Goal: Task Accomplishment & Management: Complete application form

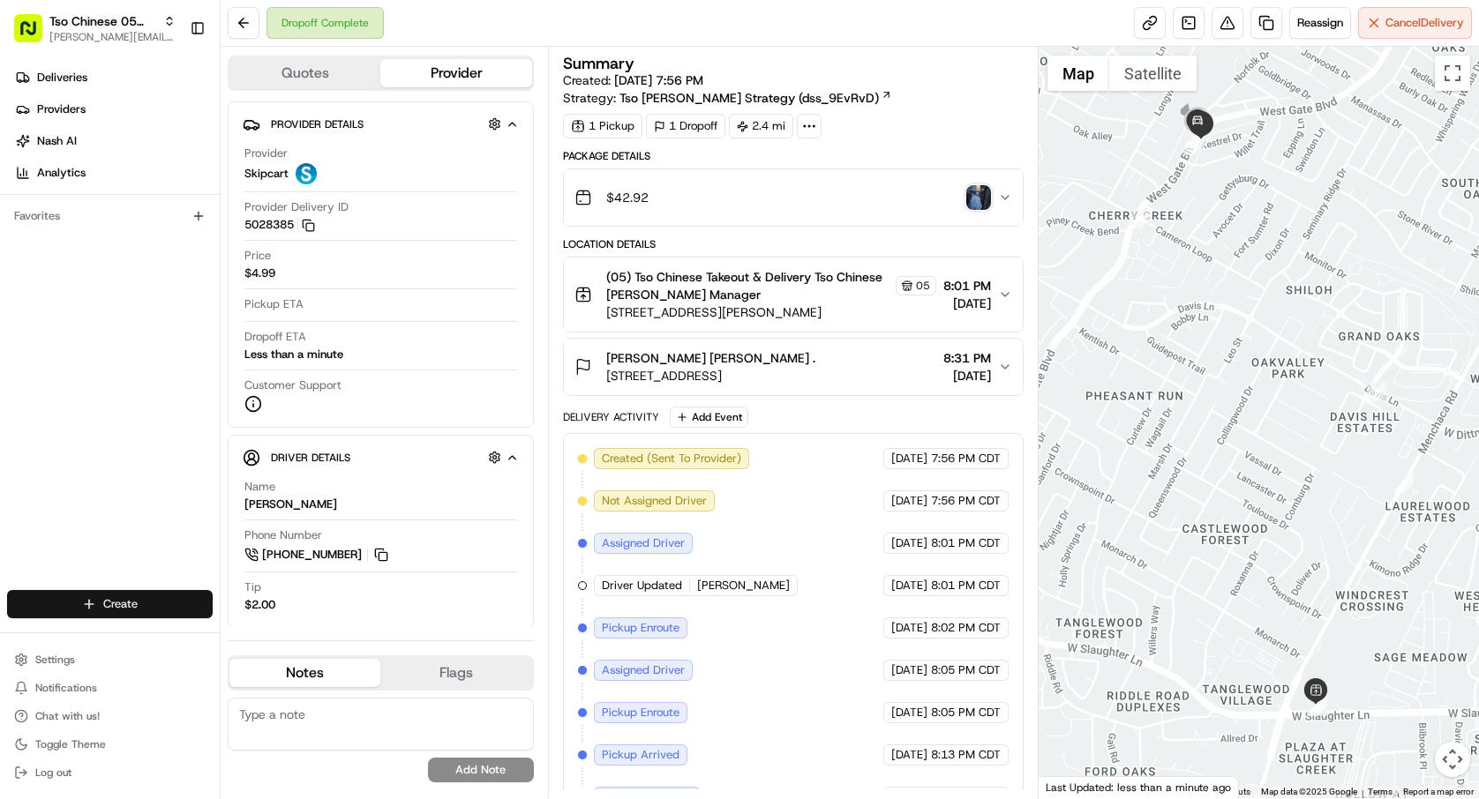
click at [189, 590] on html "Tso Chinese 05 Menchaca paul@tsochinese.com Toggle Sidebar Deliveries Providers…" at bounding box center [739, 399] width 1479 height 799
click at [286, 635] on link "Delivery" at bounding box center [319, 637] width 197 height 32
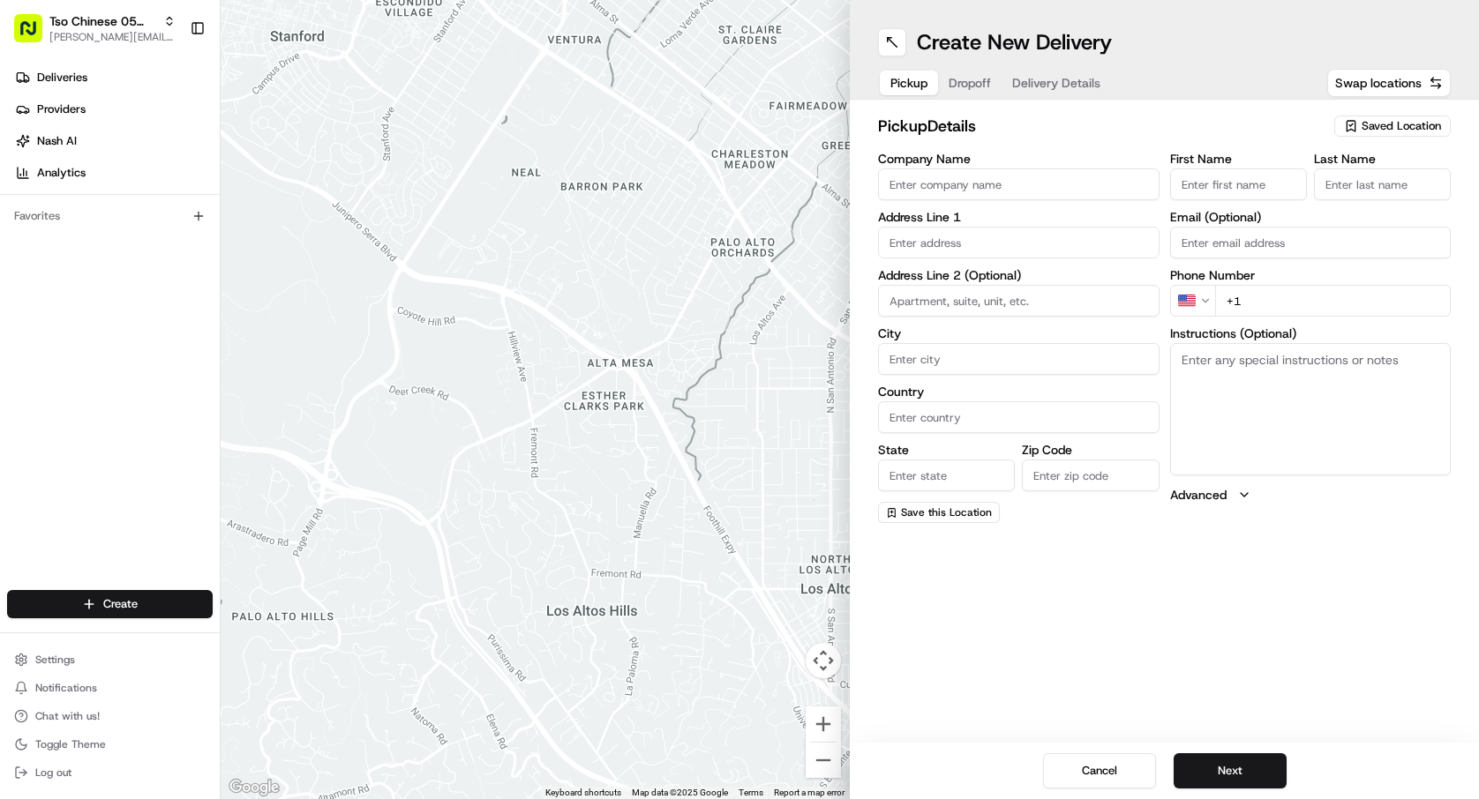
click at [1422, 126] on span "Saved Location" at bounding box center [1401, 126] width 79 height 16
click at [1385, 192] on span "(05) Tso Chinese Takeout & Delivery (05)" at bounding box center [1362, 192] width 217 height 16
type input "(05) Tso Chinese Takeout & Delivery"
type input "1824 W Slaughter Ln"
type input "Ste 100"
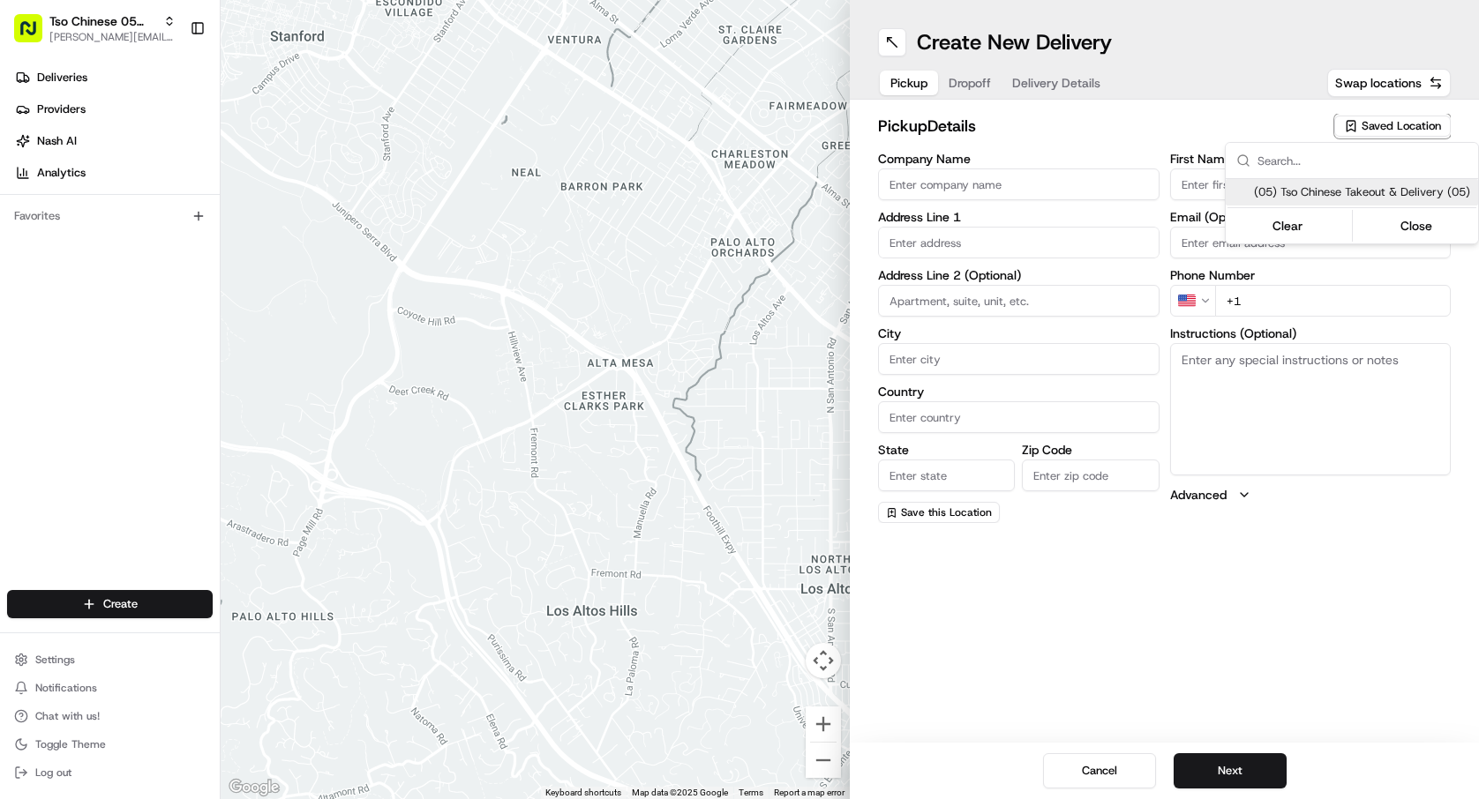
type input "Austin"
type input "US"
type input "TX"
type input "78748"
type input "Tso Chinese"
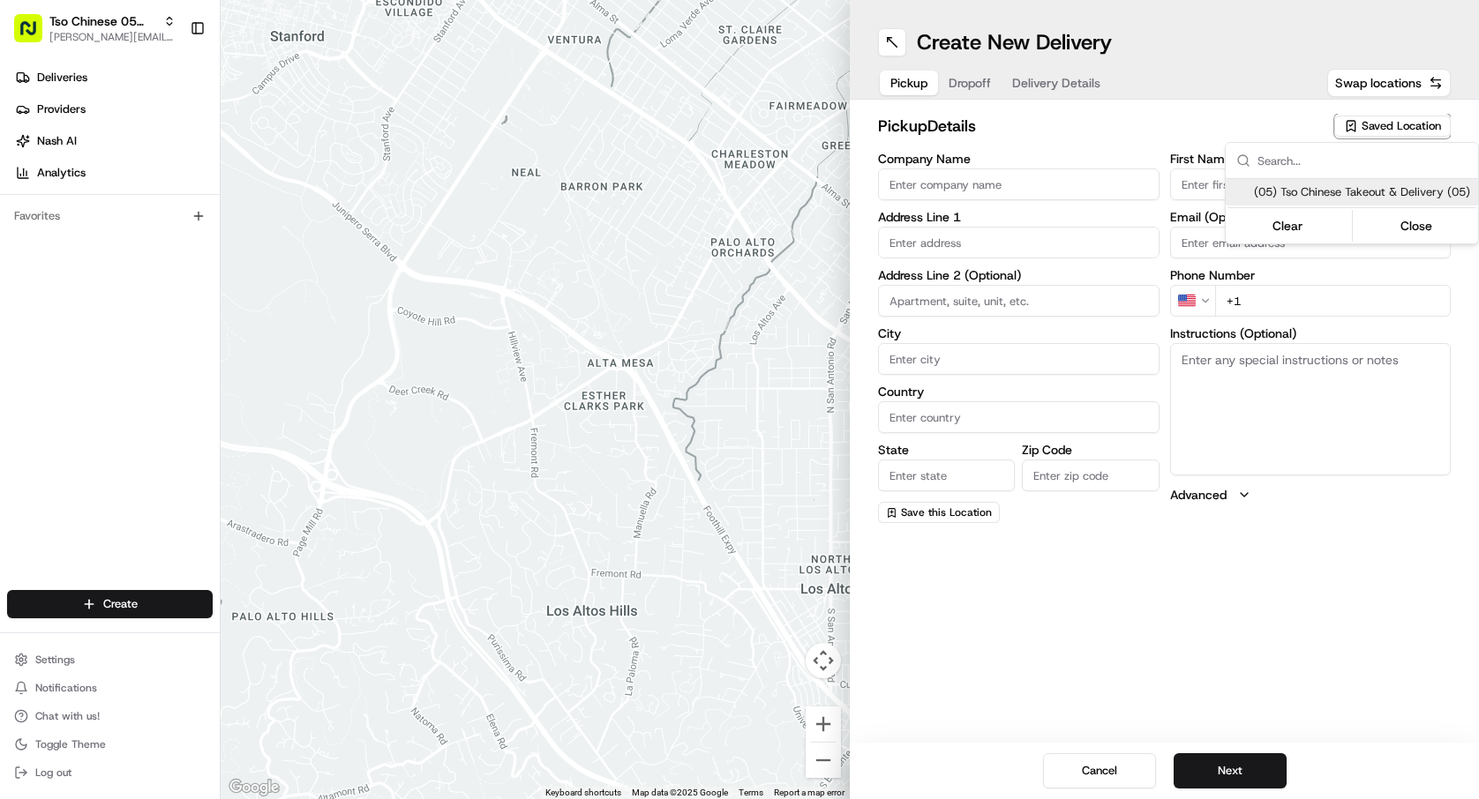
type input "Menchaca Manager"
type input "tsomenchaca@tsochinese.com"
type input "+1 512 518 5467"
type textarea "Submit a picture displaying address & food as Proof of Delivery. Envía una foto…"
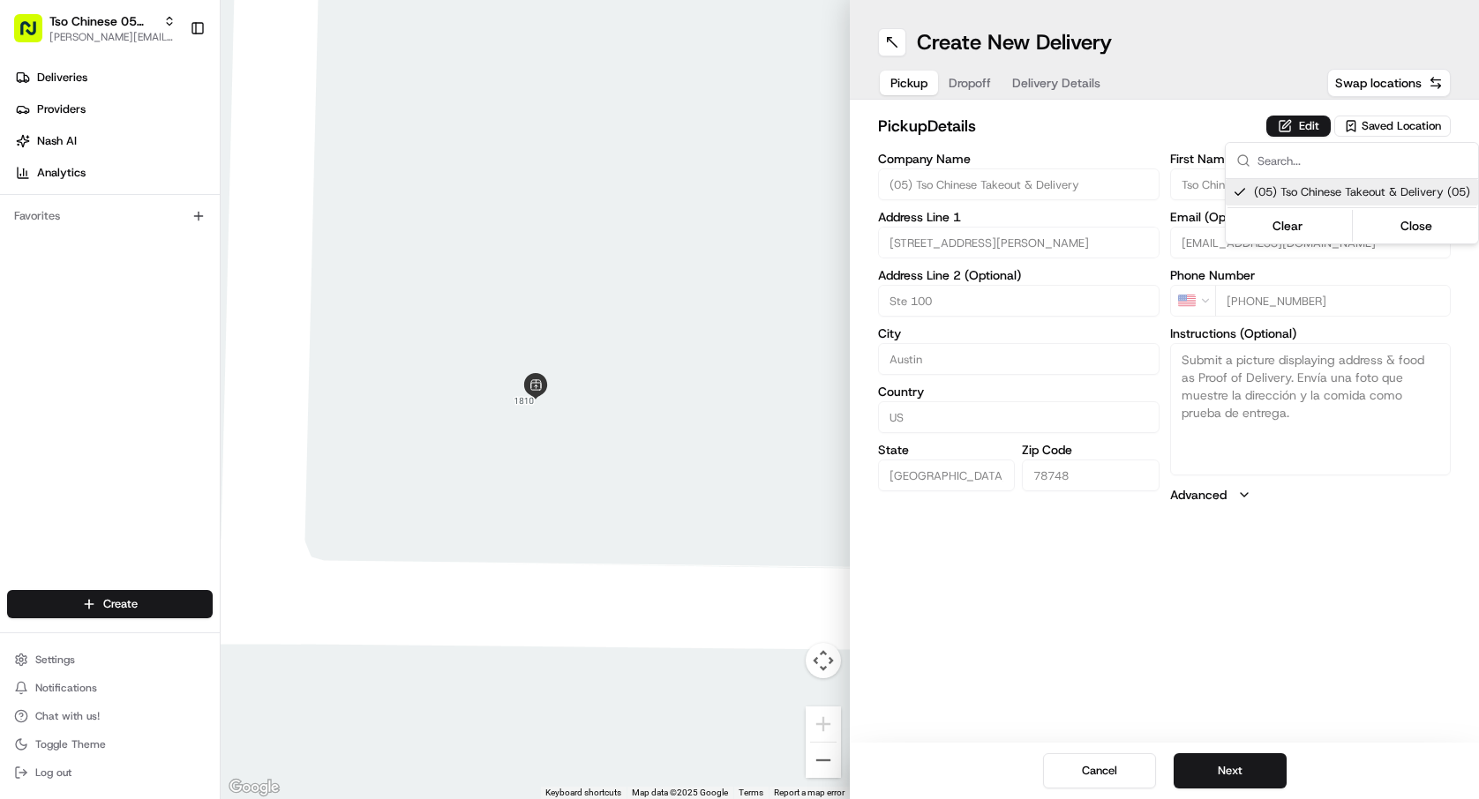
click at [1260, 790] on html "Tso Chinese 05 Menchaca paul@tsochinese.com Toggle Sidebar Deliveries Providers…" at bounding box center [739, 399] width 1479 height 799
click at [1262, 780] on button "Next" at bounding box center [1230, 771] width 113 height 35
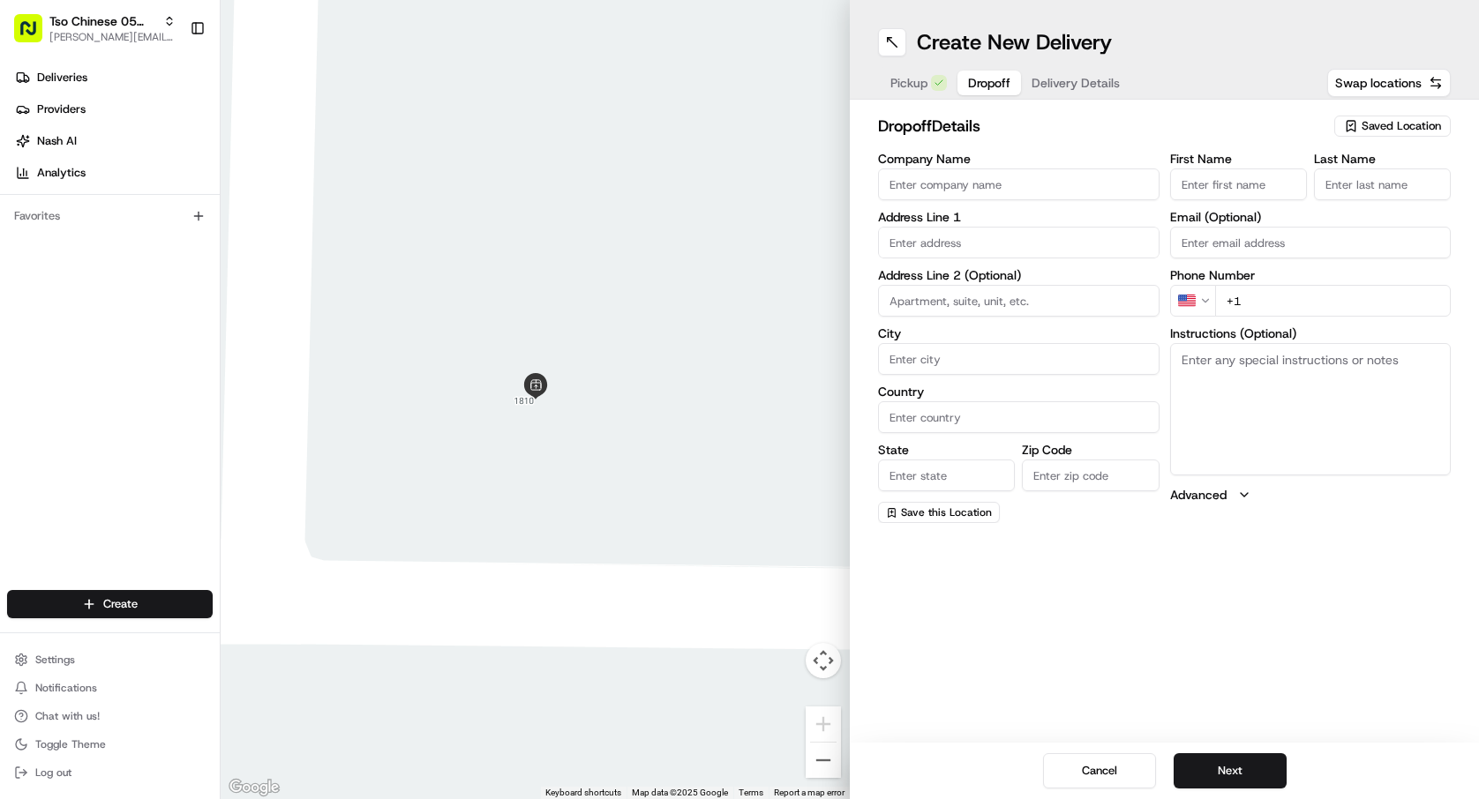
click at [1003, 198] on input "Company Name" at bounding box center [1018, 185] width 281 height 32
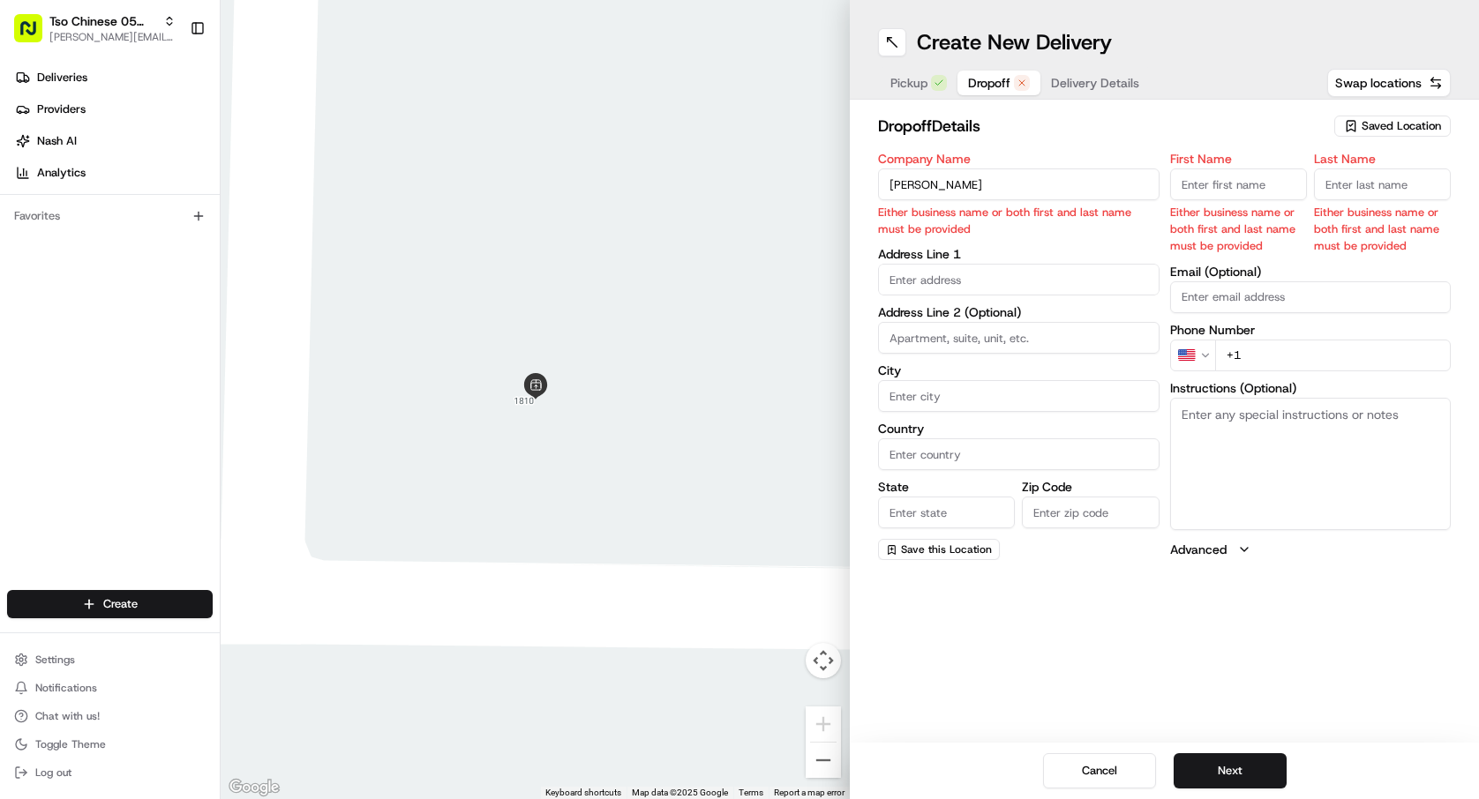
type input "Adrianna Gallardo"
click at [1200, 191] on input "First Name" at bounding box center [1238, 185] width 137 height 32
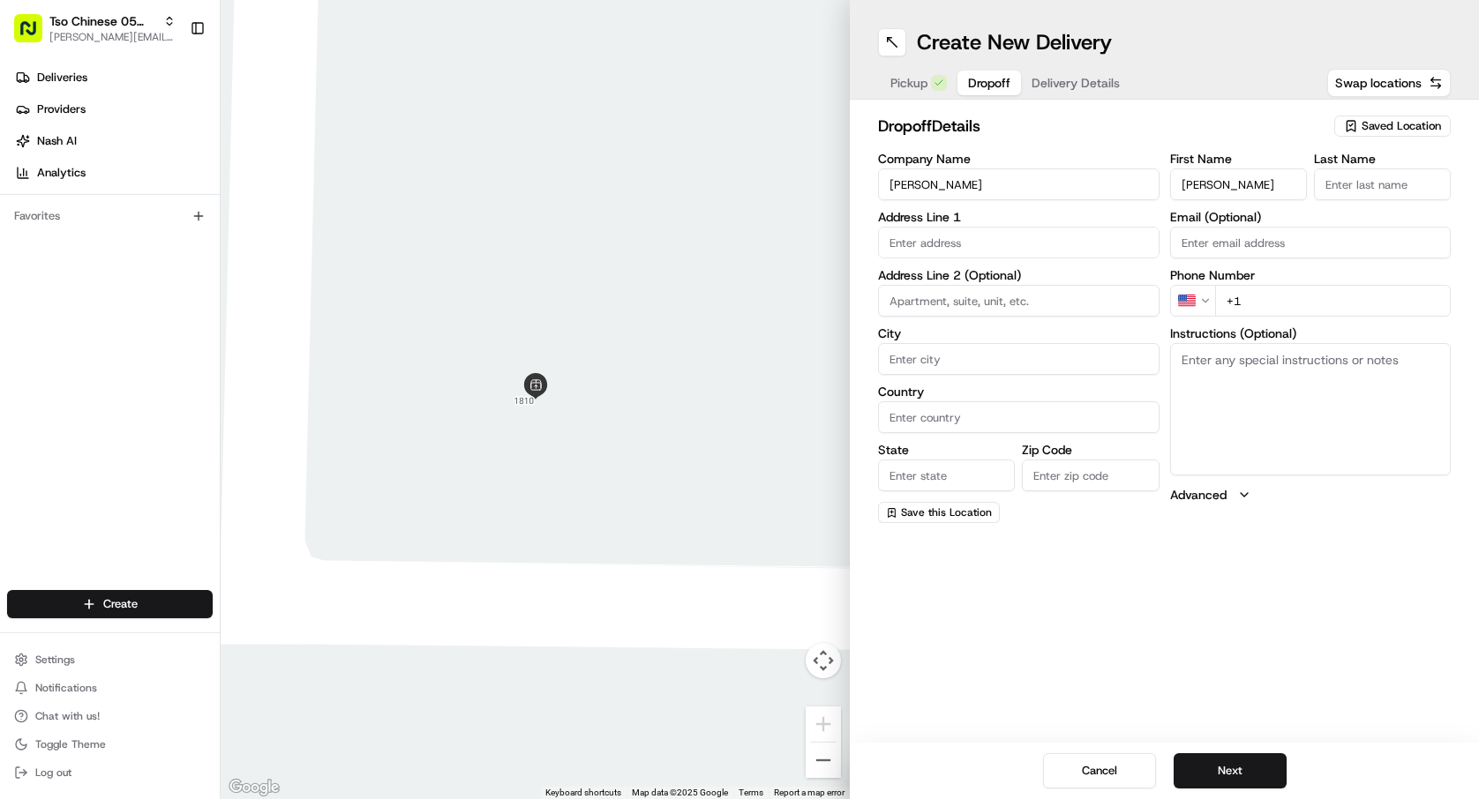
type input "Adrianna Gallardo"
click at [1376, 214] on div "First Name Adrianna Gallardo Last Name Email (Optional) Phone Number US +1 Inst…" at bounding box center [1310, 338] width 281 height 371
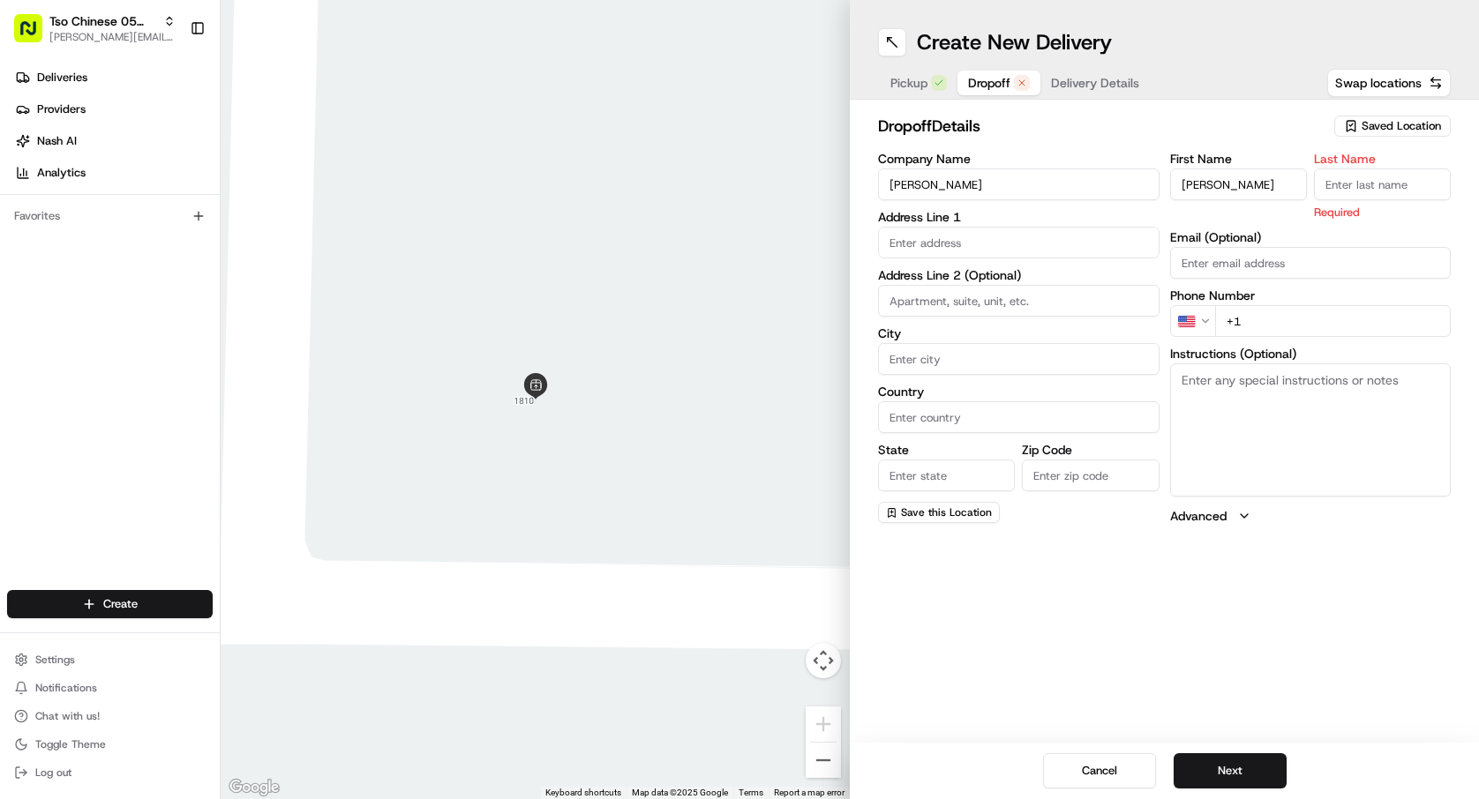
click at [1376, 196] on input "Last Name" at bounding box center [1382, 185] width 137 height 32
type input "."
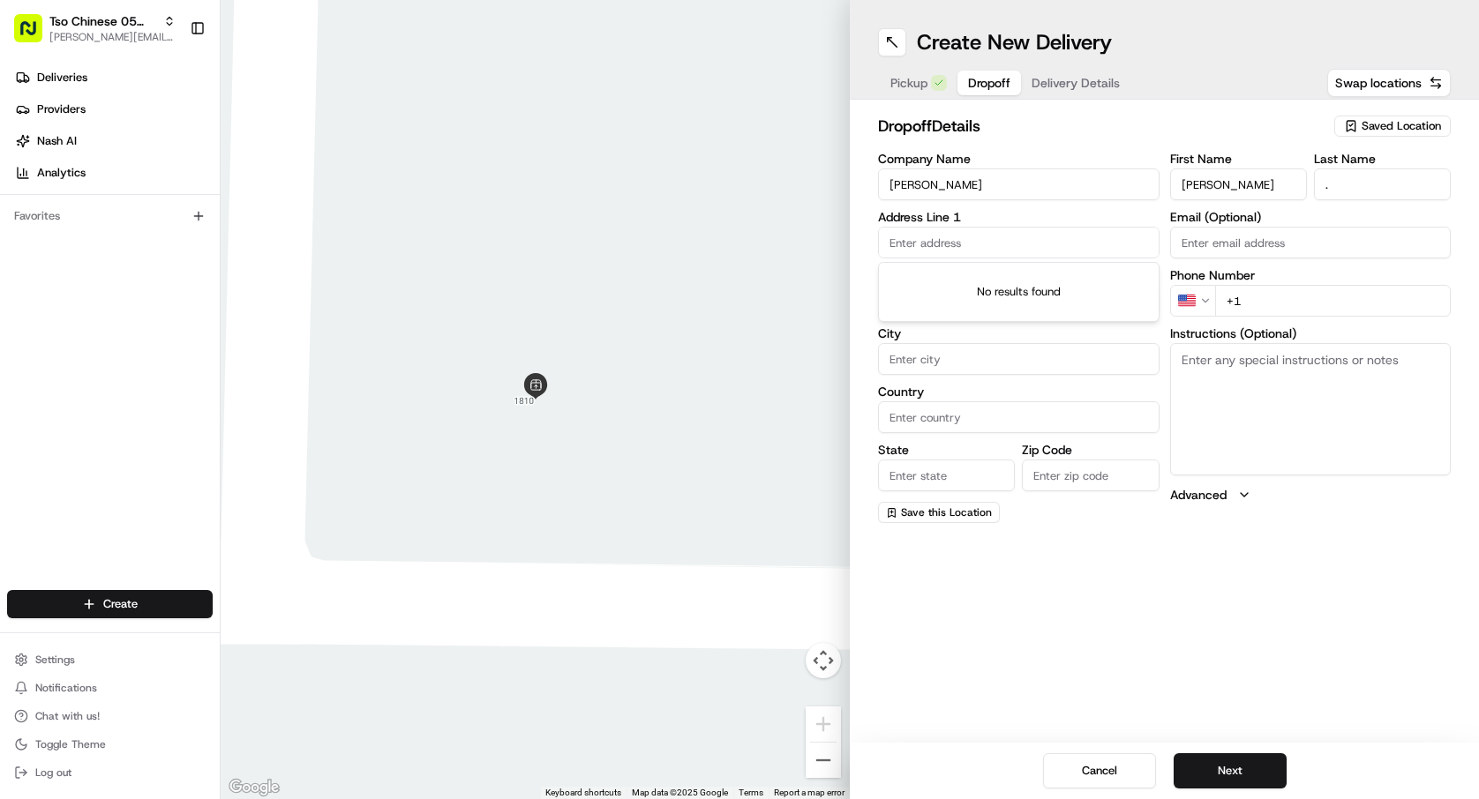
click at [898, 248] on input "text" at bounding box center [1018, 243] width 281 height 32
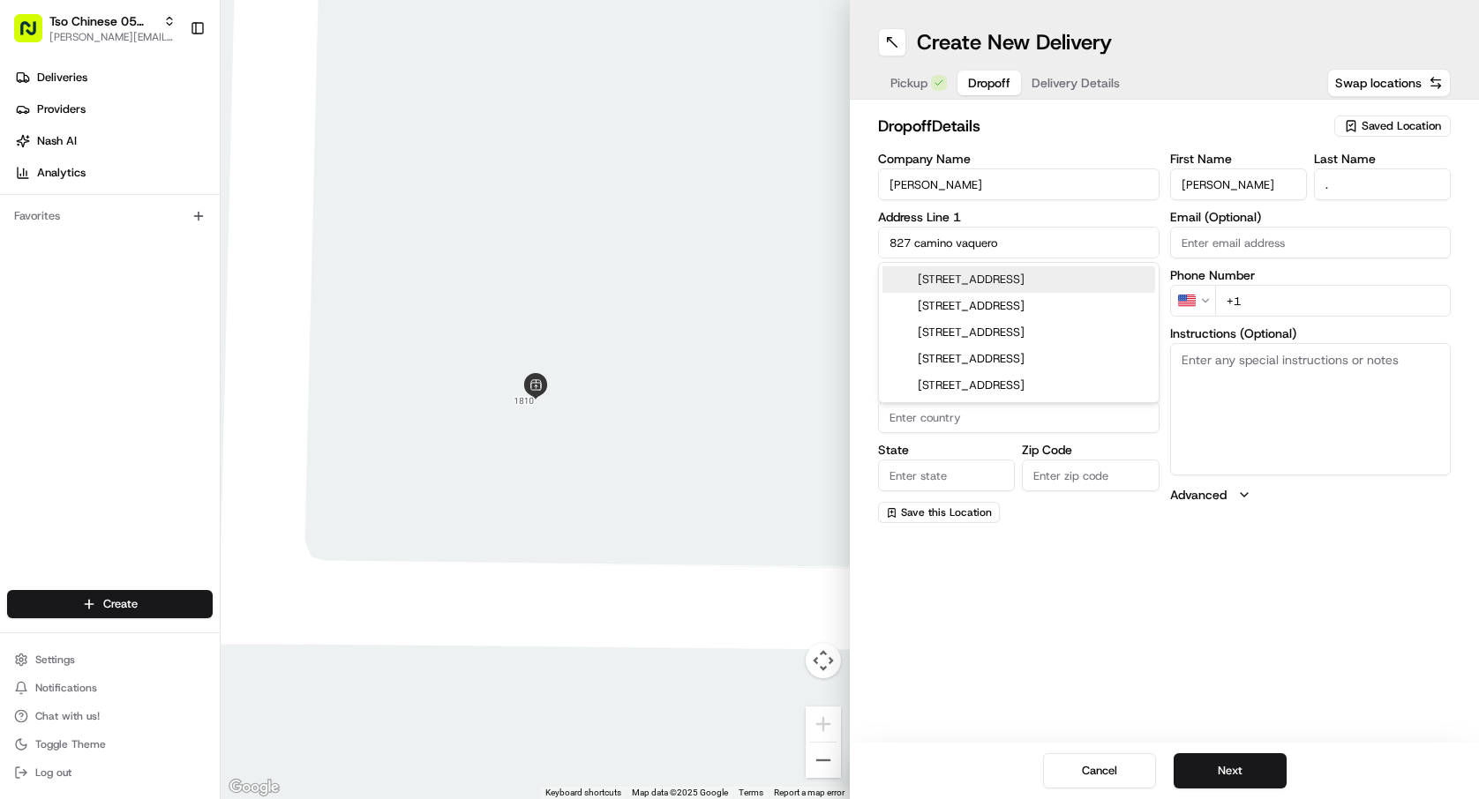
click at [998, 293] on div "827 Camino Vaquero Parkway, Manchaca, TX" at bounding box center [1018, 279] width 273 height 26
type input "[STREET_ADDRESS]"
type input "Manchaca"
type input "United States"
type input "TX"
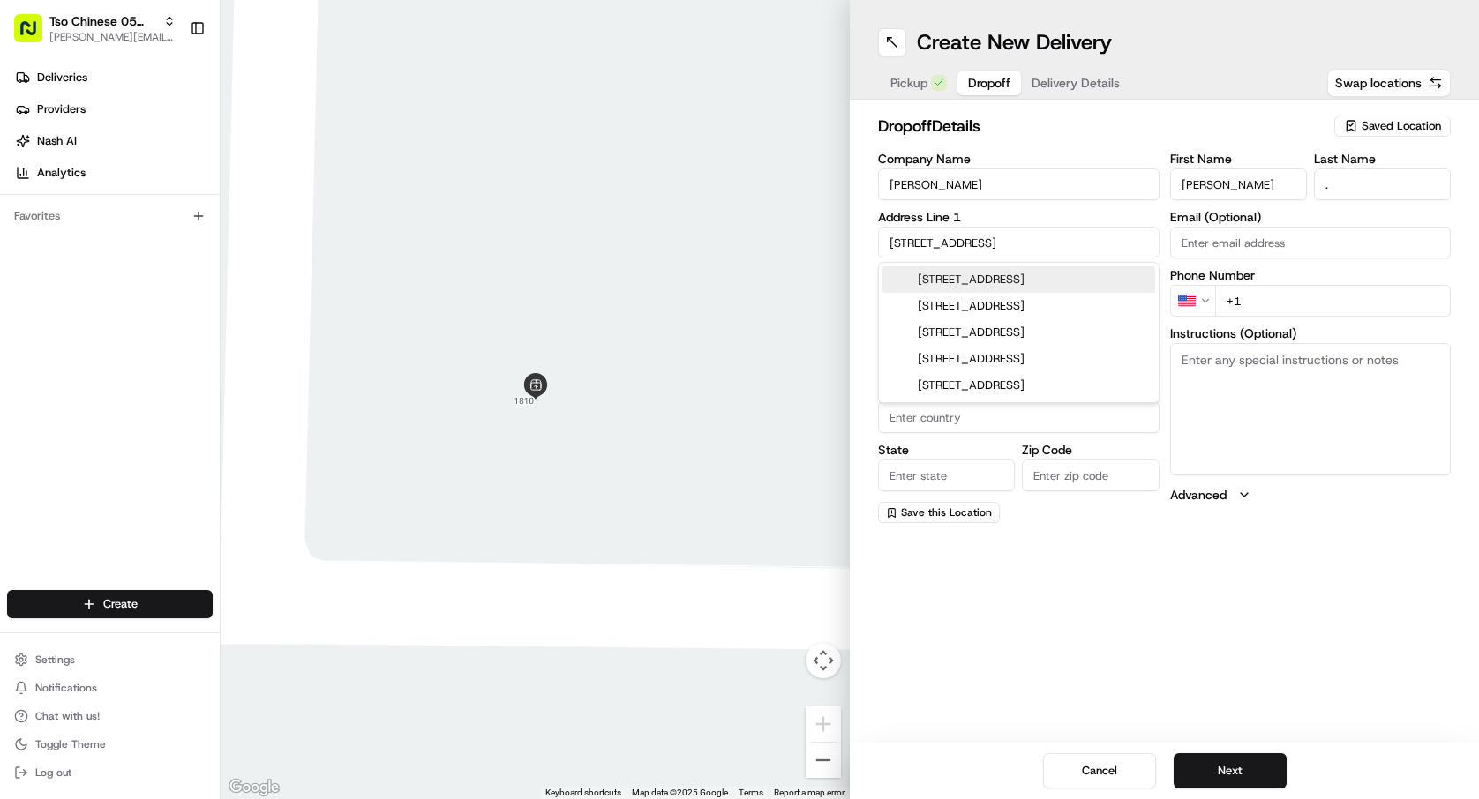
type input "78652"
type input "827 Camino Vaquero Parkway"
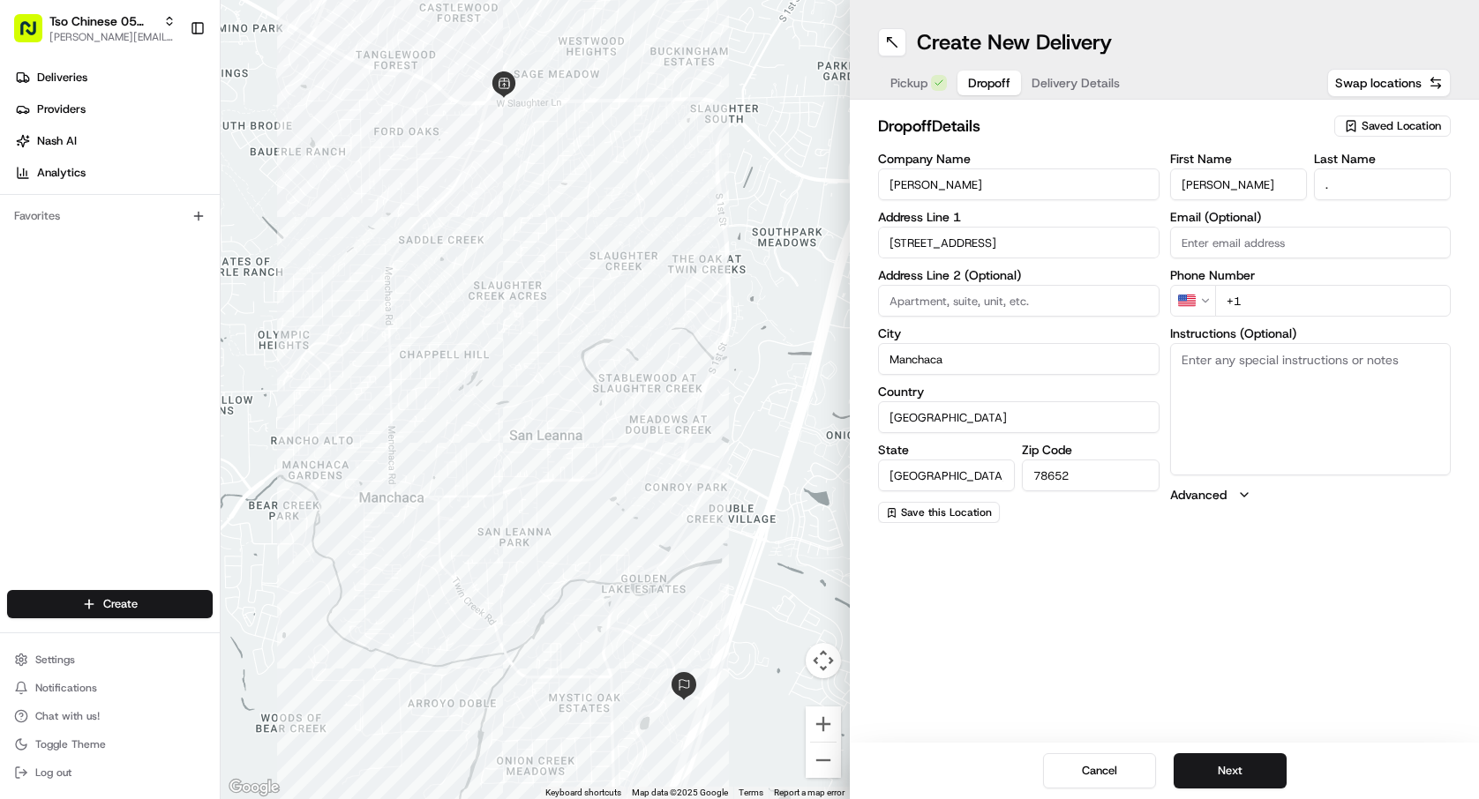
click at [1360, 297] on input "+1" at bounding box center [1333, 301] width 236 height 32
type input "+1 832 233 8343"
click at [1269, 771] on button "Next" at bounding box center [1230, 771] width 113 height 35
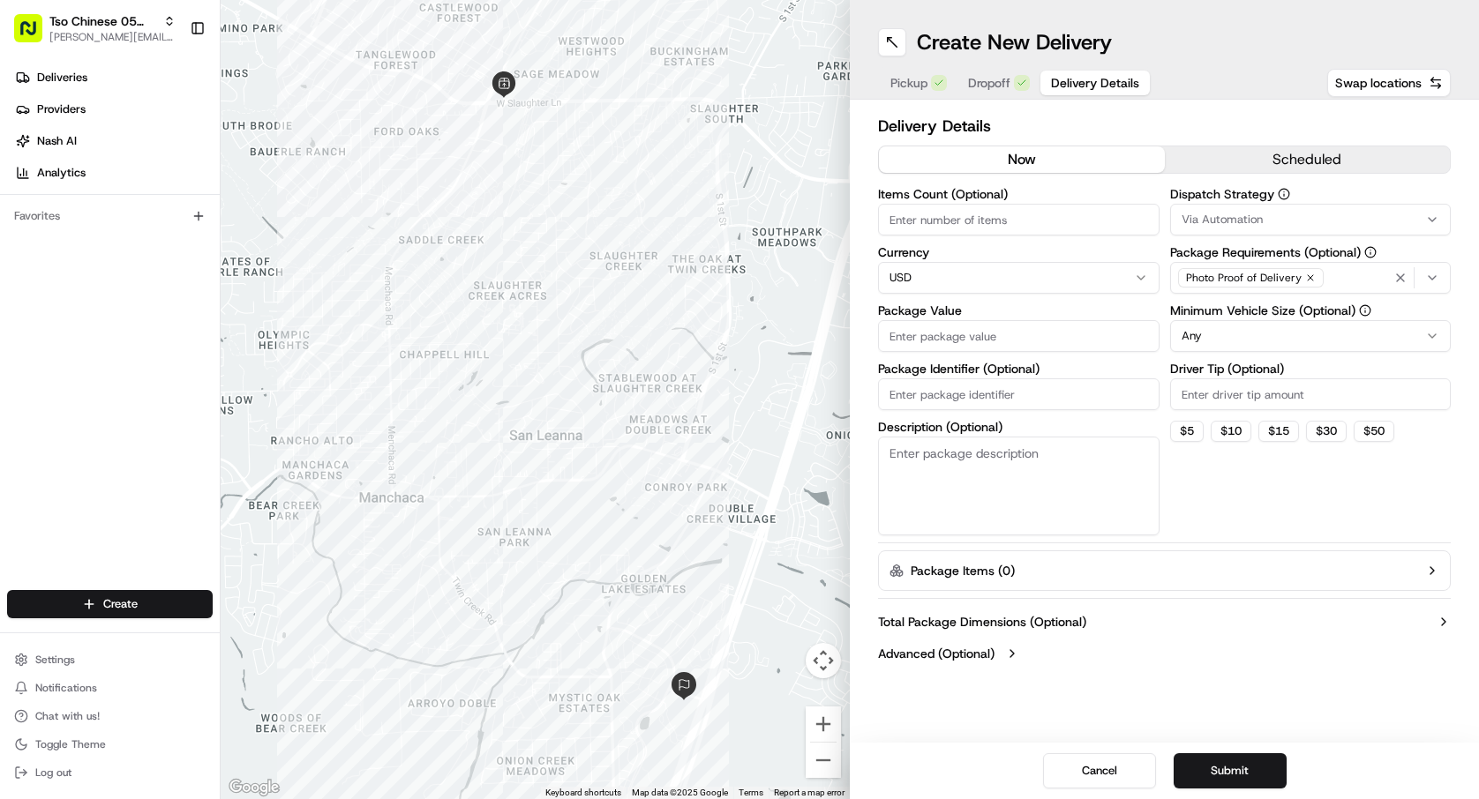
click at [1010, 232] on input "Items Count (Optional)" at bounding box center [1018, 220] width 281 height 32
type input "2"
click at [1047, 341] on input "Package Value" at bounding box center [1018, 336] width 281 height 32
type input "35.07"
click at [996, 385] on input "Package Identifier (Optional)" at bounding box center [1018, 395] width 281 height 32
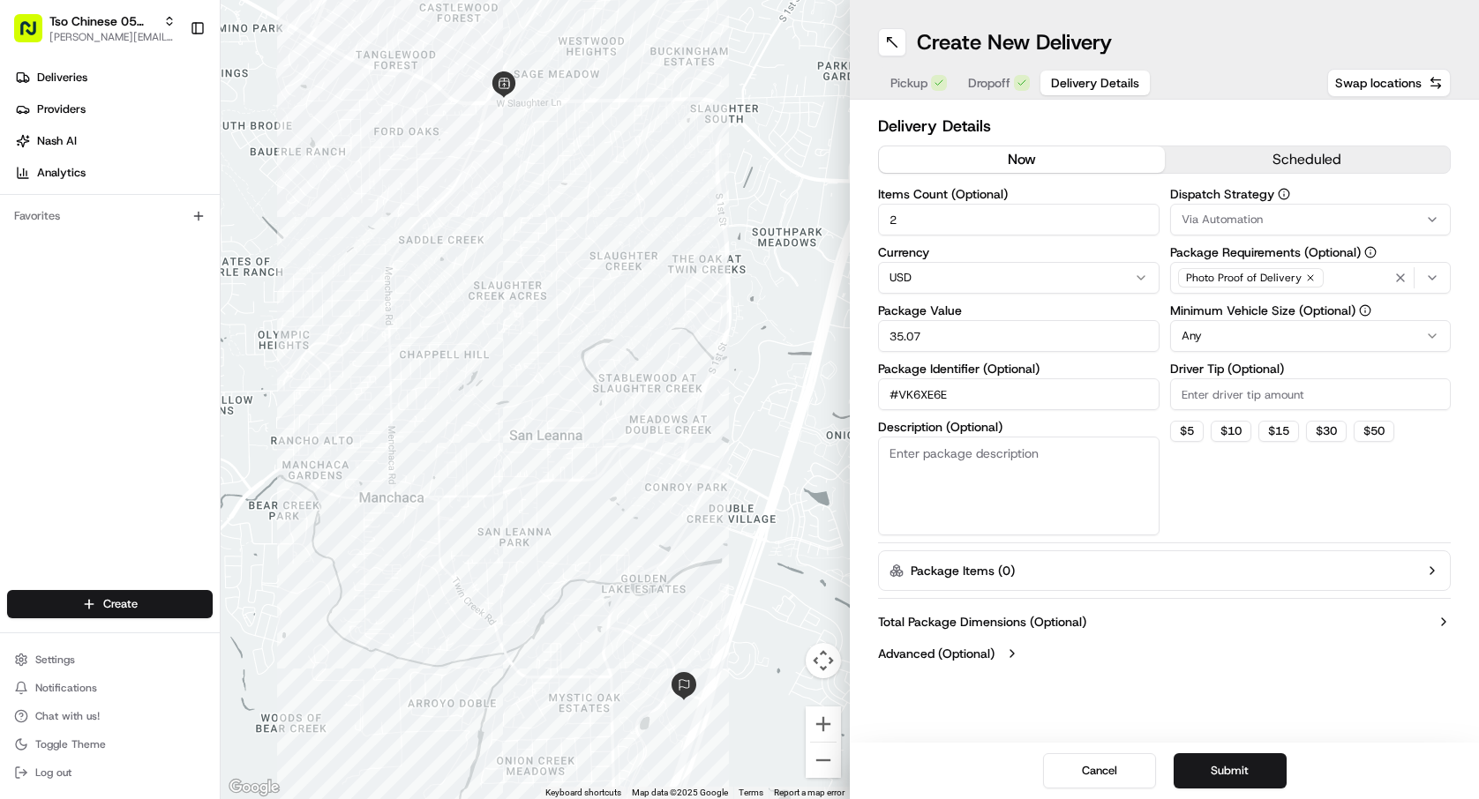
type input "#VK6XE6E"
click at [1236, 401] on input "Driver Tip (Optional)" at bounding box center [1310, 395] width 281 height 32
type input "2.00"
click at [1240, 326] on html "Tso Chinese 05 Menchaca paul@tsochinese.com Toggle Sidebar Deliveries Providers…" at bounding box center [739, 399] width 1479 height 799
click at [1270, 337] on html "Tso Chinese 05 Menchaca paul@tsochinese.com Toggle Sidebar Deliveries Providers…" at bounding box center [739, 399] width 1479 height 799
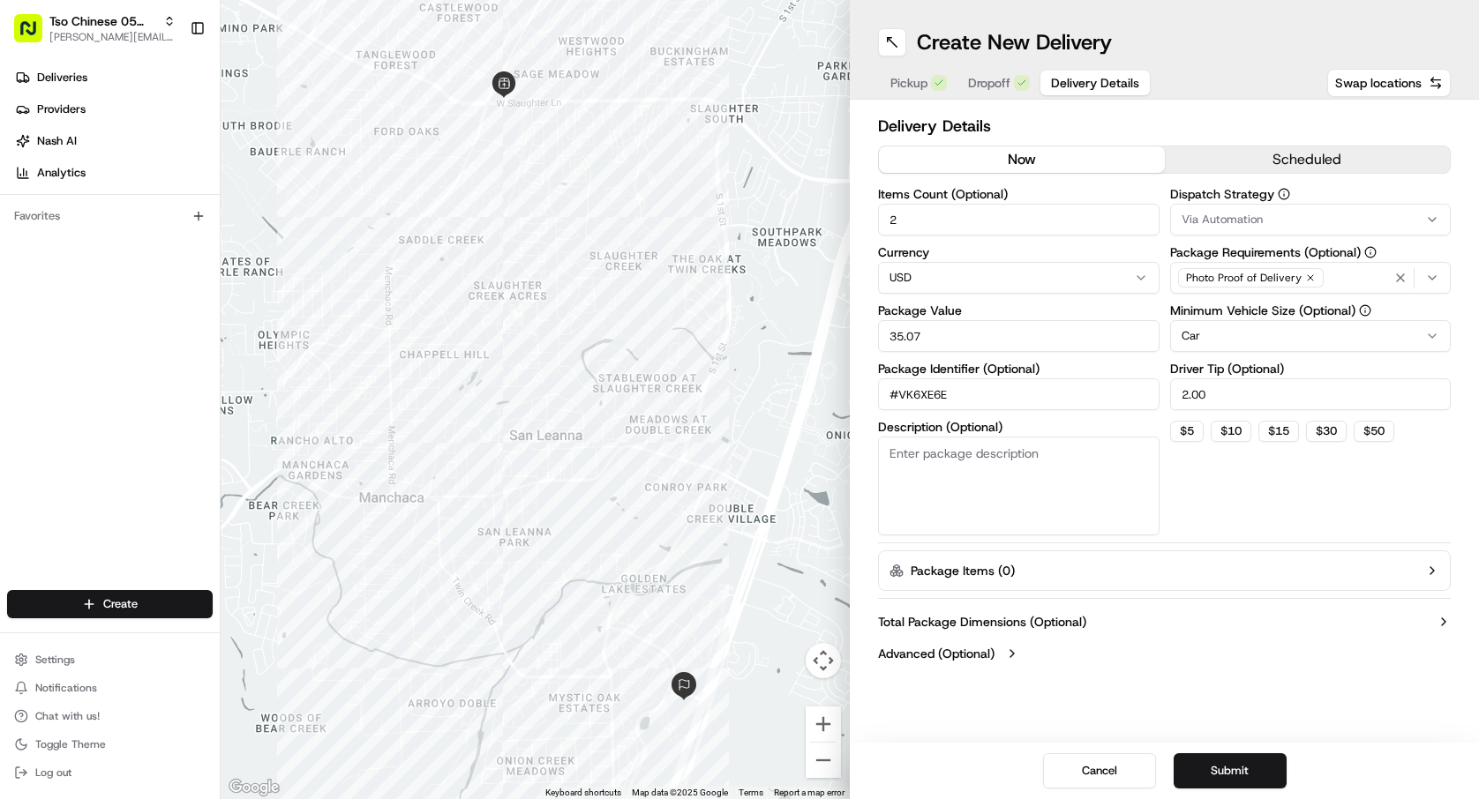
click at [1353, 214] on div "Via Automation" at bounding box center [1310, 220] width 273 height 16
click at [1321, 320] on span "Tso [PERSON_NAME] Strategy" at bounding box center [1307, 316] width 217 height 16
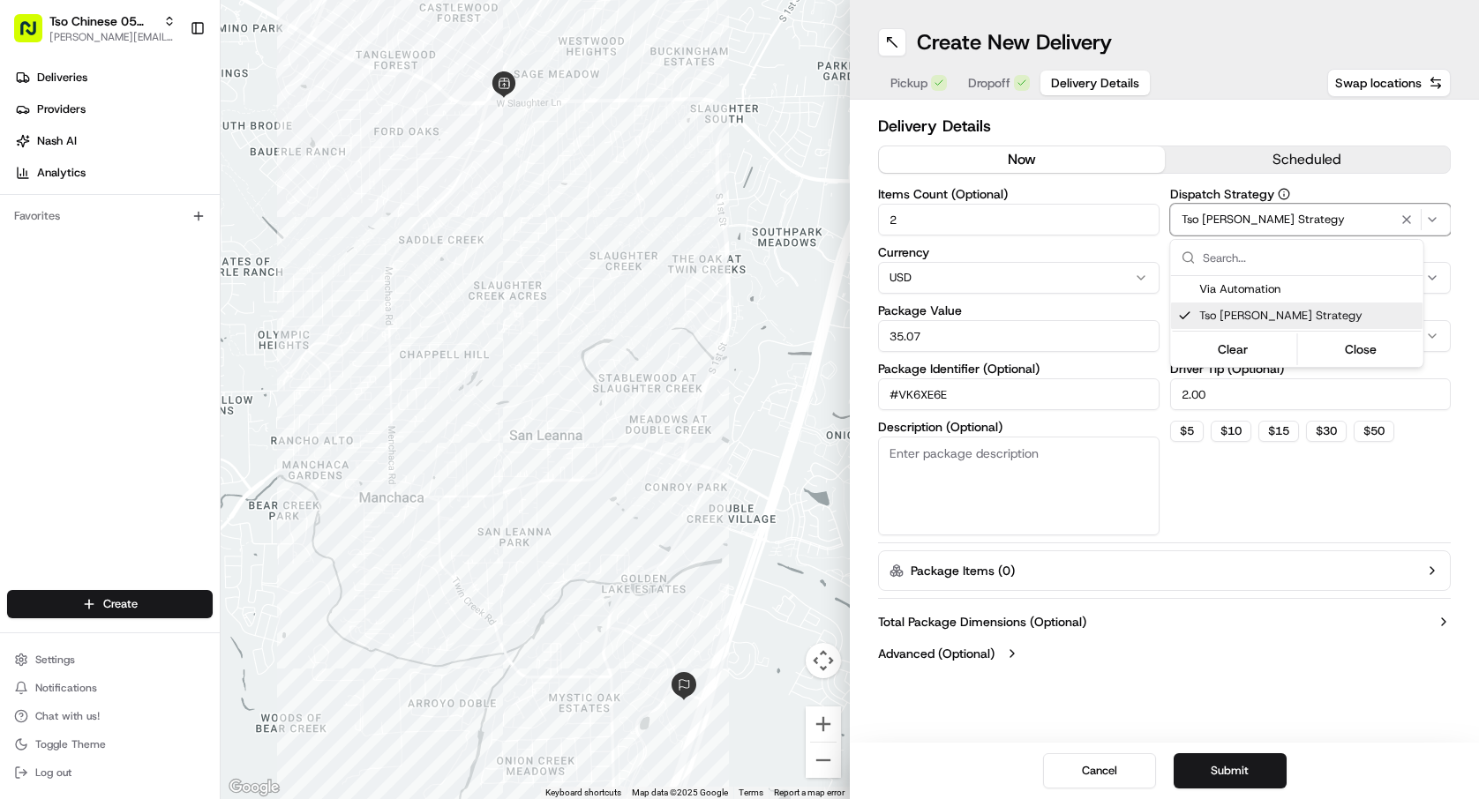
click at [1291, 607] on html "Tso Chinese 05 Menchaca paul@tsochinese.com Toggle Sidebar Deliveries Providers…" at bounding box center [739, 399] width 1479 height 799
click at [1231, 757] on button "Submit" at bounding box center [1230, 771] width 113 height 35
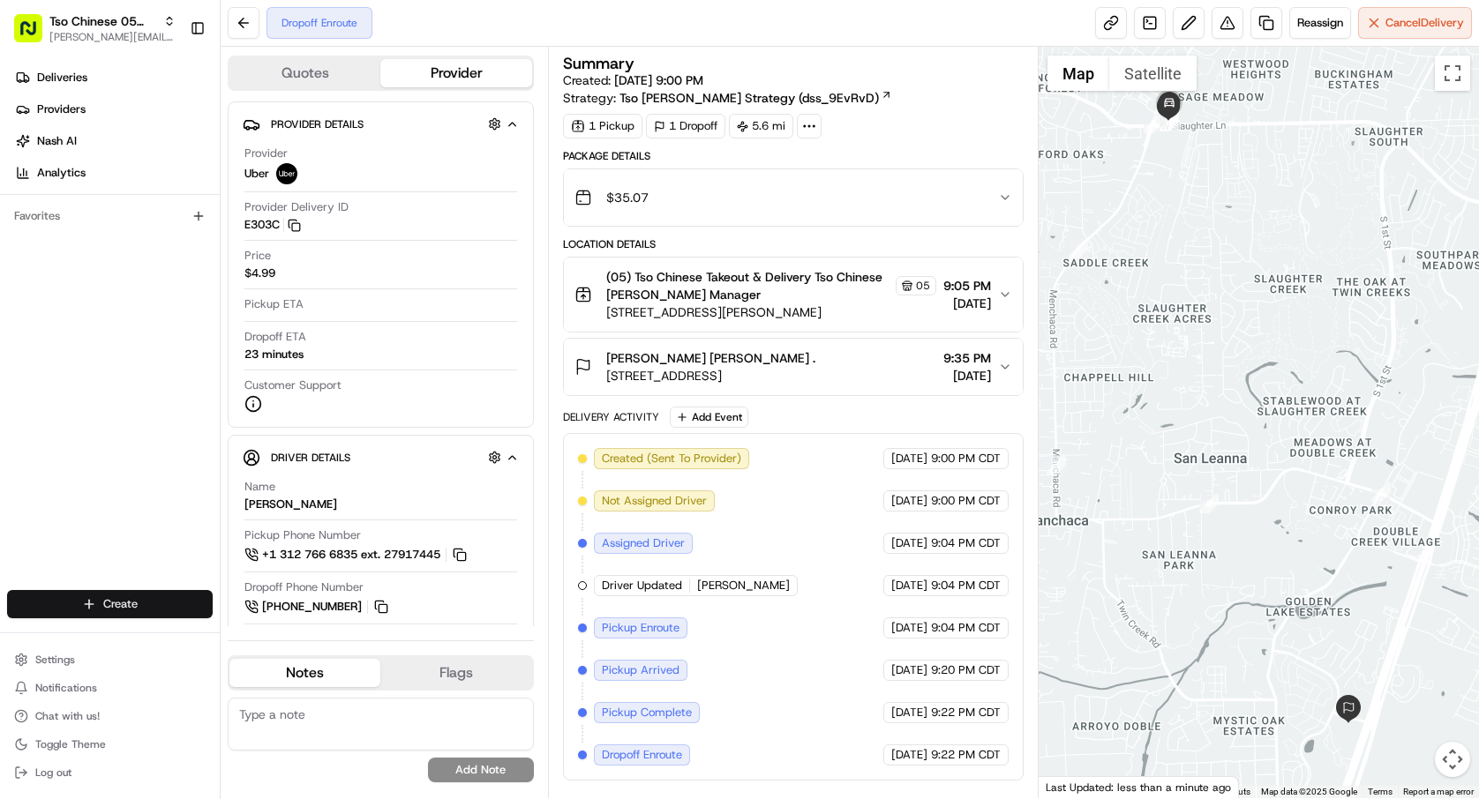
click at [122, 600] on html "Tso Chinese 05 Menchaca paul@tsochinese.com Toggle Sidebar Deliveries Providers…" at bounding box center [739, 399] width 1479 height 799
click at [296, 632] on link "Delivery" at bounding box center [319, 637] width 197 height 32
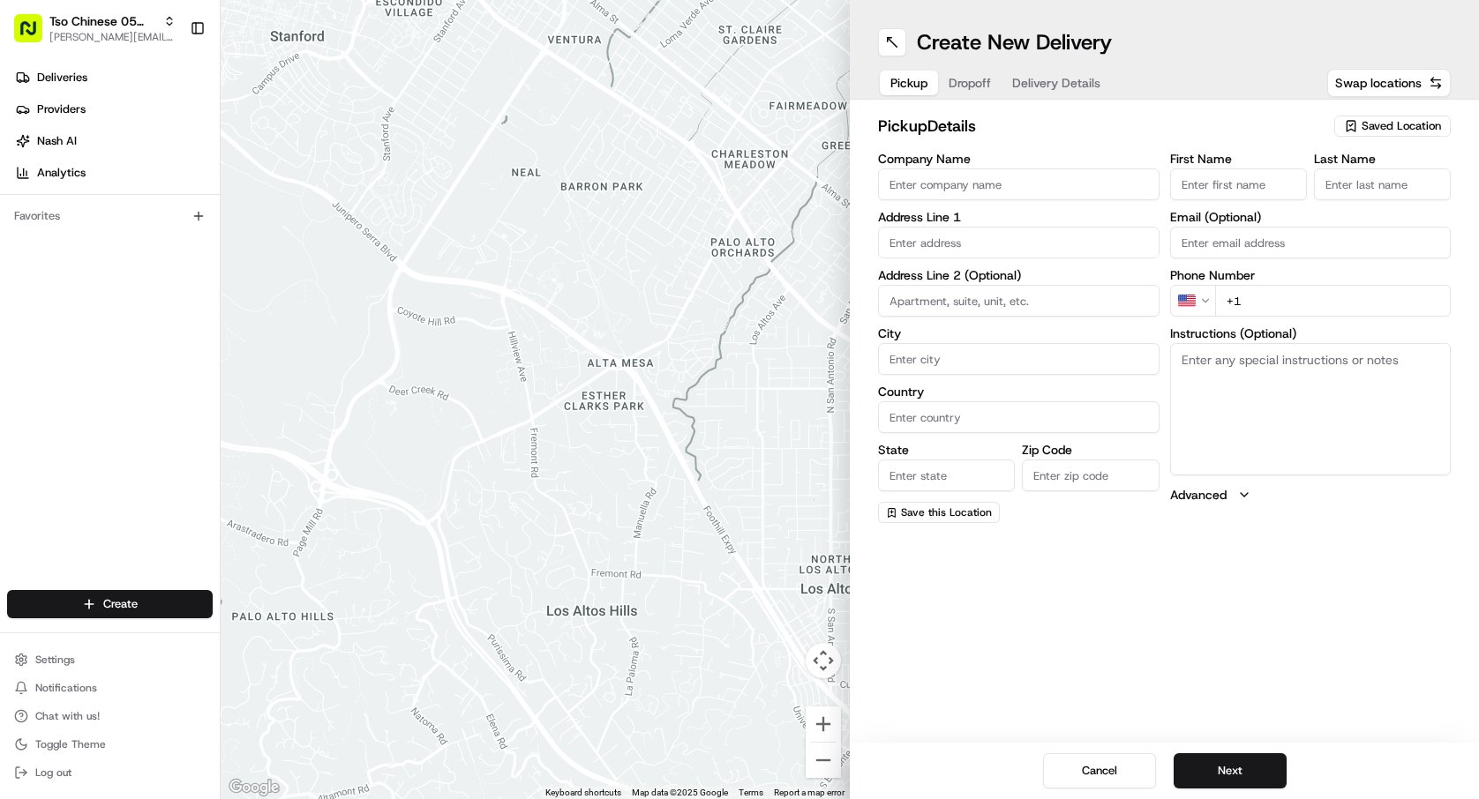
click at [1387, 121] on span "Saved Location" at bounding box center [1401, 126] width 79 height 16
click at [1391, 185] on span "(05) Tso Chinese Takeout & Delivery (05)" at bounding box center [1362, 192] width 217 height 16
type input "(05) Tso Chinese Takeout & Delivery"
type input "[STREET_ADDRESS][PERSON_NAME]"
type input "Ste 100"
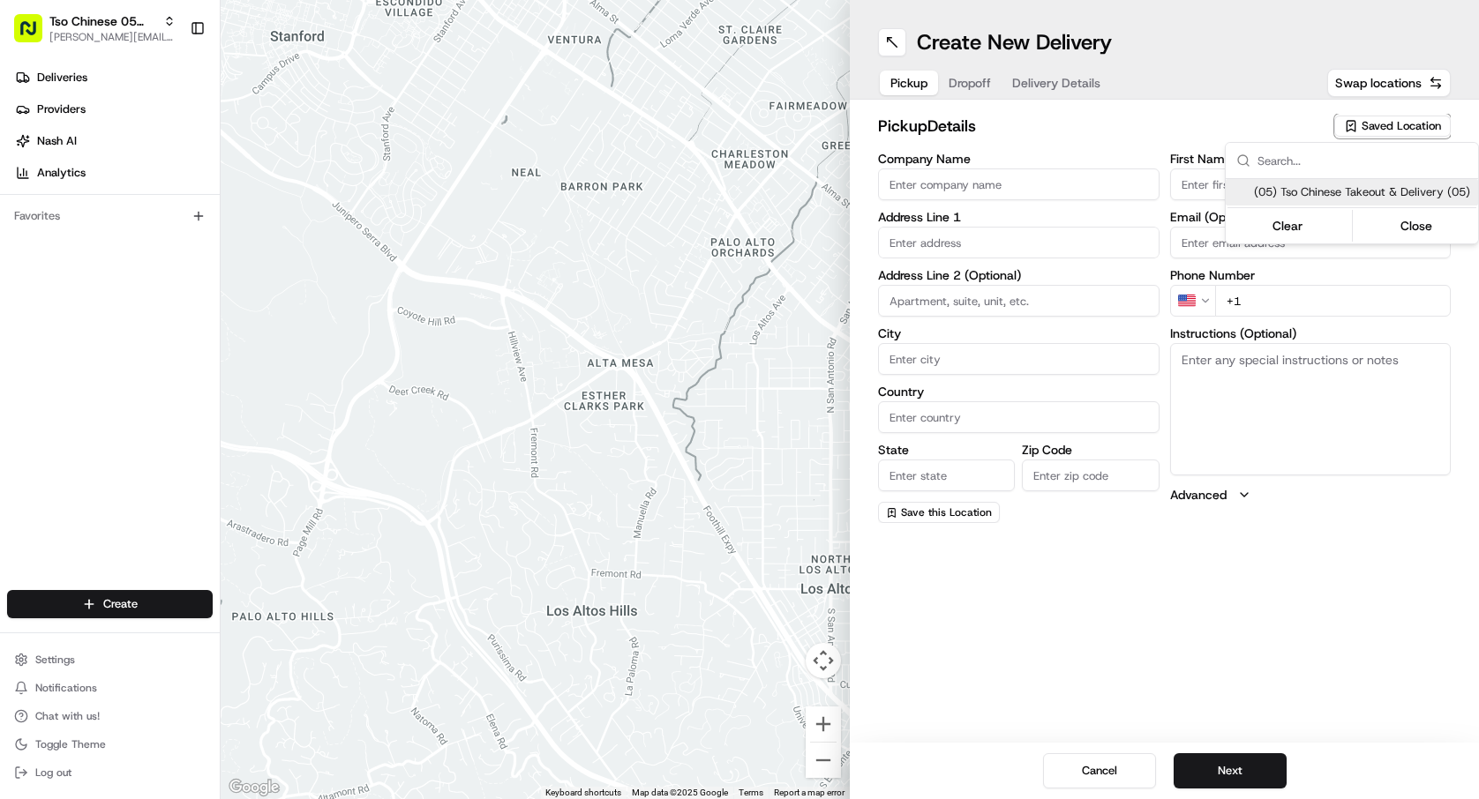
type input "Austin"
type input "US"
type input "[GEOGRAPHIC_DATA]"
type input "78748"
type input "Tso Chinese"
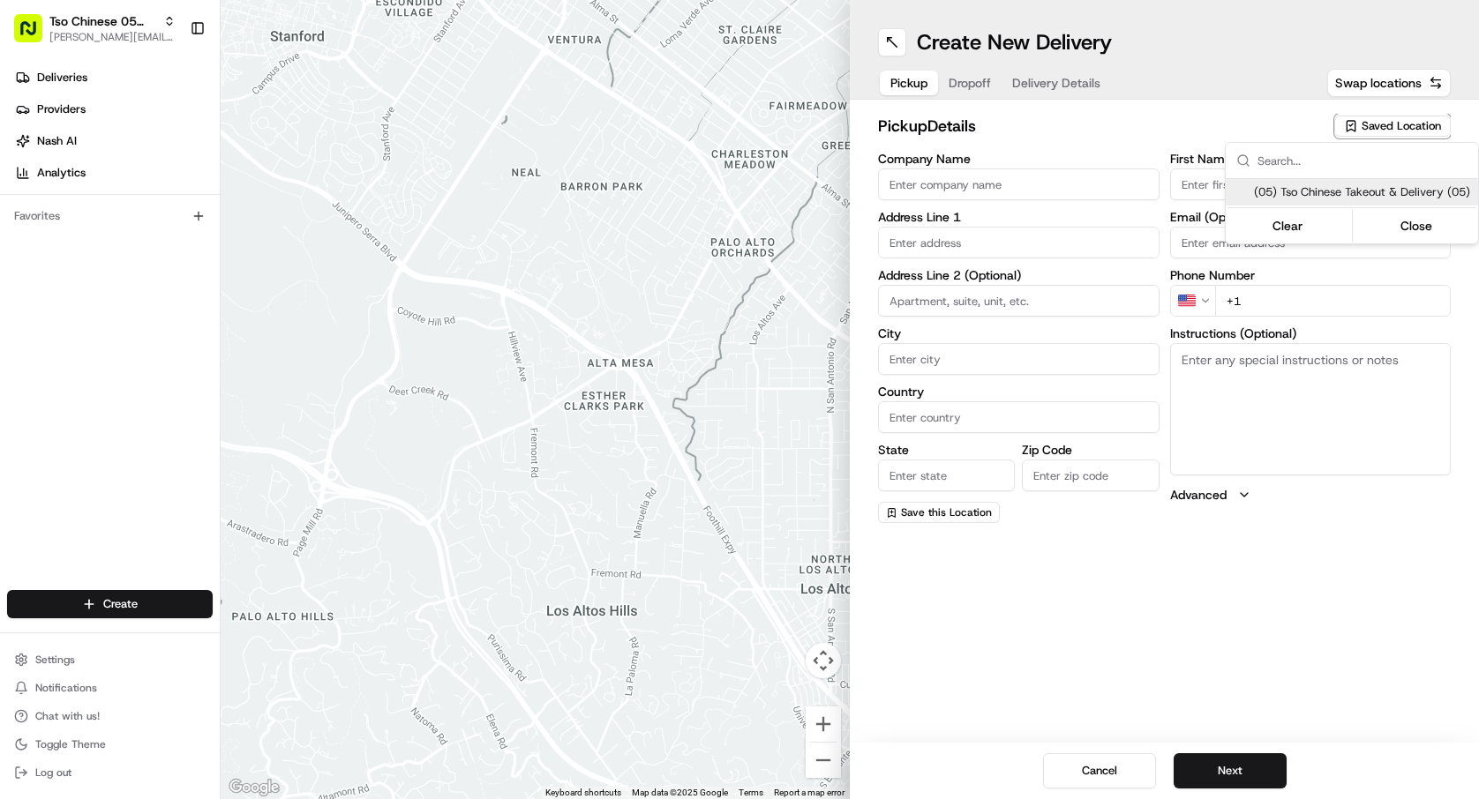
type input "[PERSON_NAME] Manager"
type input "[EMAIL_ADDRESS][DOMAIN_NAME]"
type input "[PHONE_NUMBER]"
type textarea "Submit a picture displaying address & food as Proof of Delivery. Envía una foto…"
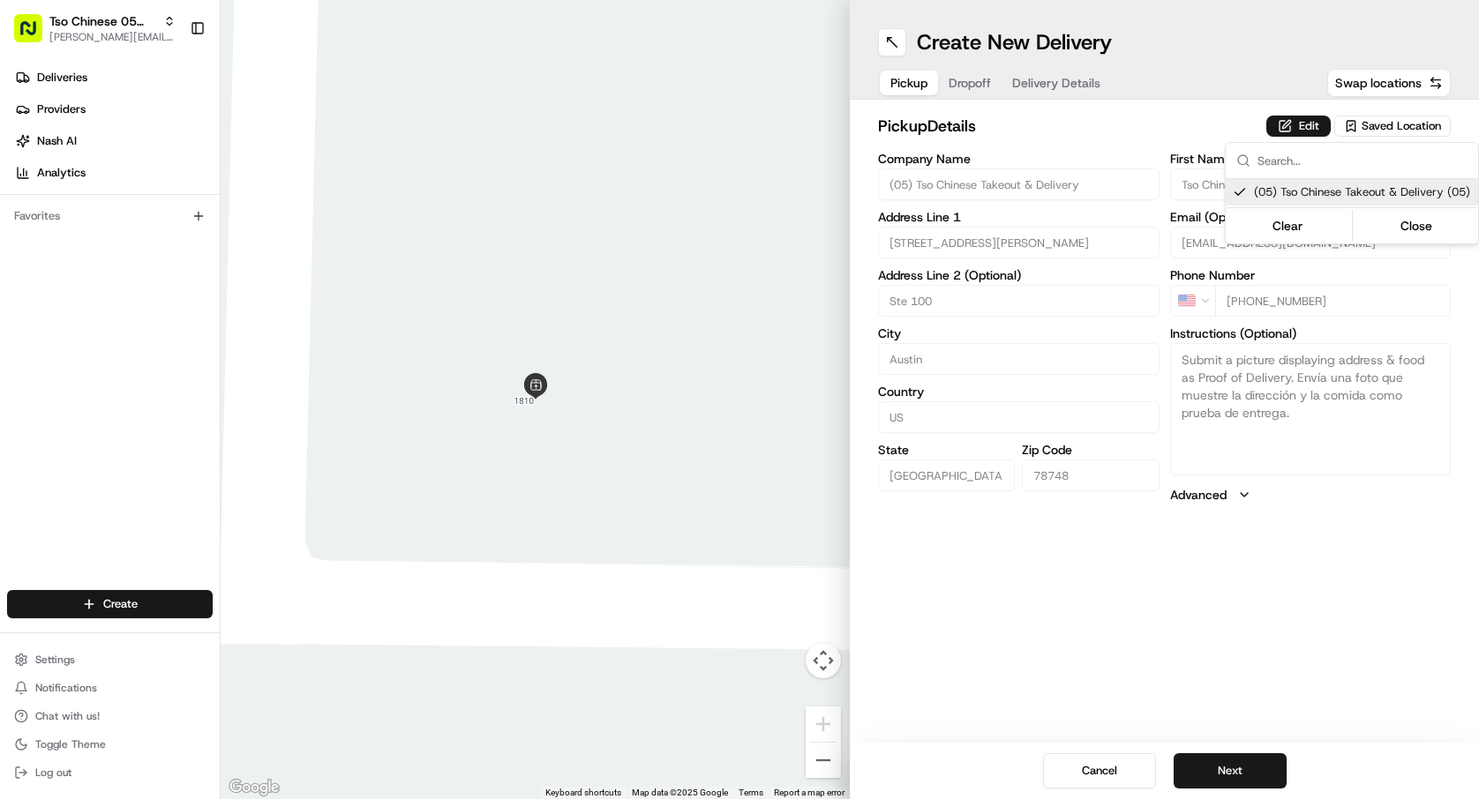
click at [1234, 756] on html "Tso Chinese 05 Menchaca [EMAIL_ADDRESS][DOMAIN_NAME] Toggle Sidebar Deliveries …" at bounding box center [739, 399] width 1479 height 799
click at [1234, 756] on button "Next" at bounding box center [1230, 771] width 113 height 35
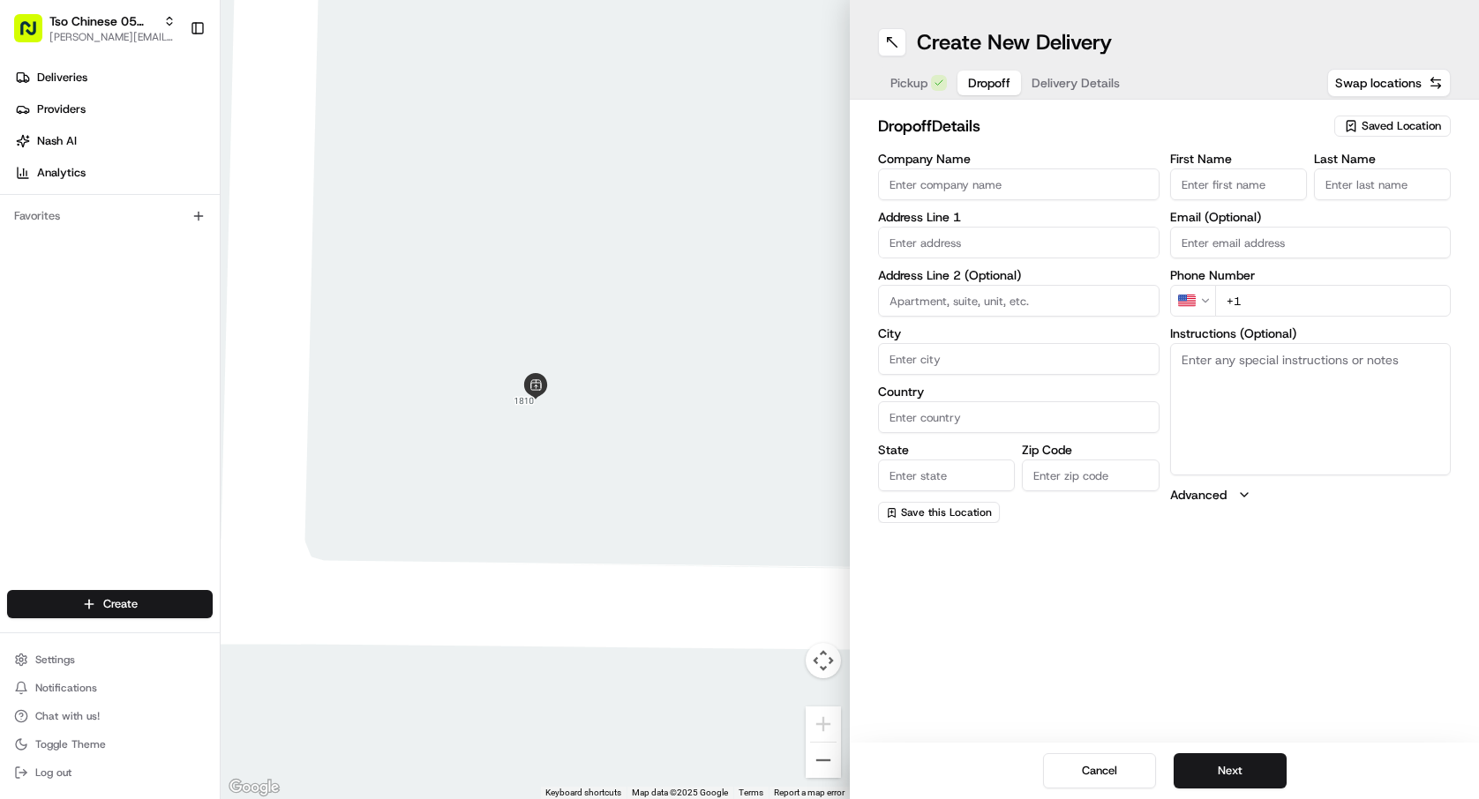
click at [1174, 754] on button "Next" at bounding box center [1230, 771] width 113 height 35
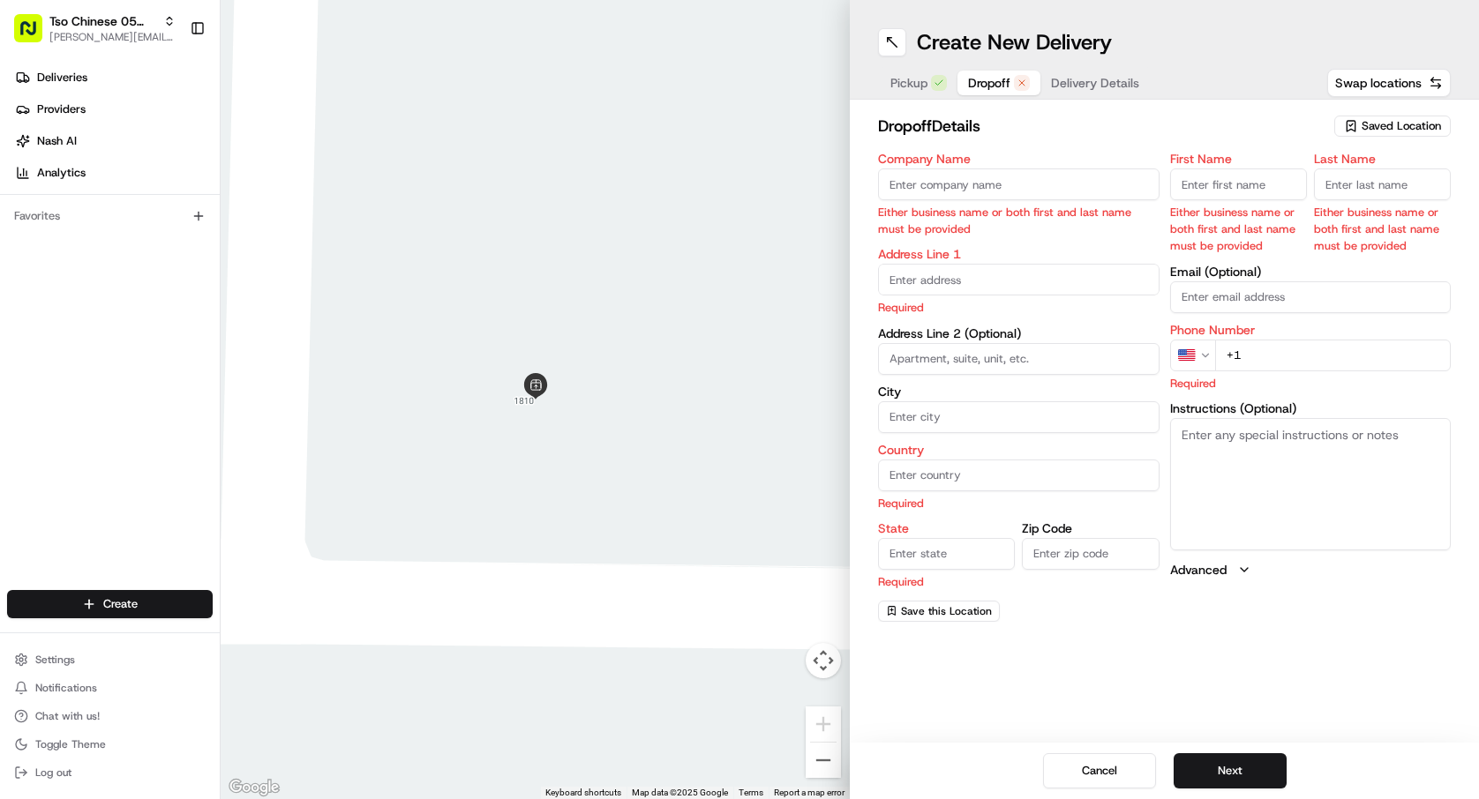
click at [1021, 195] on input "Company Name" at bounding box center [1018, 185] width 281 height 32
type input "Jackie Rocha"
click at [1251, 179] on input "First Name" at bounding box center [1238, 185] width 137 height 32
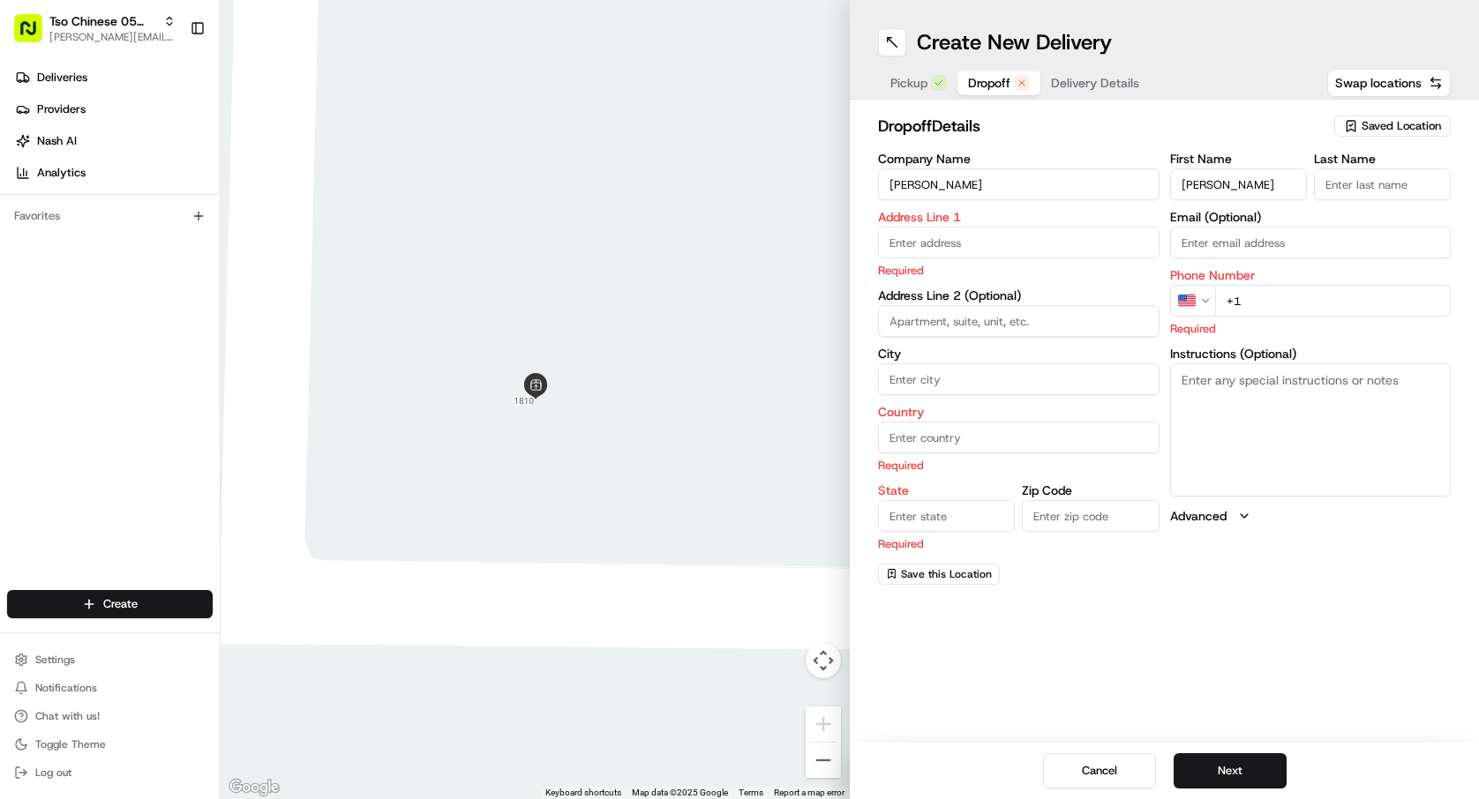
type input "Jackie Rocha"
click at [1392, 183] on input "Last Name" at bounding box center [1382, 185] width 137 height 32
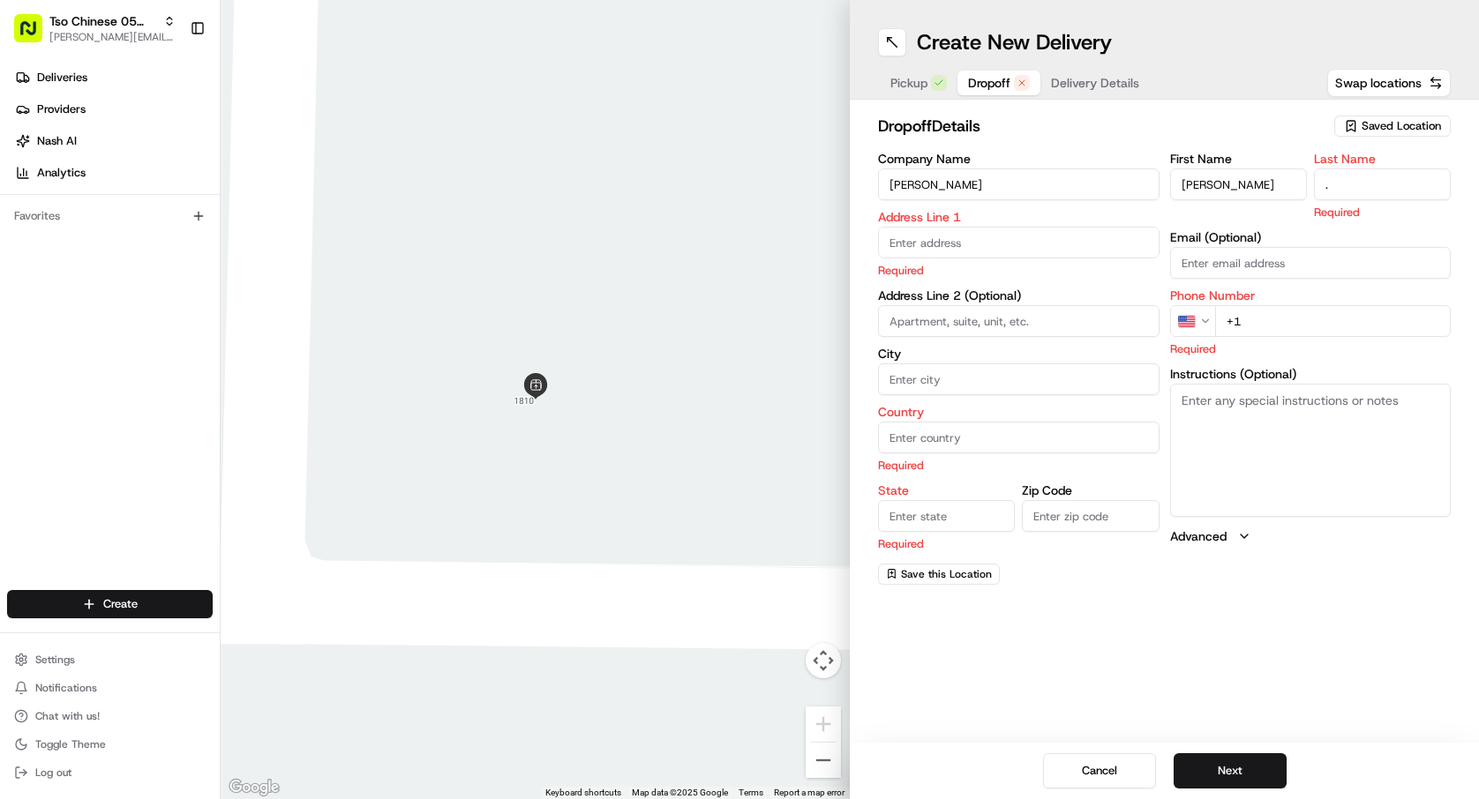
type input "."
click at [1012, 250] on input "text" at bounding box center [1018, 243] width 281 height 32
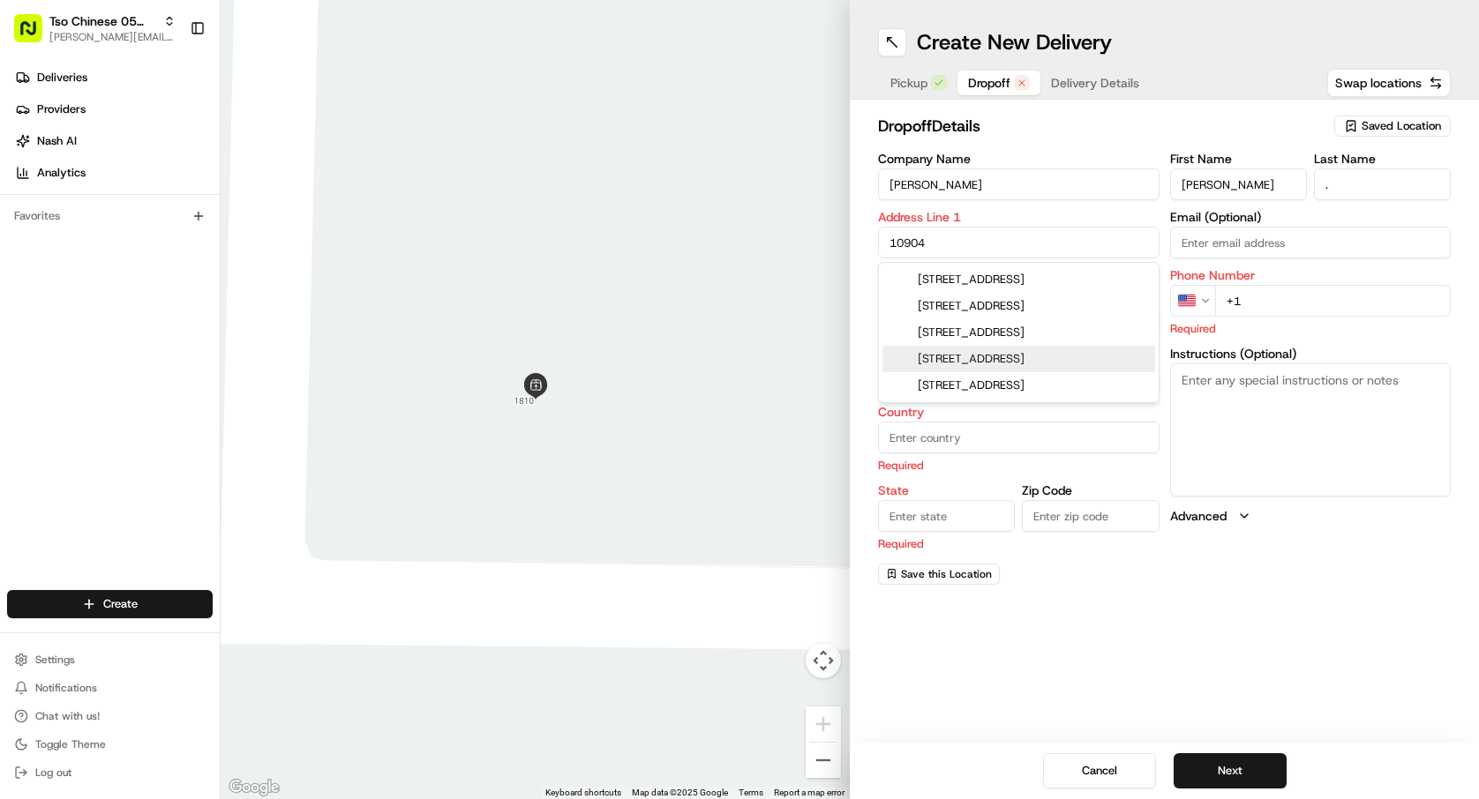
click at [1067, 370] on div "10904 Mint Julep Drive, Austin, TX" at bounding box center [1018, 359] width 273 height 26
type input "10904 Mint Julep Dr, Austin, TX 78748, USA"
type input "Austin"
type input "[GEOGRAPHIC_DATA]"
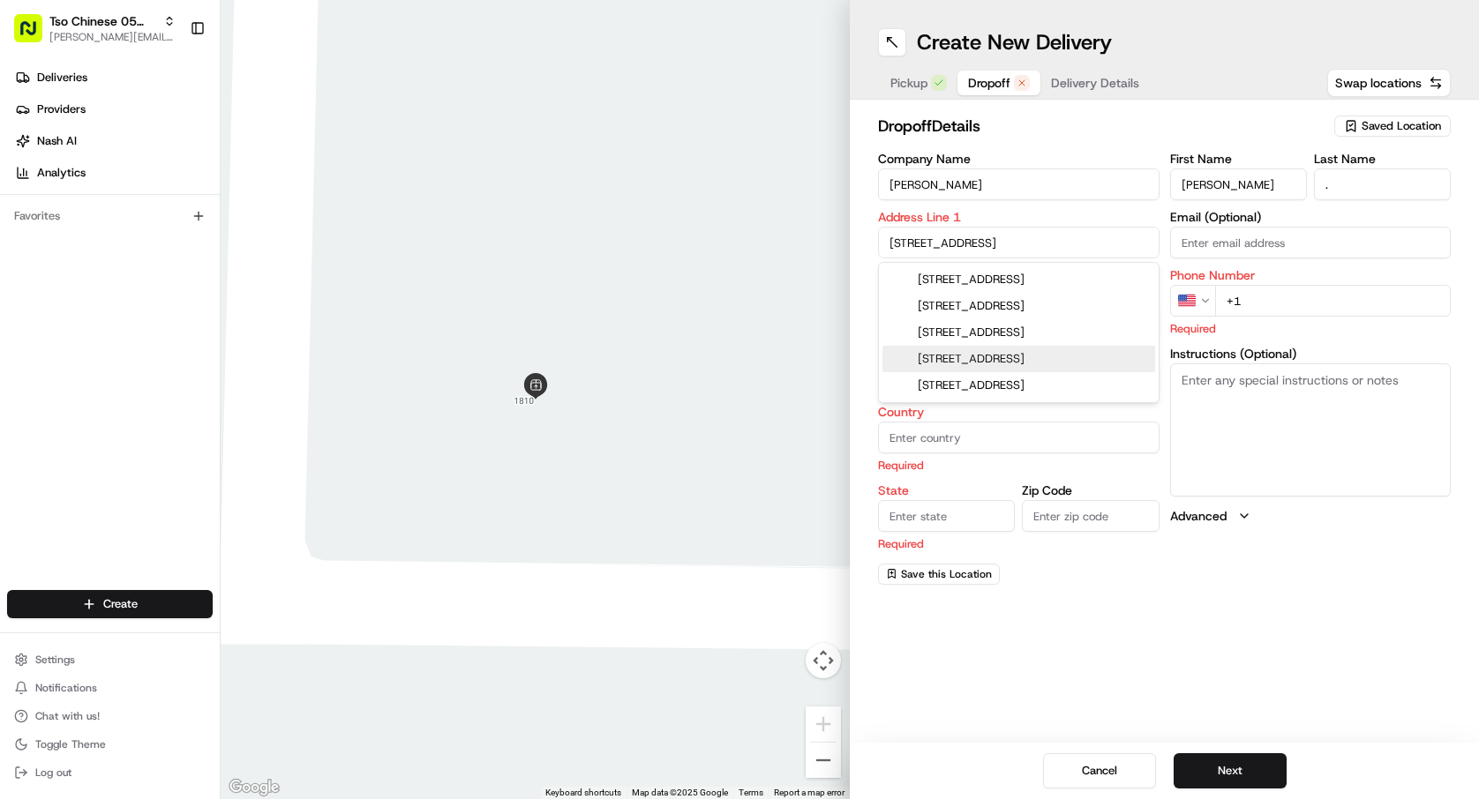
type input "78748"
type input "10904 Mint Julep Drive"
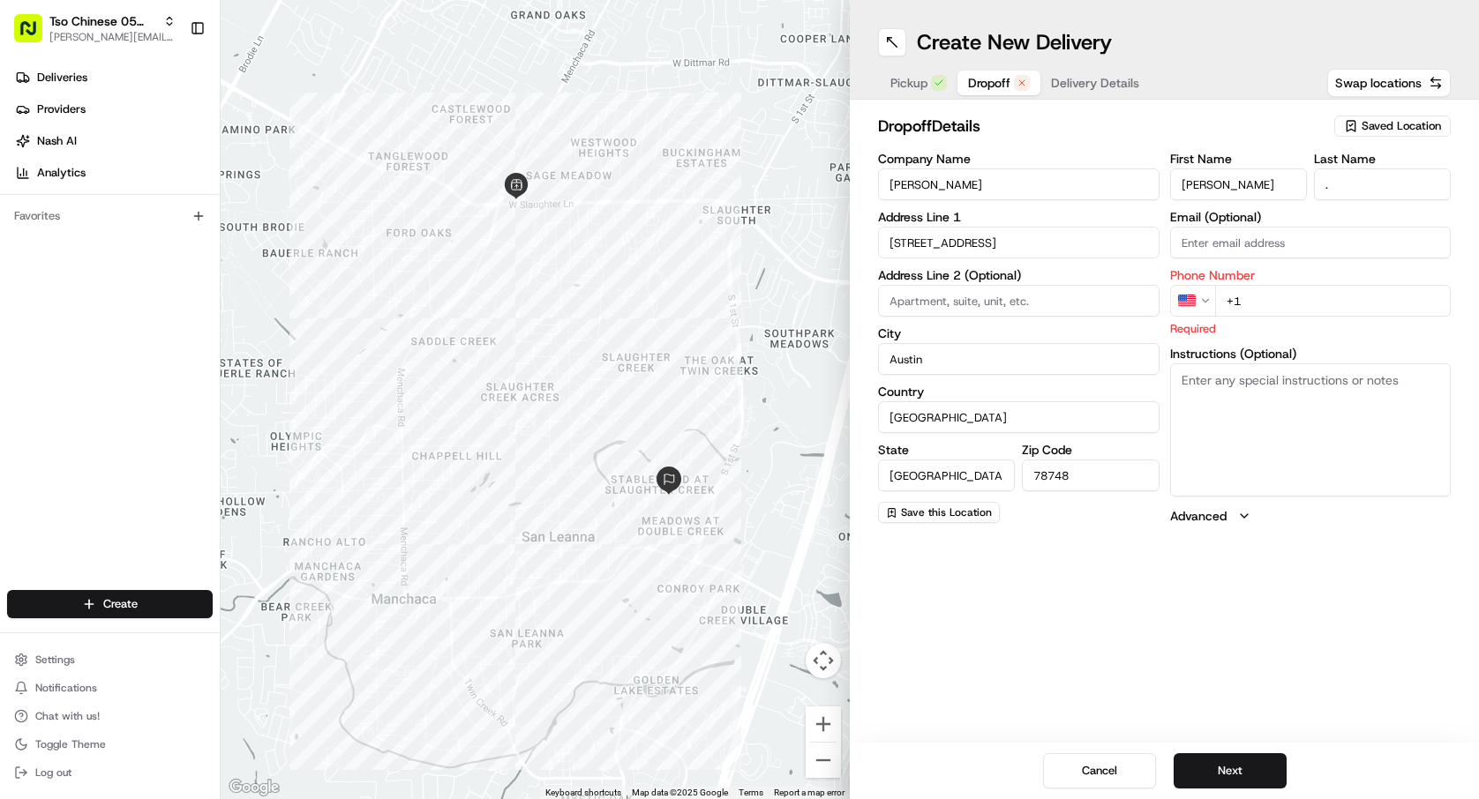
click at [1301, 303] on input "+1" at bounding box center [1333, 301] width 236 height 32
type input "+1 512 999 8583"
click at [1222, 776] on button "Next" at bounding box center [1230, 771] width 113 height 35
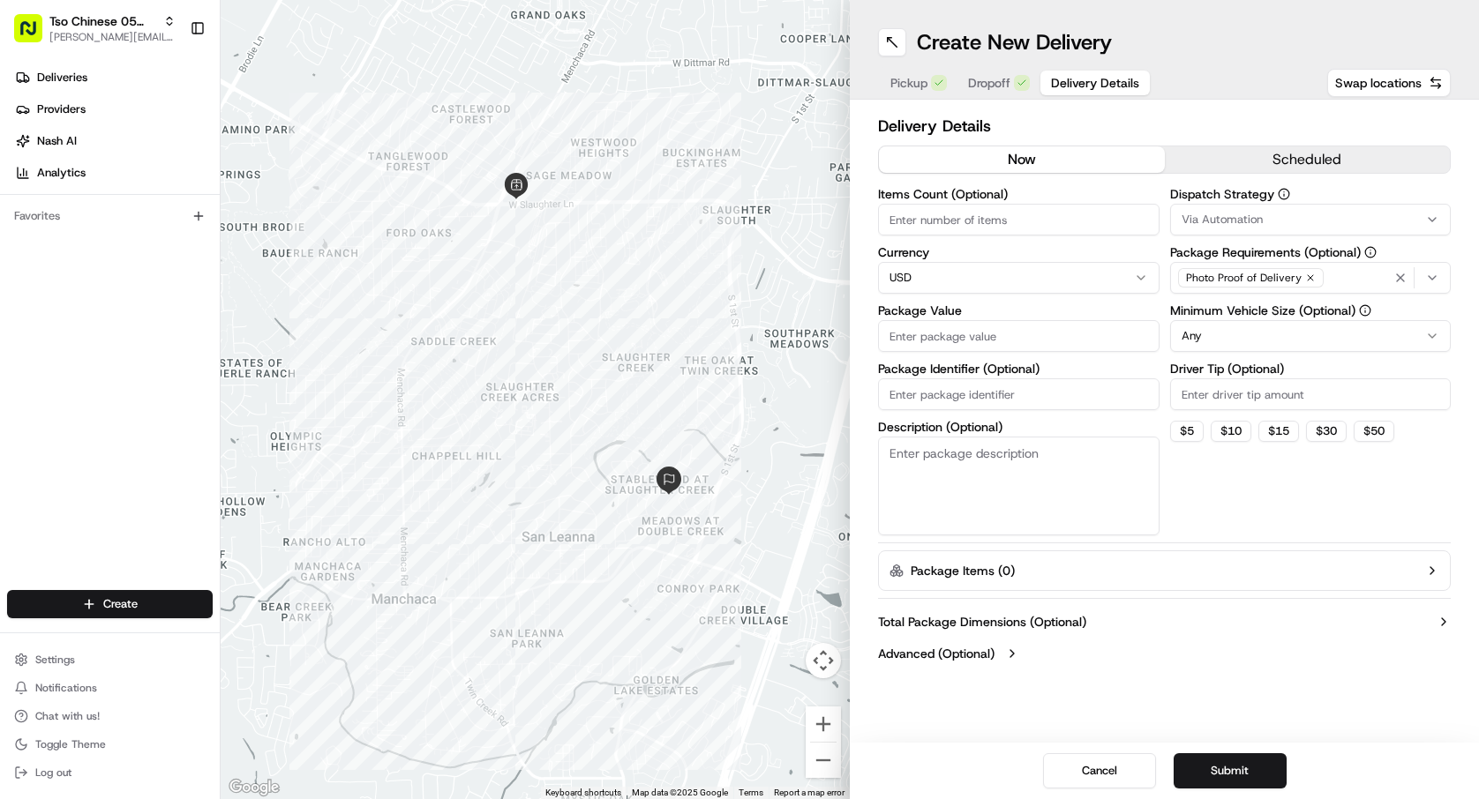
click at [1054, 241] on div "Items Count (Optional) Currency USD Package Value Package Identifier (Optional)…" at bounding box center [1018, 362] width 281 height 348
click at [1069, 229] on input "Items Count (Optional)" at bounding box center [1018, 220] width 281 height 32
type input "4"
drag, startPoint x: 1049, startPoint y: 342, endPoint x: 1034, endPoint y: 342, distance: 15.0
click at [1047, 342] on input "Package Value" at bounding box center [1018, 336] width 281 height 32
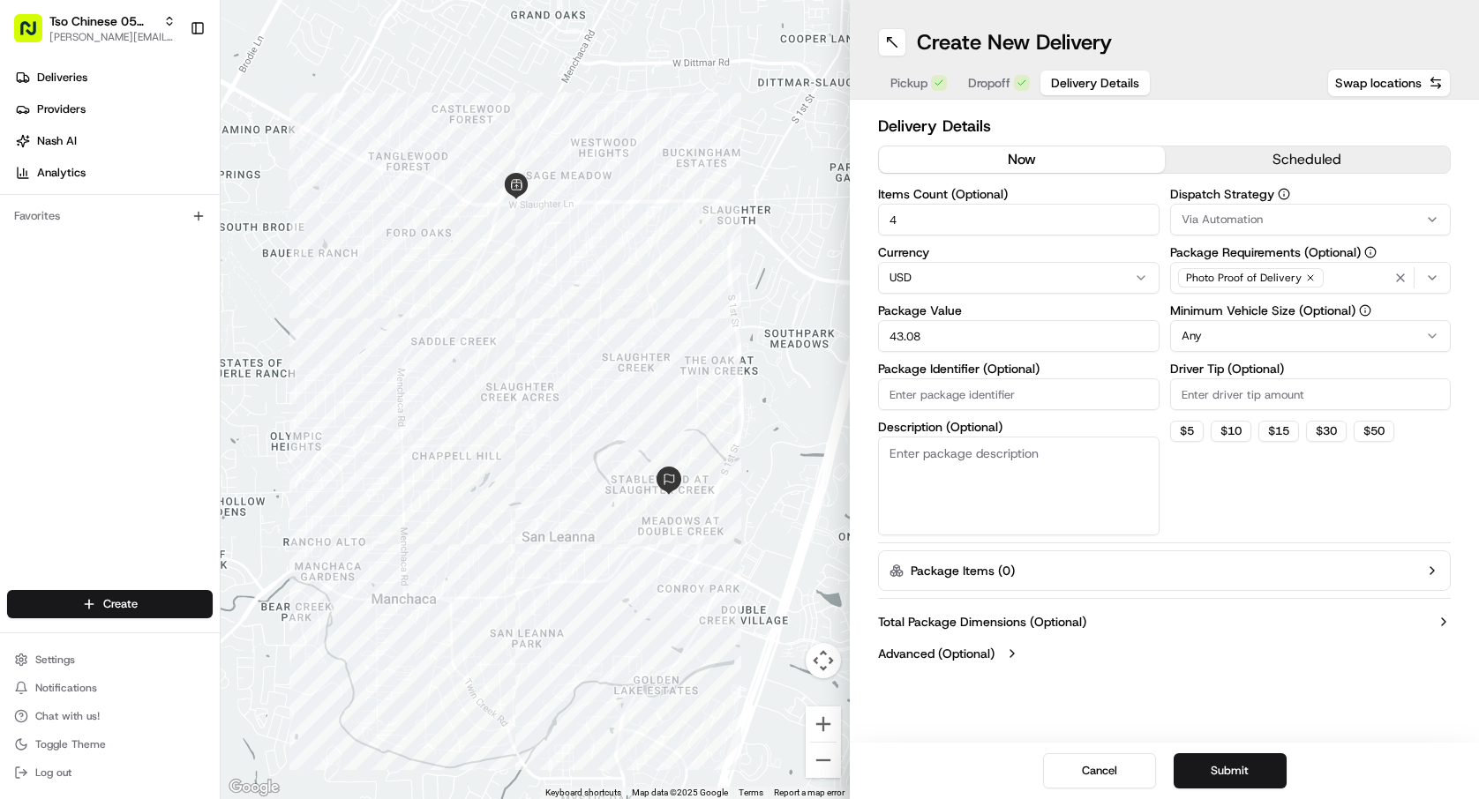
type input "43.08"
click at [1068, 389] on input "Package Identifier (Optional)" at bounding box center [1018, 395] width 281 height 32
type input "#9E22126"
click at [1346, 396] on input "Driver Tip (Optional)" at bounding box center [1310, 395] width 281 height 32
type input "2.00"
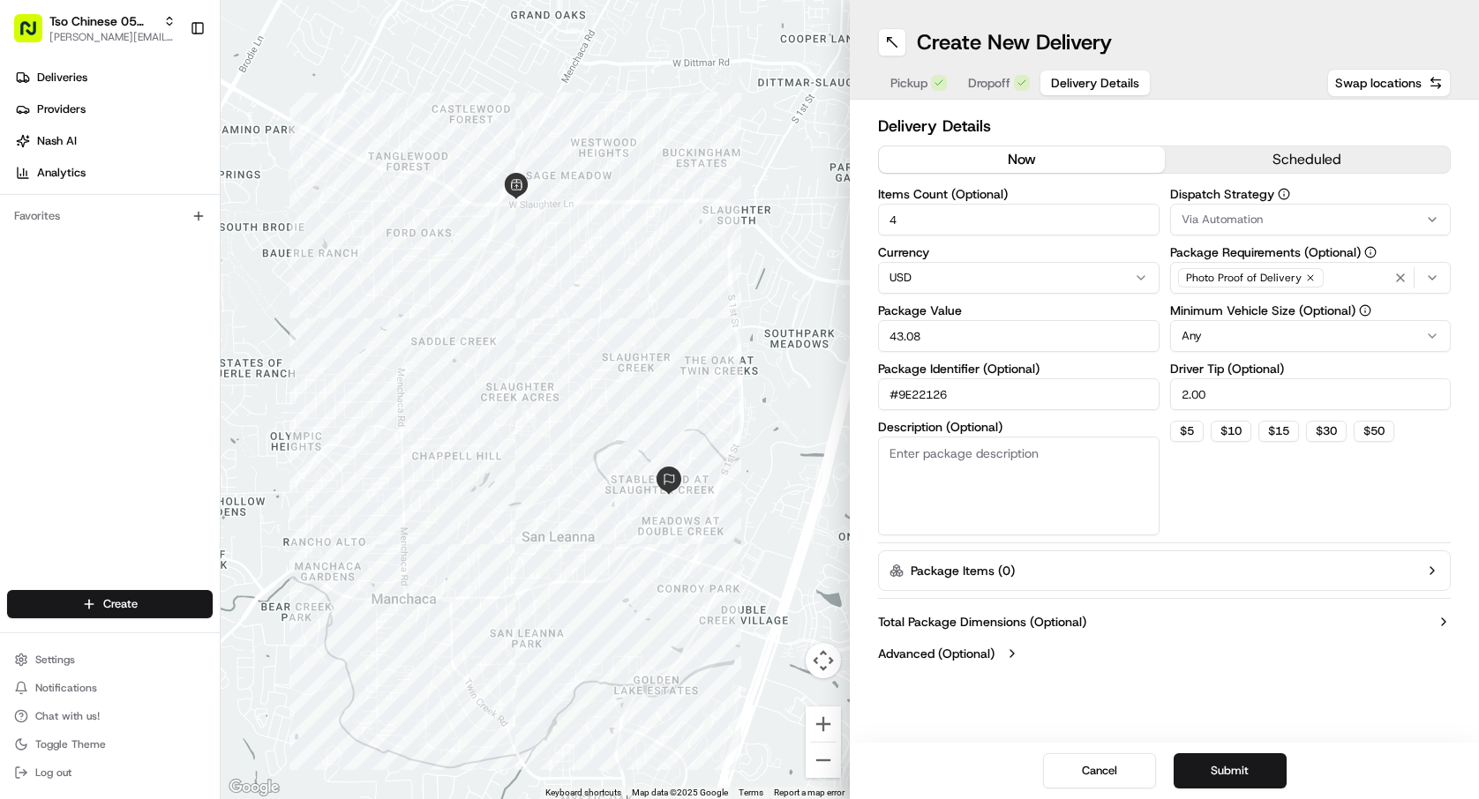
click at [1324, 221] on div "Via Automation" at bounding box center [1310, 220] width 273 height 16
click at [1302, 310] on span "Tso [PERSON_NAME] Strategy" at bounding box center [1307, 316] width 217 height 16
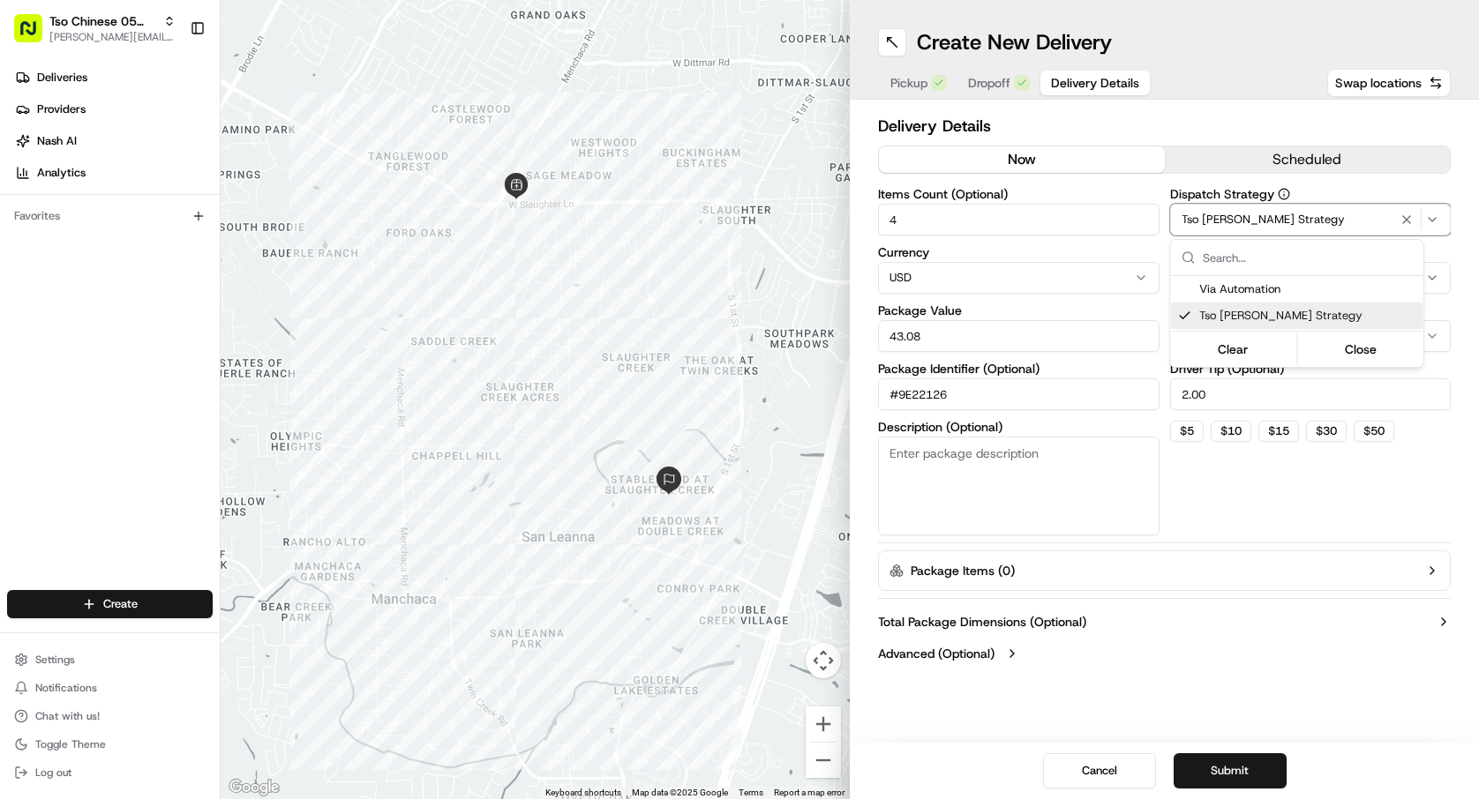
click at [1333, 486] on html "Tso Chinese 05 Menchaca paul@tsochinese.com Toggle Sidebar Deliveries Providers…" at bounding box center [739, 399] width 1479 height 799
click at [1313, 327] on html "Tso Chinese 05 Menchaca paul@tsochinese.com Toggle Sidebar Deliveries Providers…" at bounding box center [739, 399] width 1479 height 799
click at [1248, 761] on button "Submit" at bounding box center [1230, 771] width 113 height 35
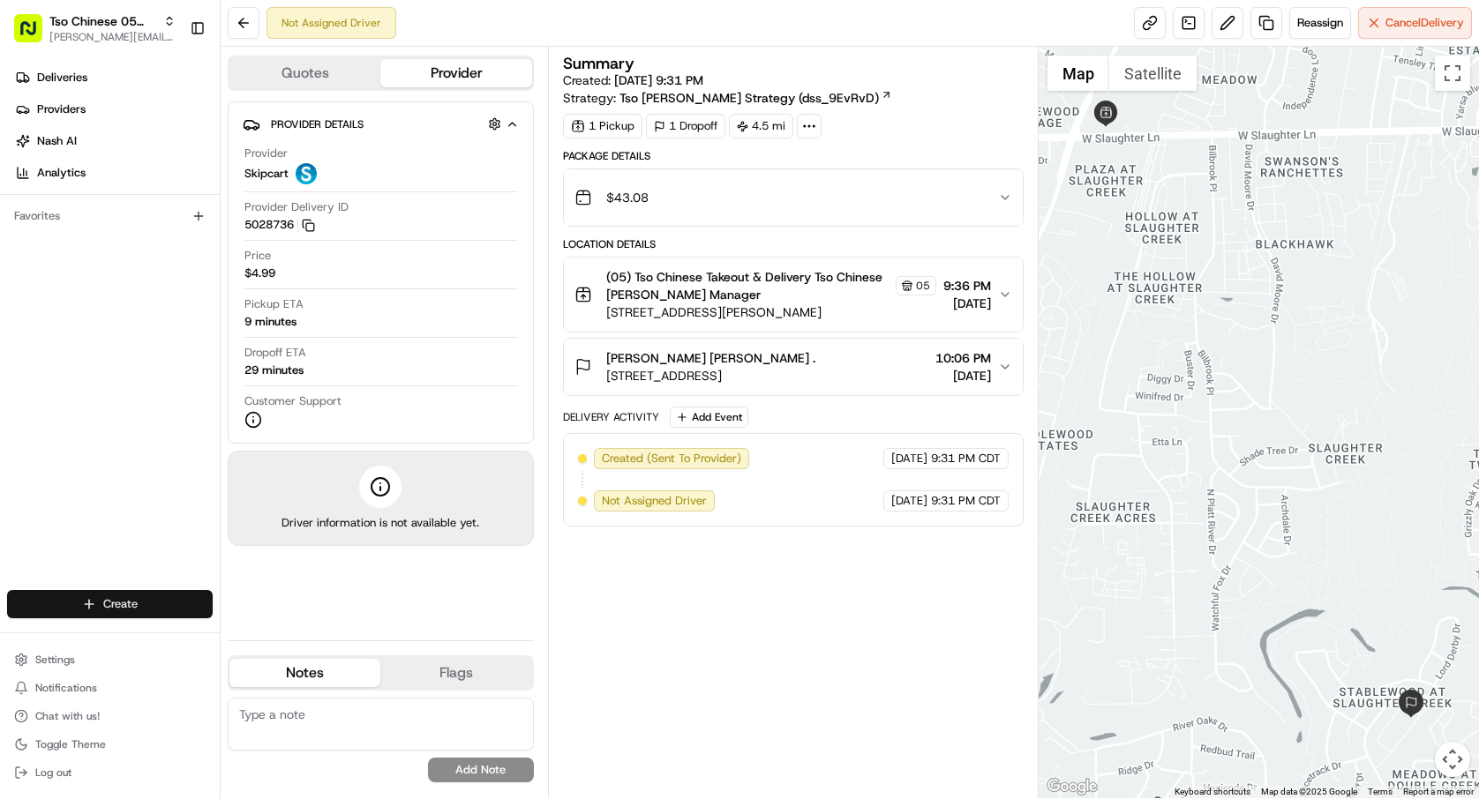
click at [131, 599] on html "Tso Chinese 05 Menchaca paul@tsochinese.com Toggle Sidebar Deliveries Providers…" at bounding box center [739, 399] width 1479 height 799
click at [273, 631] on link "Delivery" at bounding box center [319, 637] width 197 height 32
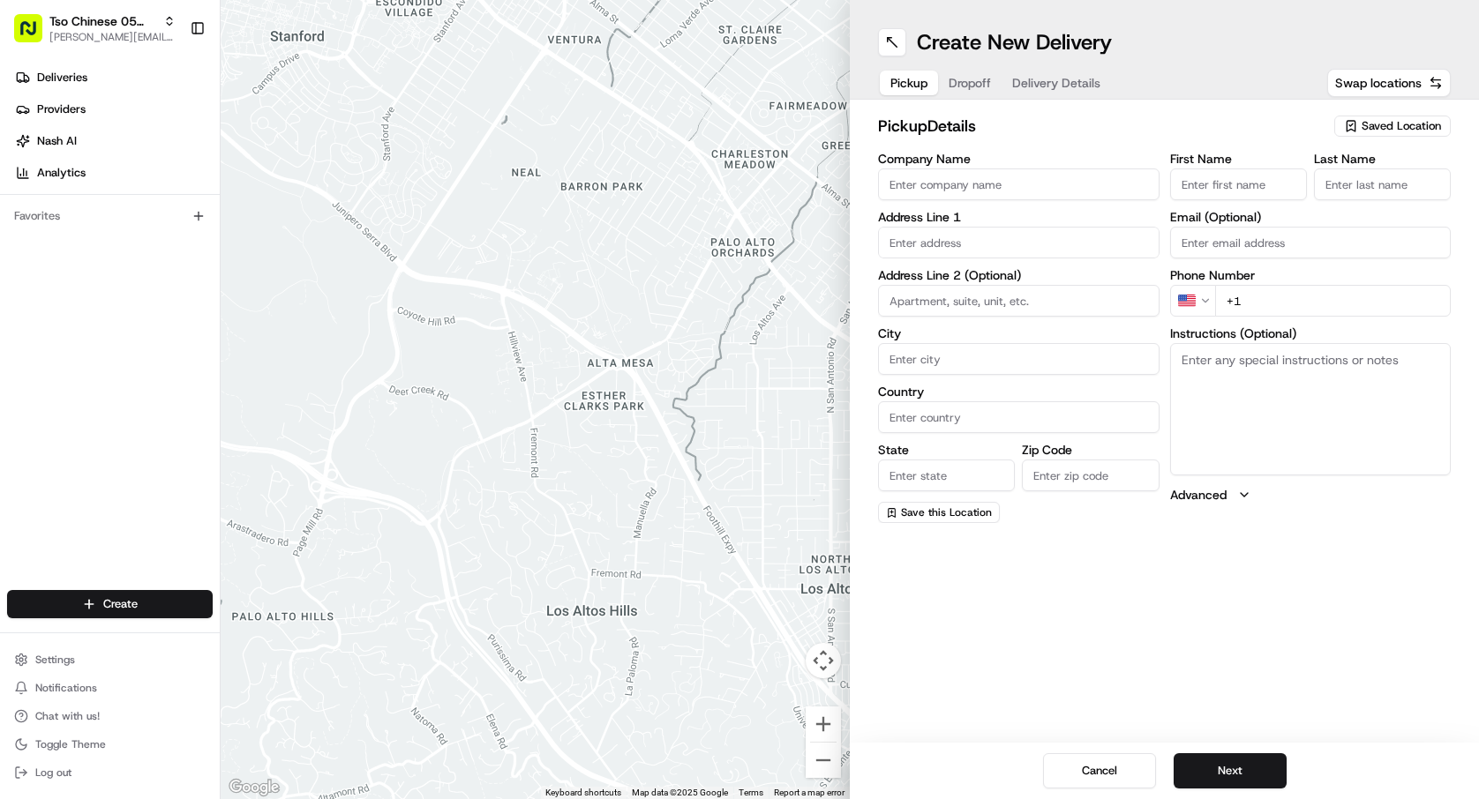
click at [1365, 127] on span "Saved Location" at bounding box center [1401, 126] width 79 height 16
click at [1368, 189] on span "(05) Tso Chinese Takeout & Delivery (05)" at bounding box center [1362, 192] width 217 height 16
type input "(05) Tso Chinese Takeout & Delivery"
type input "[STREET_ADDRESS][PERSON_NAME]"
type input "Ste 100"
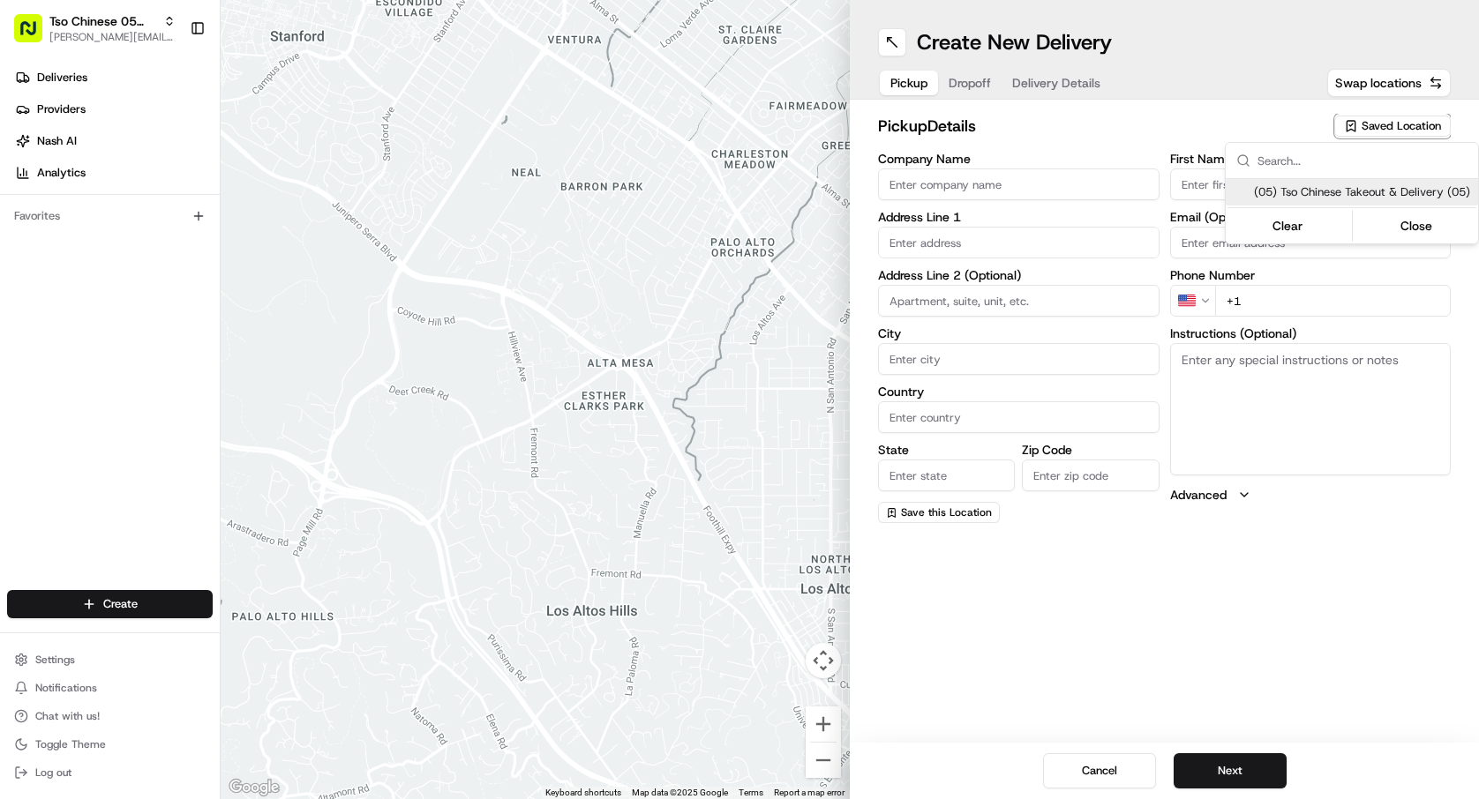
type input "Austin"
type input "US"
type input "[GEOGRAPHIC_DATA]"
type input "78748"
type input "Tso Chinese"
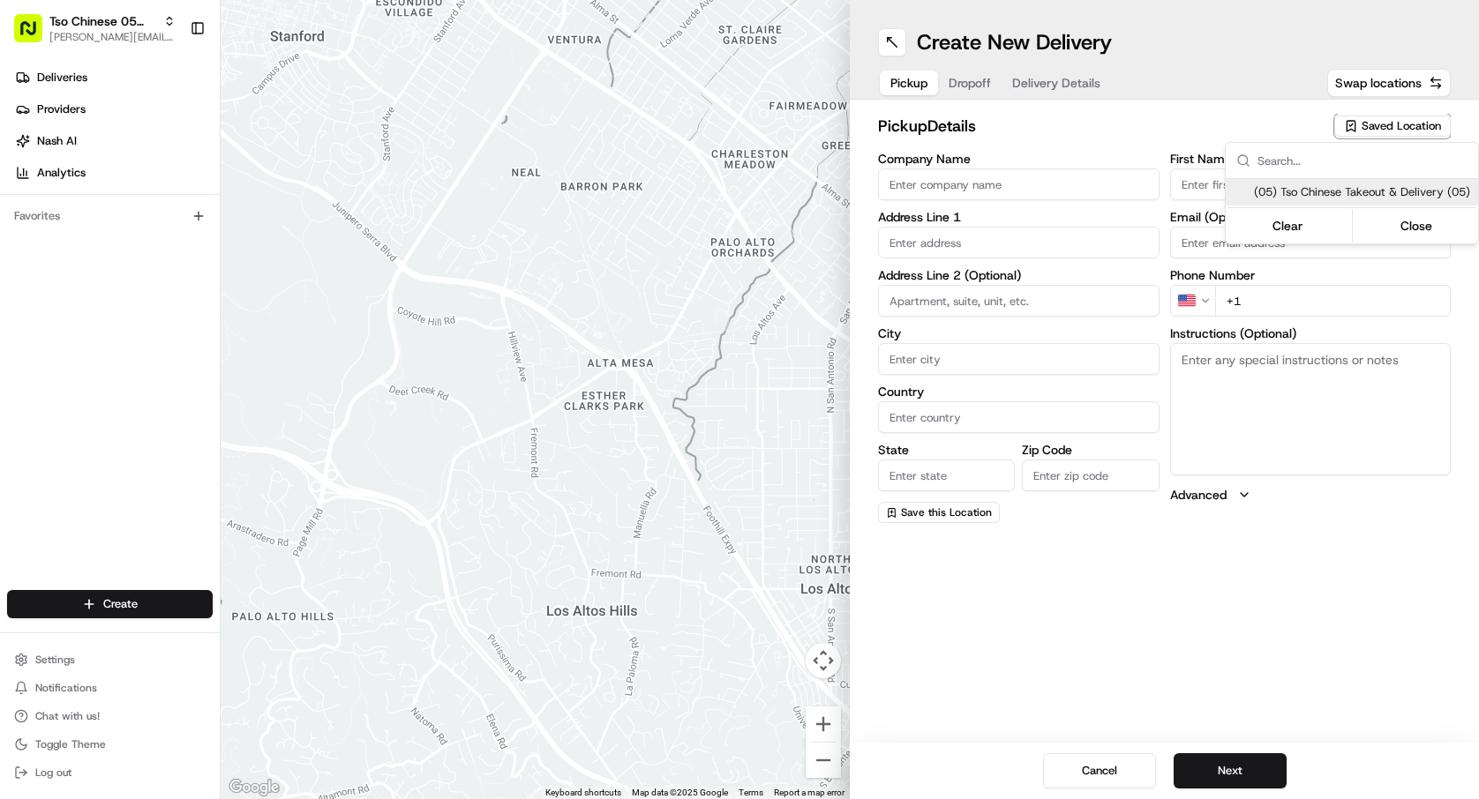
type input "[PERSON_NAME] Manager"
type input "[EMAIL_ADDRESS][DOMAIN_NAME]"
type input "[PHONE_NUMBER]"
type textarea "Submit a picture displaying address & food as Proof of Delivery. Envía una foto…"
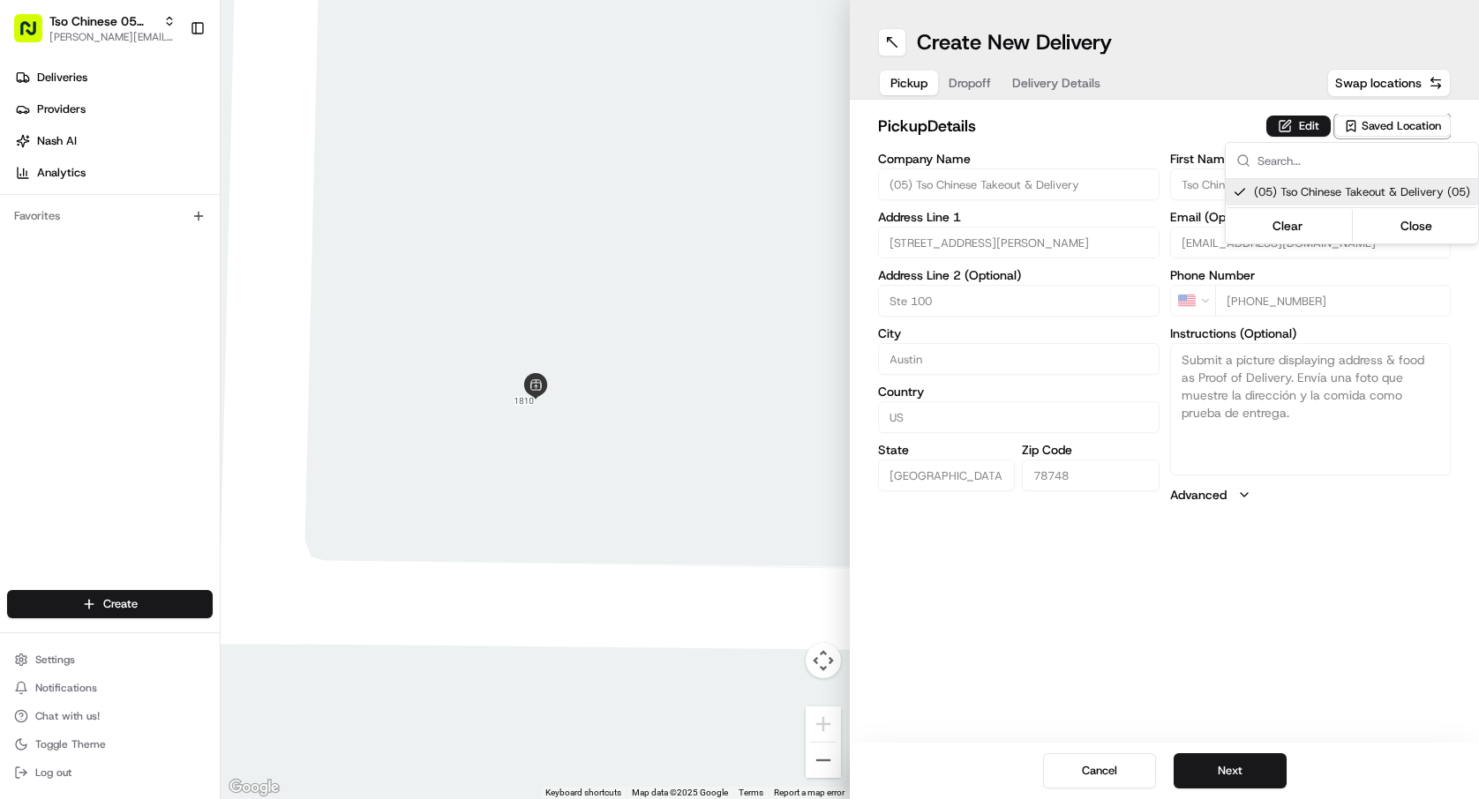
click at [1256, 767] on html "Tso Chinese 05 Menchaca [EMAIL_ADDRESS][DOMAIN_NAME] Toggle Sidebar Deliveries …" at bounding box center [739, 399] width 1479 height 799
click at [1256, 767] on button "Next" at bounding box center [1230, 771] width 113 height 35
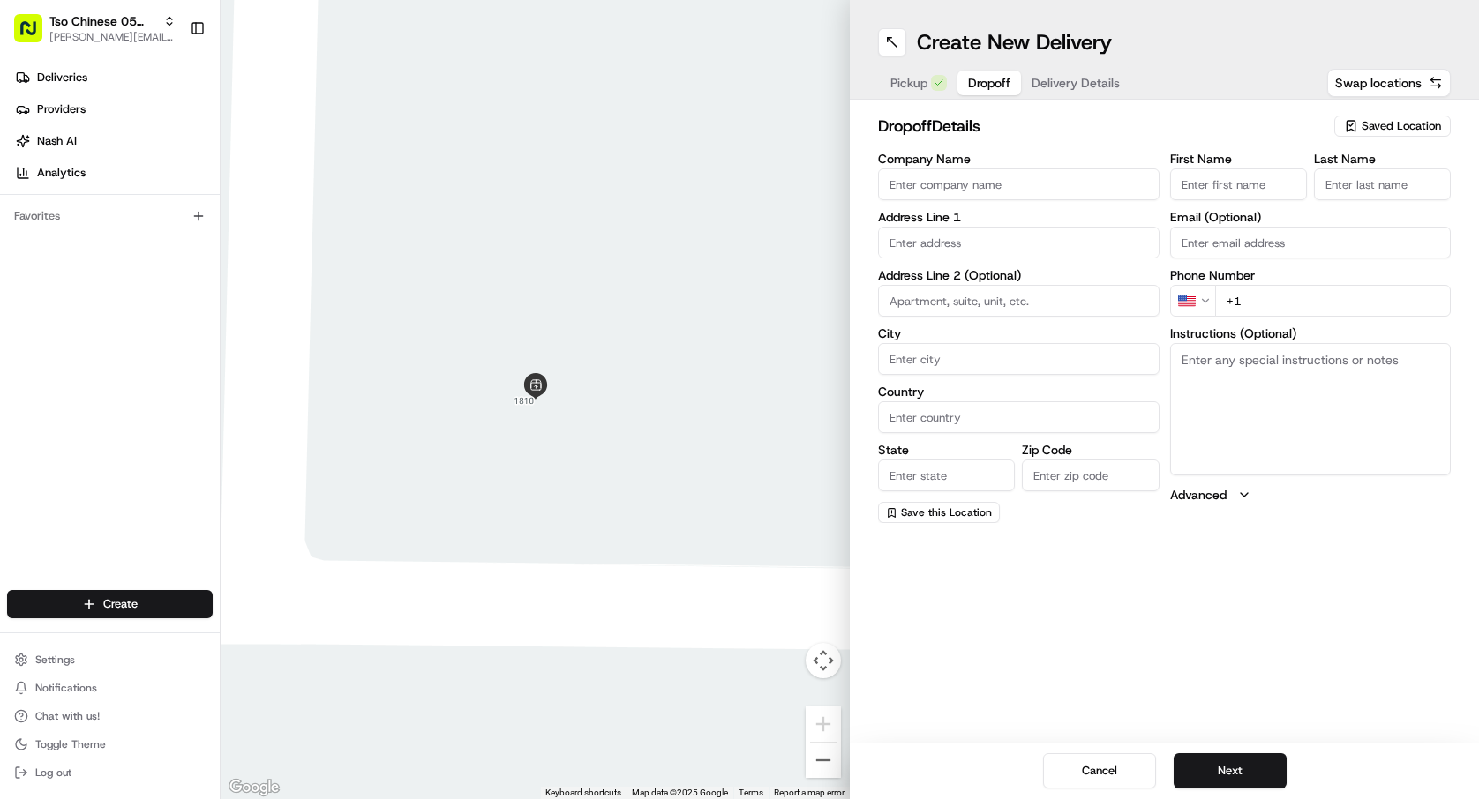
click at [1063, 182] on input "Company Name" at bounding box center [1018, 185] width 281 height 32
type input "c"
type input "Candice Kihnel"
click at [1264, 182] on input "First Name" at bounding box center [1238, 185] width 137 height 32
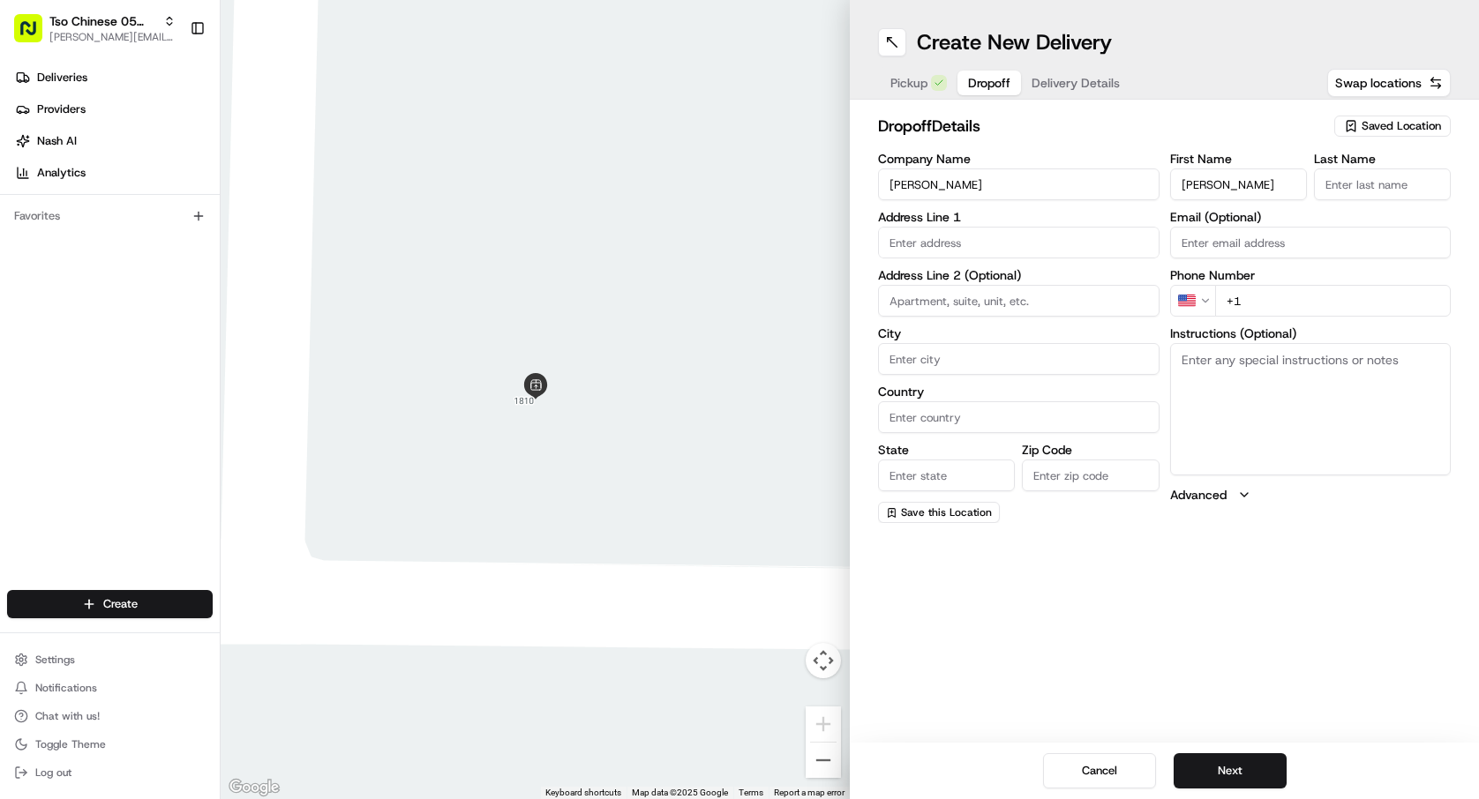
type input "Candice Kihnel"
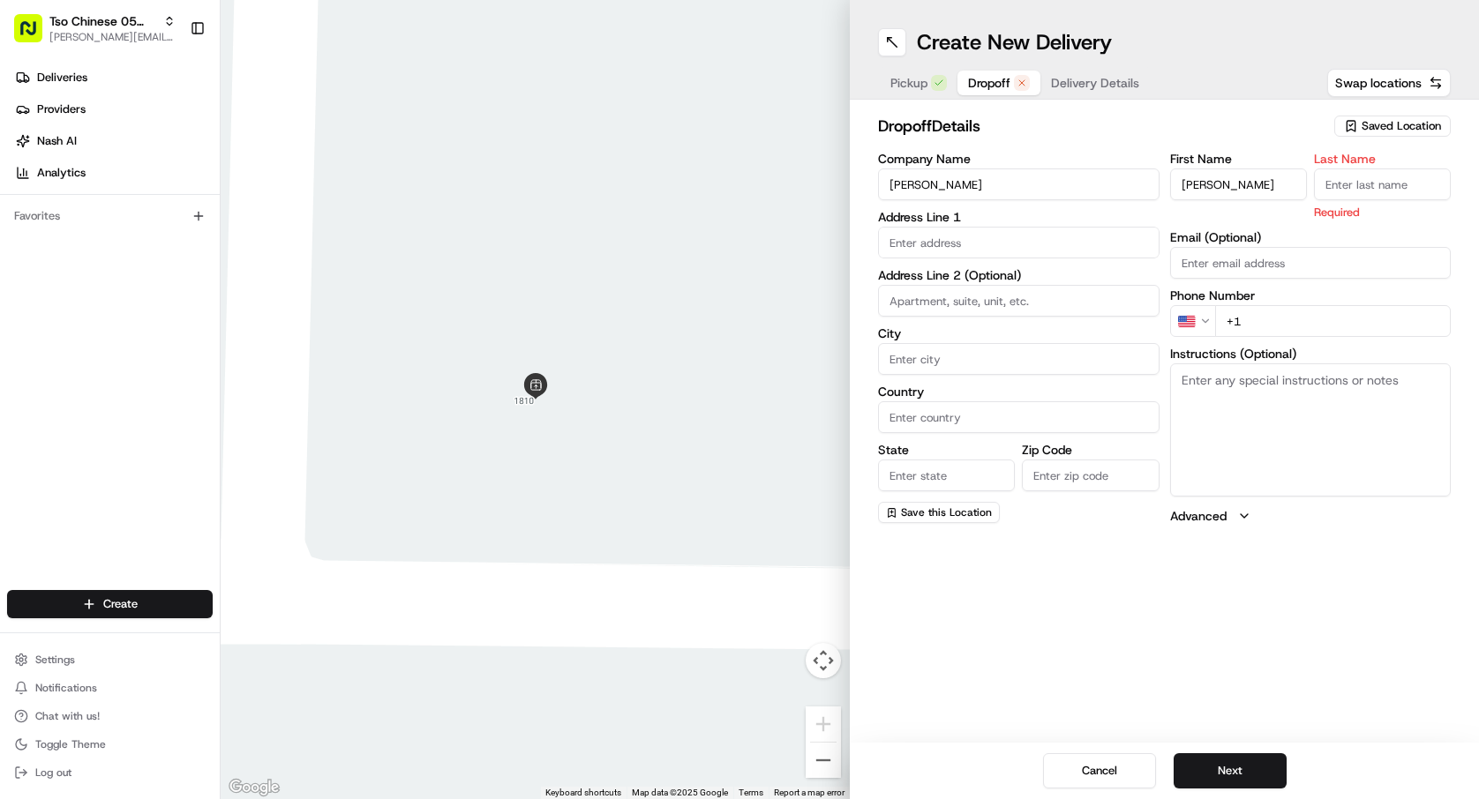
click at [1403, 186] on input "Last Name" at bounding box center [1382, 185] width 137 height 32
type input "."
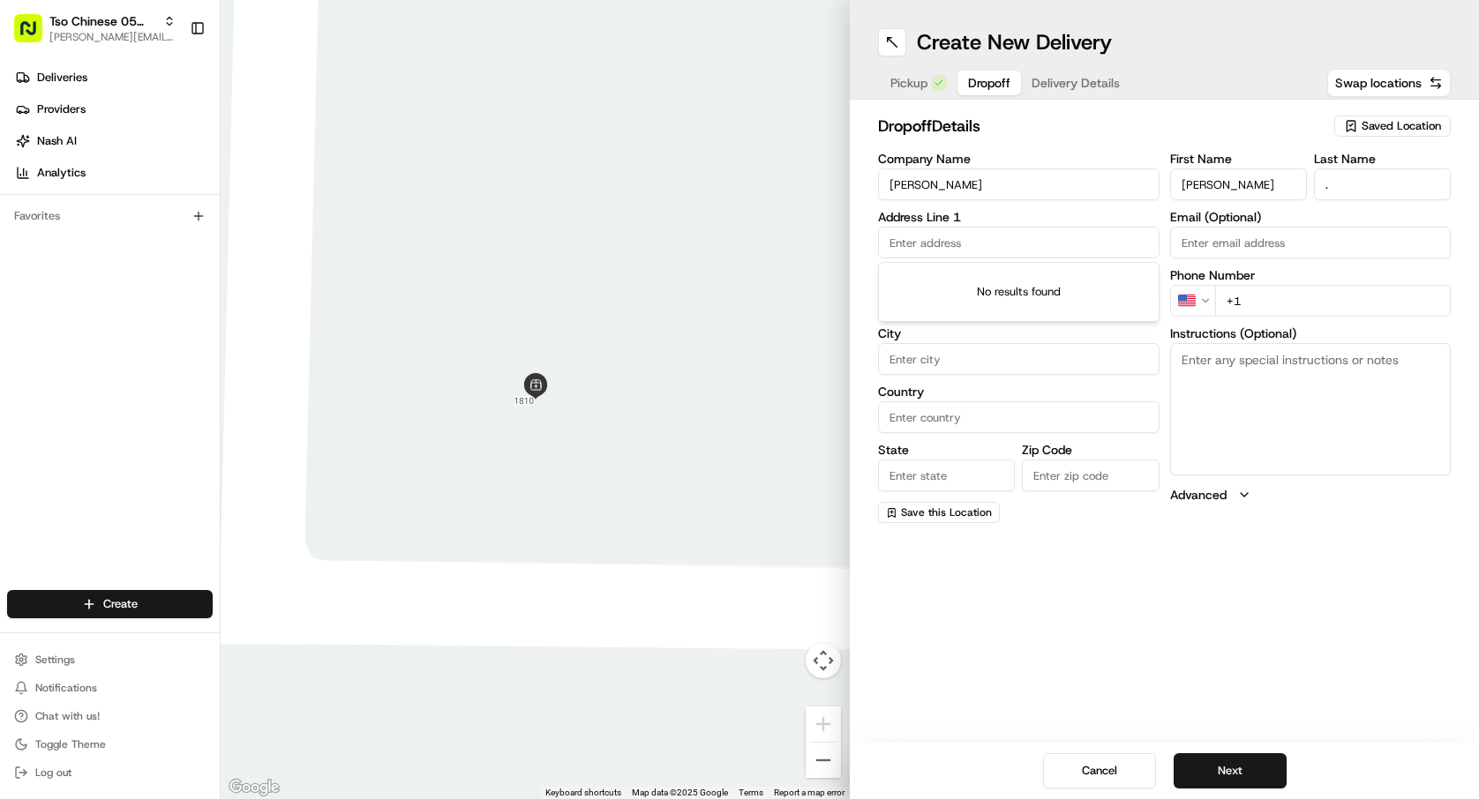
click at [989, 253] on input "text" at bounding box center [1018, 243] width 281 height 32
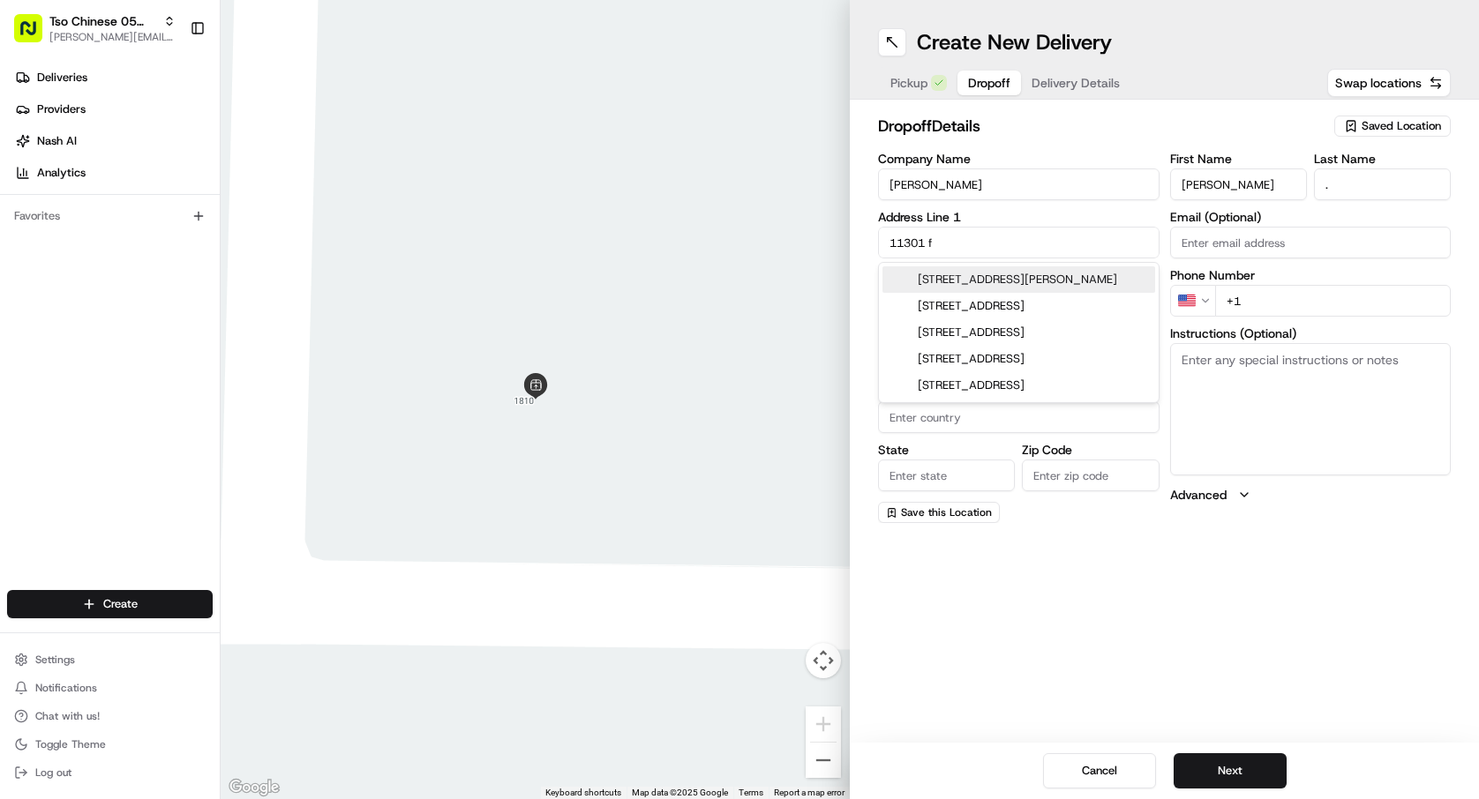
click at [966, 272] on div "11301 Farrah Ln, Austin, TX" at bounding box center [1018, 279] width 273 height 26
type input "11301 Farrah Ln, Austin, TX 78748, USA"
type input "Austin"
type input "[GEOGRAPHIC_DATA]"
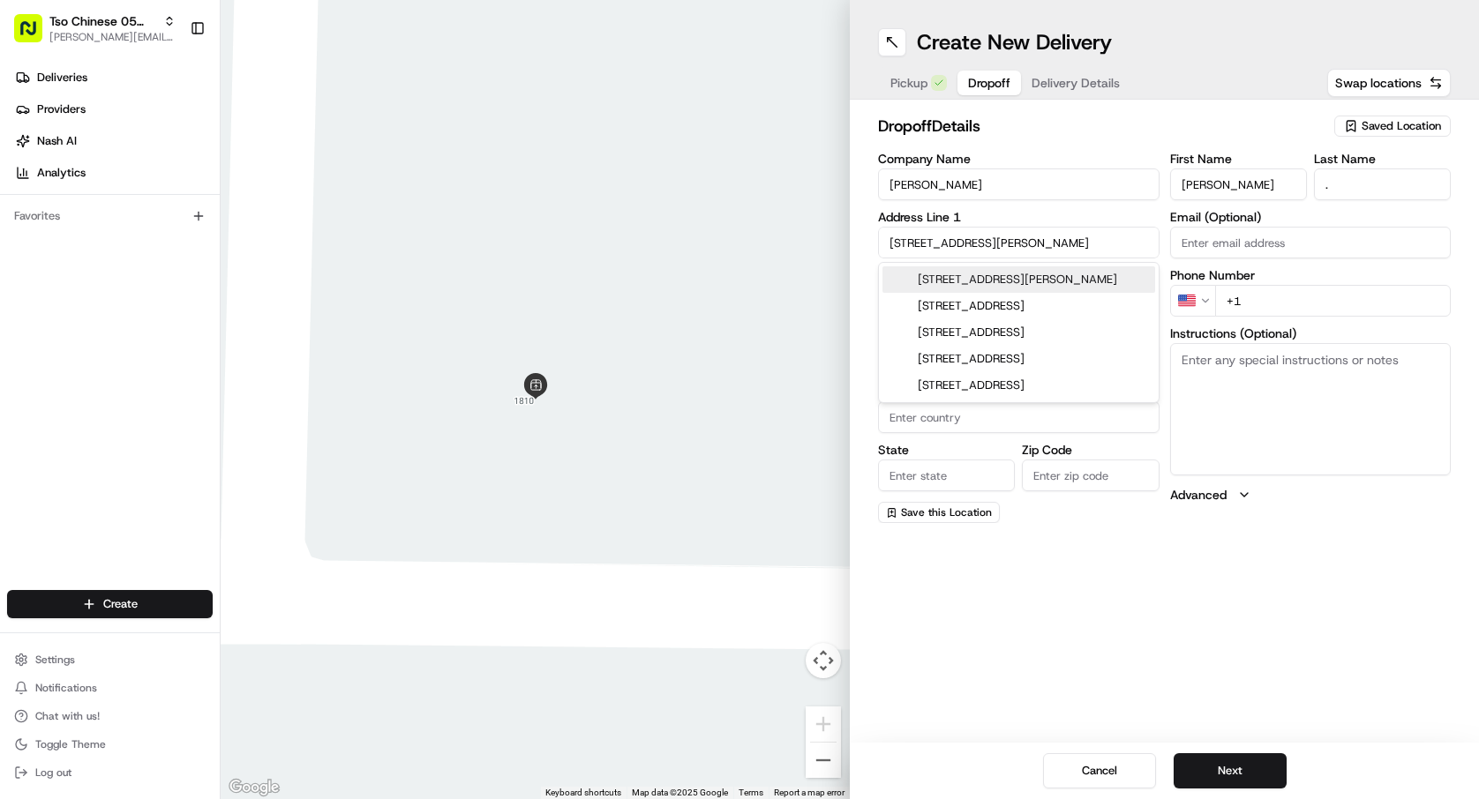
type input "78748"
type input "11301 Farrah Lane"
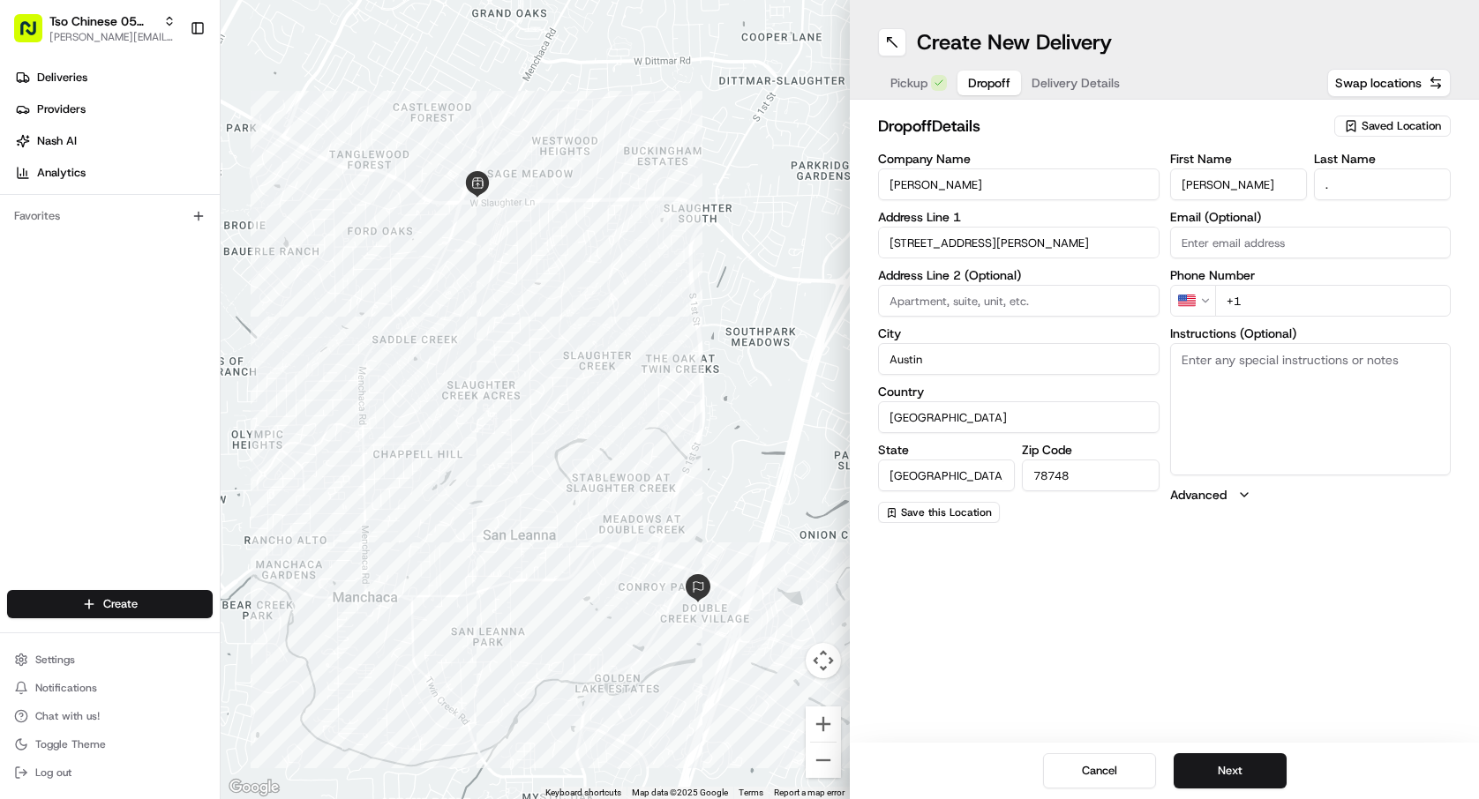
click at [1271, 304] on input "+1" at bounding box center [1333, 301] width 236 height 32
type input "+1 737 342 4669"
click at [1250, 771] on button "Next" at bounding box center [1230, 771] width 113 height 35
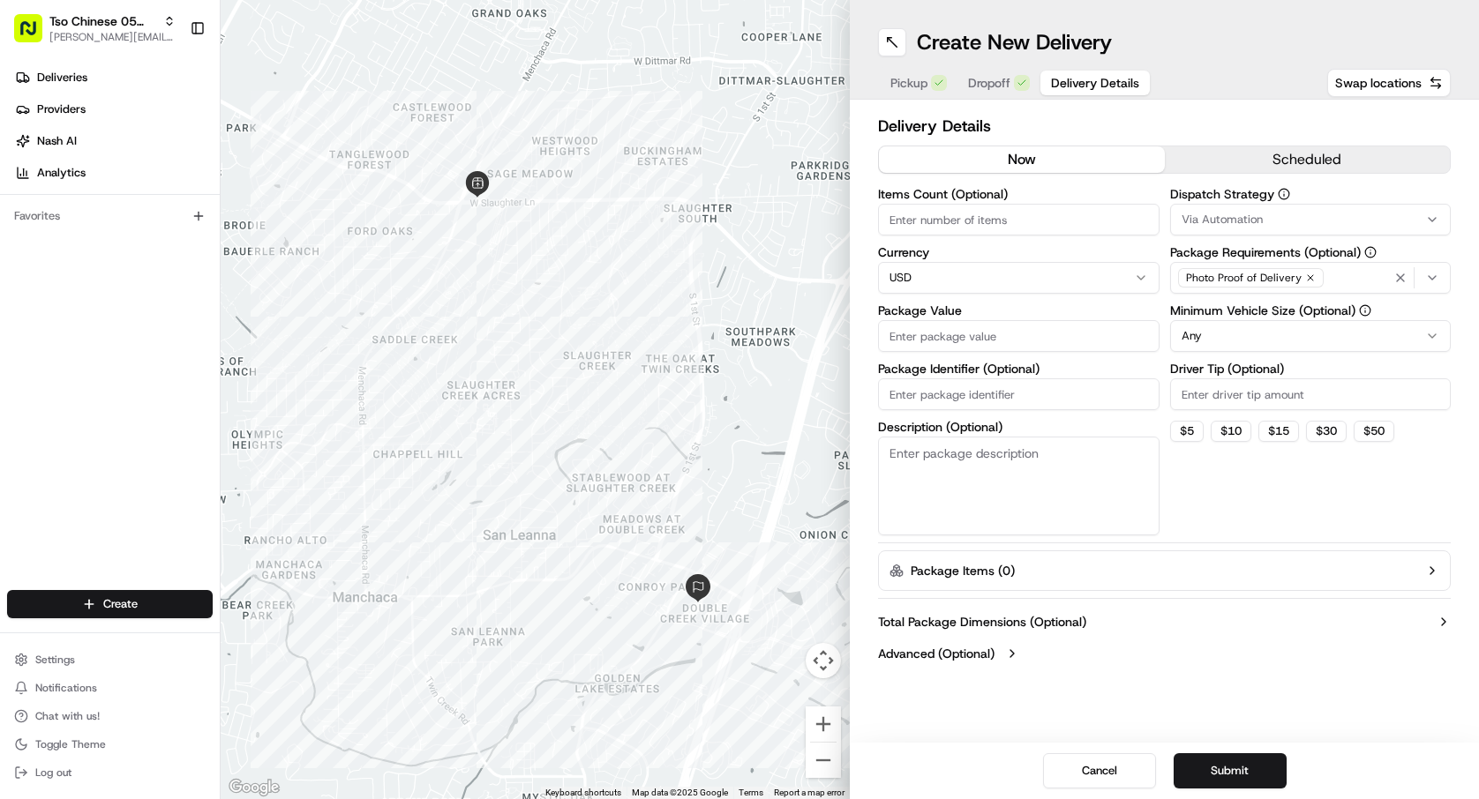
click at [1071, 230] on input "Items Count (Optional)" at bounding box center [1018, 220] width 281 height 32
type input "8"
click at [1037, 341] on input "Package Value" at bounding box center [1018, 336] width 281 height 32
type input "77.72"
click at [1042, 389] on input "Package Identifier (Optional)" at bounding box center [1018, 395] width 281 height 32
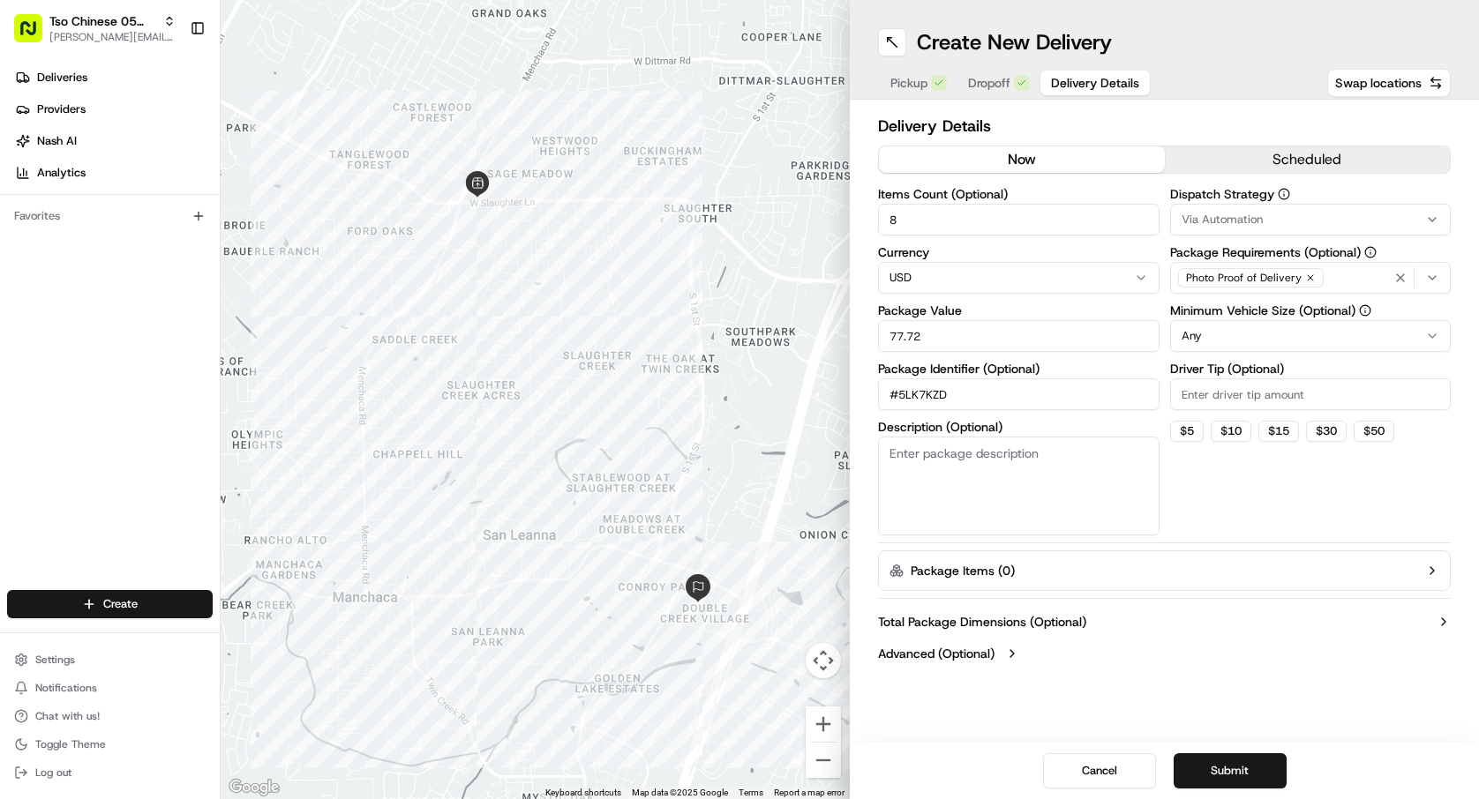
type input "#5LK7KZD"
click at [1204, 396] on input "Driver Tip (Optional)" at bounding box center [1310, 395] width 281 height 32
type input "2.00"
click at [1279, 334] on html "Tso Chinese 05 Menchaca paul@tsochinese.com Toggle Sidebar Deliveries Providers…" at bounding box center [739, 399] width 1479 height 799
click at [1332, 225] on div "Via Automation" at bounding box center [1310, 220] width 273 height 16
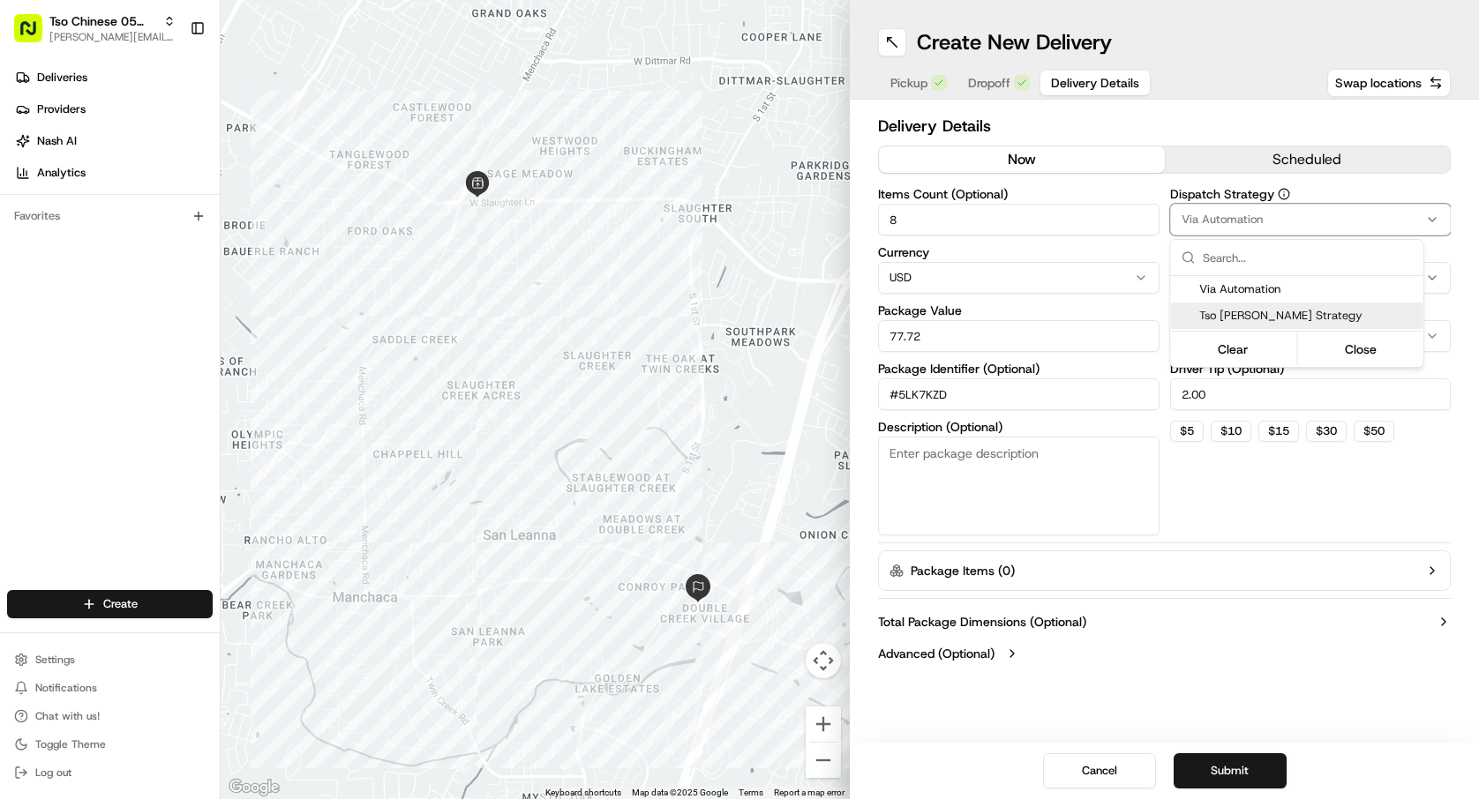
click at [1317, 306] on div "Tso [PERSON_NAME] Strategy" at bounding box center [1297, 316] width 252 height 26
click at [1414, 533] on html "Tso Chinese 05 Menchaca paul@tsochinese.com Toggle Sidebar Deliveries Providers…" at bounding box center [739, 399] width 1479 height 799
click at [1234, 767] on button "Submit" at bounding box center [1230, 771] width 113 height 35
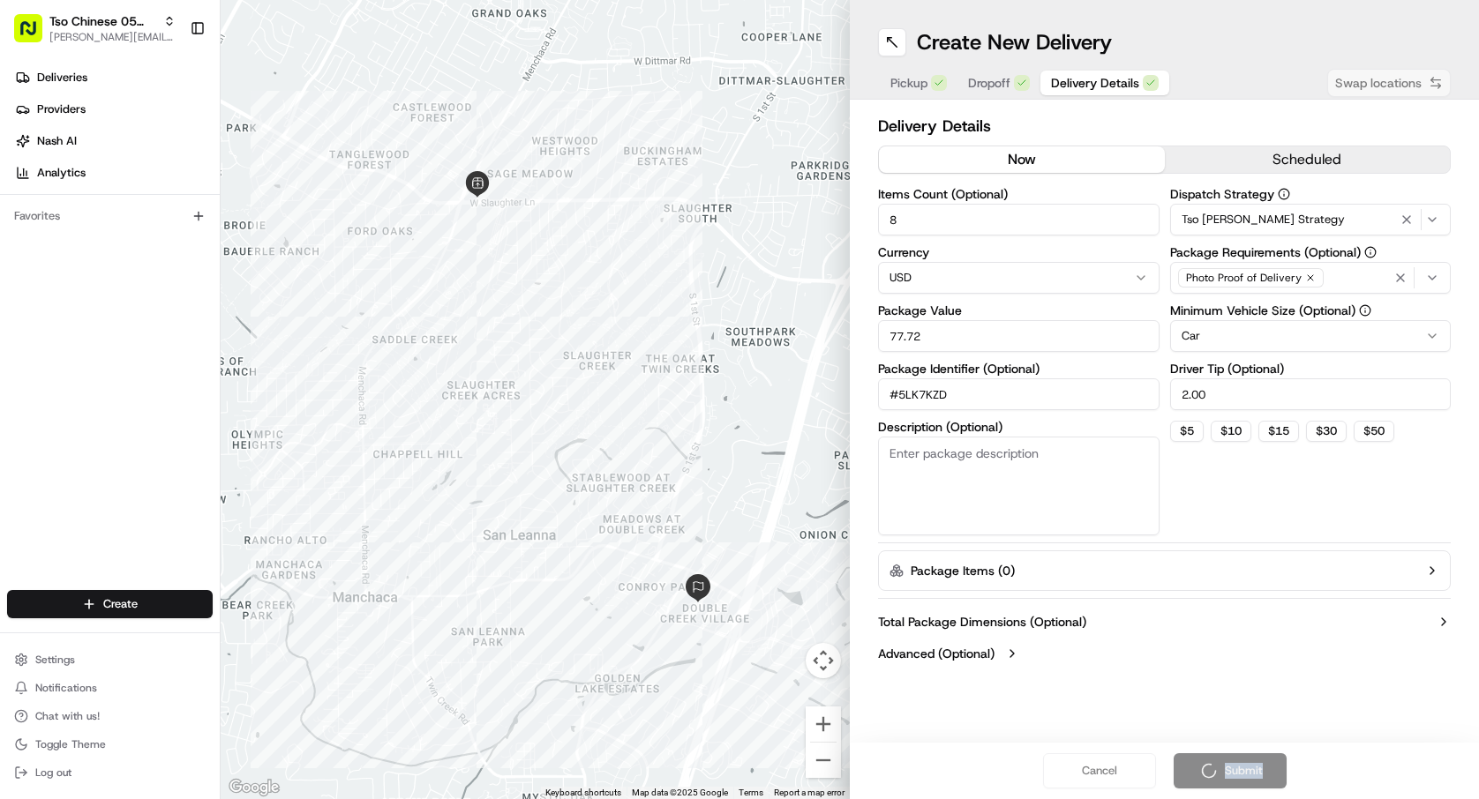
click at [1234, 767] on div "Cancel Submit" at bounding box center [1164, 771] width 629 height 56
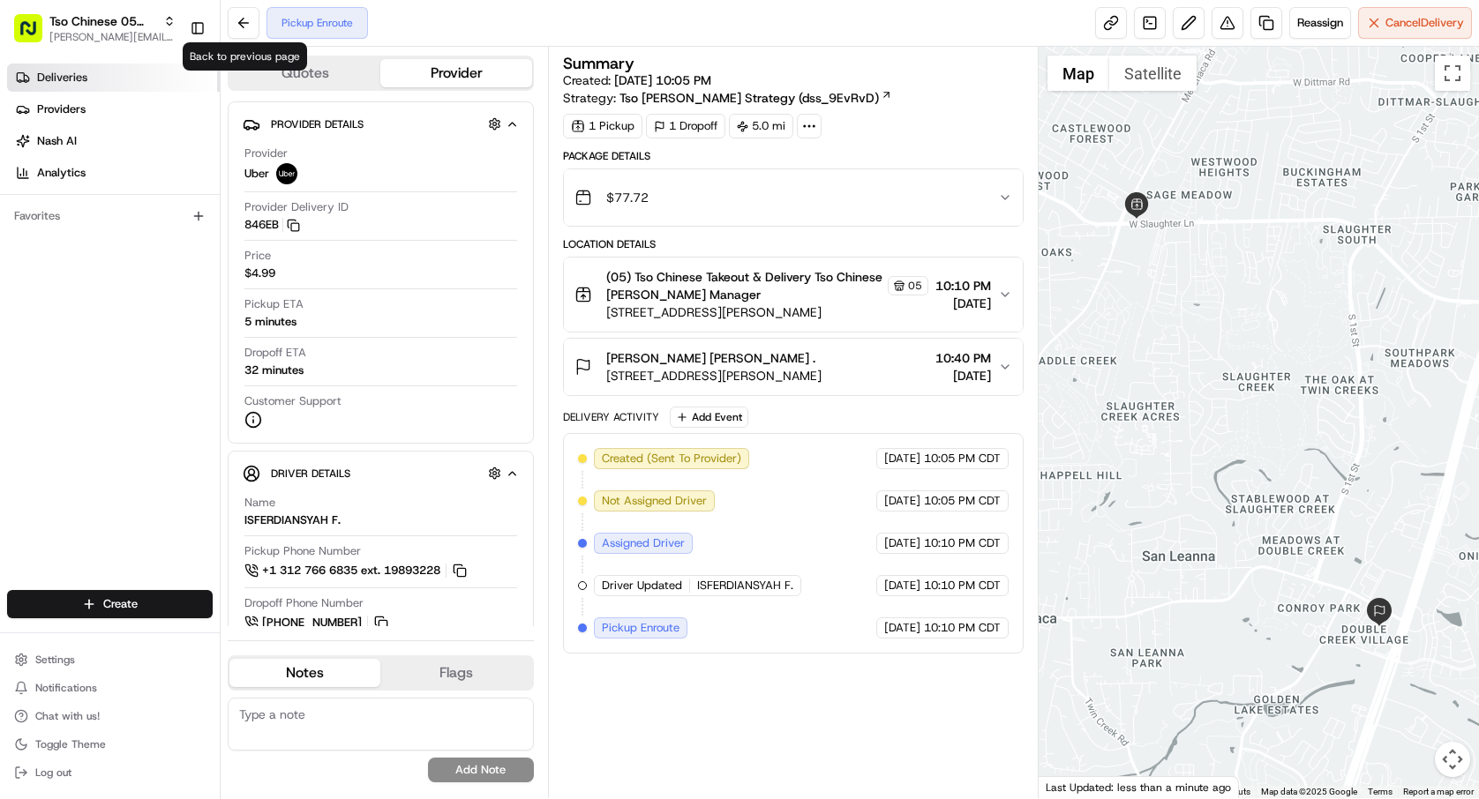
click at [176, 87] on link "Deliveries" at bounding box center [113, 78] width 213 height 28
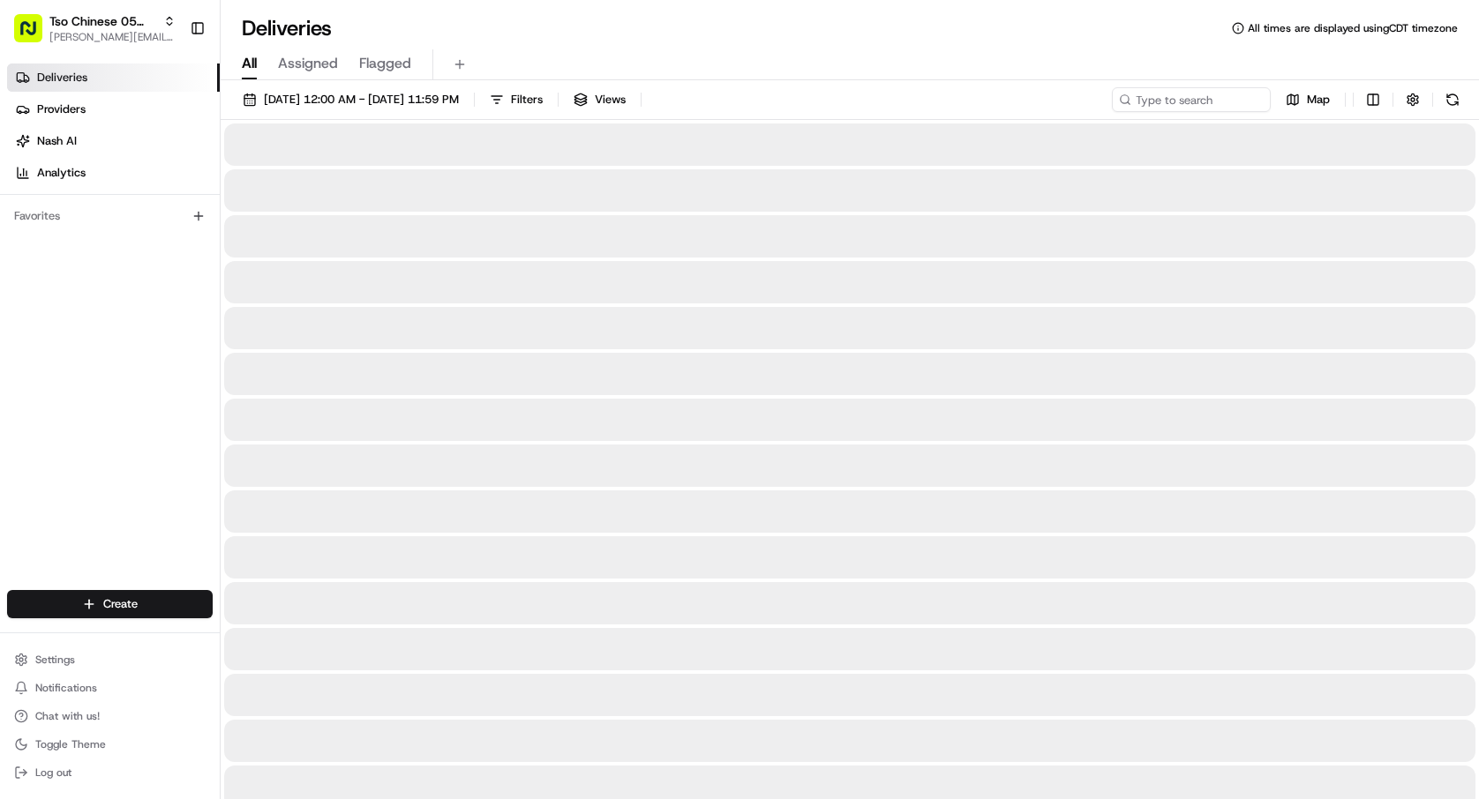
click at [176, 87] on link "Deliveries" at bounding box center [113, 78] width 213 height 28
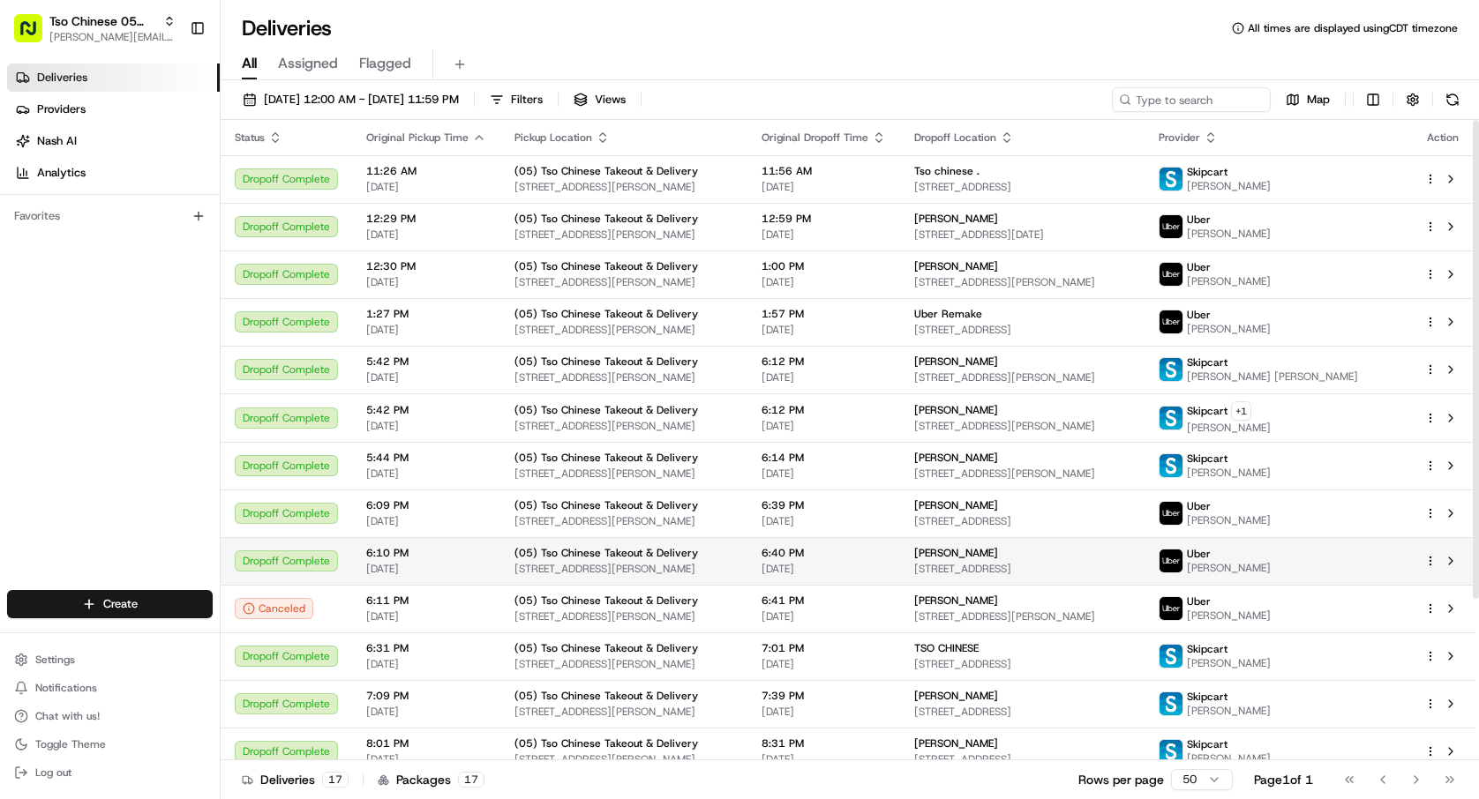
scroll to position [216, 0]
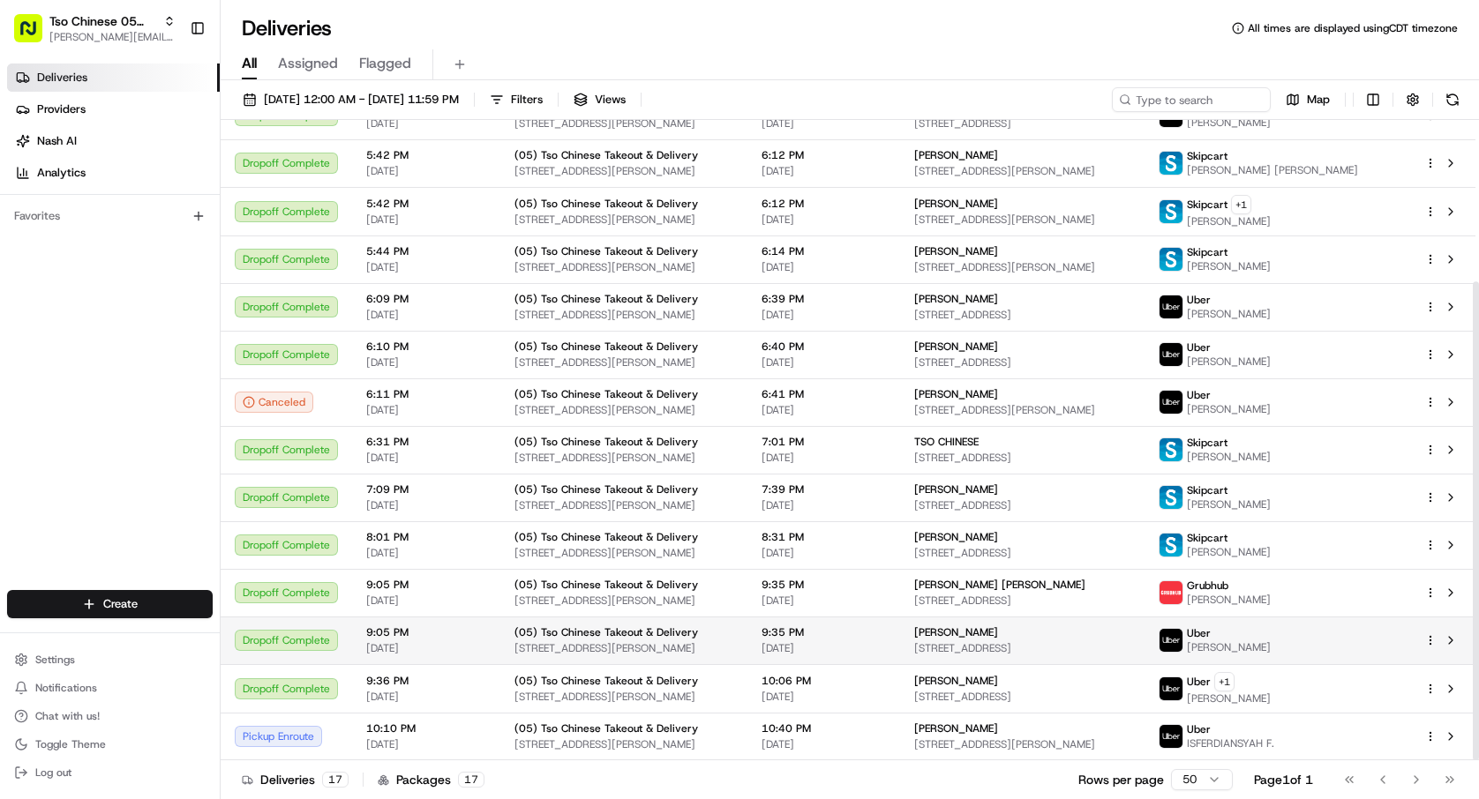
click at [886, 650] on span "[DATE]" at bounding box center [823, 648] width 124 height 14
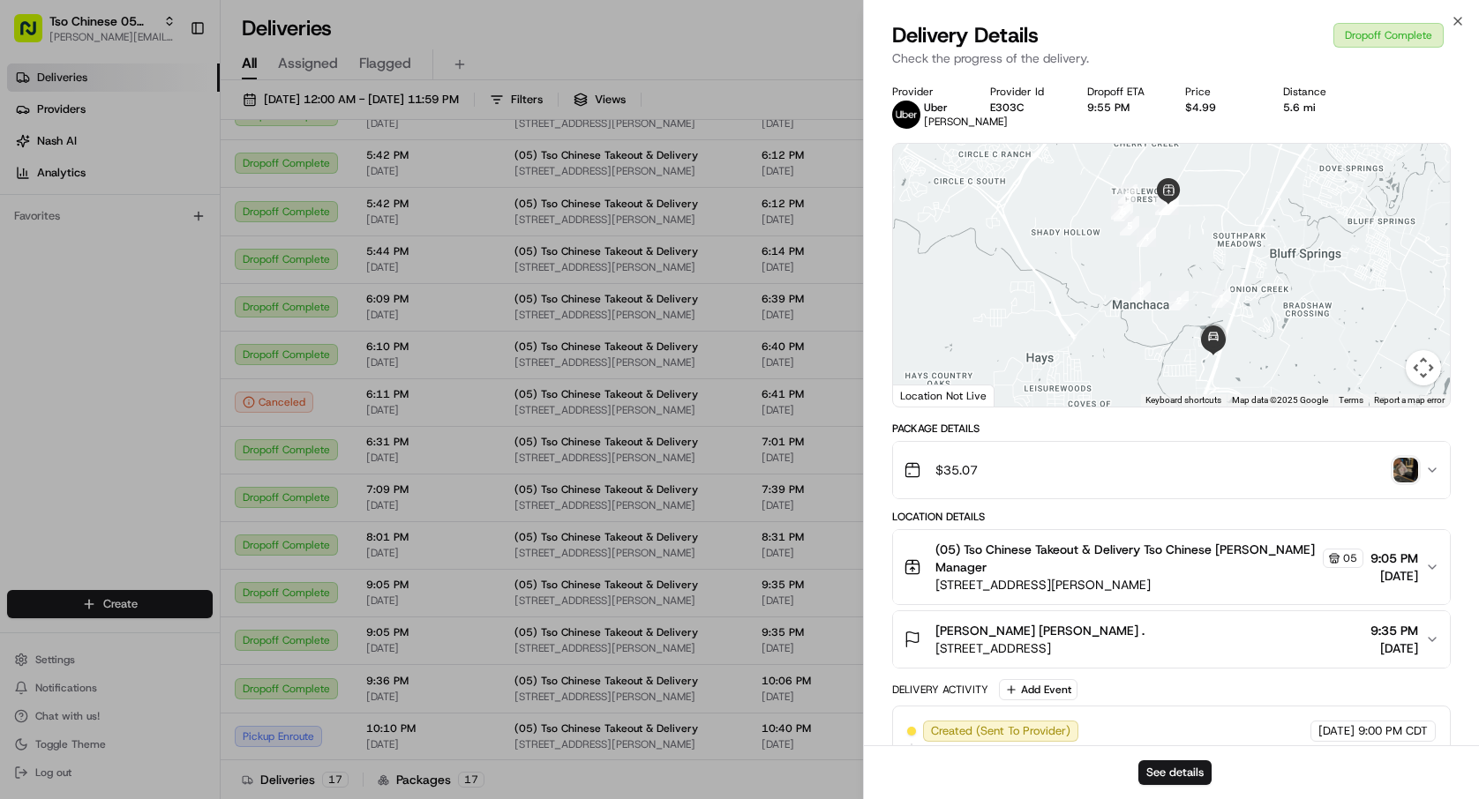
click at [1204, 488] on div "$35.07" at bounding box center [1164, 470] width 521 height 35
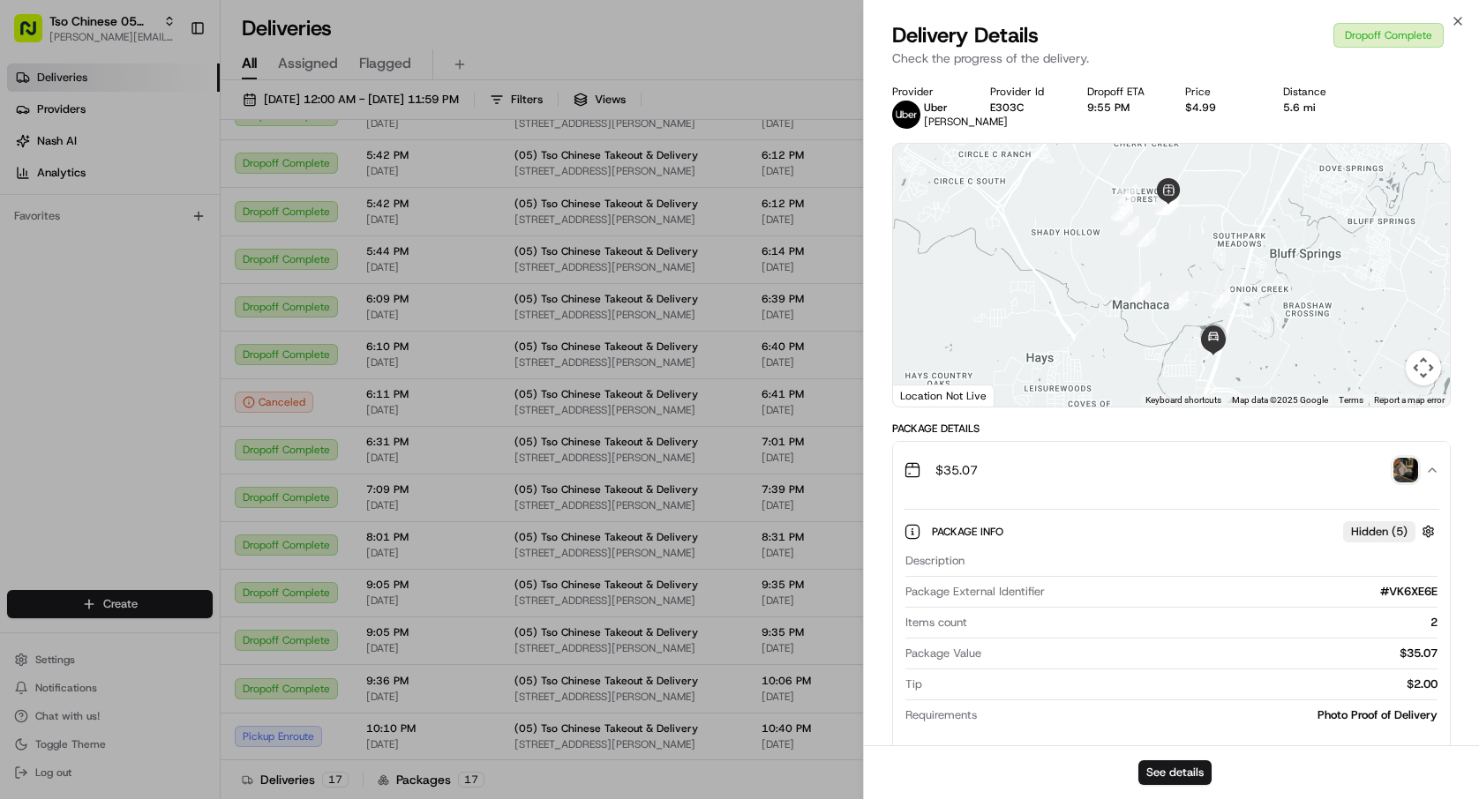
click at [1401, 483] on img "button" at bounding box center [1405, 470] width 25 height 25
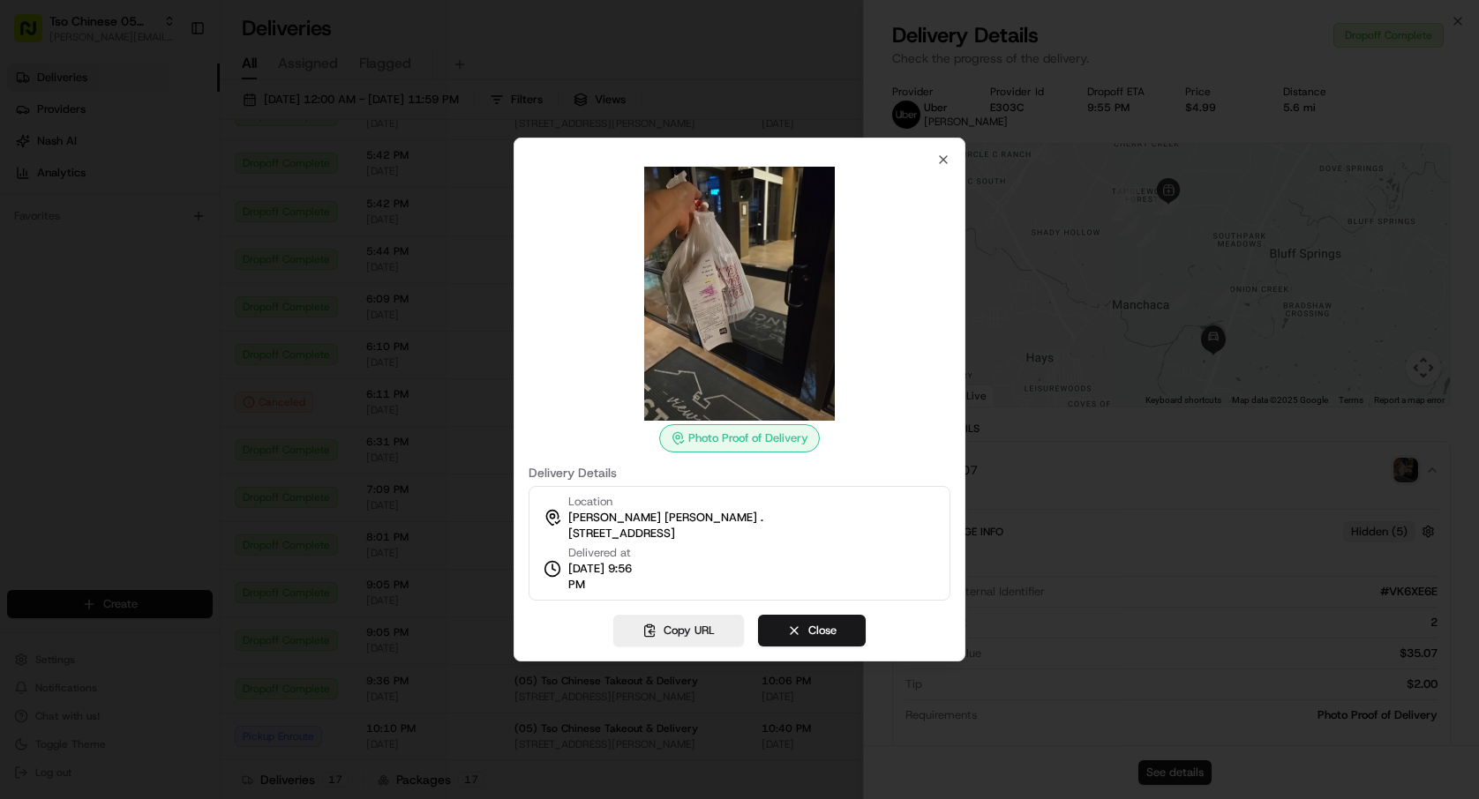
click at [1330, 518] on div at bounding box center [739, 399] width 1479 height 799
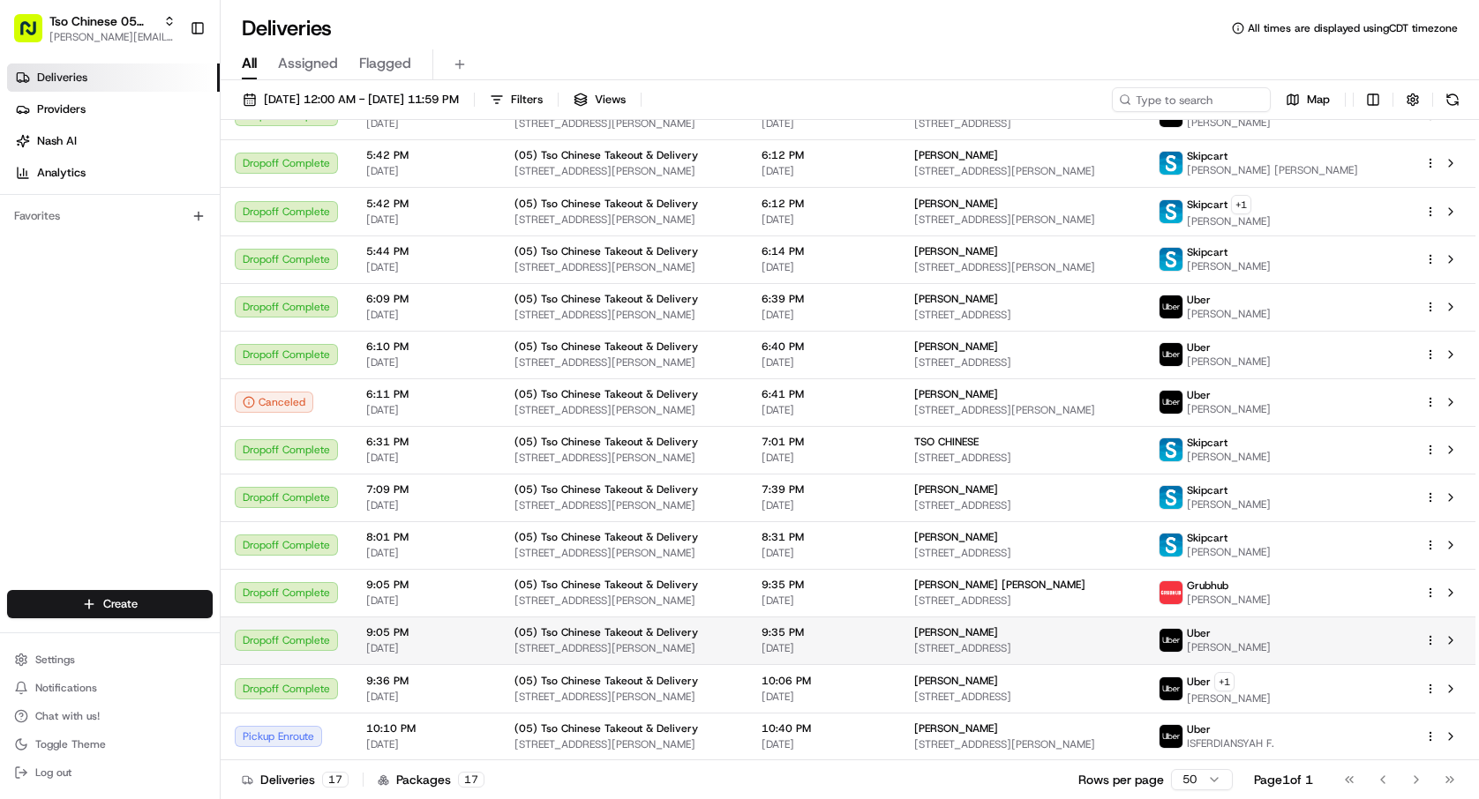
click at [1432, 641] on html "Tso Chinese 05 Menchaca paul@tsochinese.com Toggle Sidebar Deliveries Providers…" at bounding box center [739, 399] width 1479 height 799
click at [1140, 629] on html "Tso Chinese 05 Menchaca paul@tsochinese.com Toggle Sidebar Deliveries Providers…" at bounding box center [739, 399] width 1479 height 799
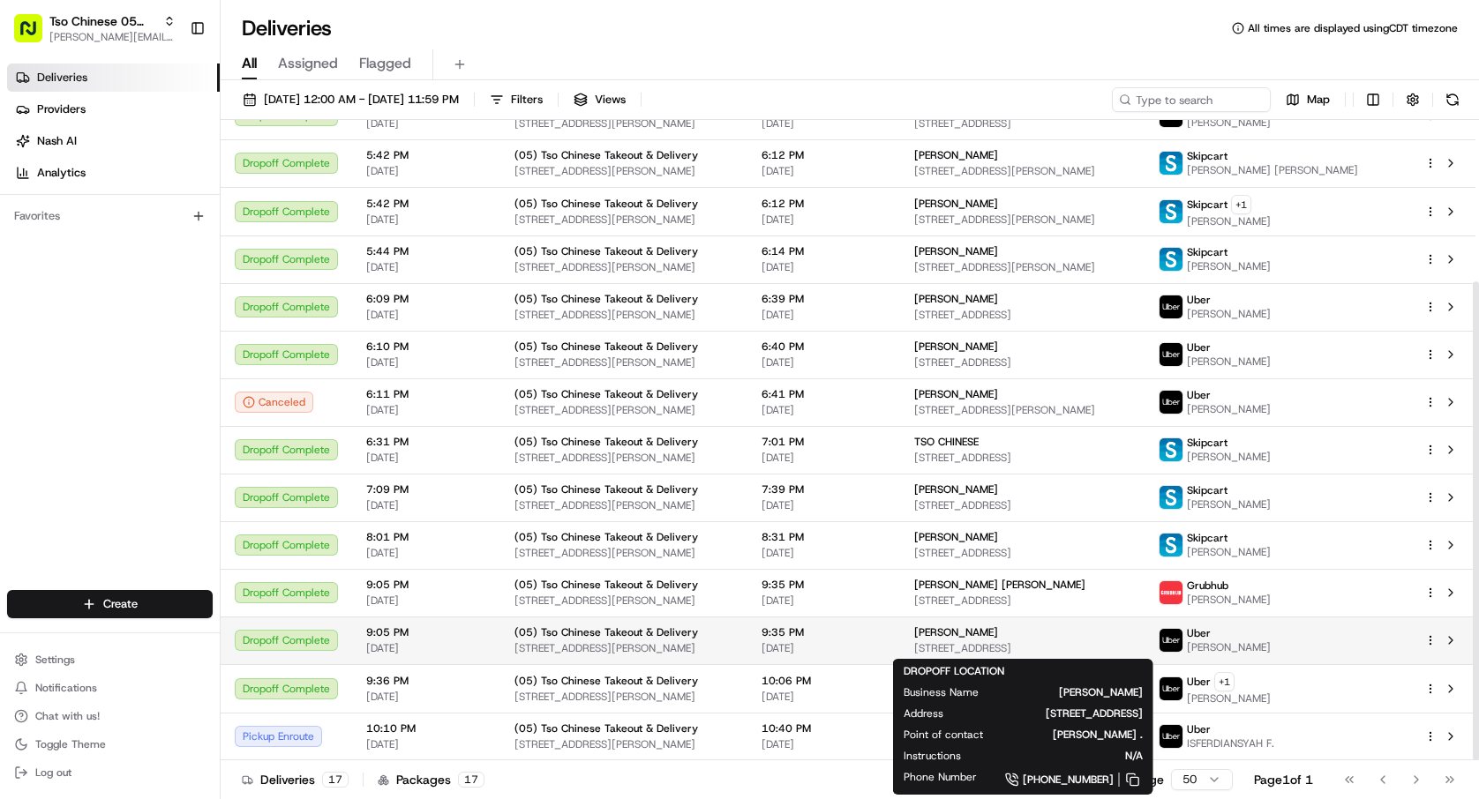
click at [1130, 631] on div "Adrianna Gallardo" at bounding box center [1022, 633] width 216 height 14
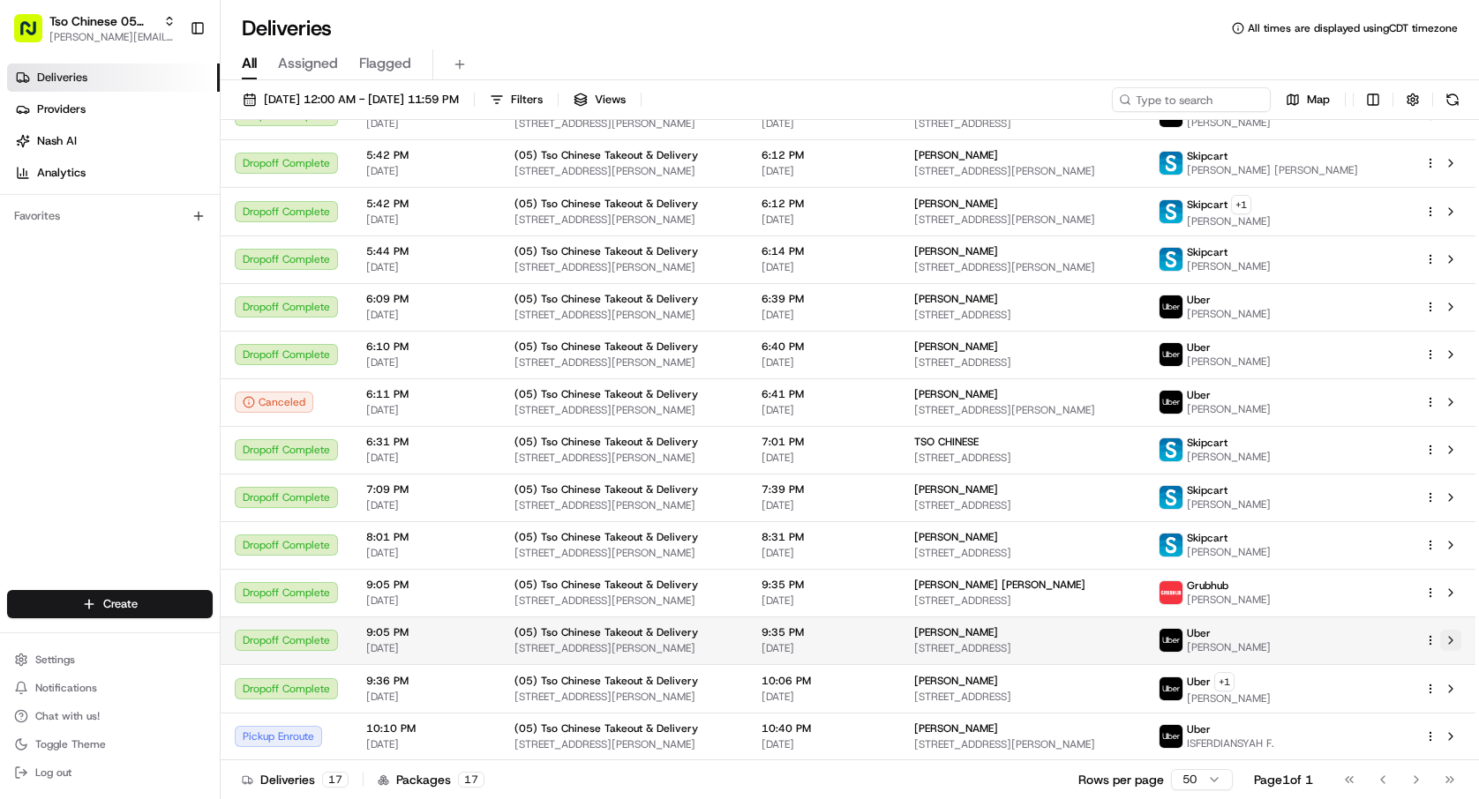
click at [1450, 641] on button at bounding box center [1450, 640] width 21 height 21
click at [0, 0] on div "Tso Chinese 05 Menchaca paul@tsochinese.com Toggle Sidebar Deliveries Providers…" at bounding box center [739, 399] width 1479 height 799
click at [1085, 626] on div "Adrianna Gallardo" at bounding box center [1022, 633] width 216 height 14
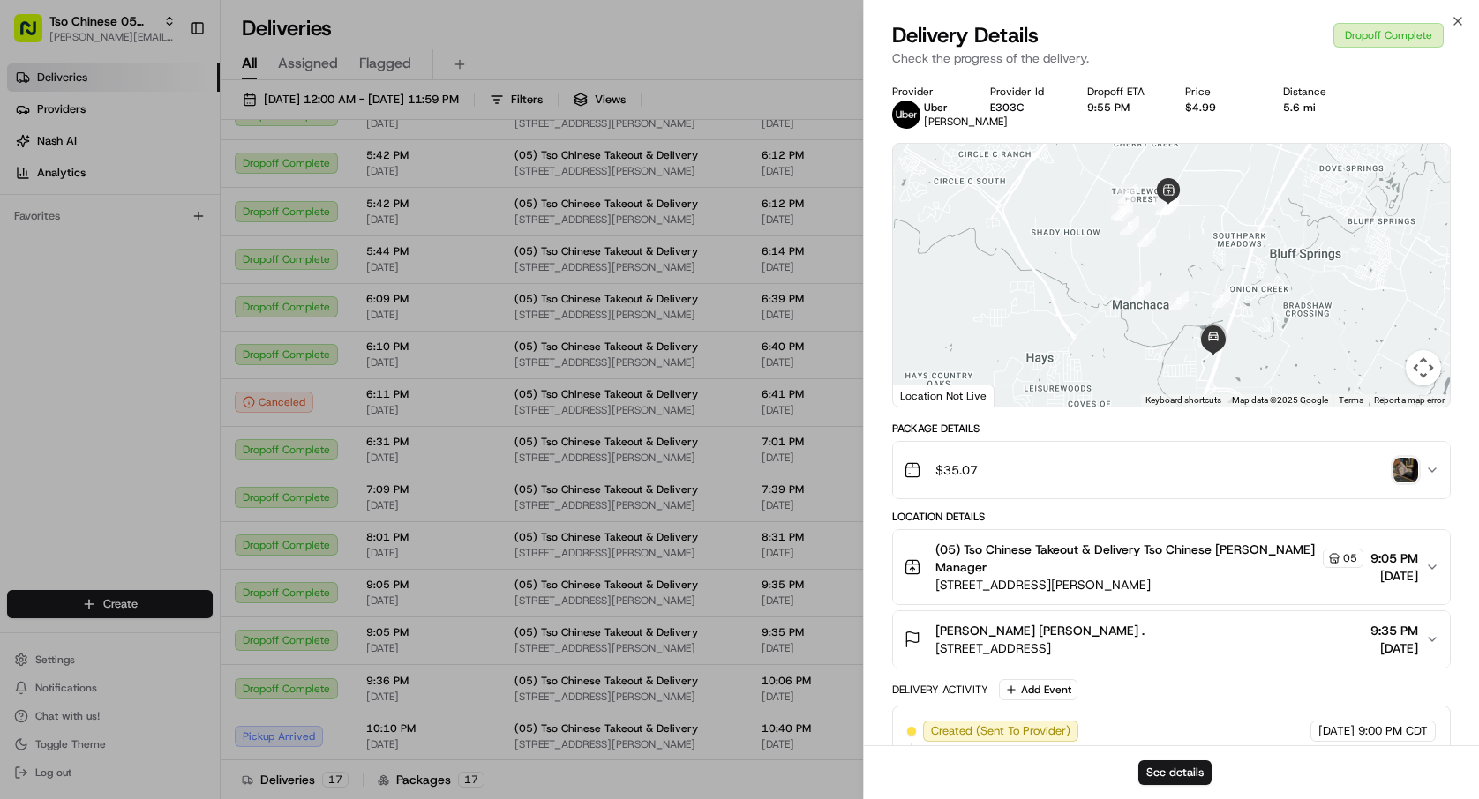
click at [1427, 496] on button "$35.07" at bounding box center [1171, 470] width 557 height 56
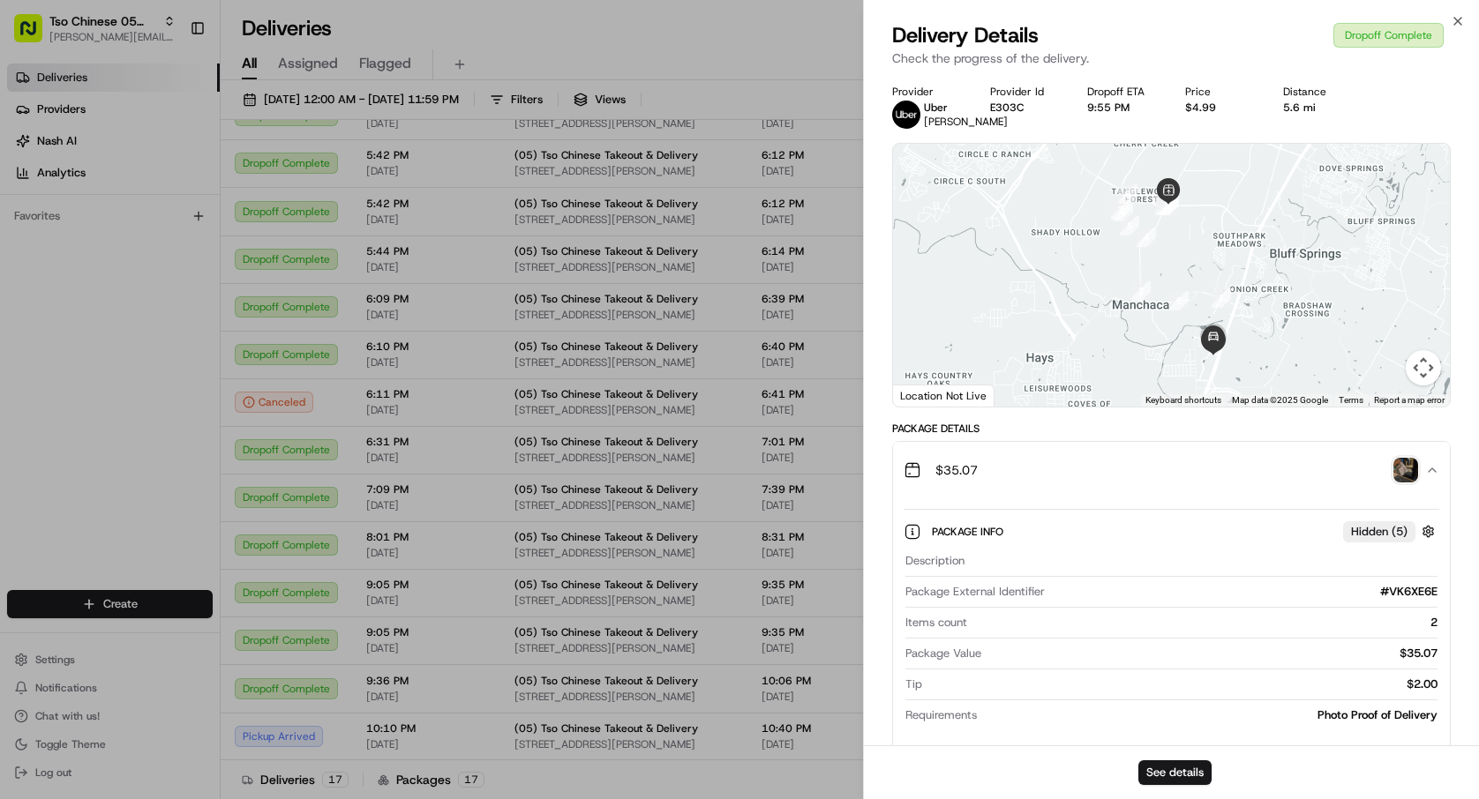
click at [1407, 483] on img "button" at bounding box center [1405, 470] width 25 height 25
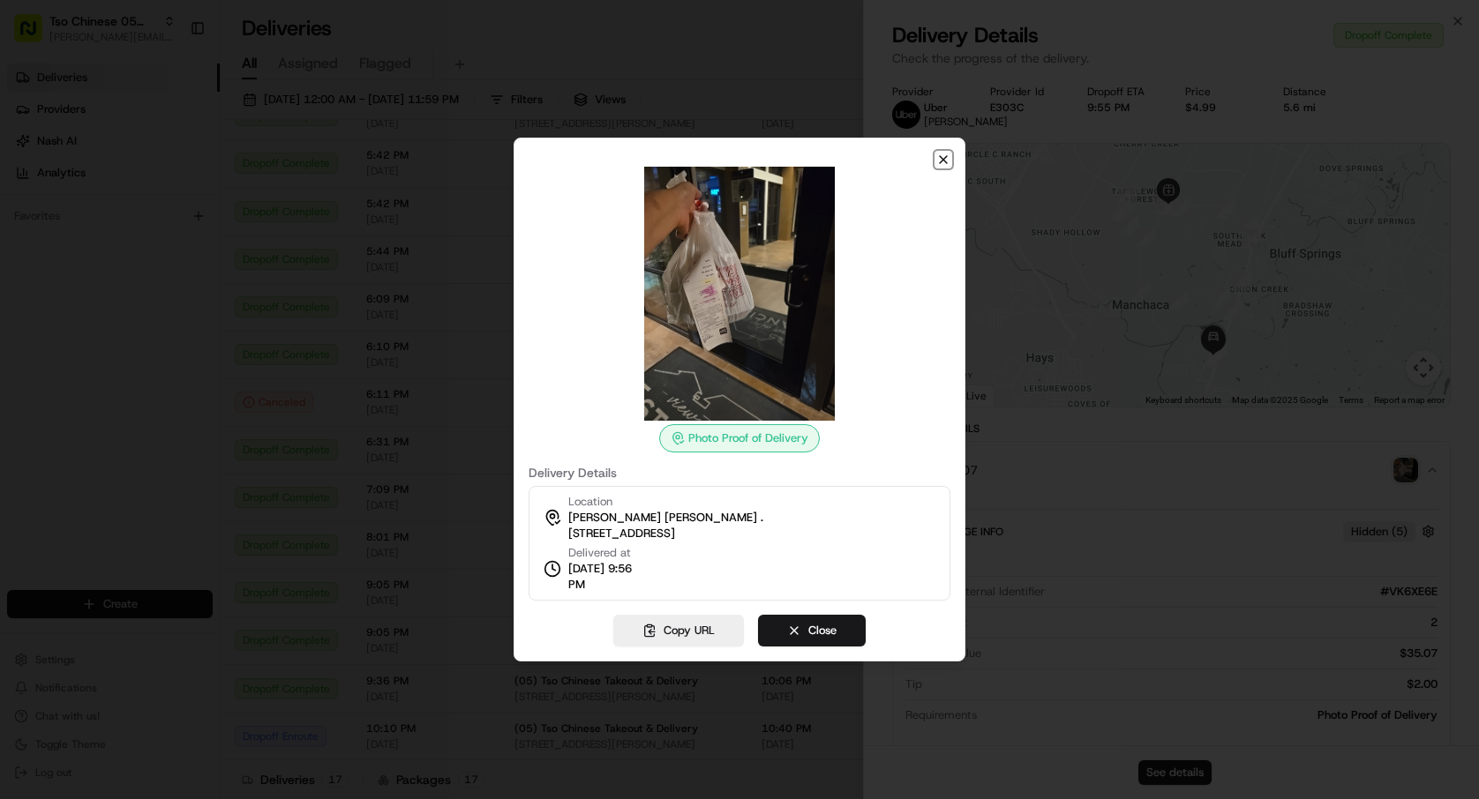
click at [938, 159] on icon "button" at bounding box center [943, 160] width 14 height 14
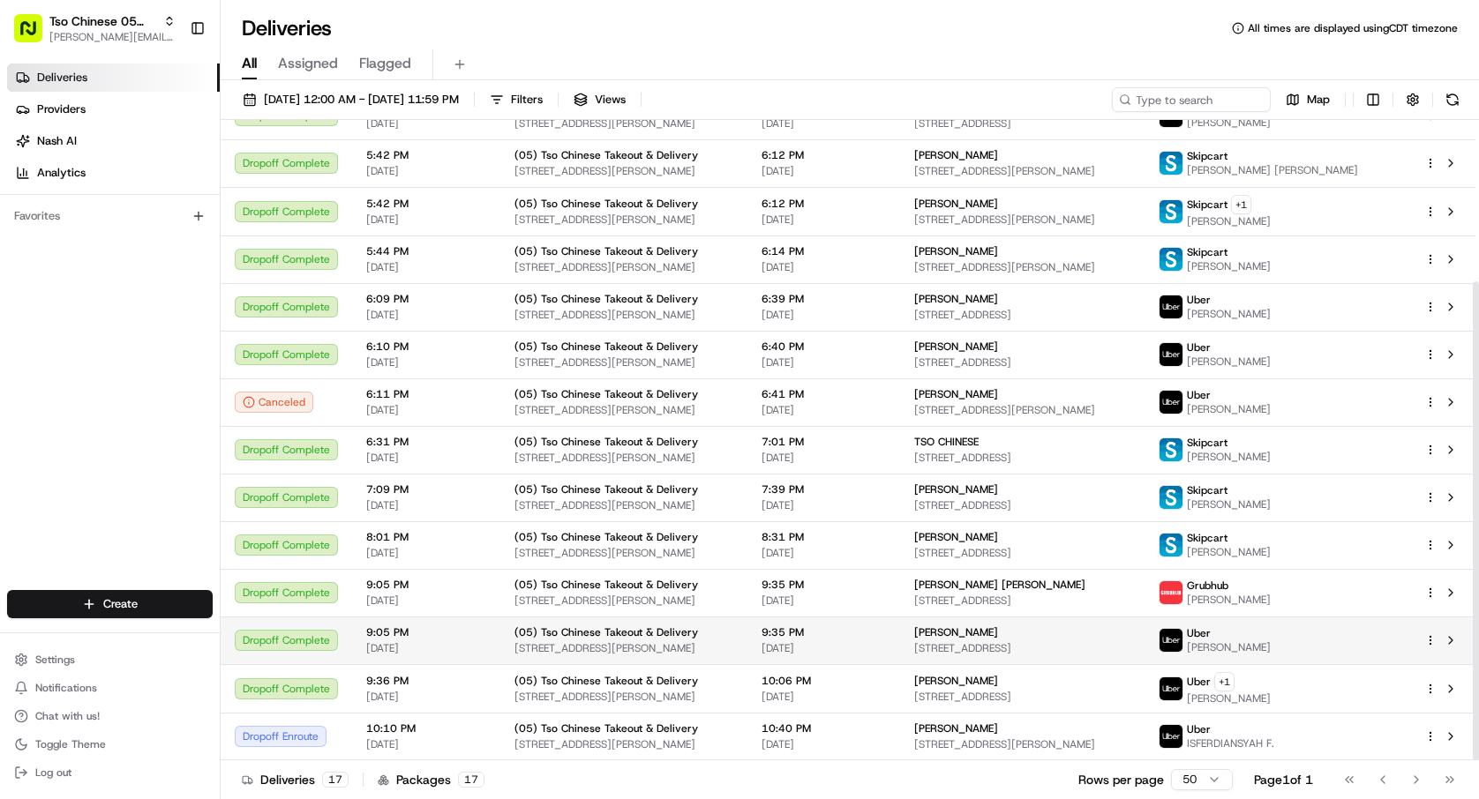
click at [1429, 633] on div at bounding box center [1442, 640] width 37 height 21
click at [1432, 642] on html "Tso Chinese 05 Menchaca paul@tsochinese.com Toggle Sidebar Deliveries Providers…" at bounding box center [739, 399] width 1479 height 799
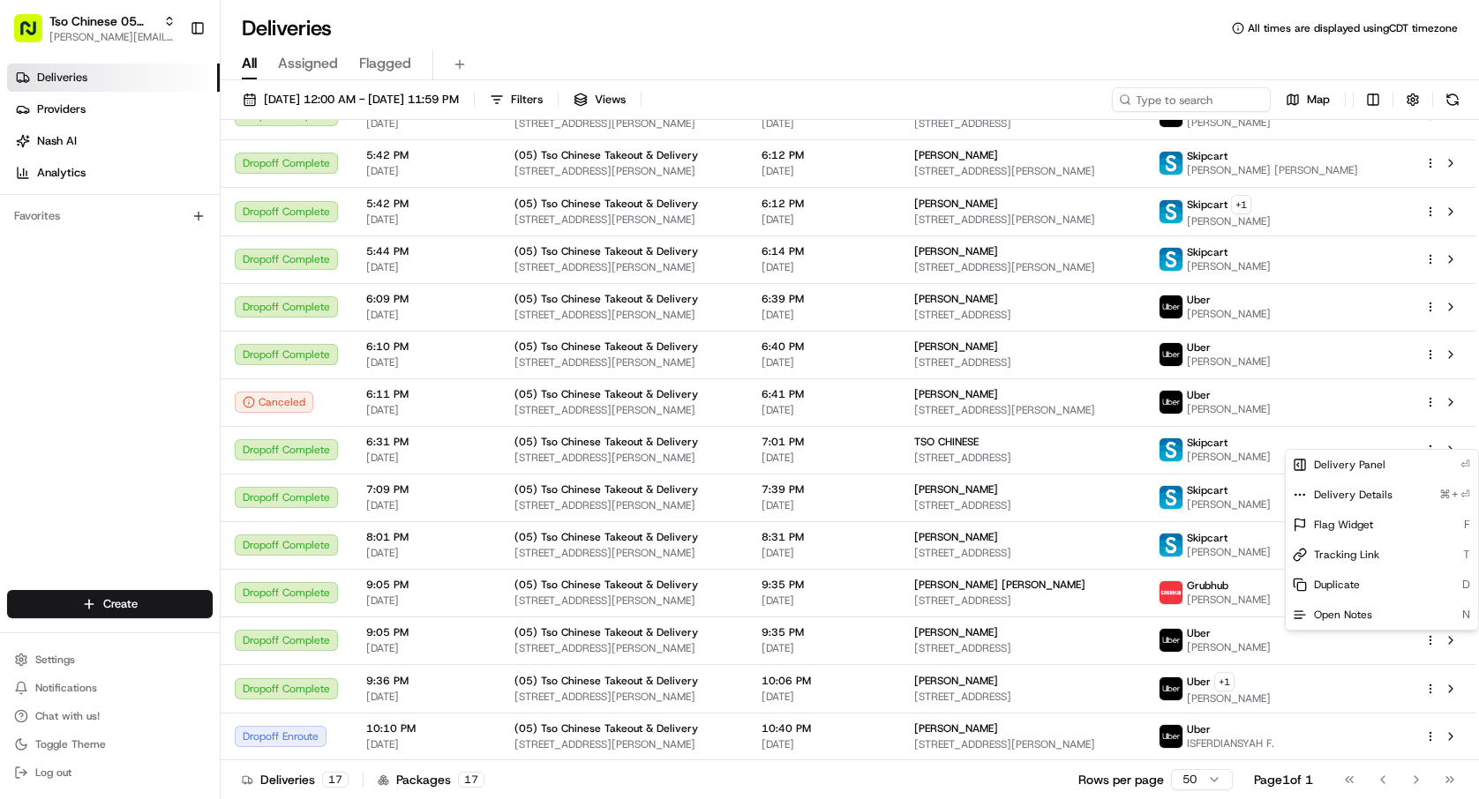
click at [1410, 649] on html "Tso Chinese 05 Menchaca paul@tsochinese.com Toggle Sidebar Deliveries Providers…" at bounding box center [739, 399] width 1479 height 799
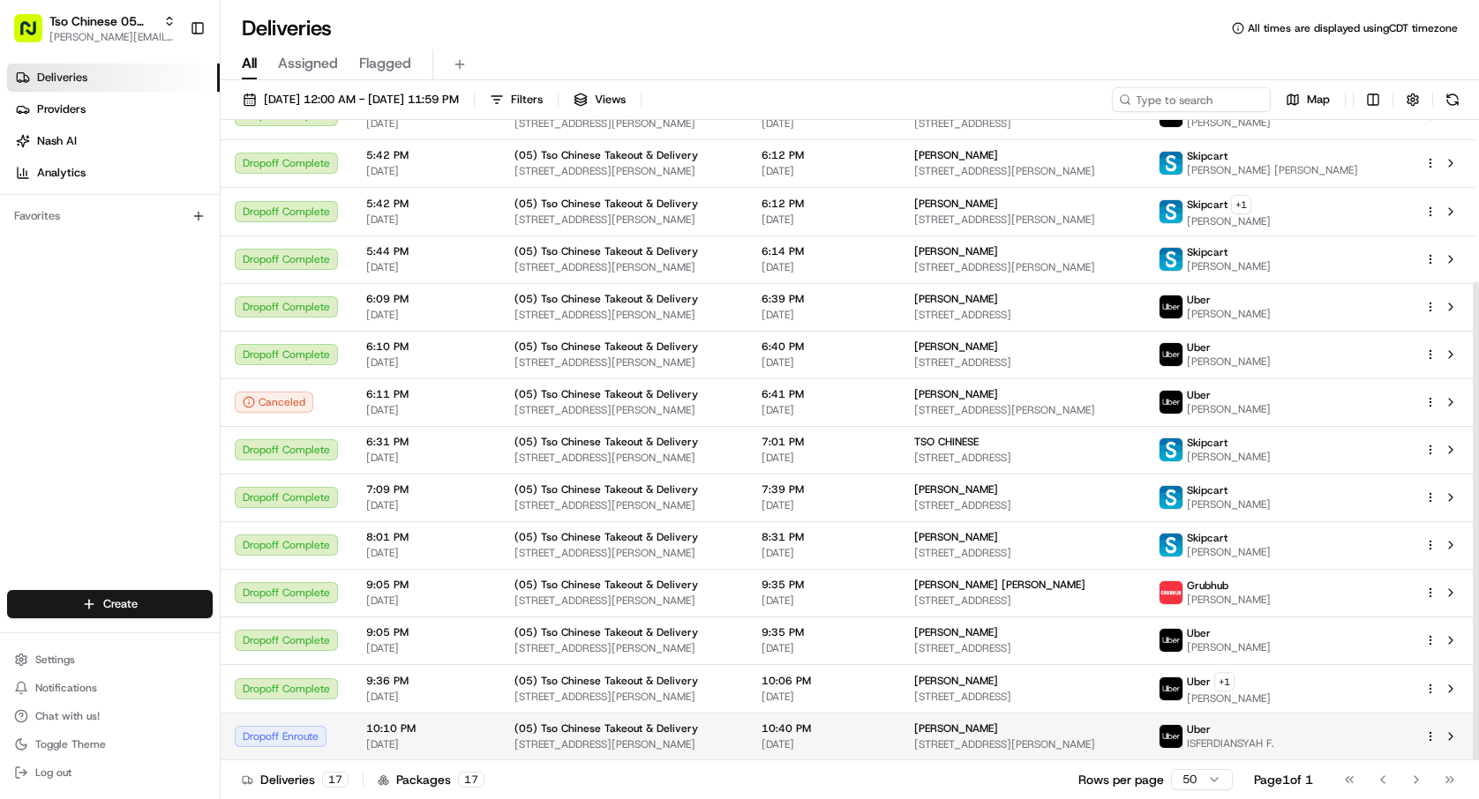
click at [1428, 731] on html "Tso Chinese 05 Menchaca paul@tsochinese.com Toggle Sidebar Deliveries Providers…" at bounding box center [739, 399] width 1479 height 799
click at [1393, 750] on html "Tso Chinese 05 Menchaca paul@tsochinese.com Toggle Sidebar Deliveries Providers…" at bounding box center [739, 399] width 1479 height 799
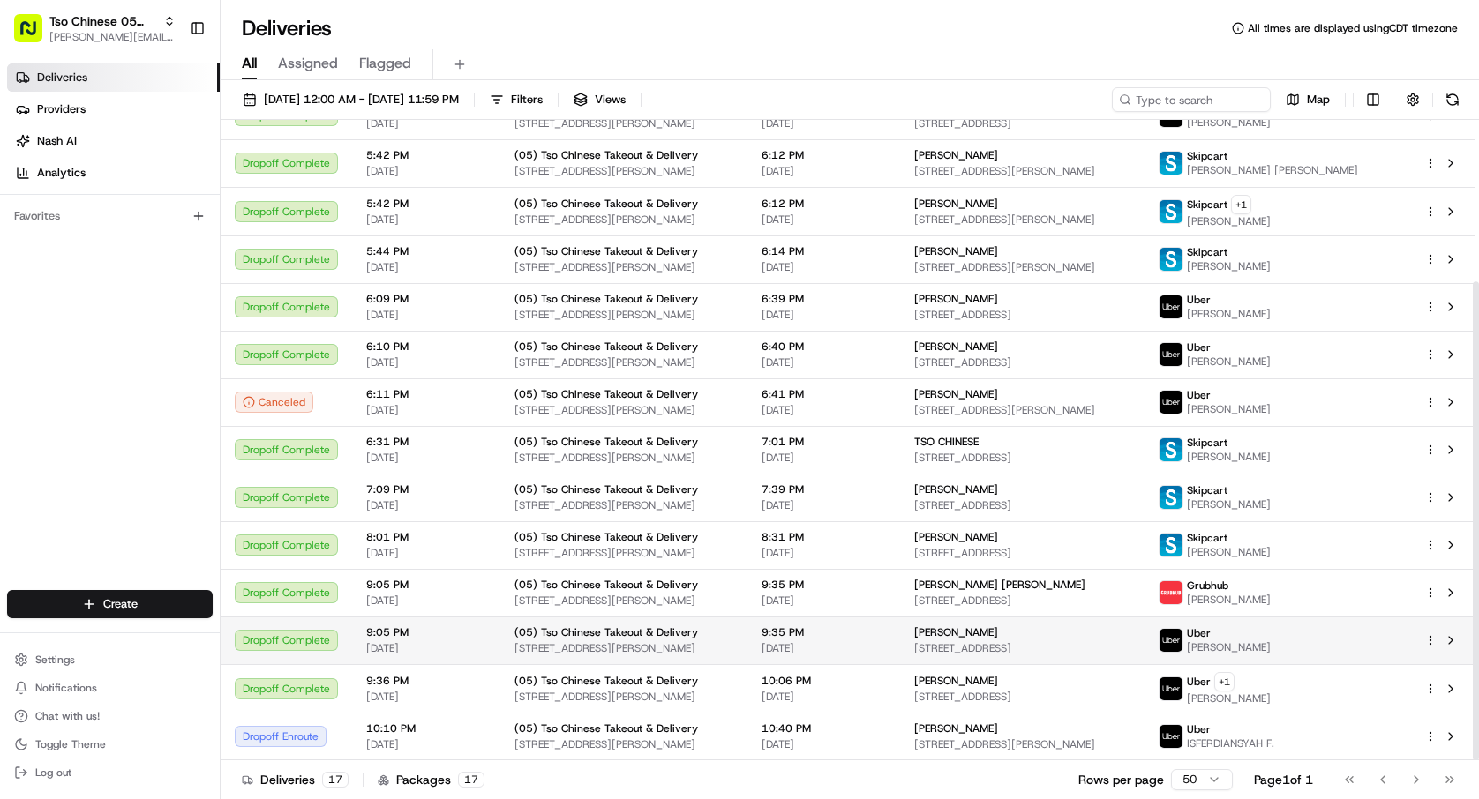
click at [1426, 640] on html "Tso Chinese 05 Menchaca paul@tsochinese.com Toggle Sidebar Deliveries Providers…" at bounding box center [739, 399] width 1479 height 799
click at [1414, 641] on html "Tso Chinese 05 Menchaca paul@tsochinese.com Toggle Sidebar Deliveries Providers…" at bounding box center [739, 399] width 1479 height 799
click at [1271, 635] on div "Uber" at bounding box center [1229, 633] width 84 height 14
click at [1459, 640] on button at bounding box center [1450, 640] width 21 height 21
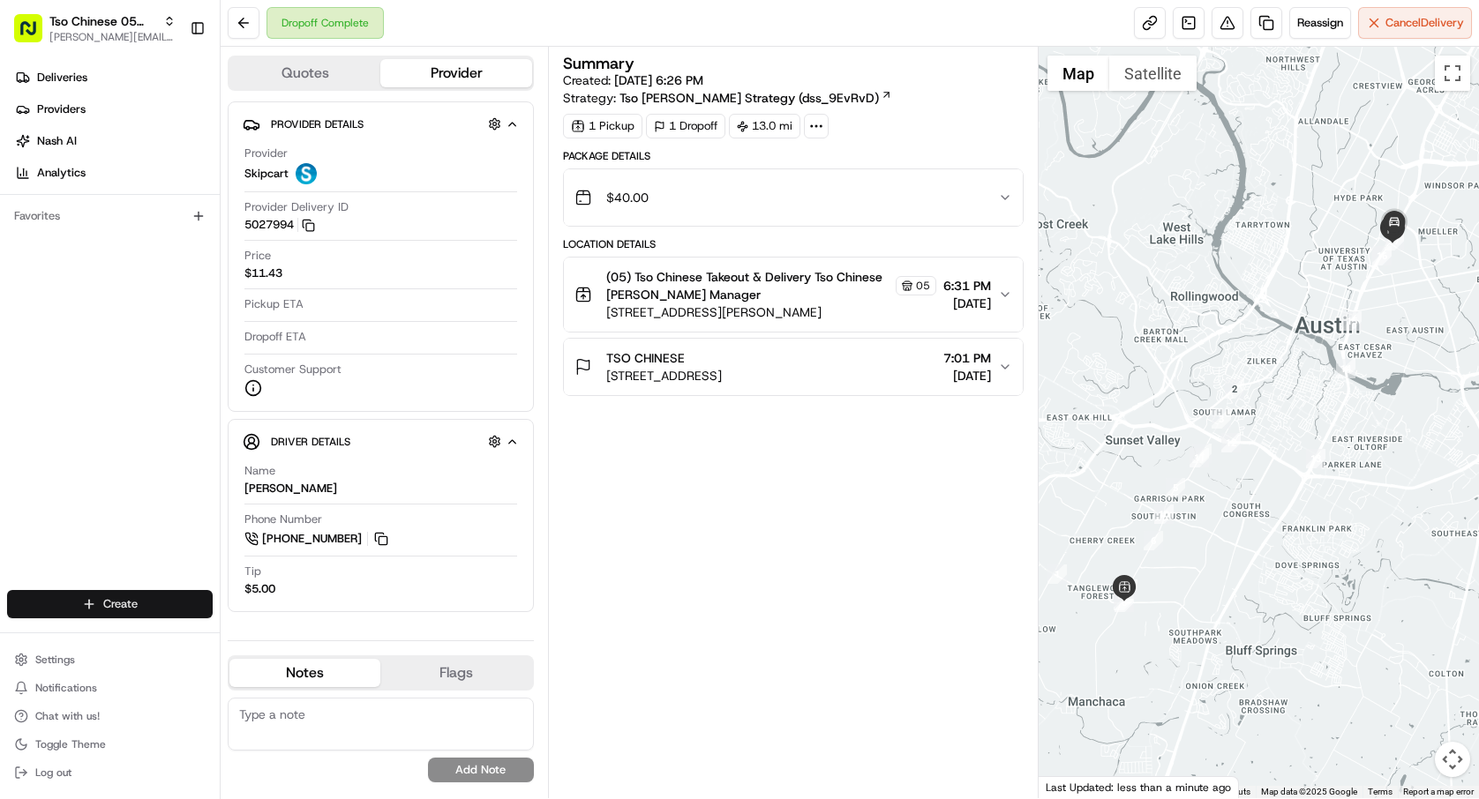
click at [146, 599] on html "Tso Chinese 05 Menchaca [EMAIL_ADDRESS][DOMAIN_NAME] Toggle Sidebar Deliveries …" at bounding box center [739, 399] width 1479 height 799
click at [309, 636] on link "Delivery" at bounding box center [319, 637] width 197 height 32
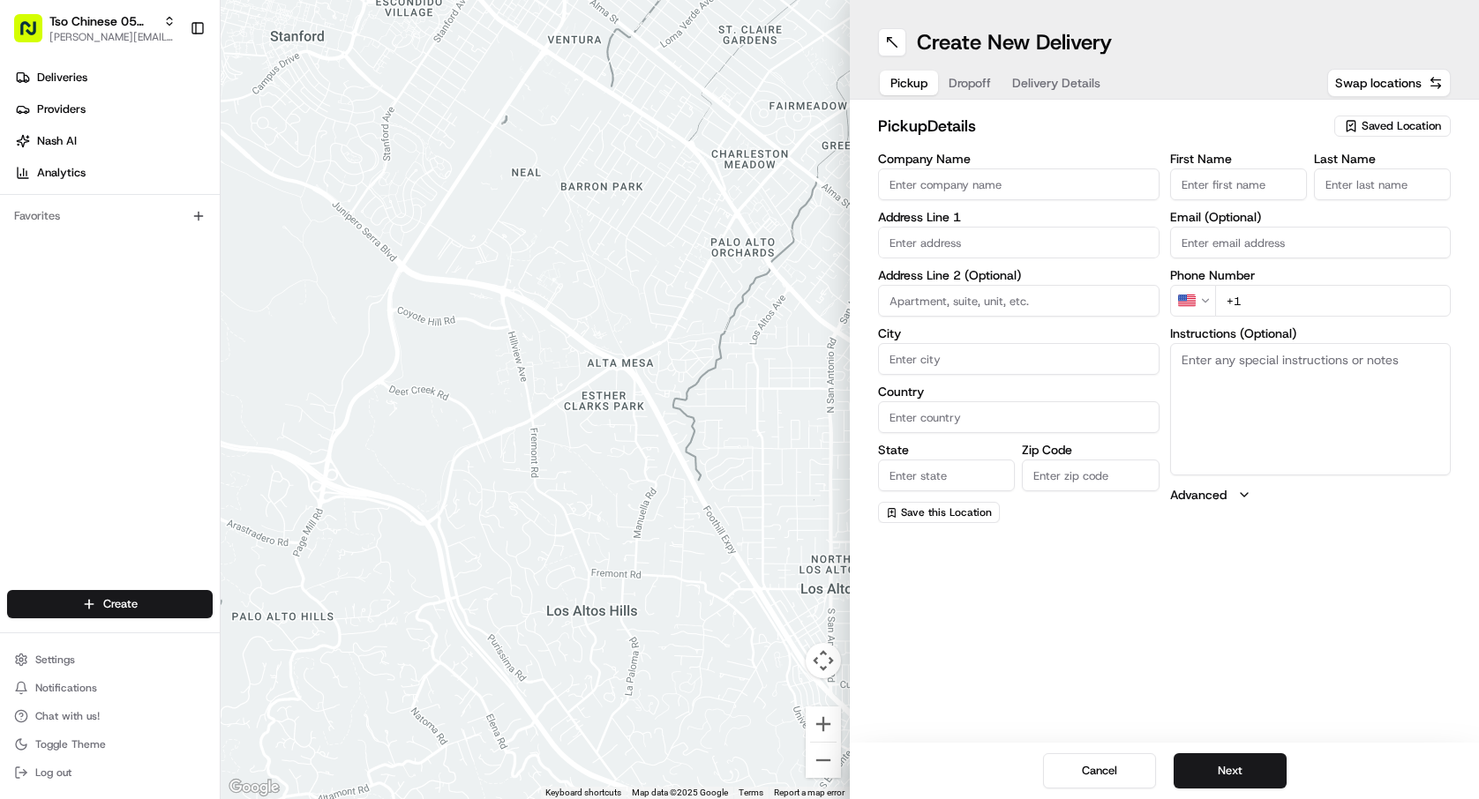
click at [1426, 111] on div "pickup Details Saved Location Company Name Address Line 1 Address Line 2 (Optio…" at bounding box center [1164, 319] width 629 height 438
click at [1423, 119] on span "Saved Location" at bounding box center [1401, 126] width 79 height 16
click at [1381, 186] on span "(05) Tso Chinese Takeout & Delivery (05)" at bounding box center [1362, 192] width 217 height 16
type input "(05) Tso Chinese Takeout & Delivery"
type input "1824 W Slaughter Ln"
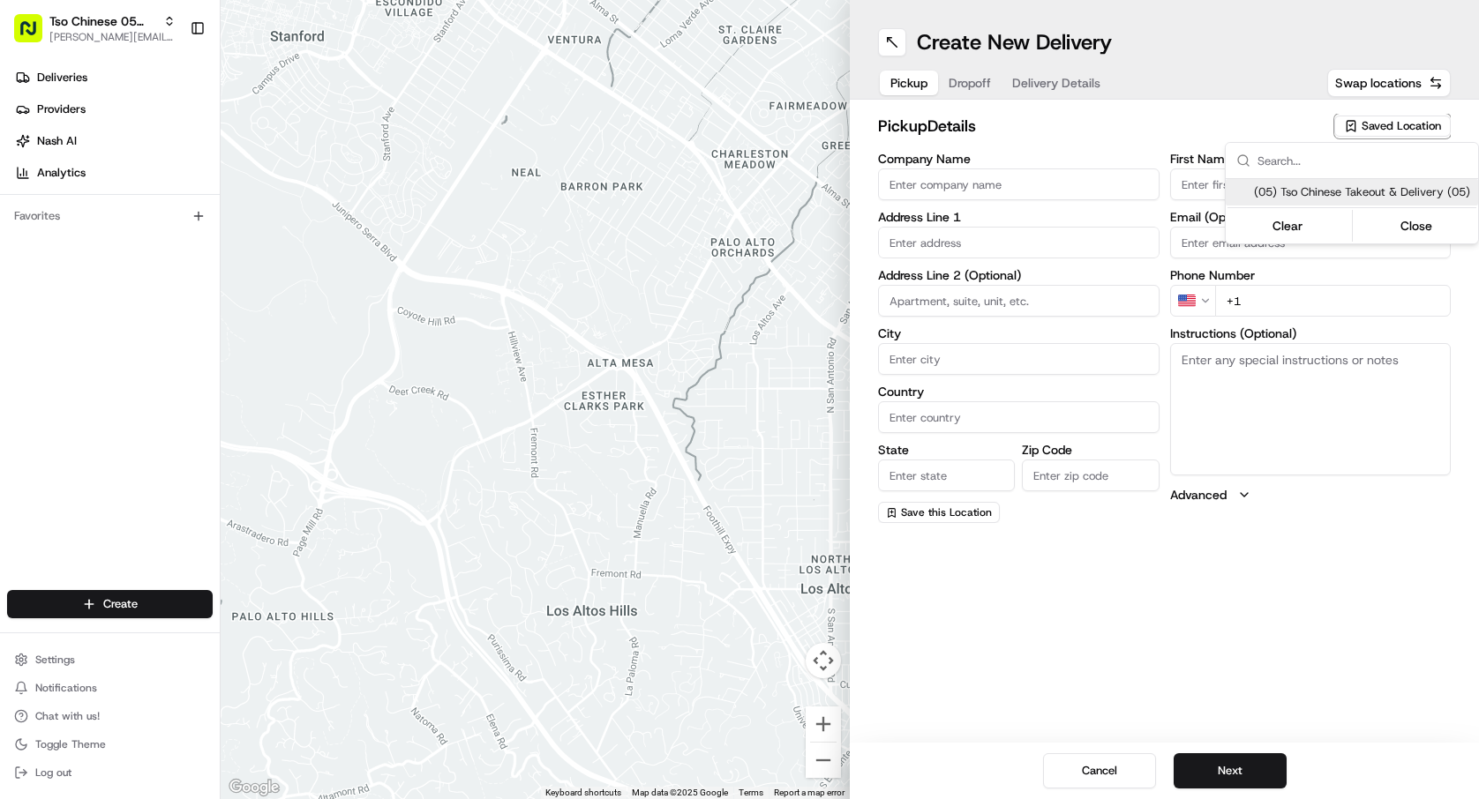
type input "Ste 100"
type input "Austin"
type input "US"
type input "TX"
type input "78748"
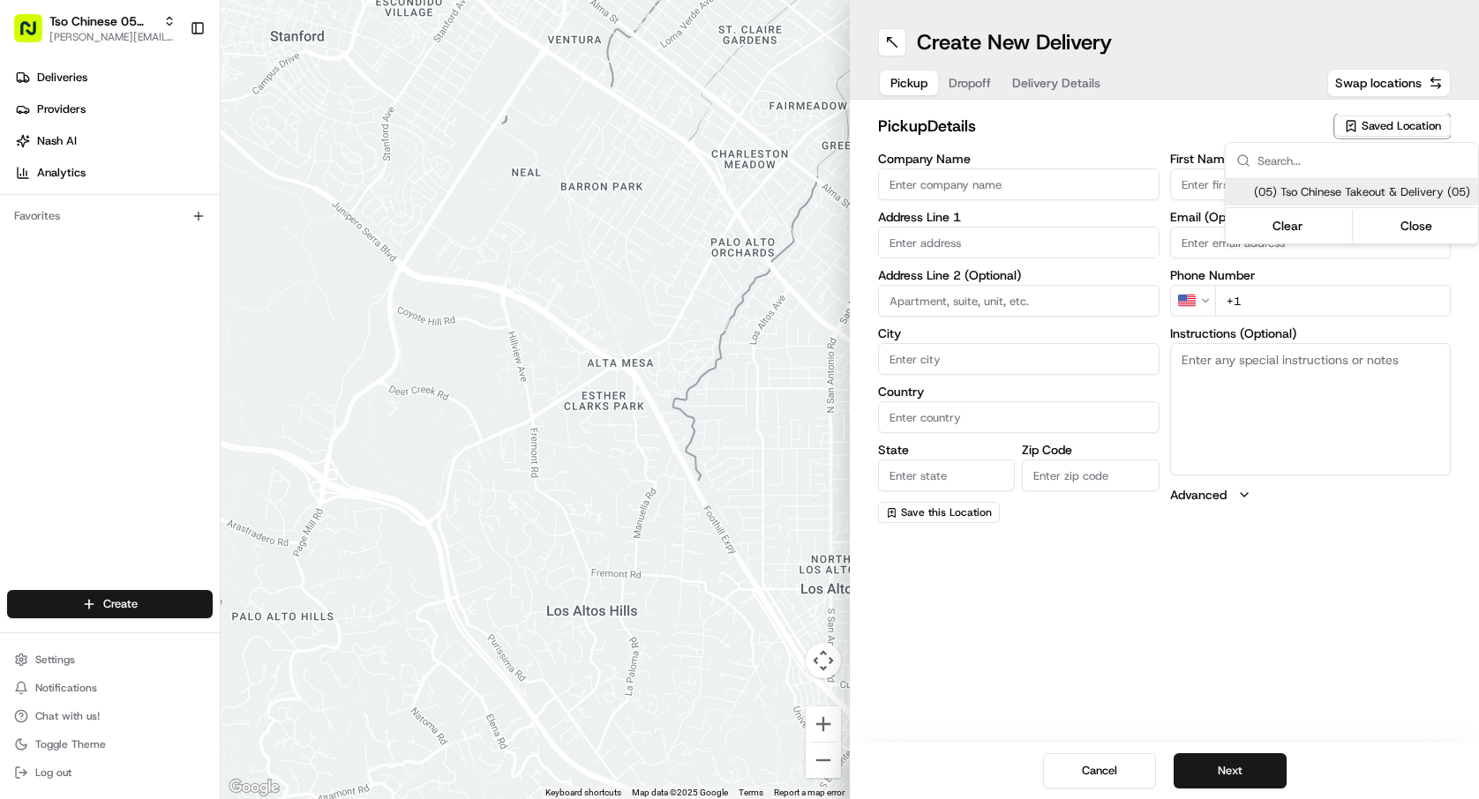
type input "Tso Chinese"
type input "Menchaca Manager"
type input "tsomenchaca@tsochinese.com"
type input "+1 512 518 5467"
type textarea "Submit a picture displaying address & food as Proof of Delivery. Envía una foto…"
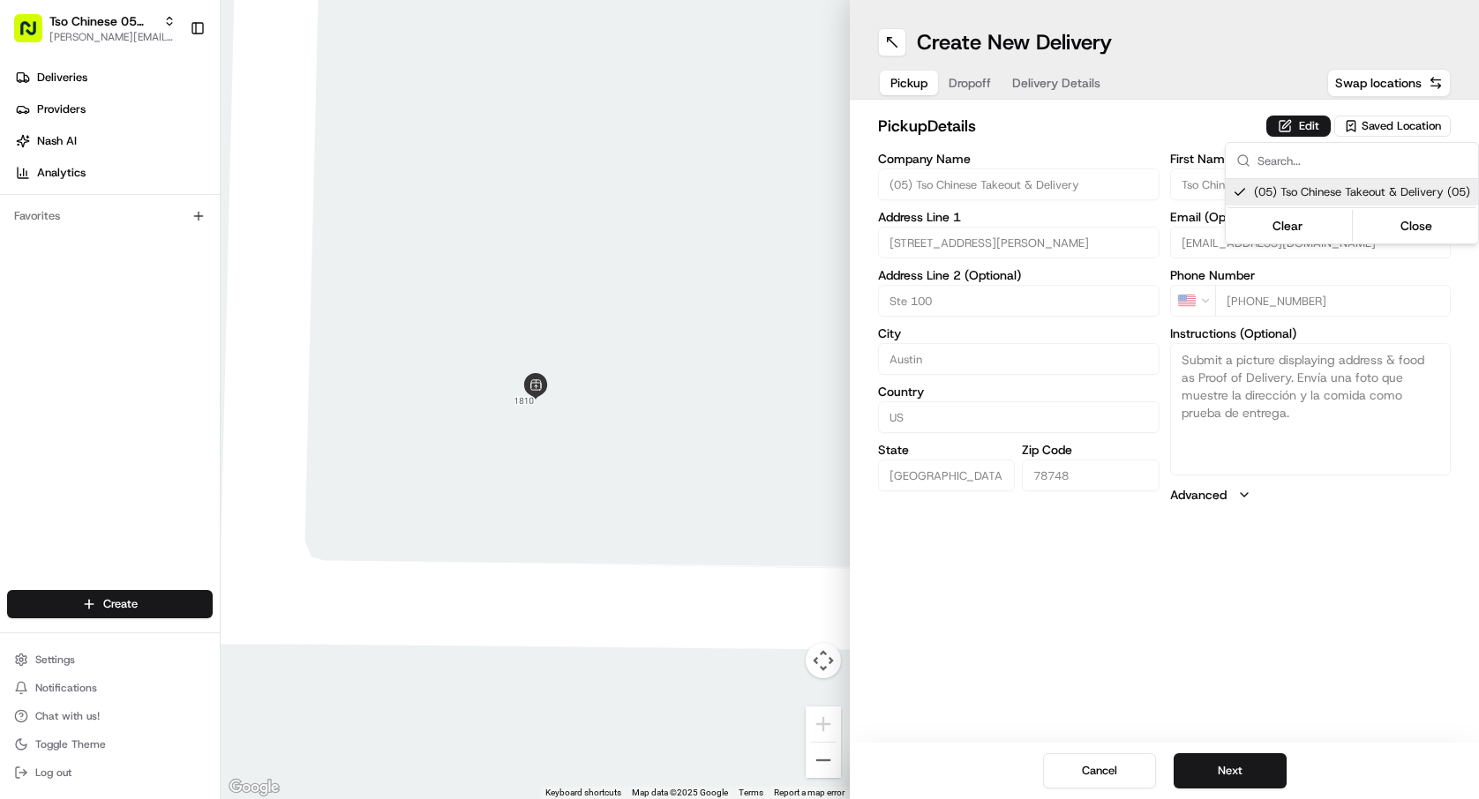
click at [1271, 780] on html "Tso Chinese 05 Menchaca paul@tsochinese.com Toggle Sidebar Deliveries Providers…" at bounding box center [739, 399] width 1479 height 799
click at [1271, 780] on button "Next" at bounding box center [1230, 771] width 113 height 35
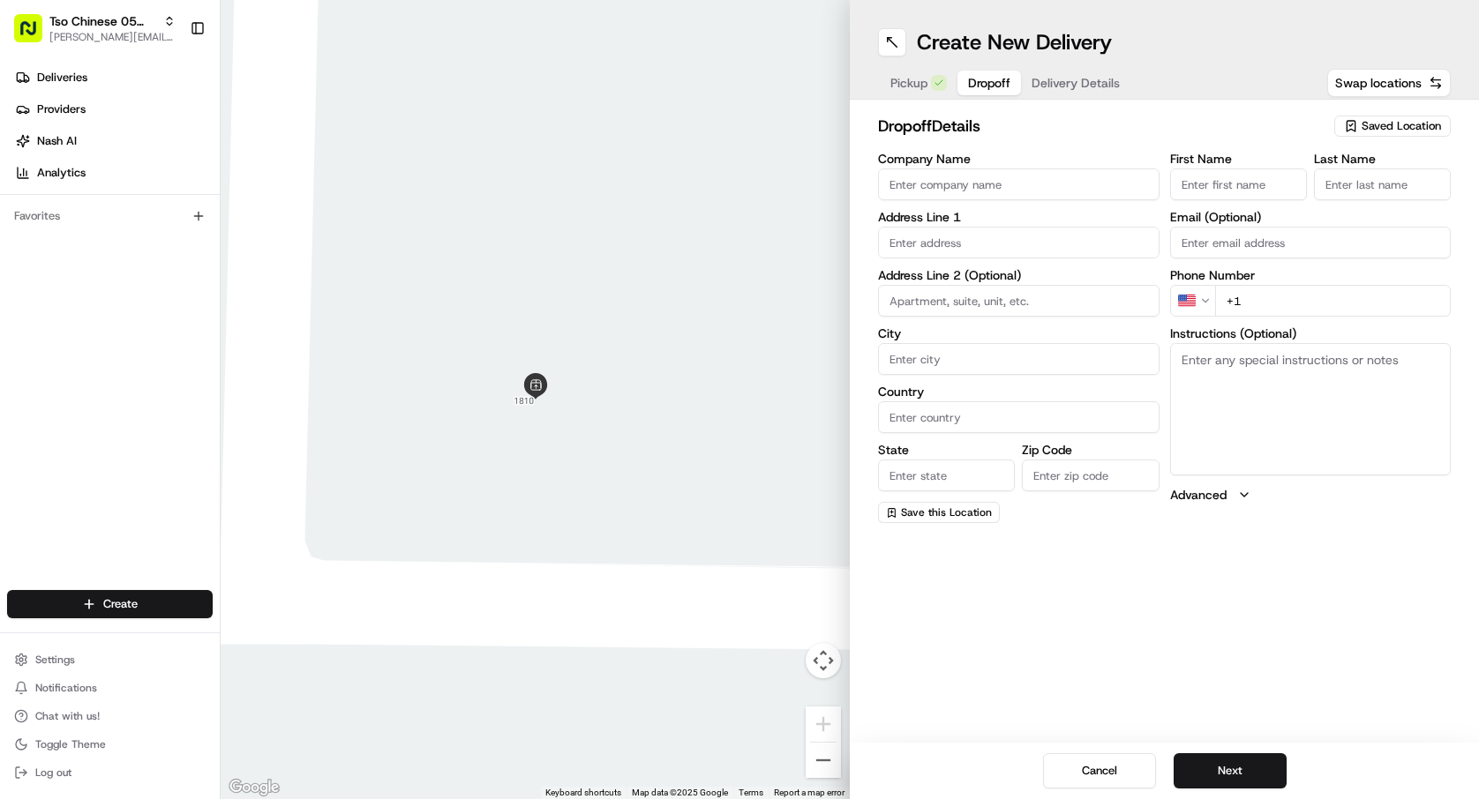
click at [989, 175] on input "Company Name" at bounding box center [1018, 185] width 281 height 32
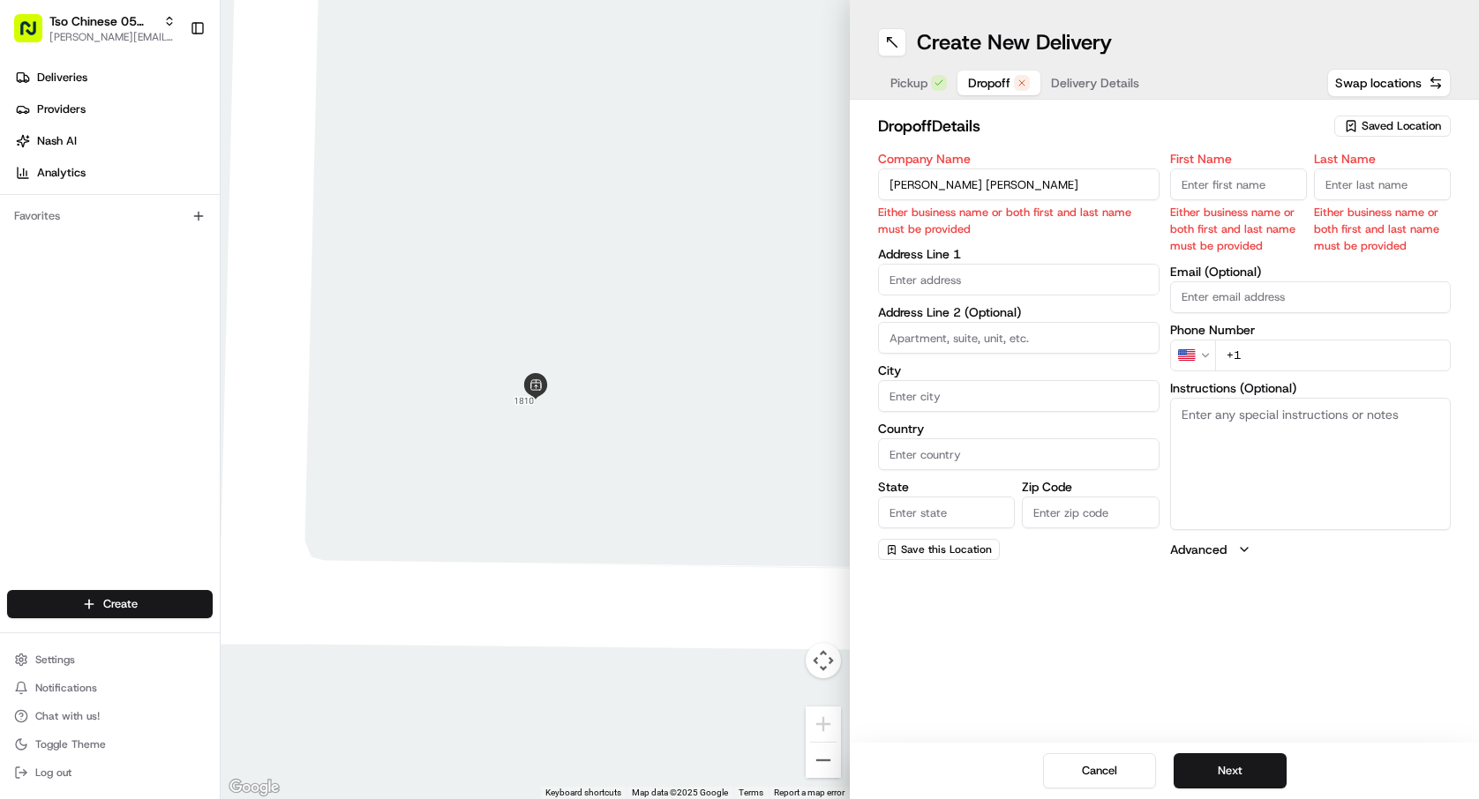
type input "Hal Jon"
click at [1221, 174] on input "First Name" at bounding box center [1238, 185] width 137 height 32
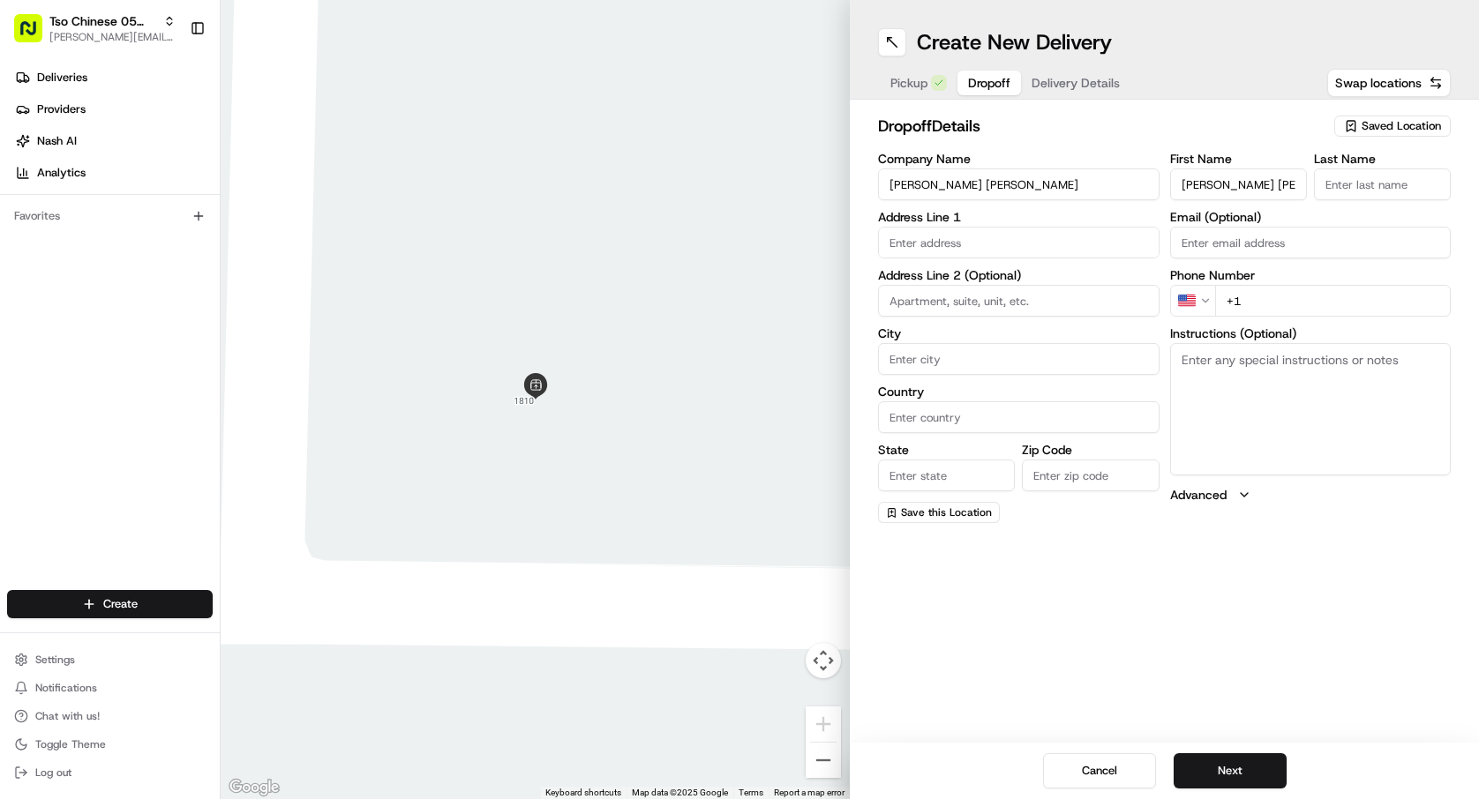
type input "Hal Jon"
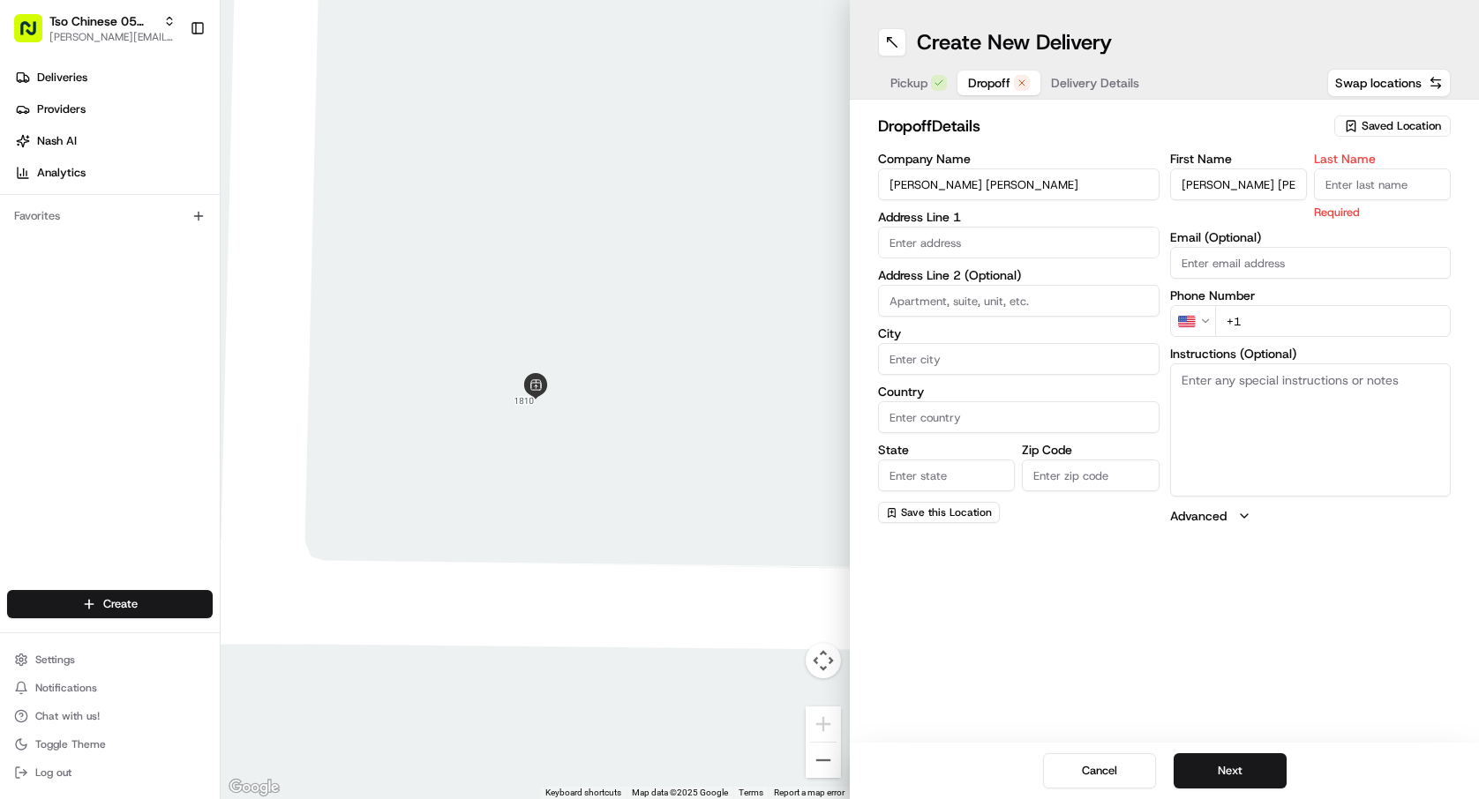
click at [1466, 191] on div "dropoff Details Saved Location Company Name Hal Jon Address Line 1 Address Line…" at bounding box center [1164, 319] width 629 height 439
click at [1425, 189] on input "Last Name" at bounding box center [1382, 185] width 137 height 32
type input "."
click at [1057, 228] on input "text" at bounding box center [1018, 243] width 281 height 32
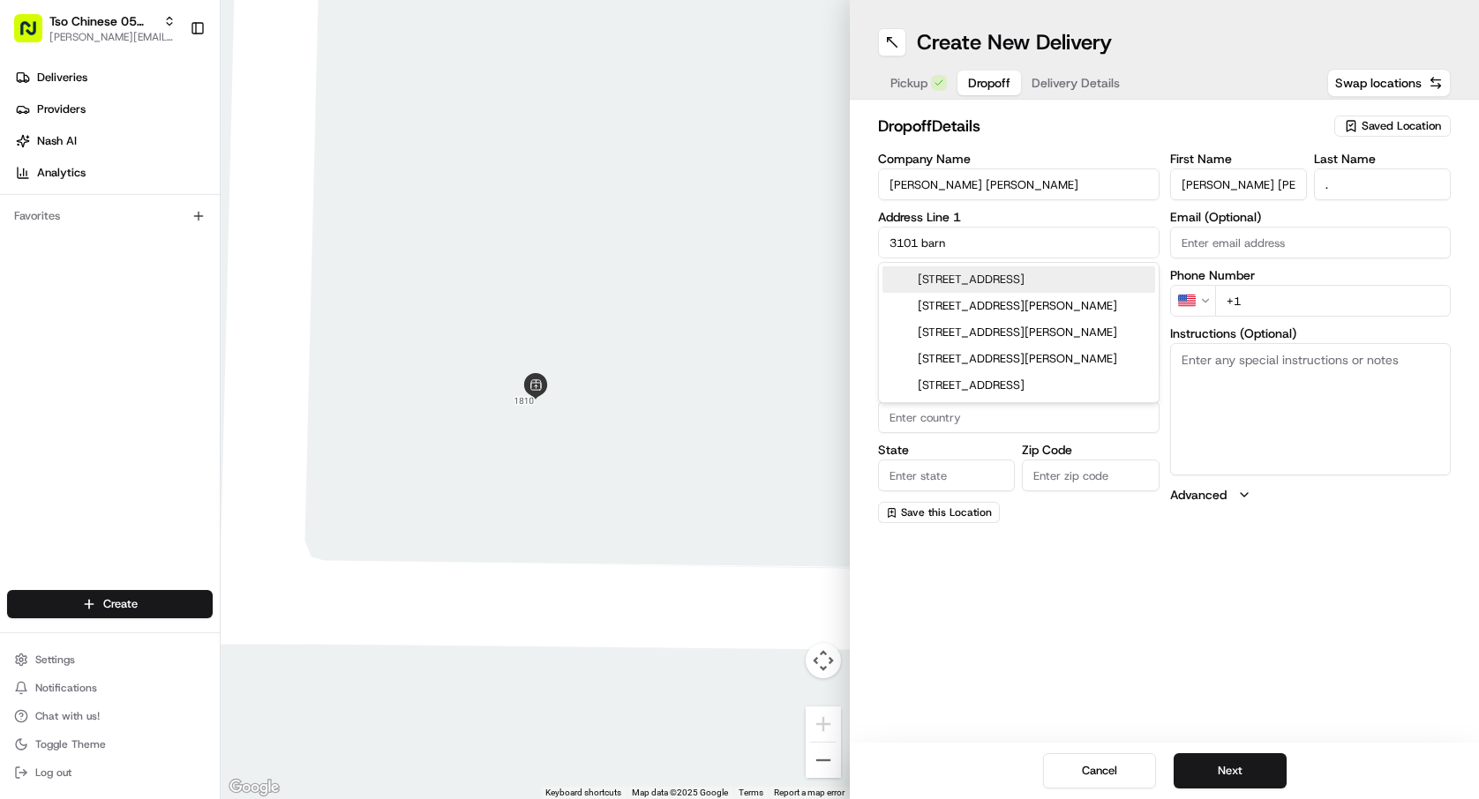
click at [1083, 286] on div "3101 Barnsley Drive, Austin, TX" at bounding box center [1018, 279] width 273 height 26
type input "3101 Barnsley Dr, Austin, TX 78745, USA"
type input "Austin"
type input "United States"
type input "TX"
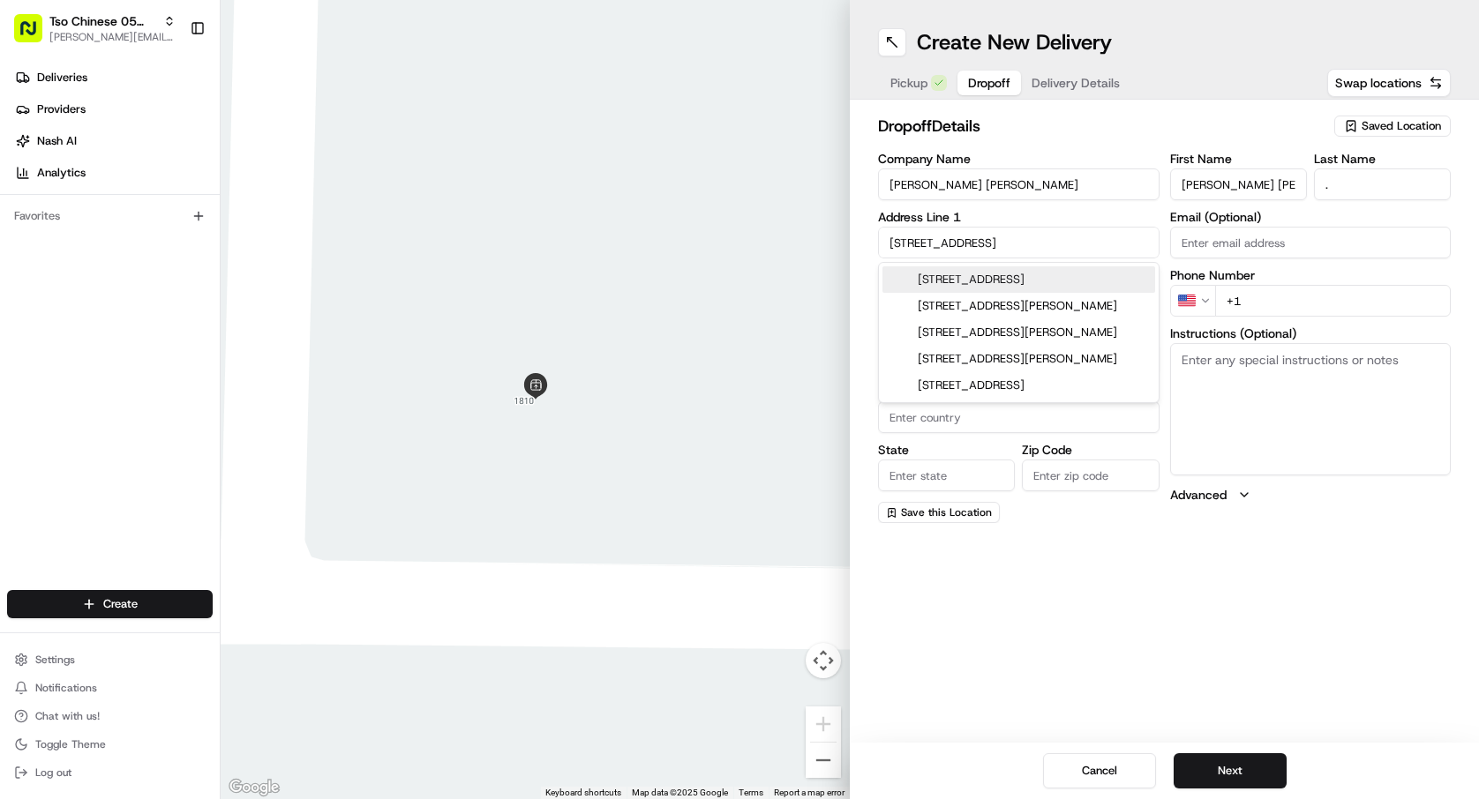
type input "78745"
type input "3101 Barnsley Drive"
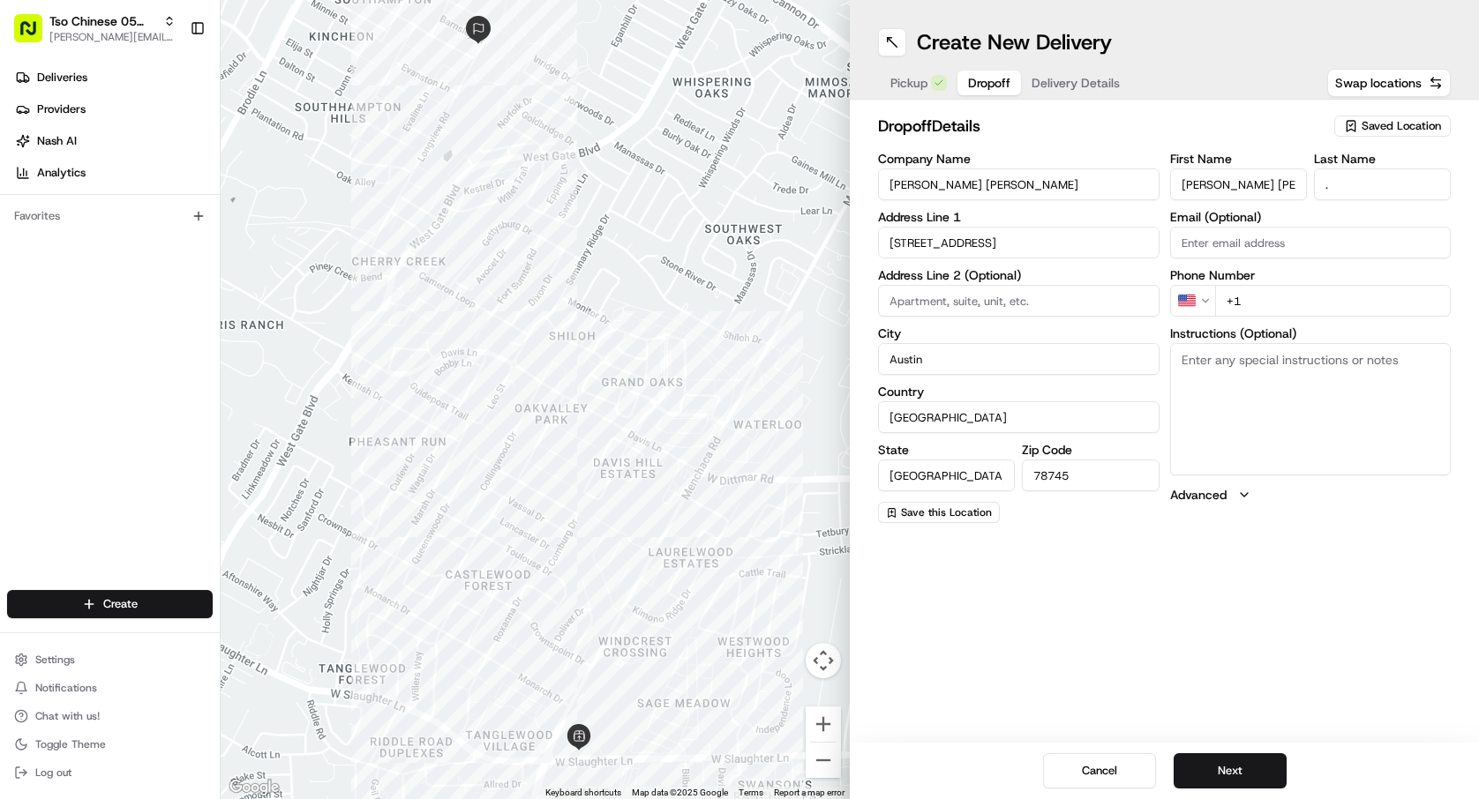
click at [1254, 317] on div "First Name Hal Jon Last Name . Email (Optional) Phone Number US +1 Instructions…" at bounding box center [1310, 338] width 281 height 371
click at [1264, 307] on input "+1" at bounding box center [1333, 301] width 236 height 32
type input "+1 512 962 1248"
click at [1261, 765] on button "Next" at bounding box center [1230, 771] width 113 height 35
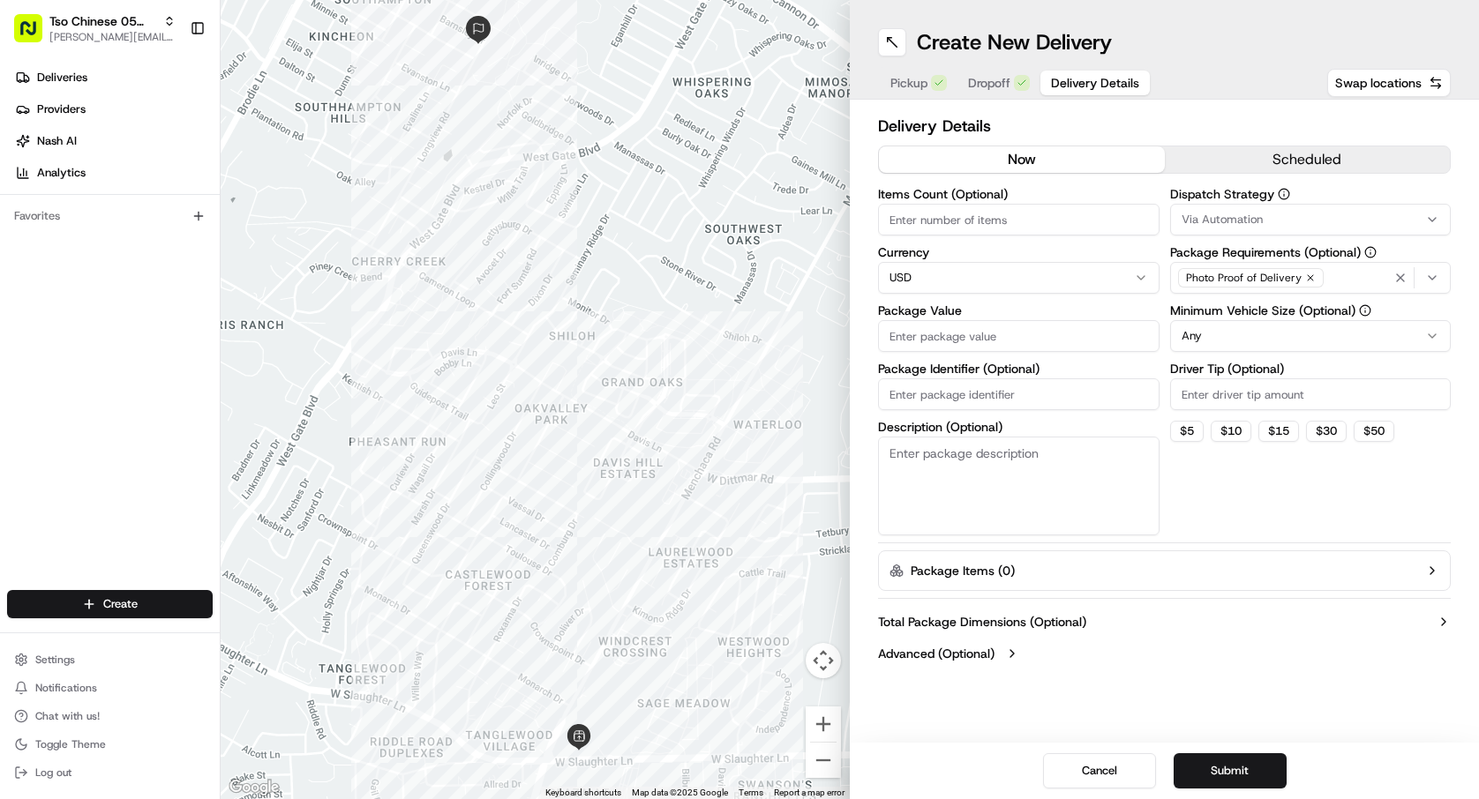
click at [1028, 214] on input "Items Count (Optional)" at bounding box center [1018, 220] width 281 height 32
type input "4"
click at [1034, 311] on label "Package Value" at bounding box center [1018, 310] width 281 height 12
click at [1034, 320] on input "Package Value" at bounding box center [1018, 336] width 281 height 32
type input "47.41"
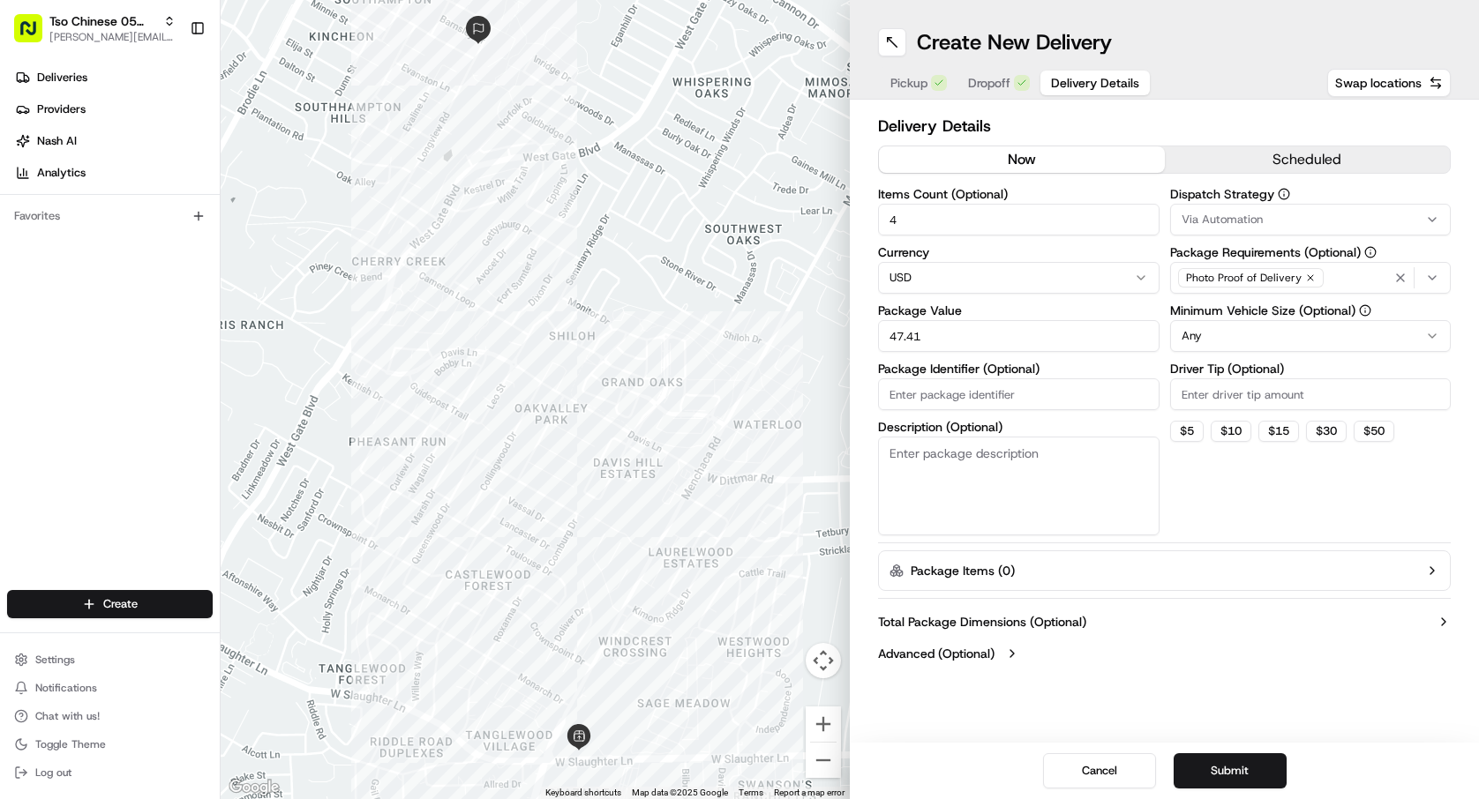
click at [988, 379] on input "Package Identifier (Optional)" at bounding box center [1018, 395] width 281 height 32
type input "#P0X2WIW"
click at [1323, 386] on input "Driver Tip (Optional)" at bounding box center [1310, 395] width 281 height 32
type input "2.00"
click at [1282, 342] on html "Tso Chinese 05 Menchaca paul@tsochinese.com Toggle Sidebar Deliveries Providers…" at bounding box center [739, 399] width 1479 height 799
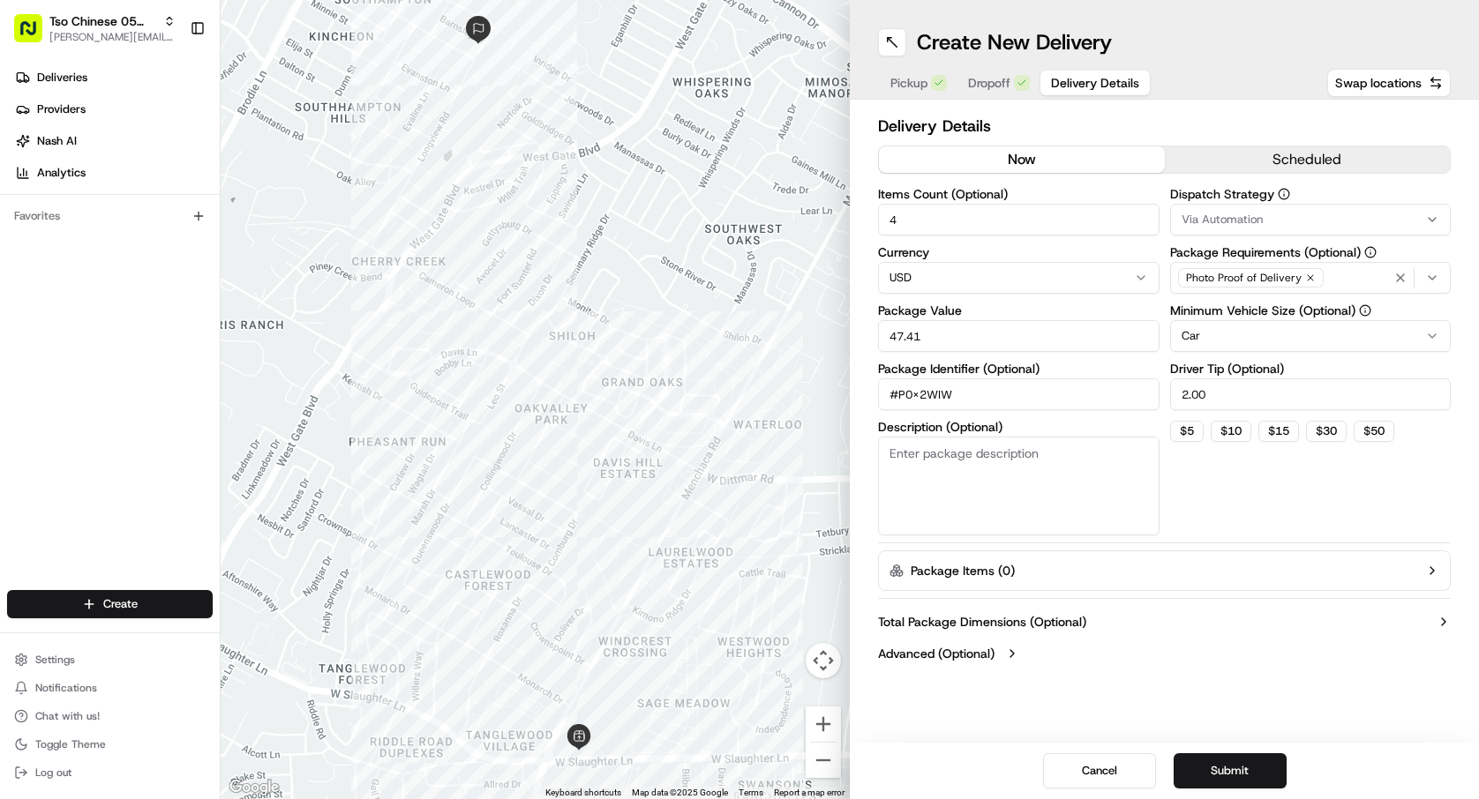
click at [1273, 219] on div "Via Automation" at bounding box center [1310, 220] width 273 height 16
click at [1271, 311] on span "Tso [PERSON_NAME] Strategy" at bounding box center [1307, 316] width 217 height 16
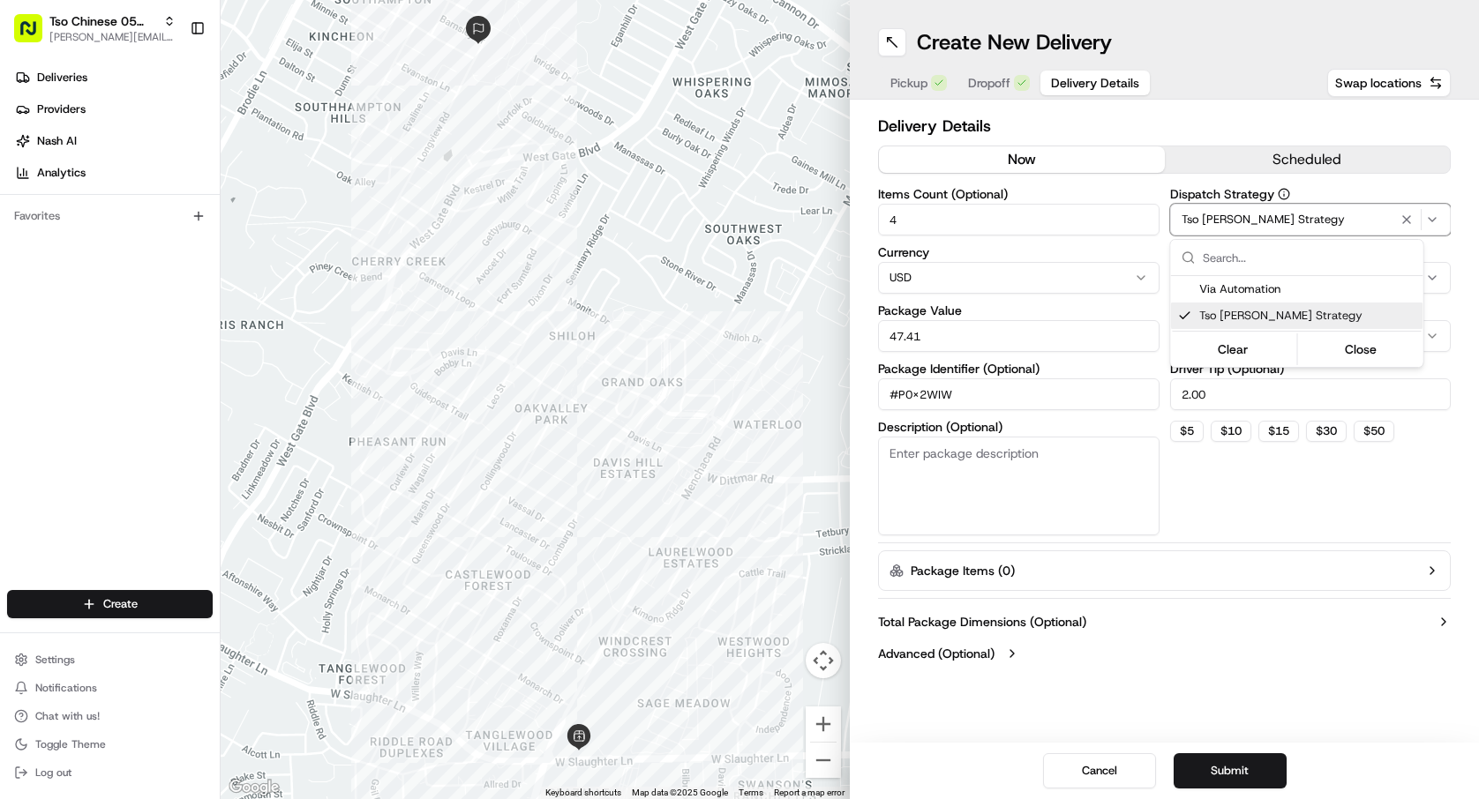
click at [1148, 657] on html "Tso Chinese 05 Menchaca paul@tsochinese.com Toggle Sidebar Deliveries Providers…" at bounding box center [739, 399] width 1479 height 799
click at [1217, 759] on button "Submit" at bounding box center [1230, 771] width 113 height 35
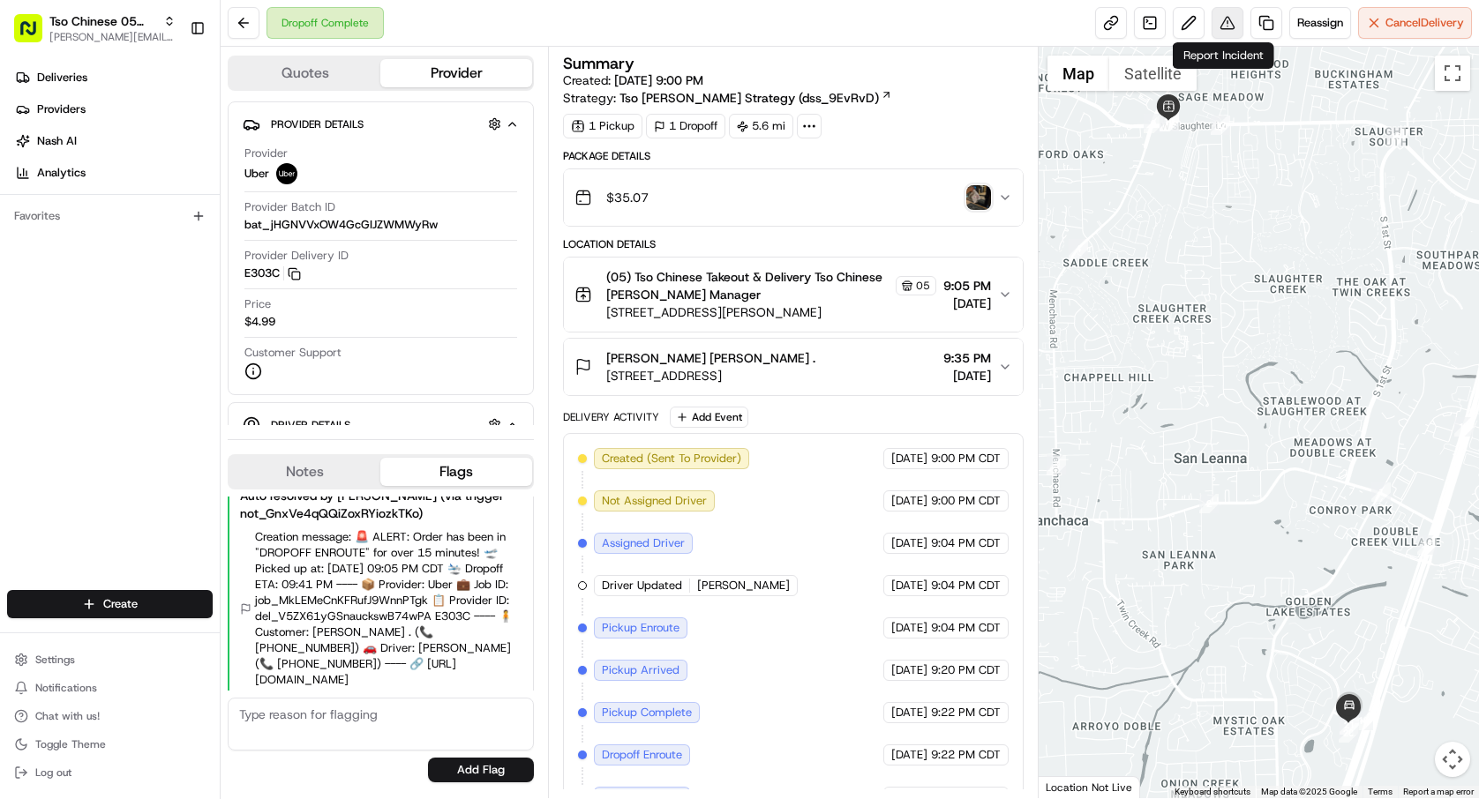
click at [1222, 35] on button at bounding box center [1228, 23] width 32 height 32
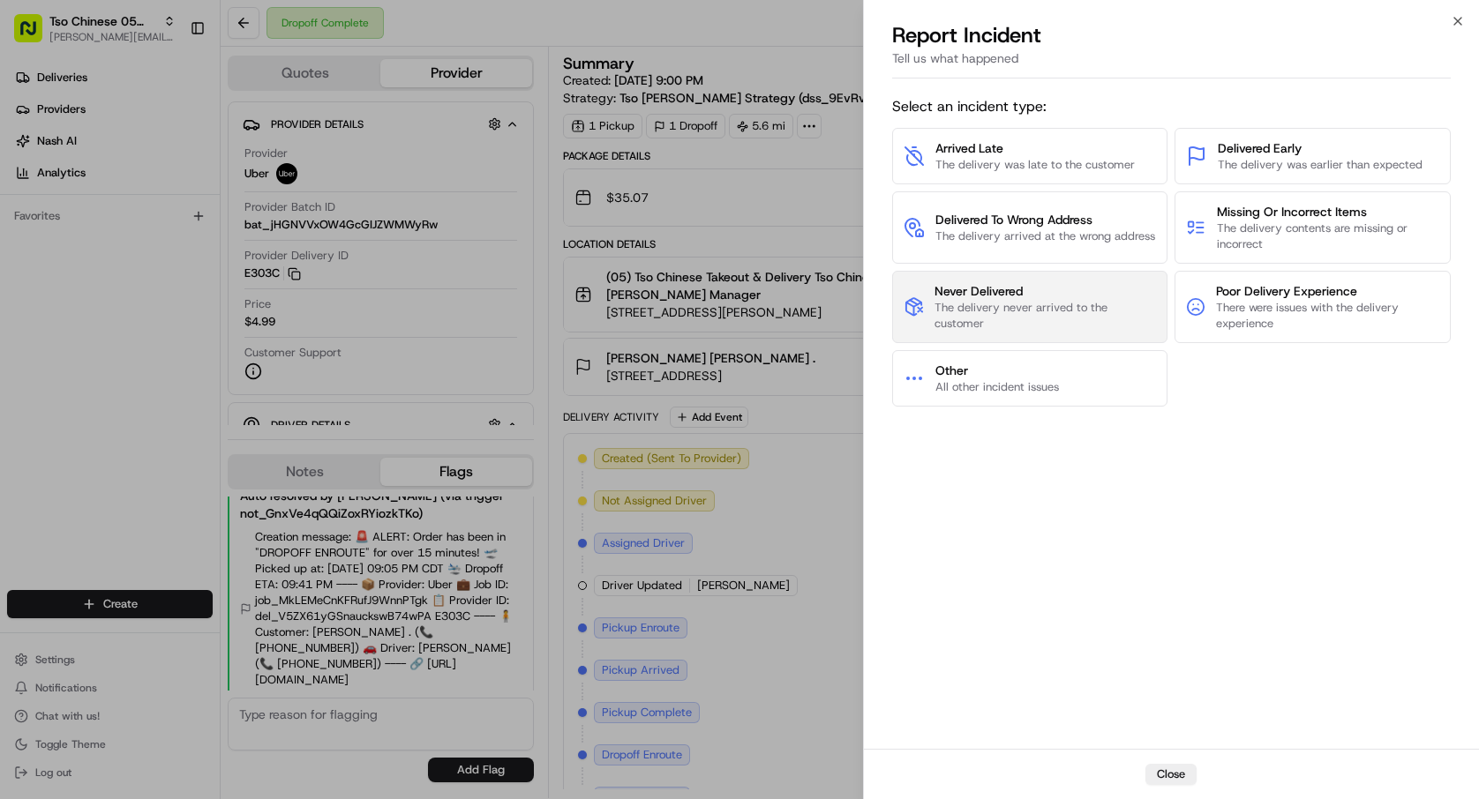
click at [1077, 318] on span "The delivery never arrived to the customer" at bounding box center [1044, 316] width 221 height 32
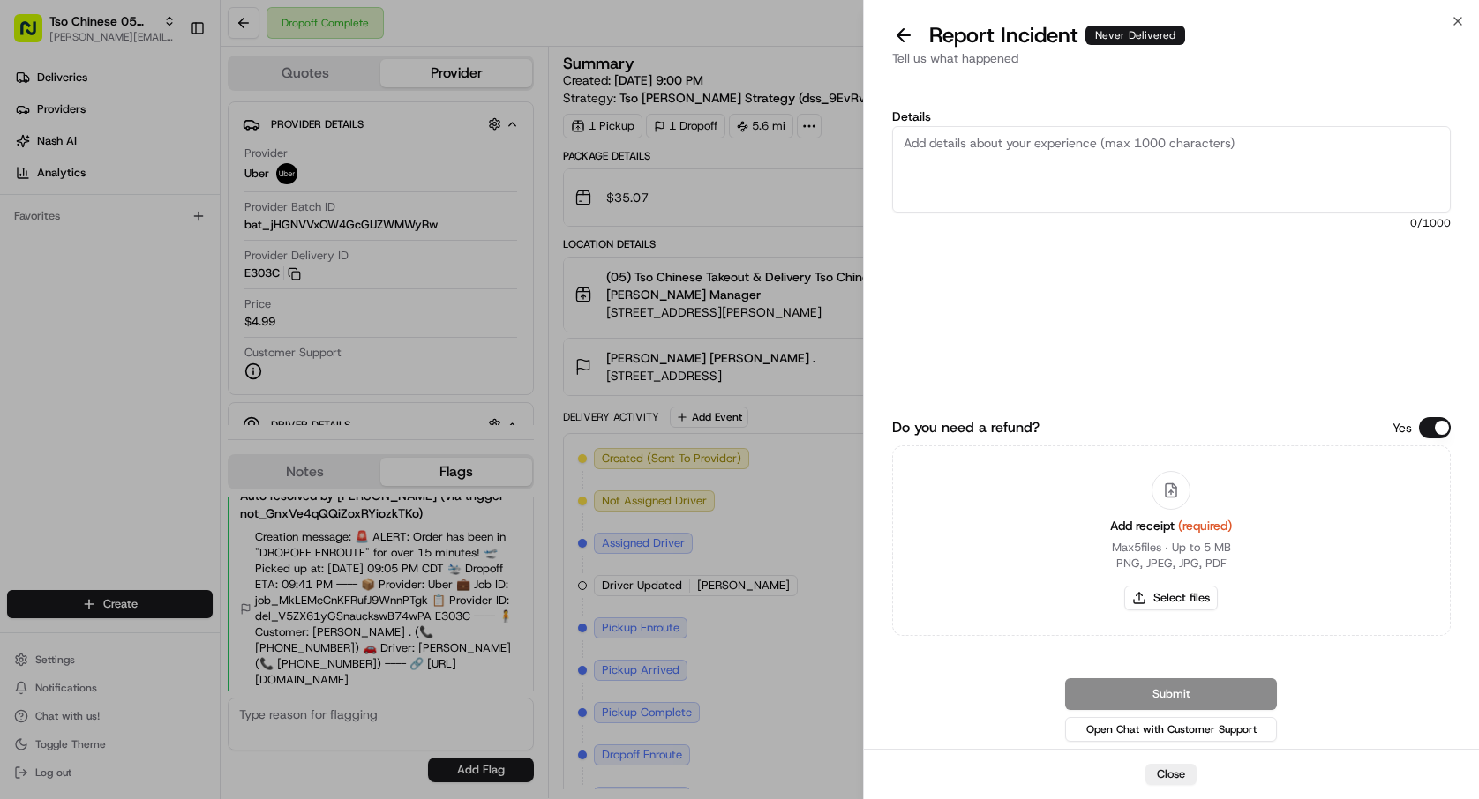
click at [1088, 193] on textarea "Details" at bounding box center [1171, 169] width 559 height 86
click at [898, 34] on button at bounding box center [903, 35] width 37 height 25
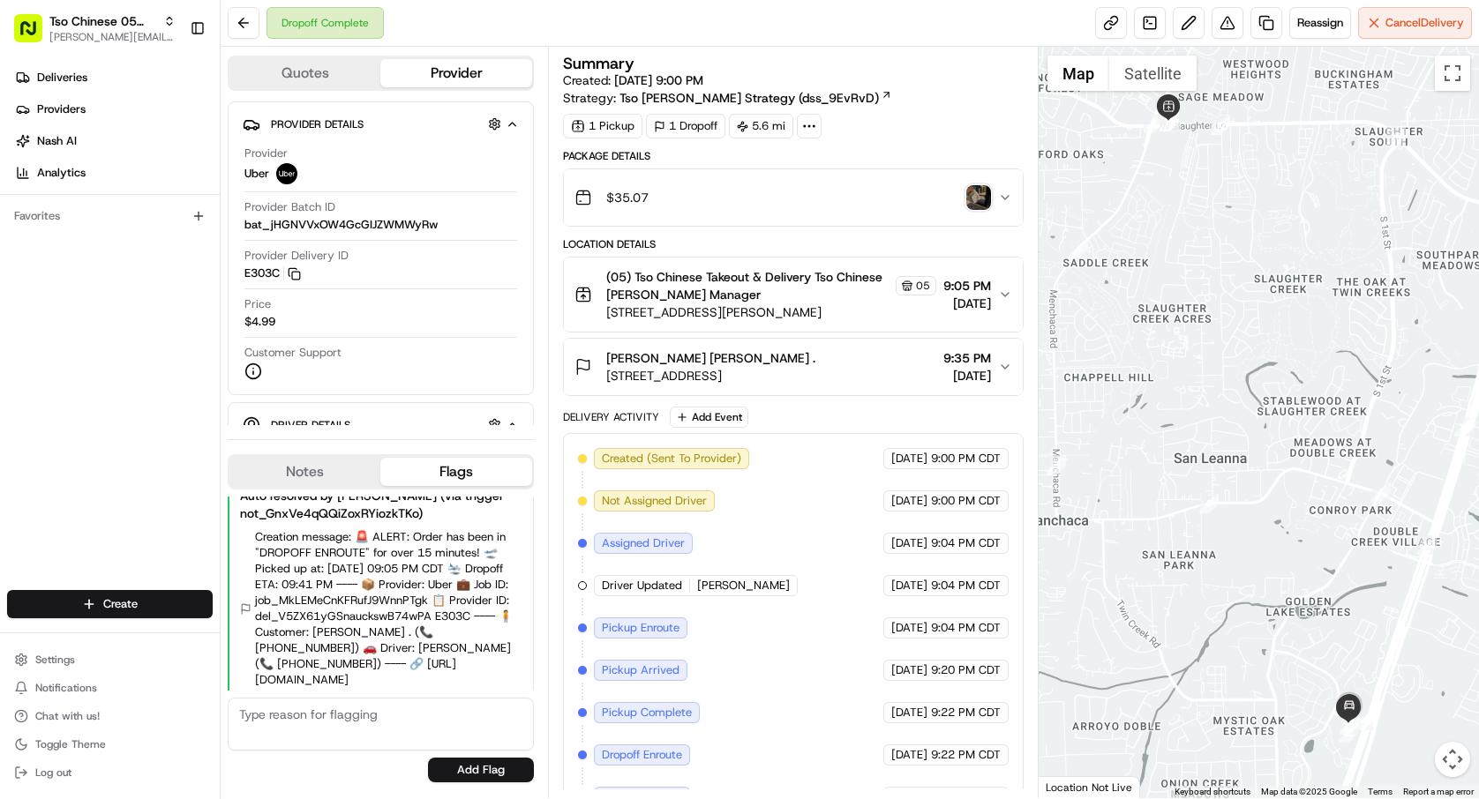
click at [993, 207] on div "$35.07" at bounding box center [786, 197] width 424 height 35
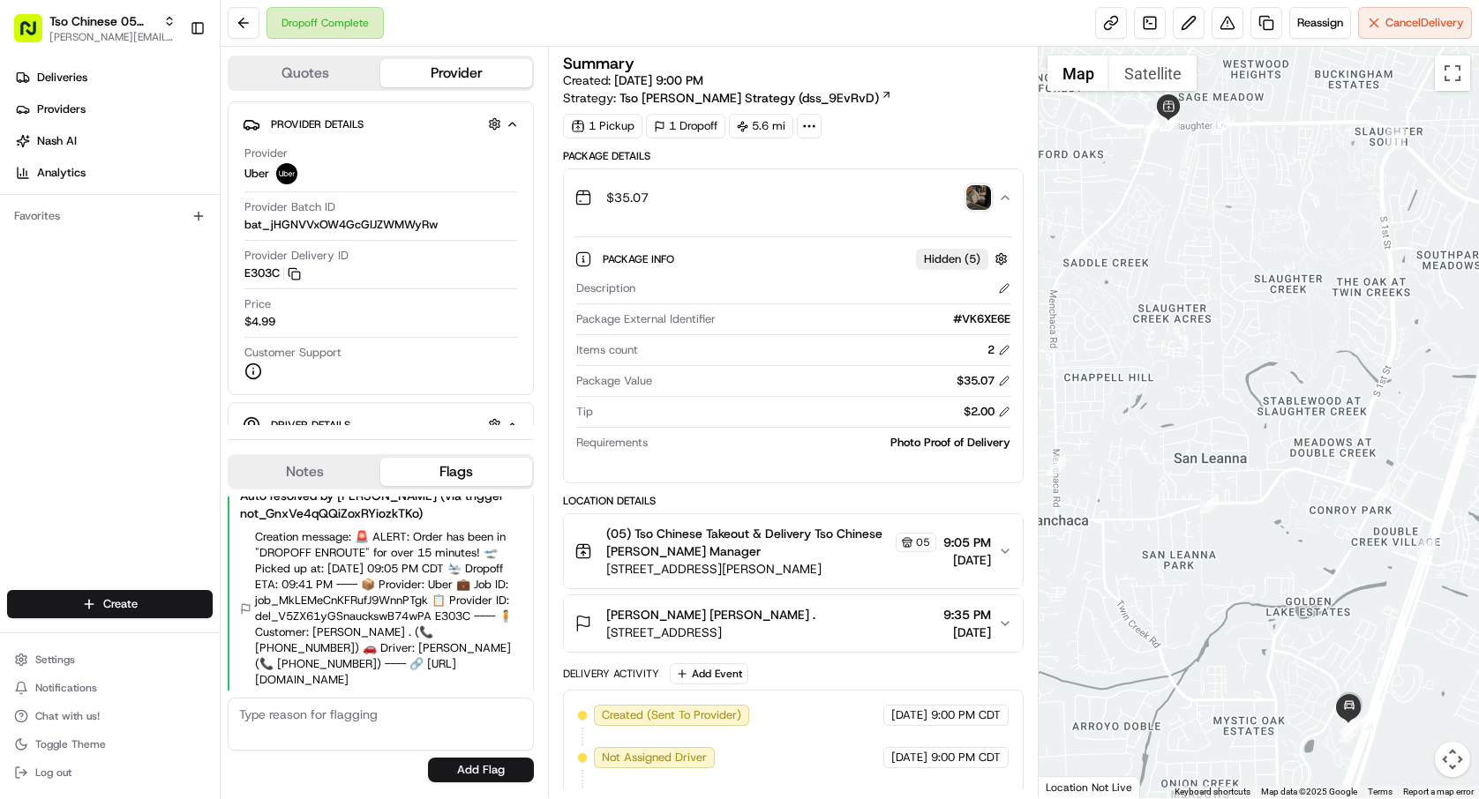
click at [977, 194] on img "button" at bounding box center [978, 197] width 25 height 25
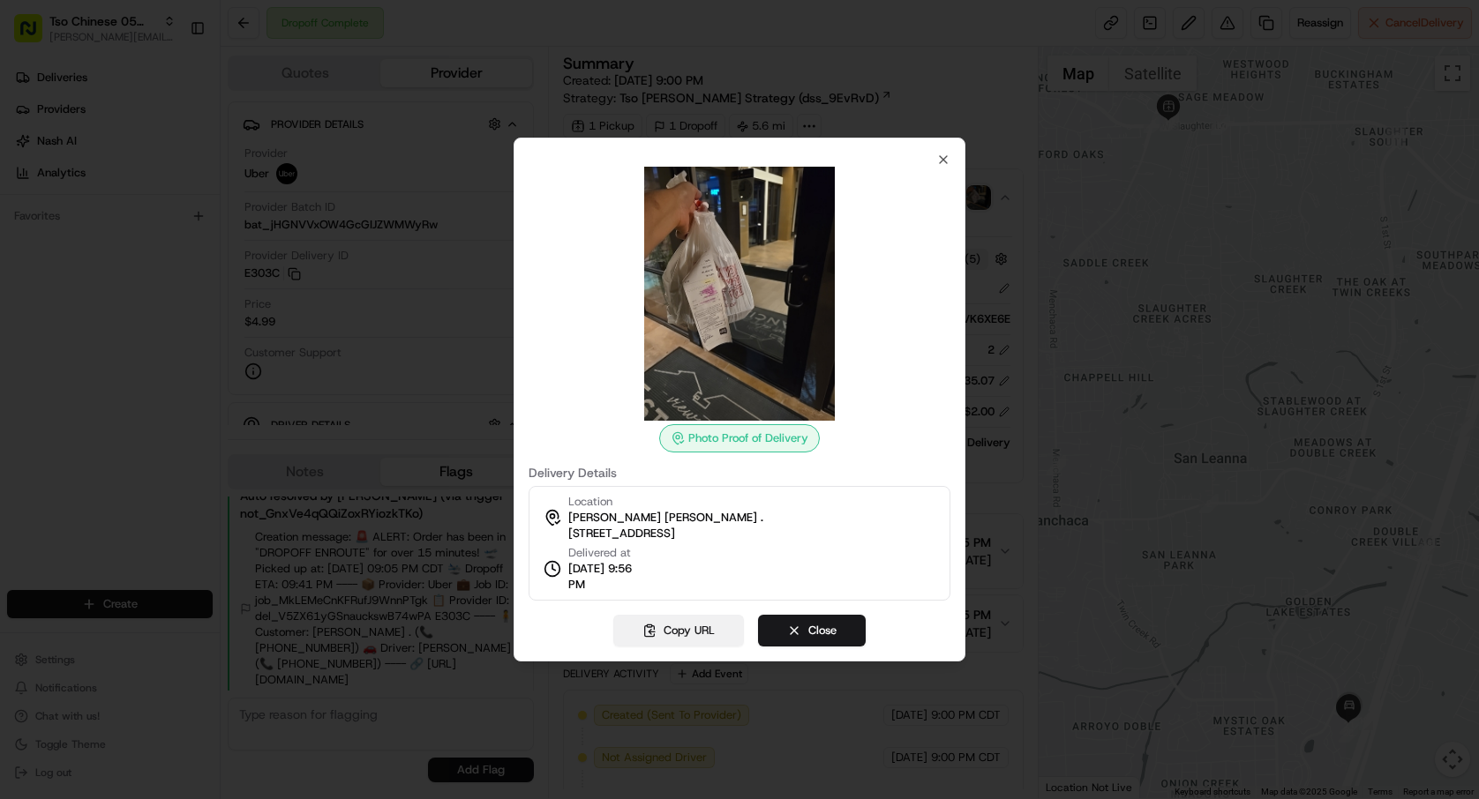
click at [716, 639] on button "Copy URL" at bounding box center [678, 631] width 131 height 32
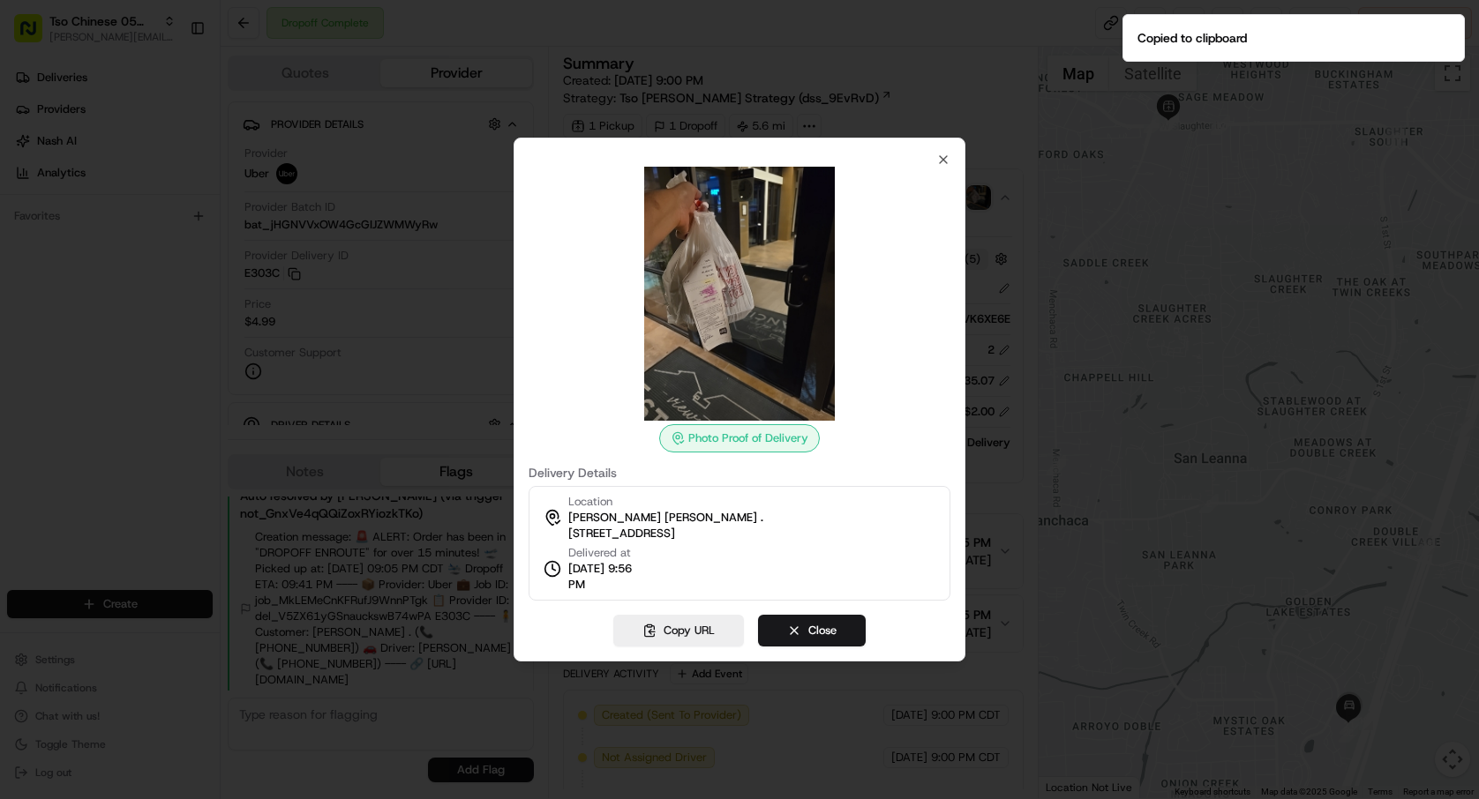
click at [1011, 364] on div at bounding box center [739, 399] width 1479 height 799
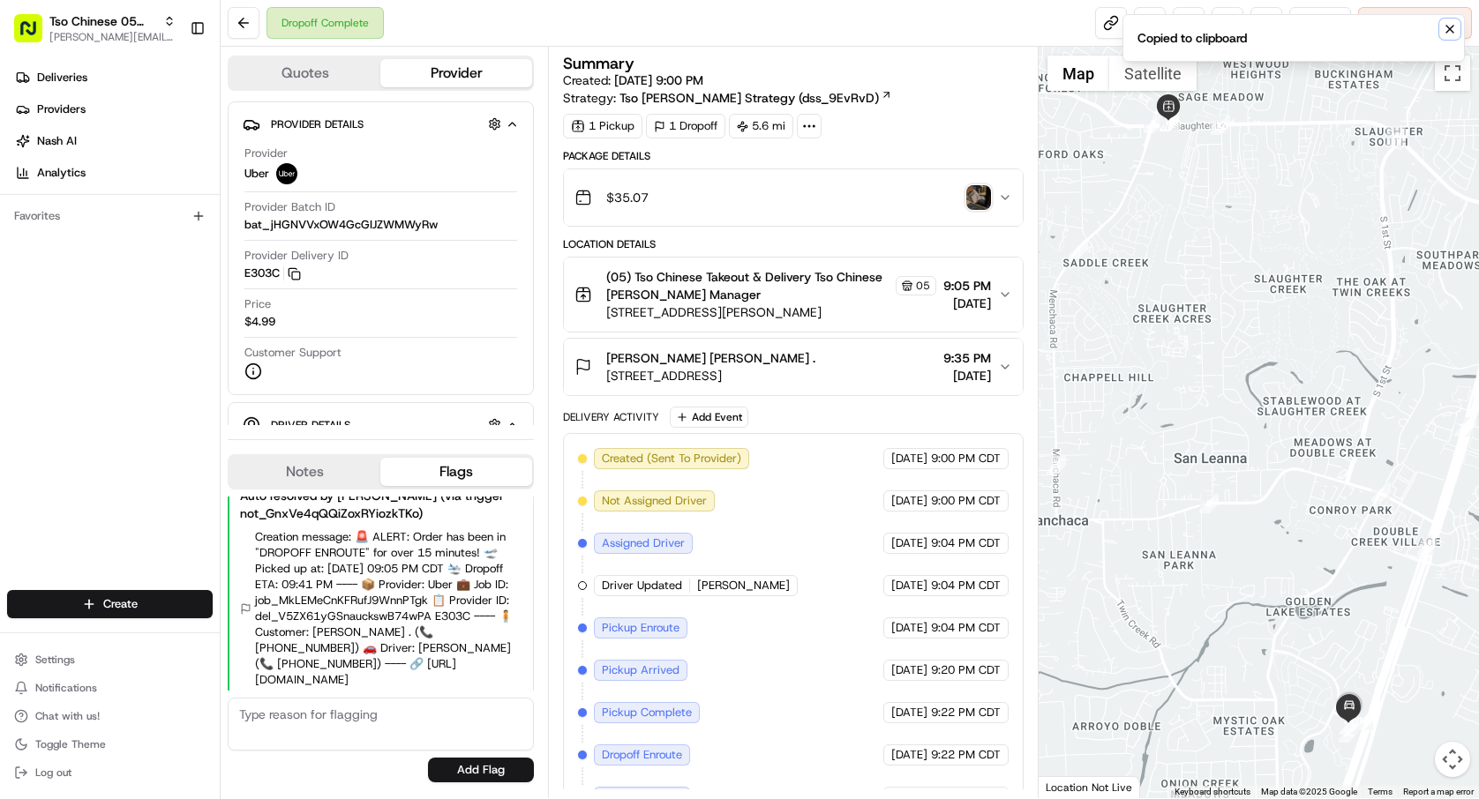
click at [1446, 33] on icon "Notifications (F8)" at bounding box center [1449, 29] width 7 height 7
click at [1226, 23] on button at bounding box center [1228, 23] width 32 height 32
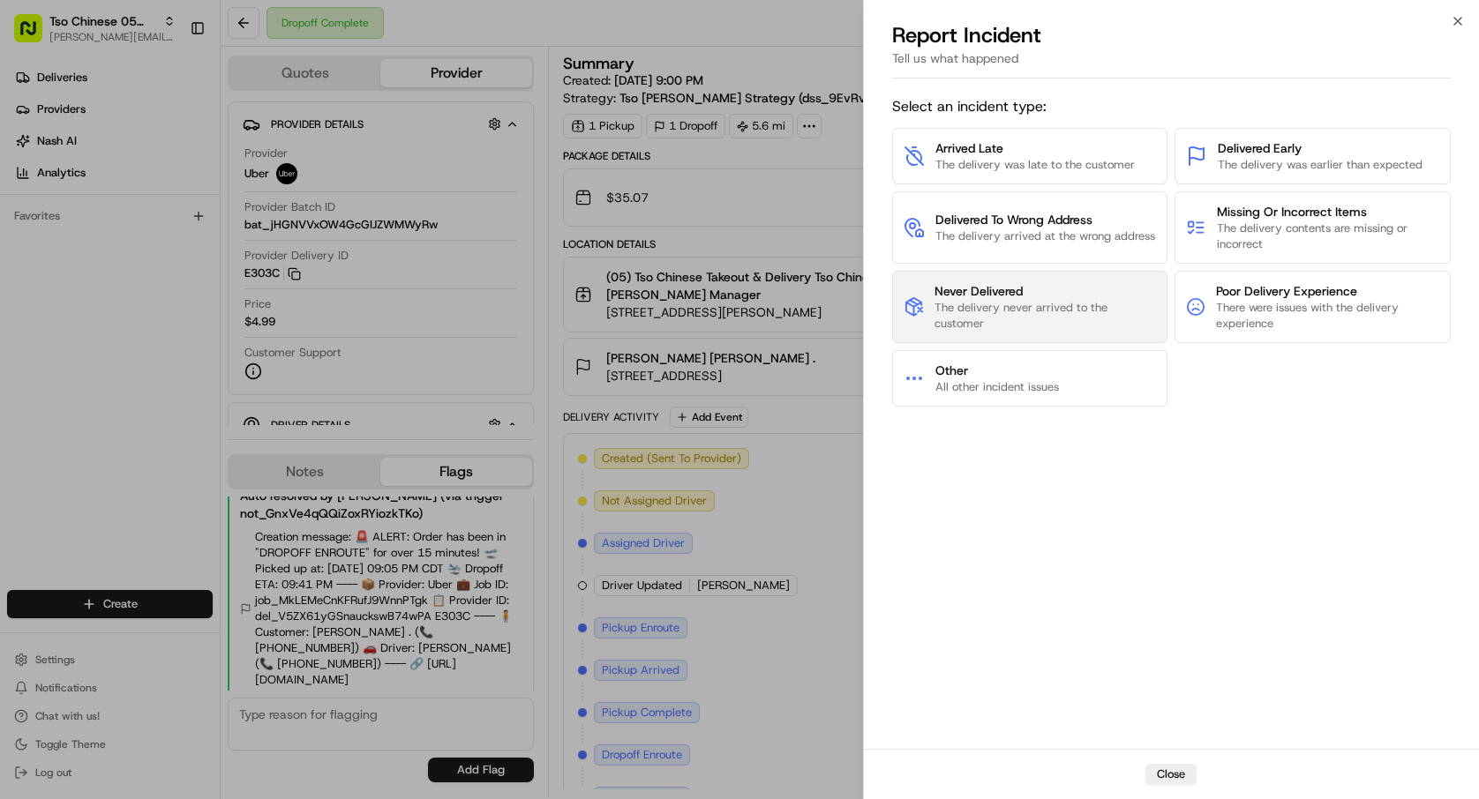
click at [1097, 308] on span "The delivery never arrived to the customer" at bounding box center [1044, 316] width 221 height 32
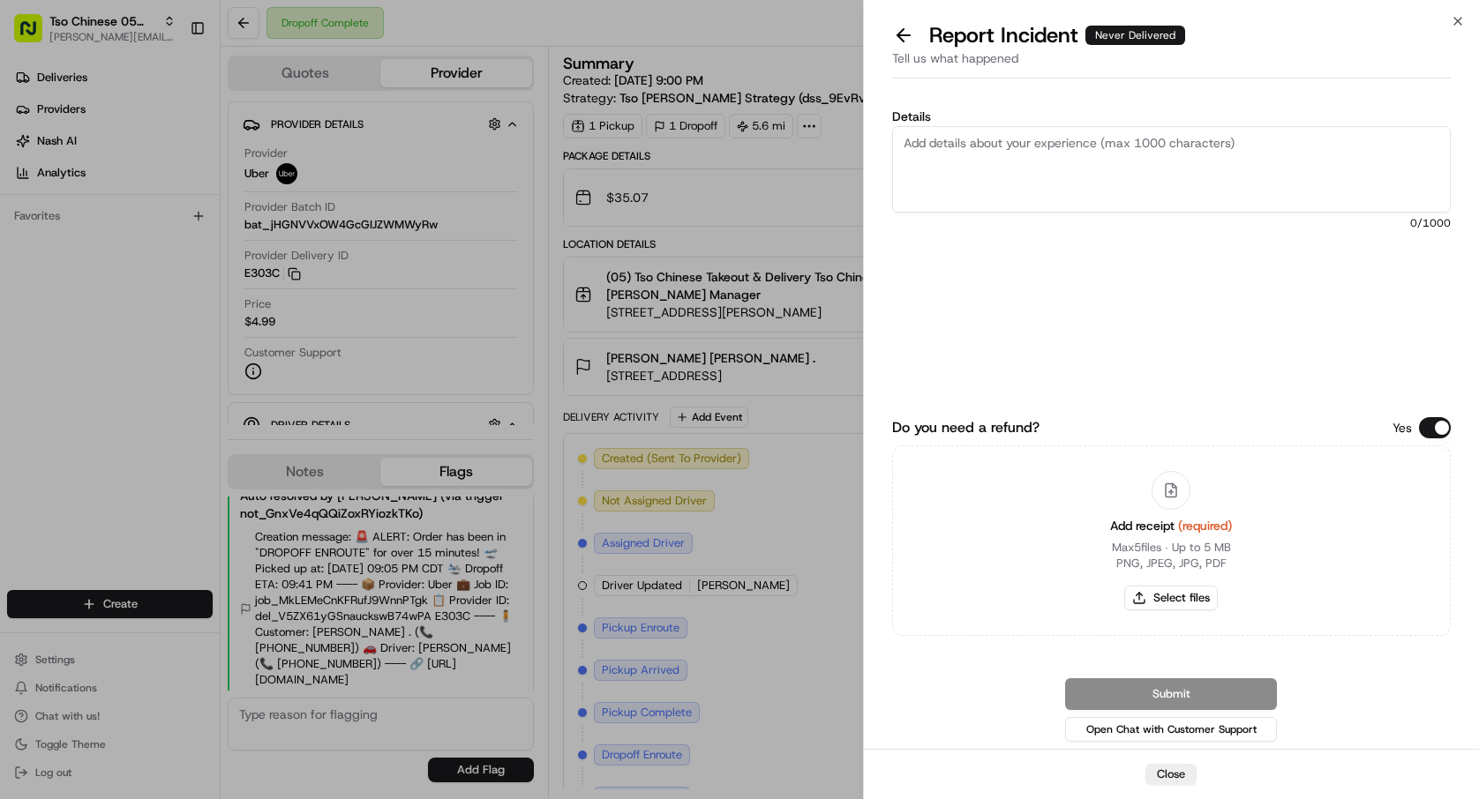
click at [1008, 117] on label "Details" at bounding box center [1171, 116] width 559 height 12
click at [1008, 126] on textarea "Details" at bounding box center [1171, 169] width 559 height 86
click at [1220, 545] on p "Max 5 files ∙ Up to 5 MB" at bounding box center [1171, 548] width 119 height 16
click at [1177, 496] on icon at bounding box center [1171, 491] width 16 height 16
click at [1235, 501] on div "Add receipt (required) Max 5 files ∙ Up to 5 MB PNG, JPEG, JPG, PDF Select files" at bounding box center [1171, 541] width 150 height 161
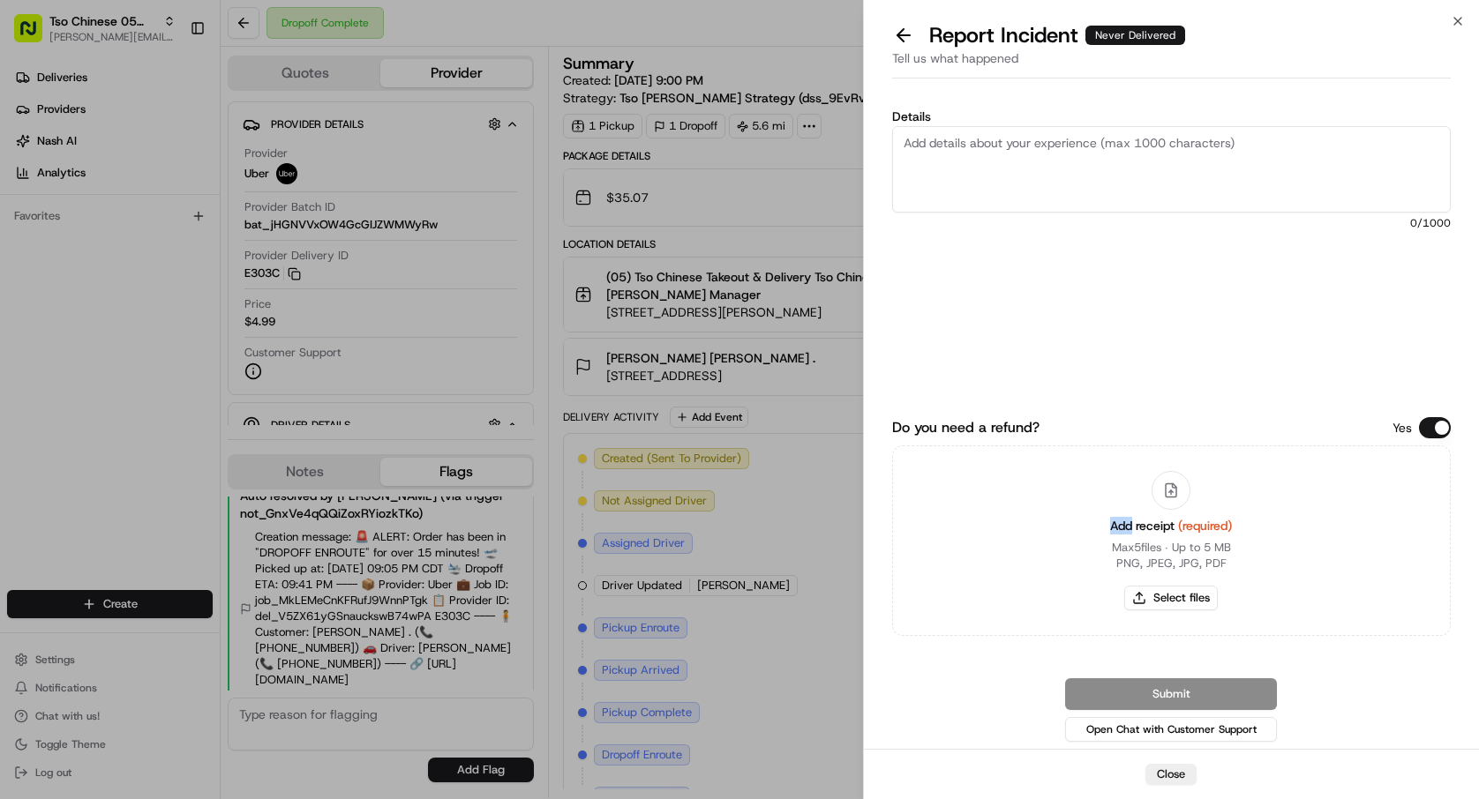
click at [1235, 501] on div "Add receipt (required) Max 5 files ∙ Up to 5 MB PNG, JPEG, JPG, PDF Select files" at bounding box center [1171, 541] width 150 height 161
click at [1166, 606] on button "Select files" at bounding box center [1171, 598] width 94 height 25
click at [1189, 490] on div at bounding box center [1171, 490] width 39 height 39
click at [1166, 487] on icon at bounding box center [1171, 491] width 16 height 16
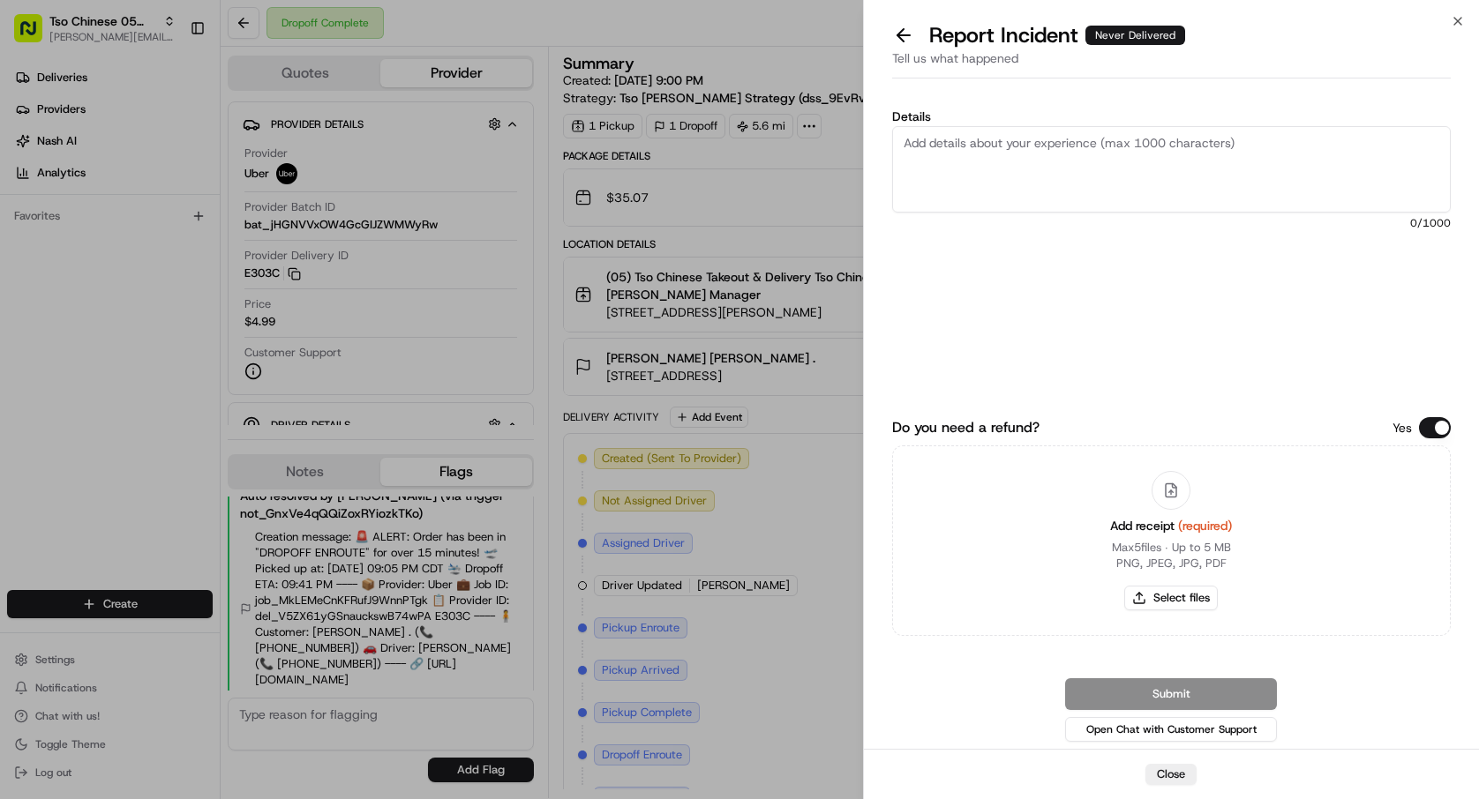
click at [1166, 487] on icon at bounding box center [1171, 490] width 11 height 13
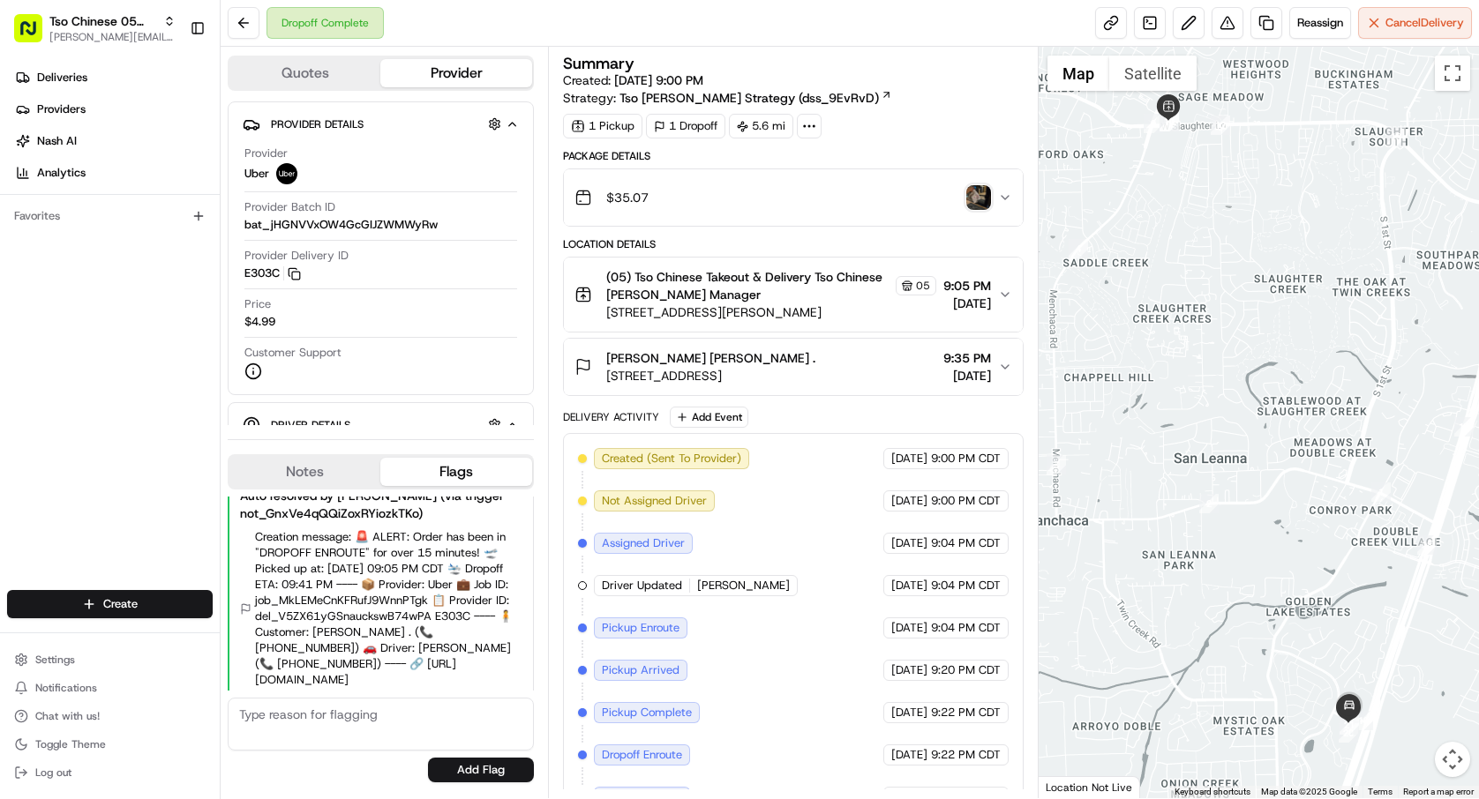
click at [1005, 214] on button "$35.07" at bounding box center [793, 197] width 459 height 56
click at [1227, 25] on button at bounding box center [1228, 23] width 32 height 32
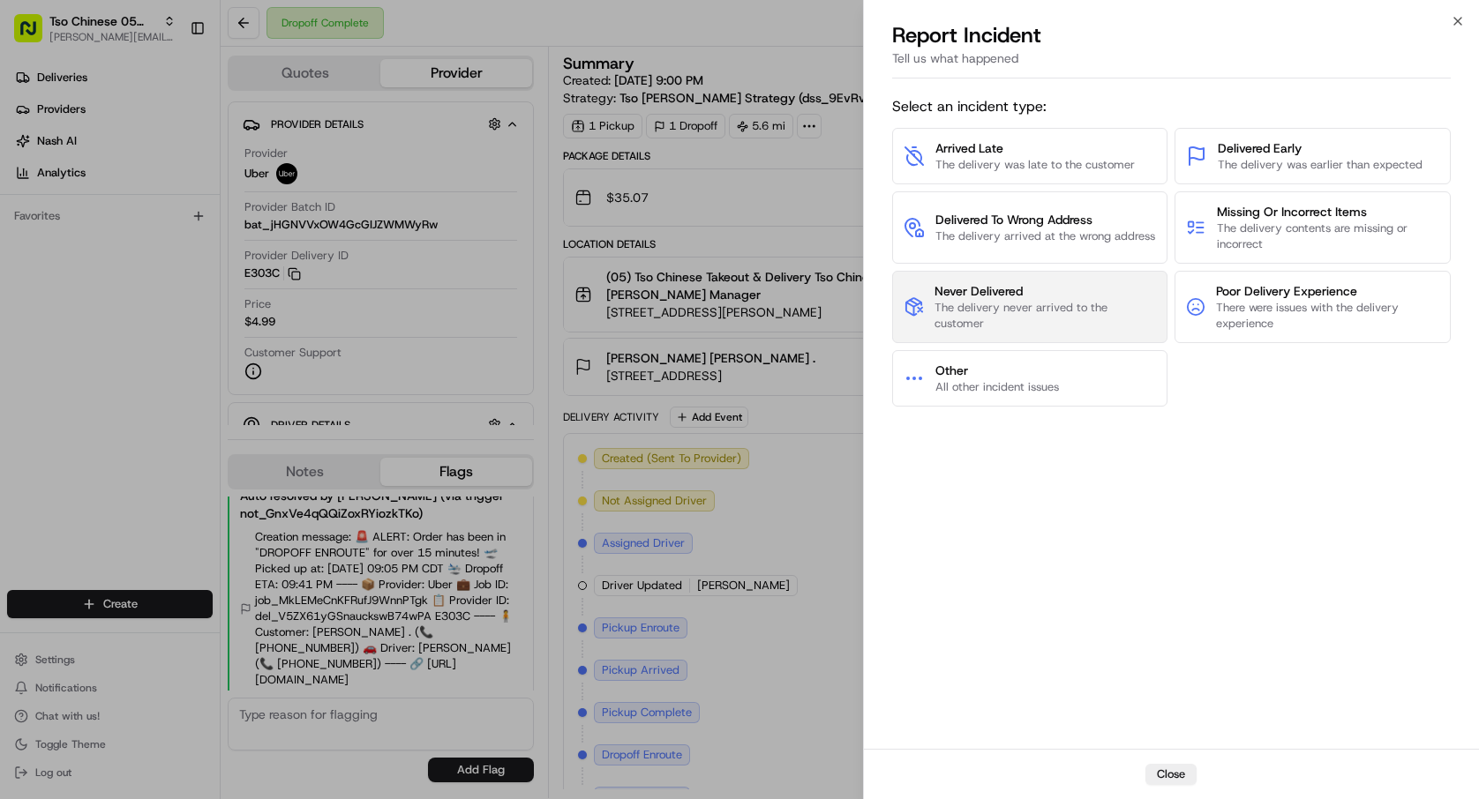
click at [1114, 296] on span "Never Delivered" at bounding box center [1044, 291] width 221 height 18
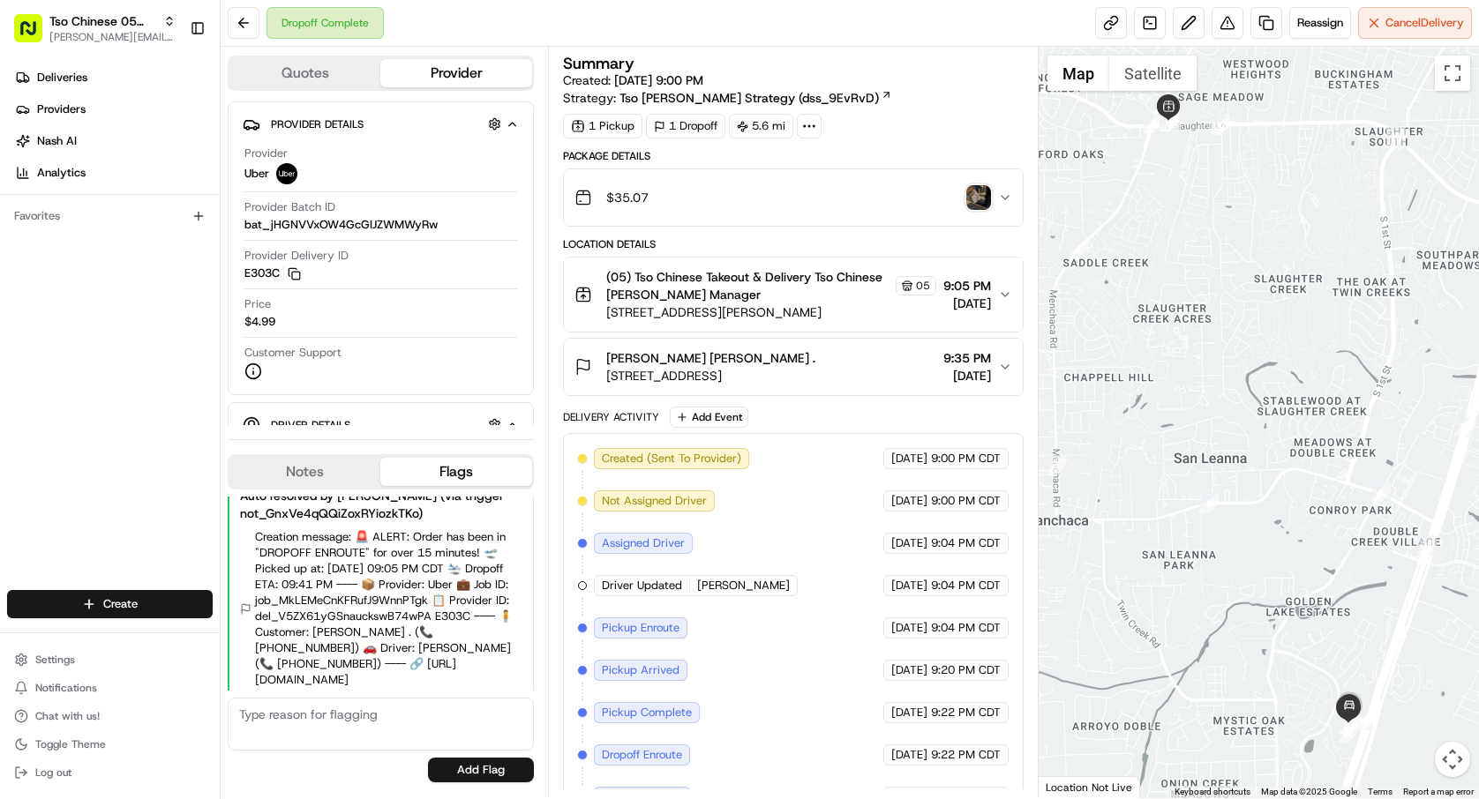
click at [974, 203] on img "button" at bounding box center [978, 197] width 25 height 25
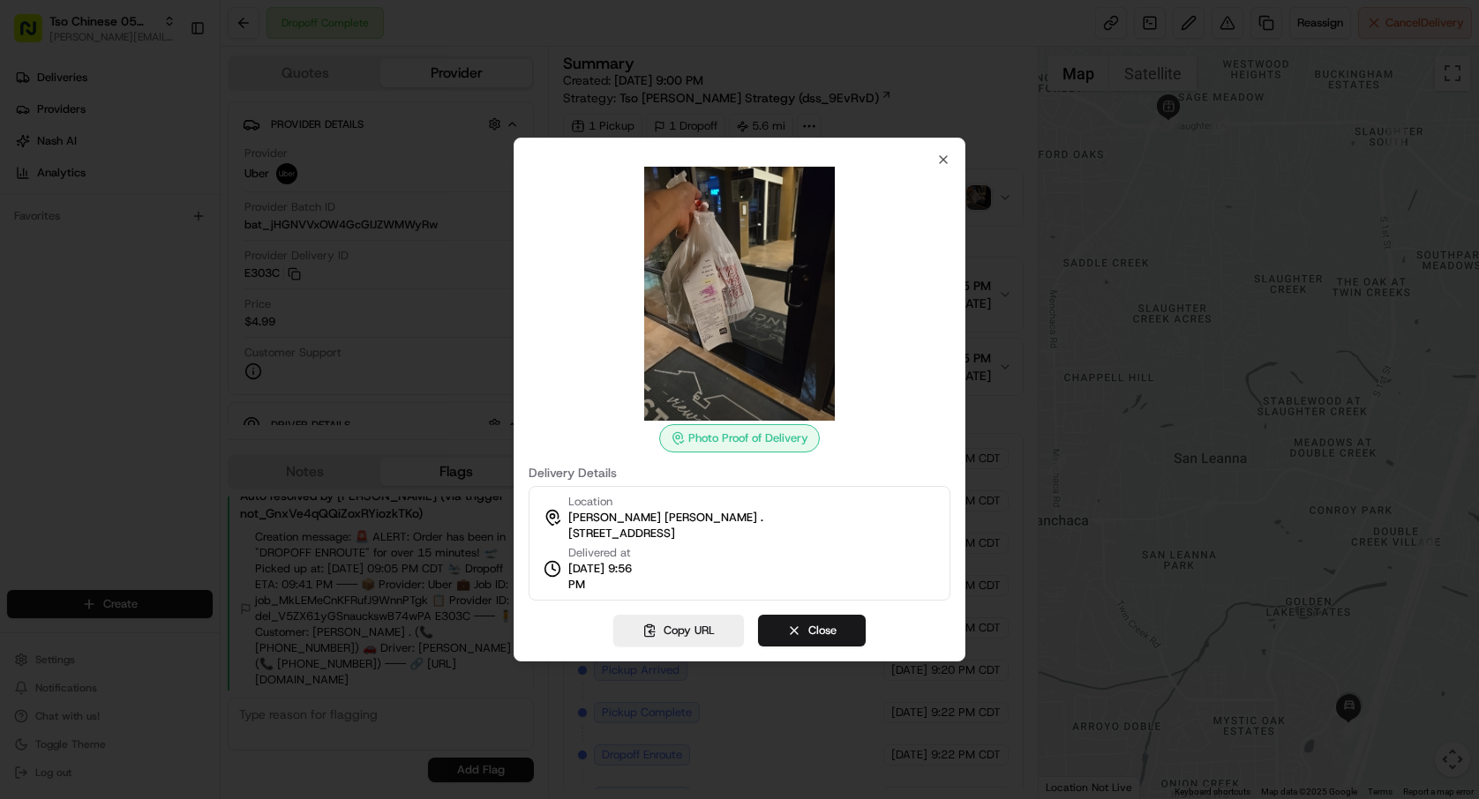
click at [808, 293] on img at bounding box center [739, 294] width 254 height 254
click at [667, 620] on button "Copy URL" at bounding box center [678, 631] width 131 height 32
click at [990, 610] on div at bounding box center [739, 399] width 1479 height 799
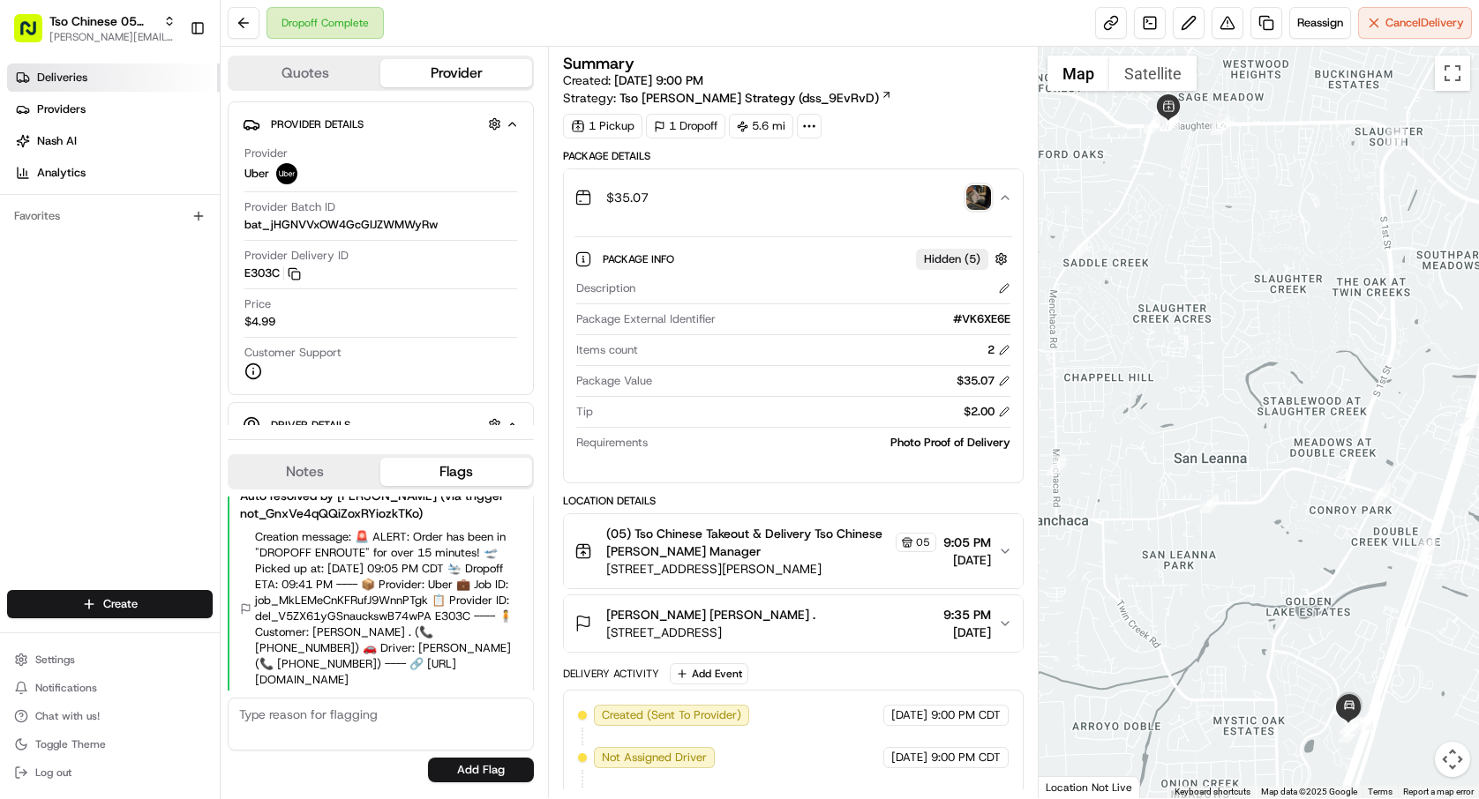
click at [165, 71] on link "Deliveries" at bounding box center [113, 78] width 213 height 28
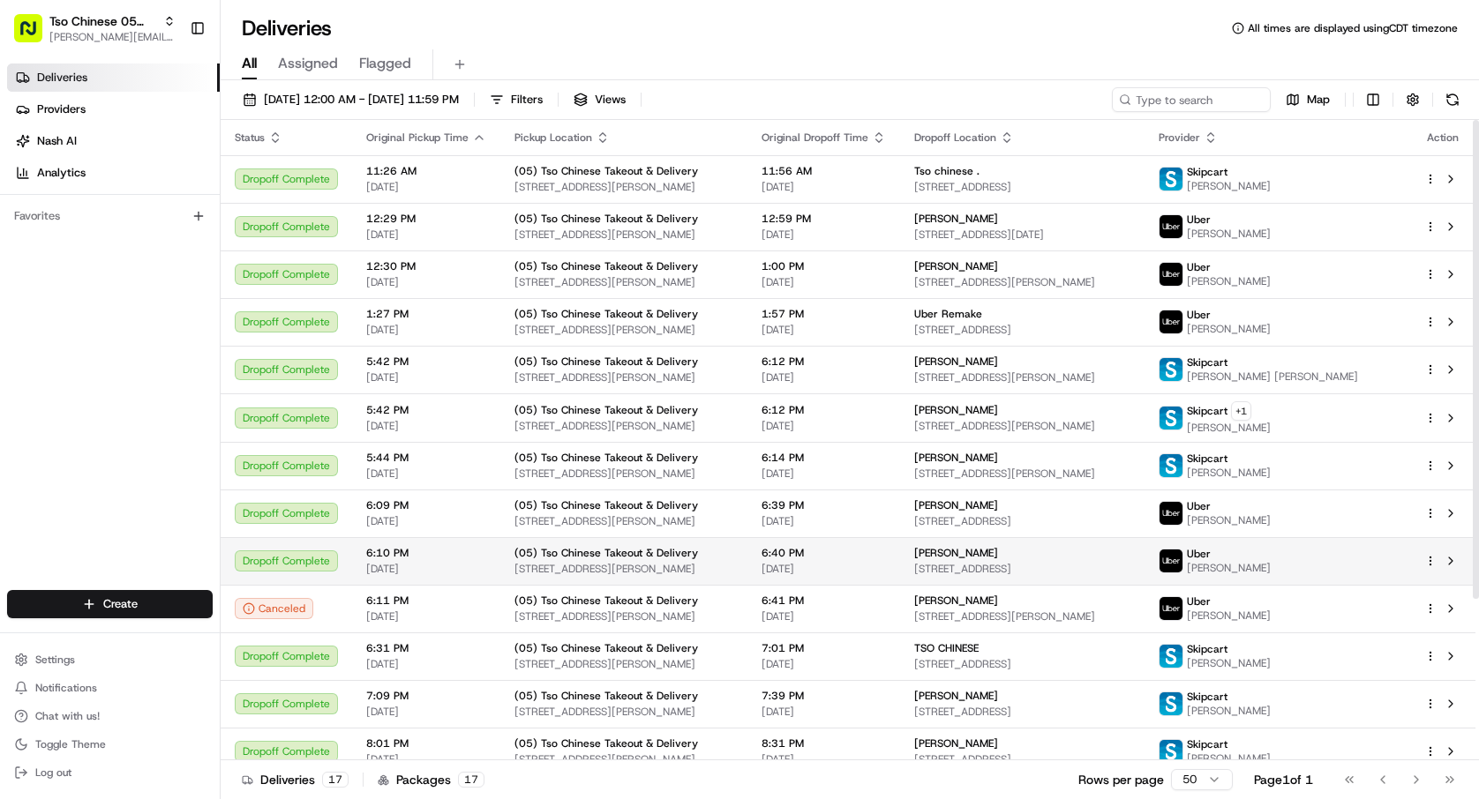
scroll to position [216, 0]
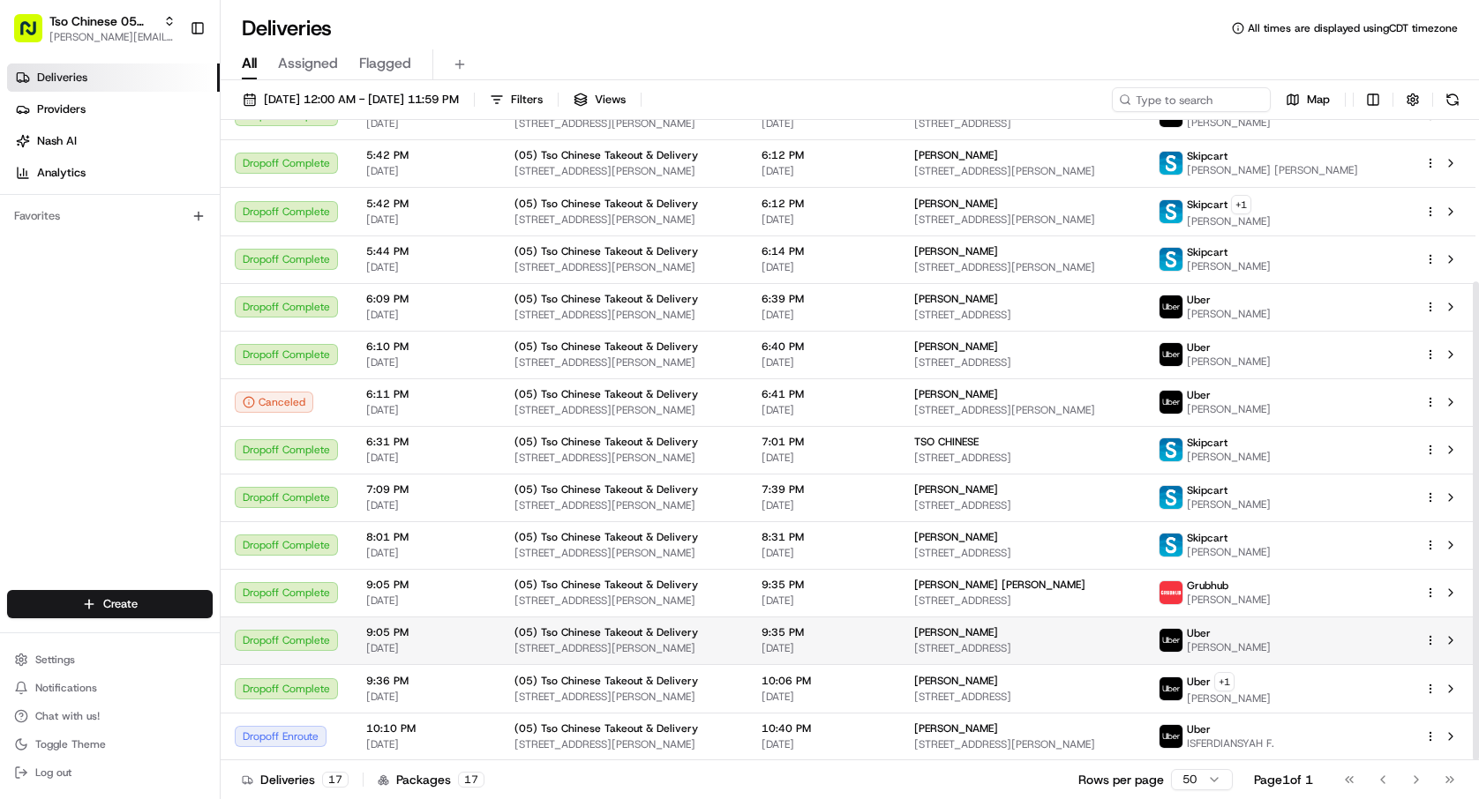
click at [1427, 640] on html "Tso Chinese 05 Menchaca paul@tsochinese.com Toggle Sidebar Deliveries Providers…" at bounding box center [739, 399] width 1479 height 799
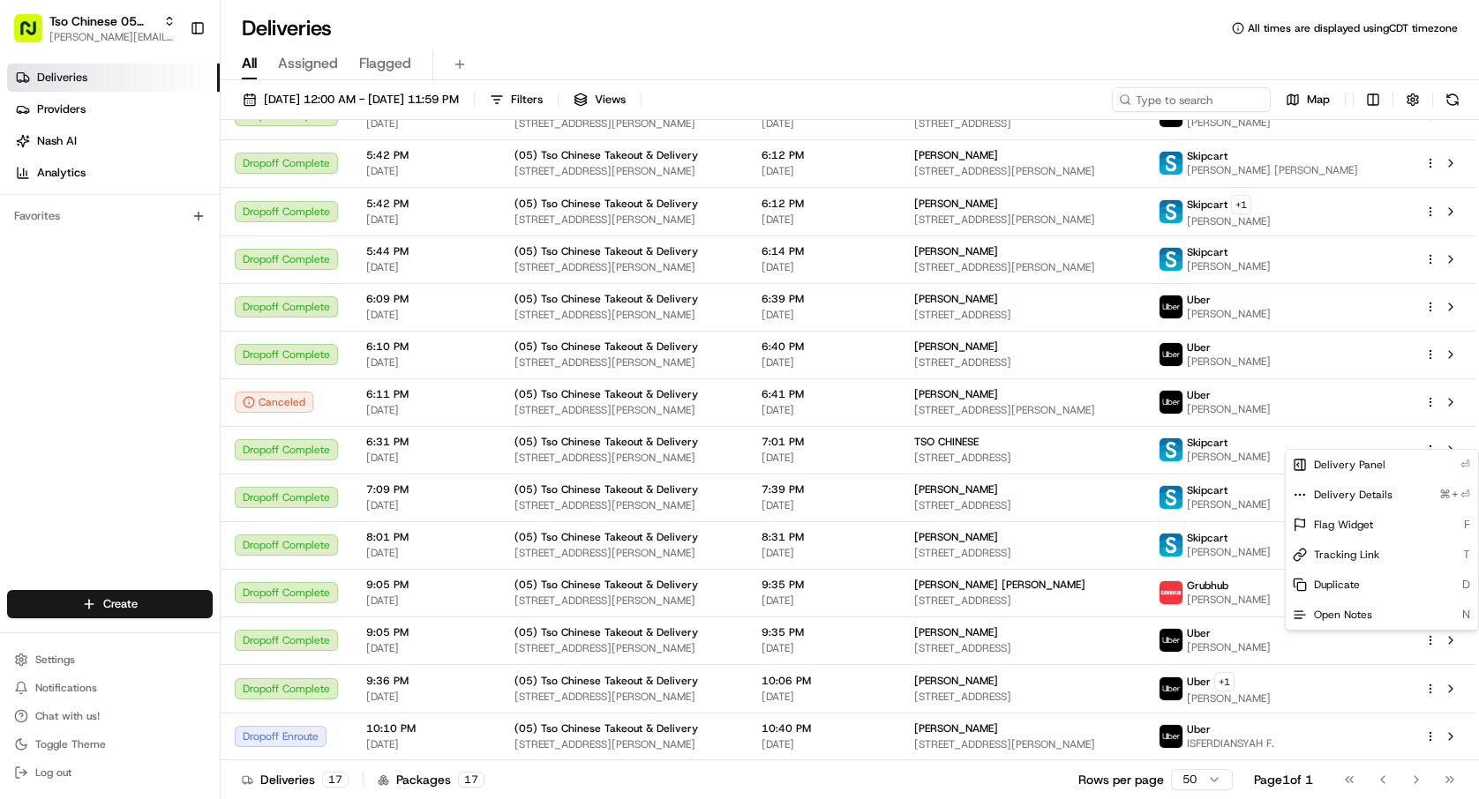
click at [1445, 642] on html "Tso Chinese 05 Menchaca paul@tsochinese.com Toggle Sidebar Deliveries Providers…" at bounding box center [739, 399] width 1479 height 799
click at [1445, 642] on button at bounding box center [1450, 640] width 21 height 21
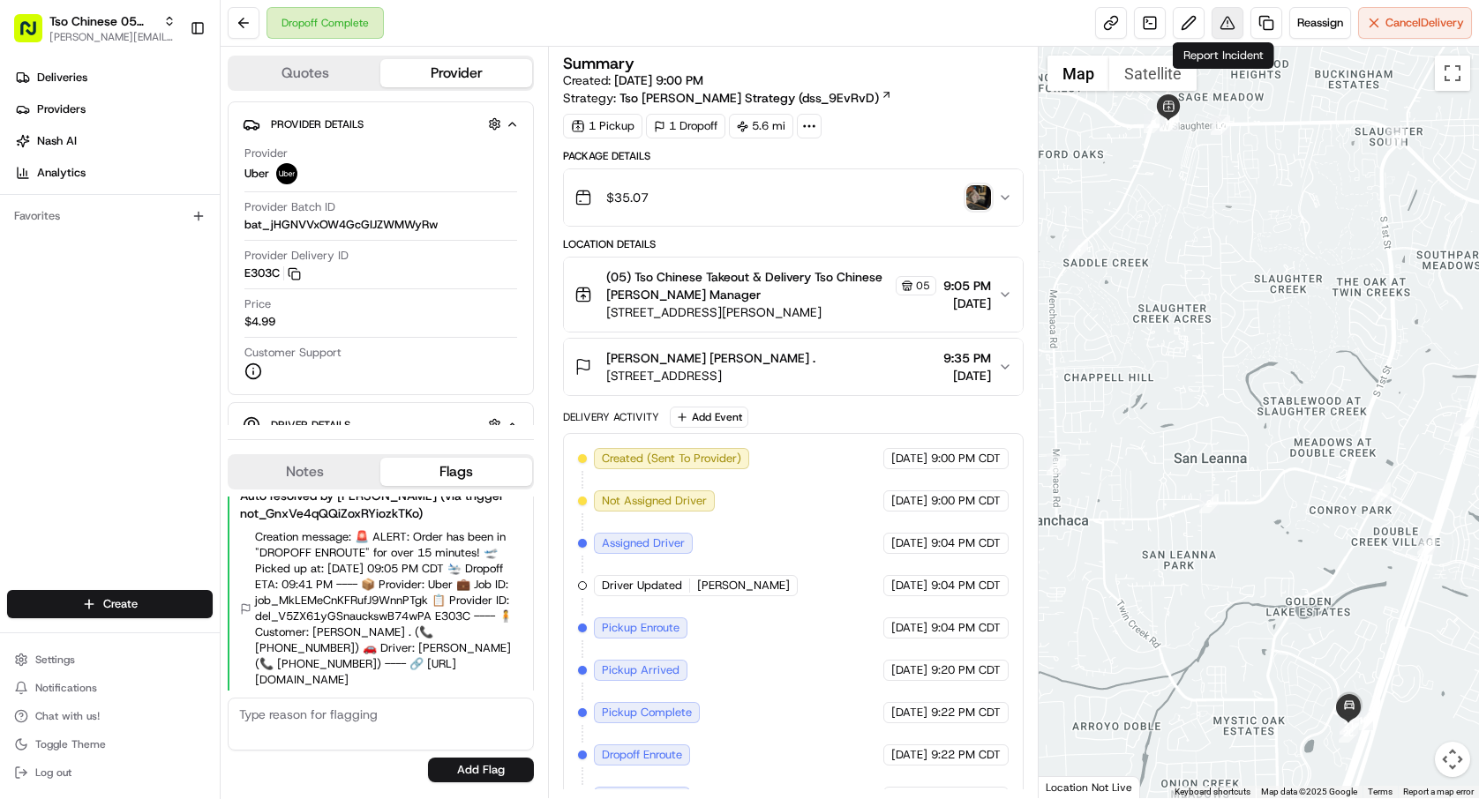
click at [1228, 29] on button at bounding box center [1228, 23] width 32 height 32
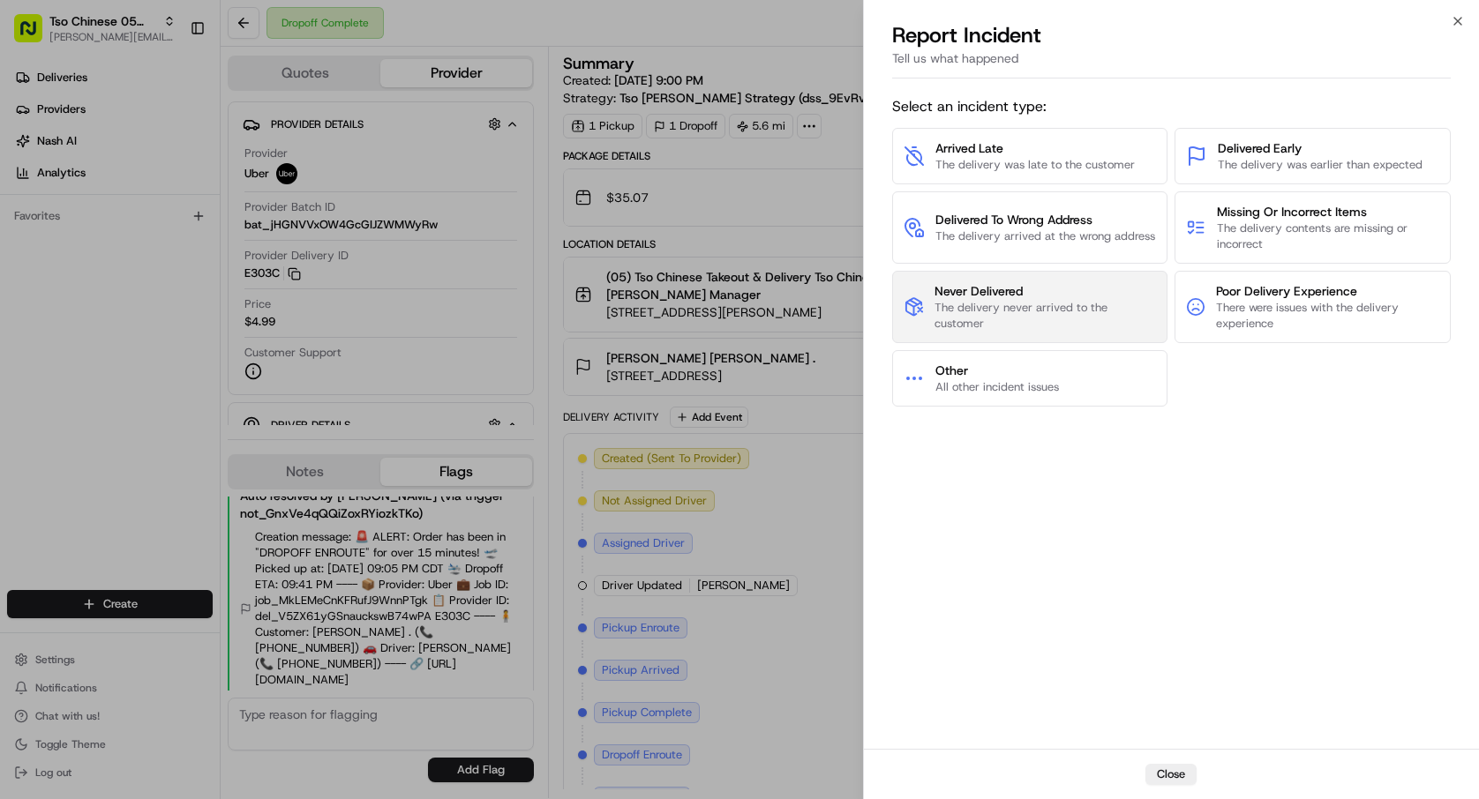
click at [1019, 296] on span "Never Delivered" at bounding box center [1044, 291] width 221 height 18
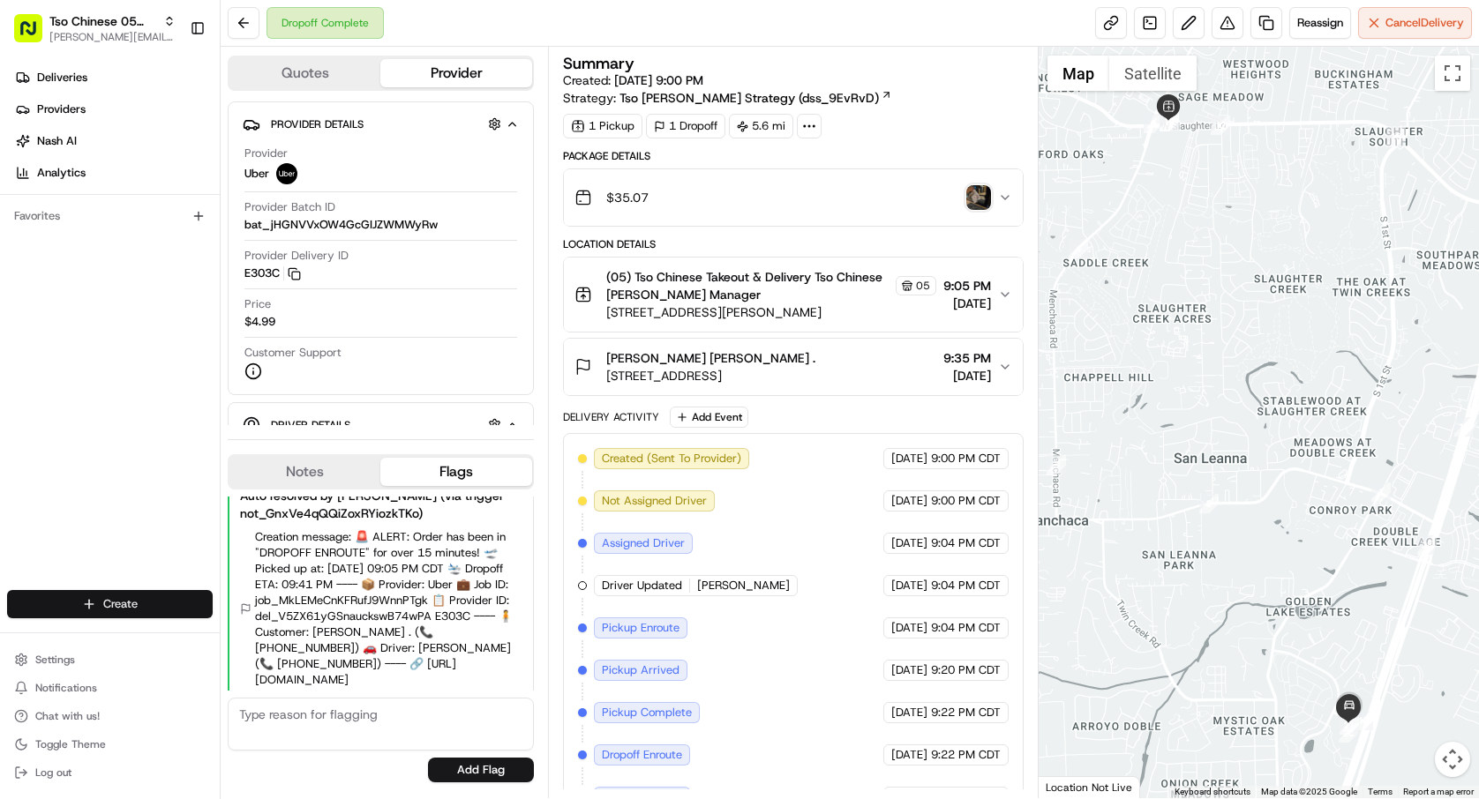
click at [136, 595] on html "Tso Chinese 05 Menchaca [EMAIL_ADDRESS][DOMAIN_NAME] Toggle Sidebar Deliveries …" at bounding box center [739, 399] width 1479 height 799
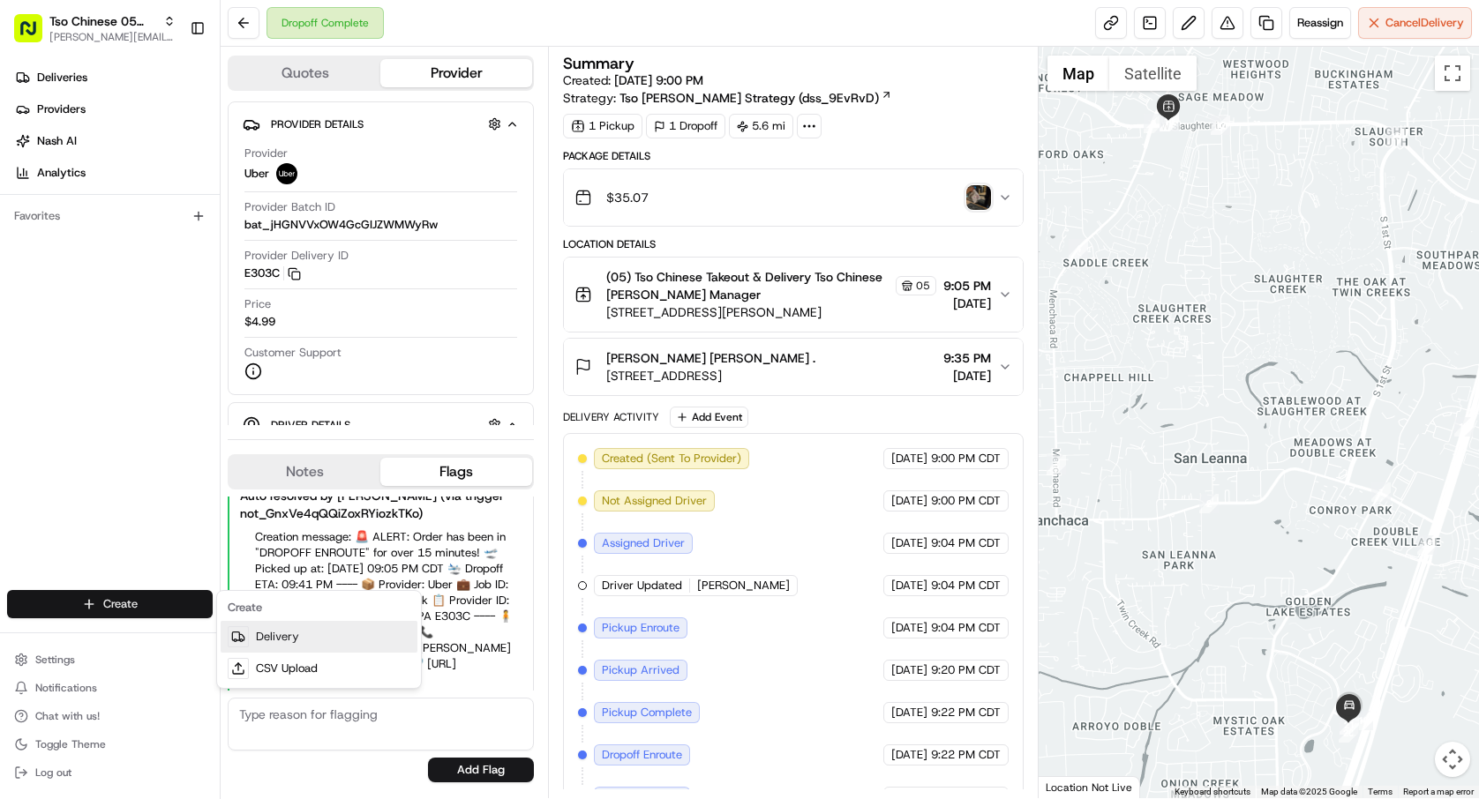
click at [279, 626] on link "Delivery" at bounding box center [319, 637] width 197 height 32
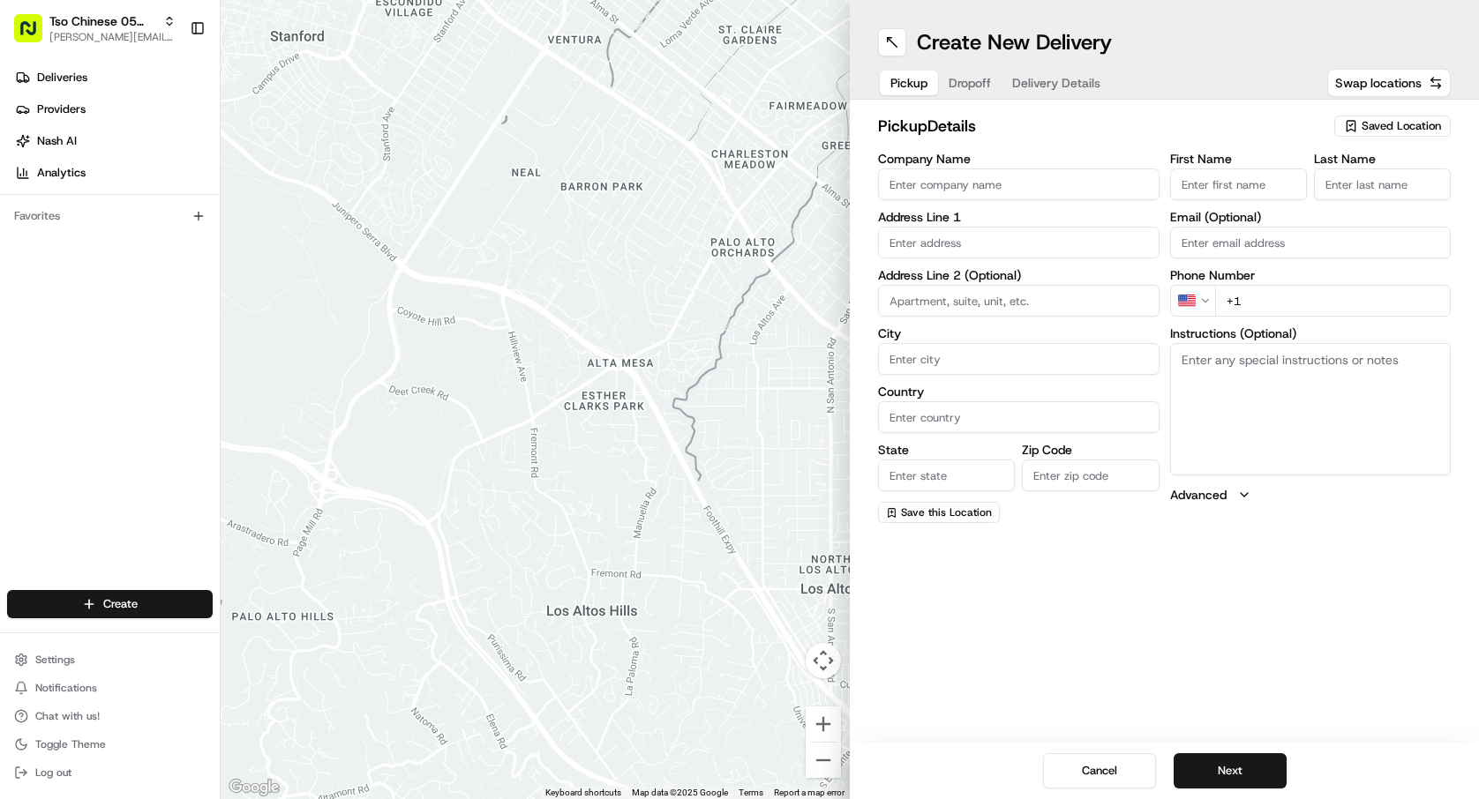
click at [1383, 112] on div "pickup Details Saved Location Company Name Address Line 1 Address Line 2 (Optio…" at bounding box center [1164, 319] width 629 height 438
click at [1384, 118] on span "Saved Location" at bounding box center [1401, 126] width 79 height 16
click at [1332, 186] on span "(05) Tso Chinese Takeout & Delivery (05)" at bounding box center [1362, 192] width 217 height 16
type input "(05) Tso Chinese Takeout & Delivery"
type input "[STREET_ADDRESS][PERSON_NAME]"
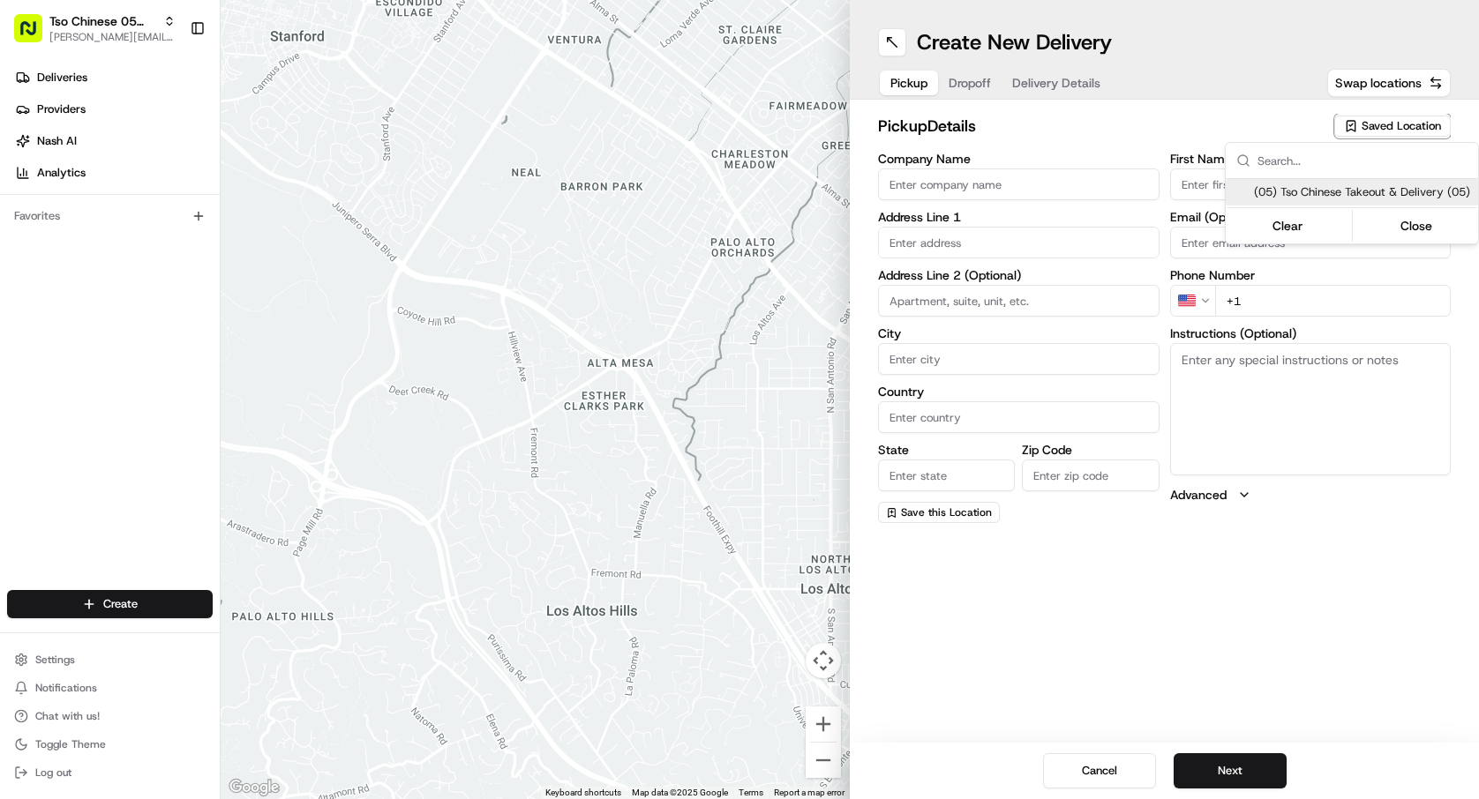
type input "Ste 100"
type input "Austin"
type input "US"
type input "[GEOGRAPHIC_DATA]"
type input "78748"
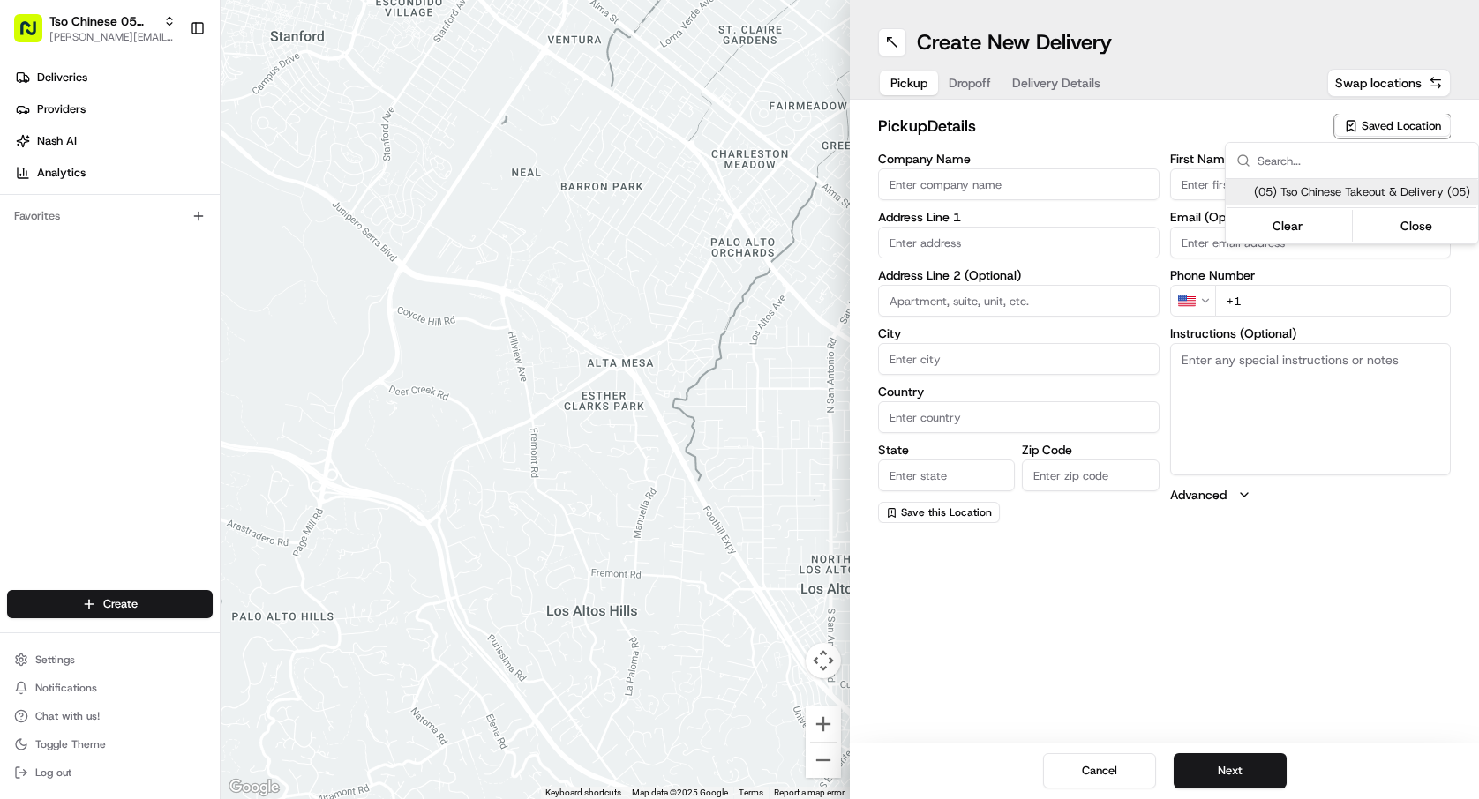
type input "Tso Chinese"
type input "[PERSON_NAME] Manager"
type input "[EMAIL_ADDRESS][DOMAIN_NAME]"
type input "[PHONE_NUMBER]"
type textarea "Submit a picture displaying address & food as Proof of Delivery. Envía una foto…"
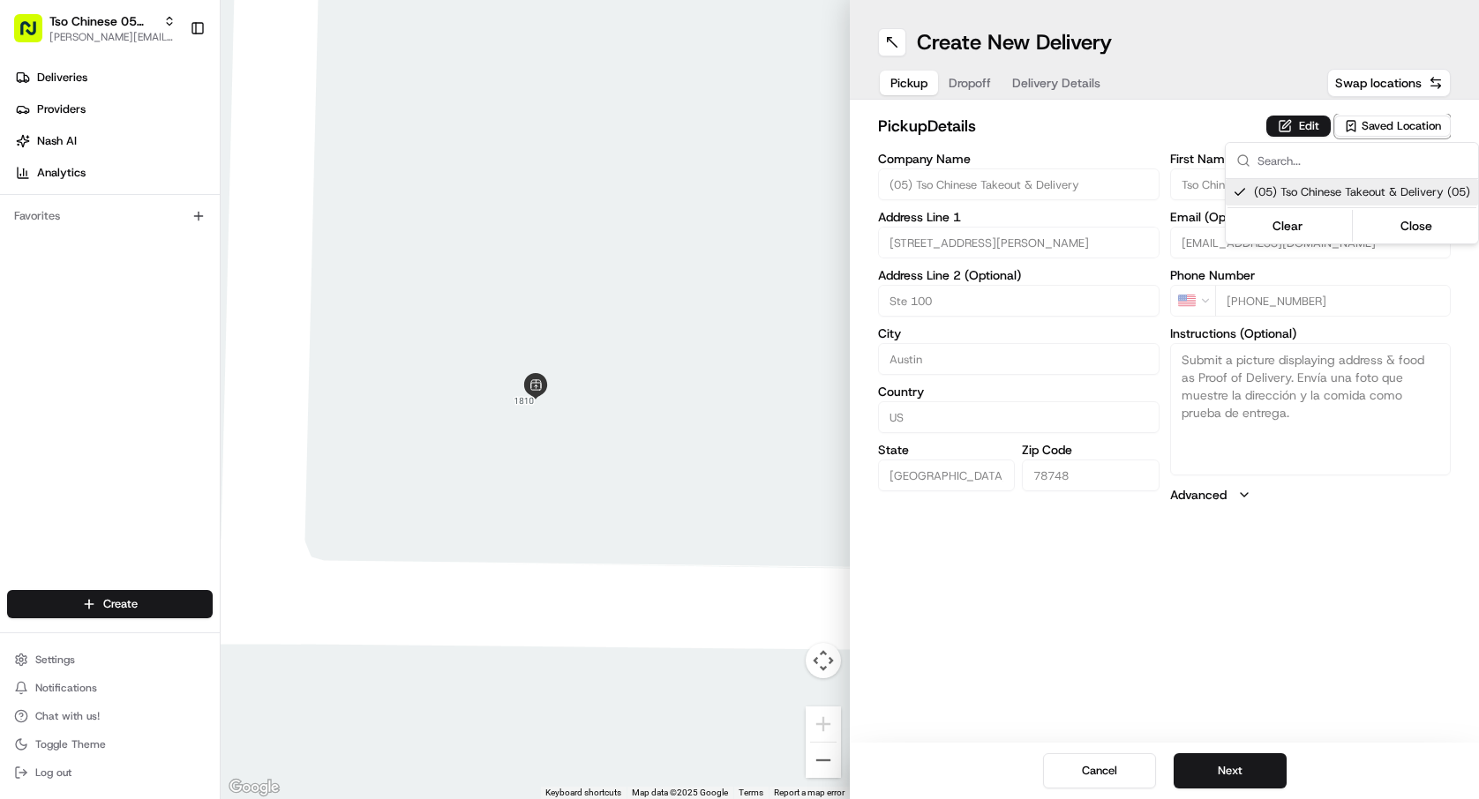
click at [1225, 768] on html "Tso Chinese 05 Menchaca [EMAIL_ADDRESS][DOMAIN_NAME] Toggle Sidebar Deliveries …" at bounding box center [739, 399] width 1479 height 799
click at [1225, 768] on button "Next" at bounding box center [1230, 771] width 113 height 35
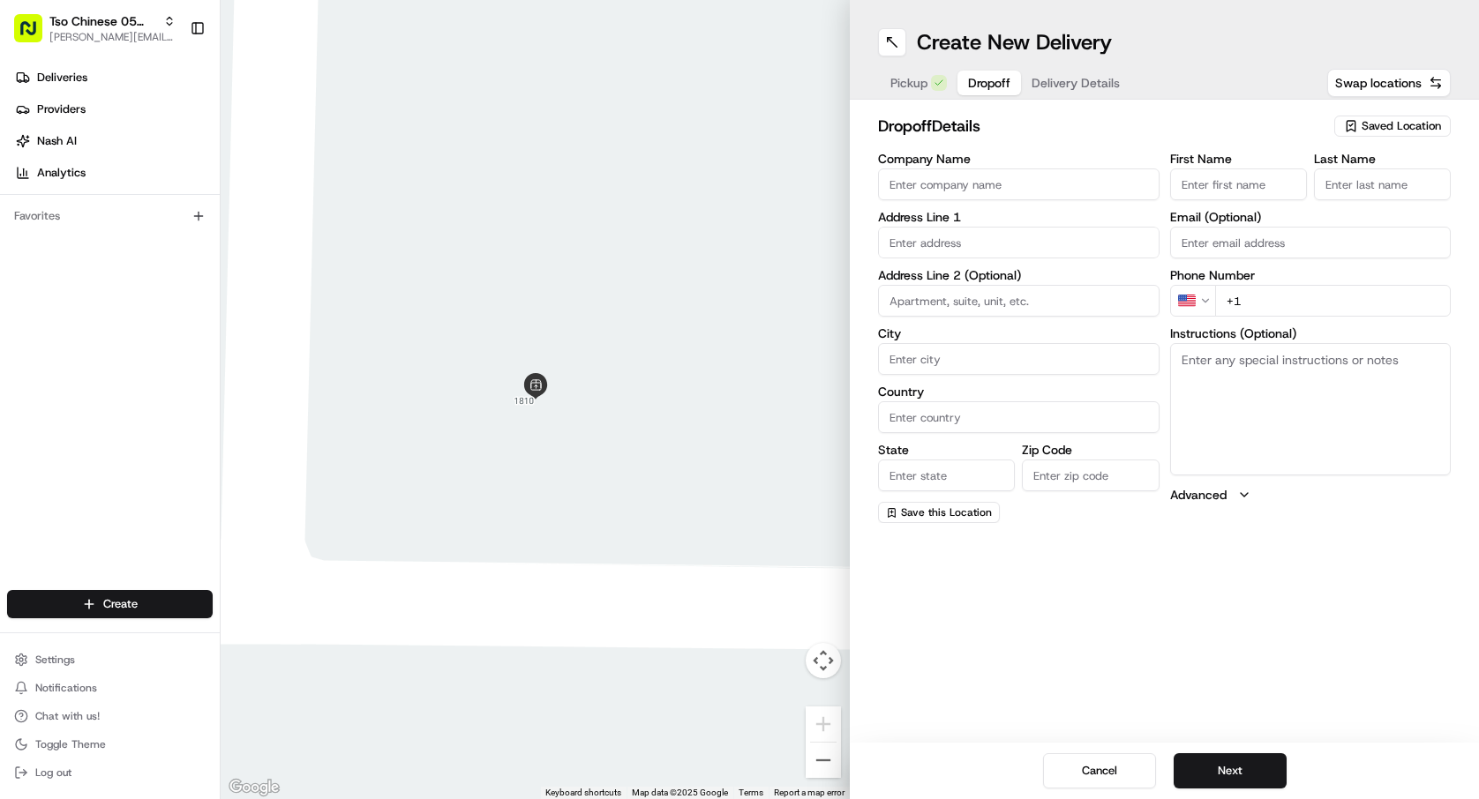
click at [1120, 184] on input "Company Name" at bounding box center [1018, 185] width 281 height 32
type input "#"
type input "[PERSON_NAME]"
click at [1190, 182] on input "First Name" at bounding box center [1238, 185] width 137 height 32
type input "[PERSON_NAME]"
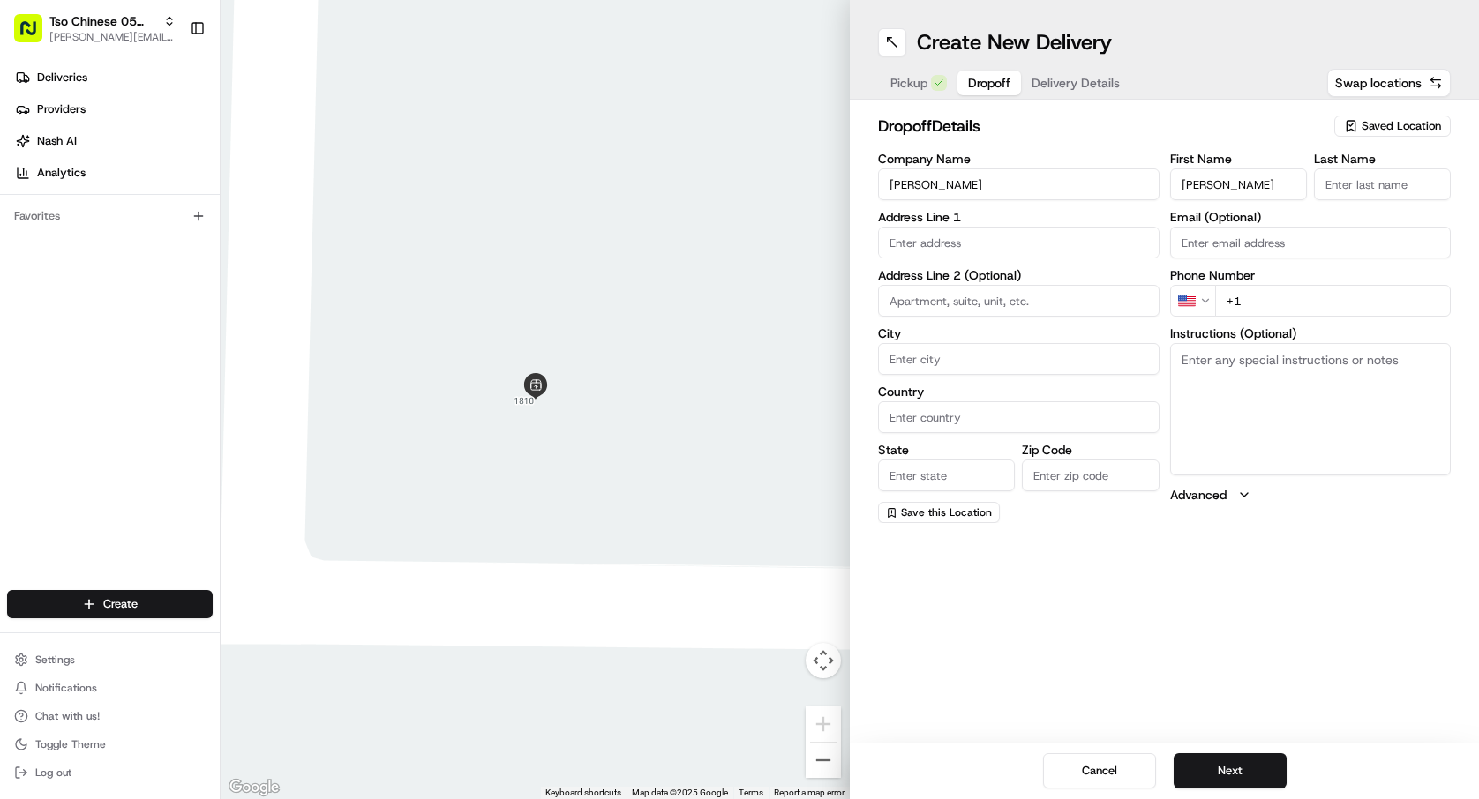
click at [1346, 177] on input "Last Name" at bounding box center [1382, 185] width 137 height 32
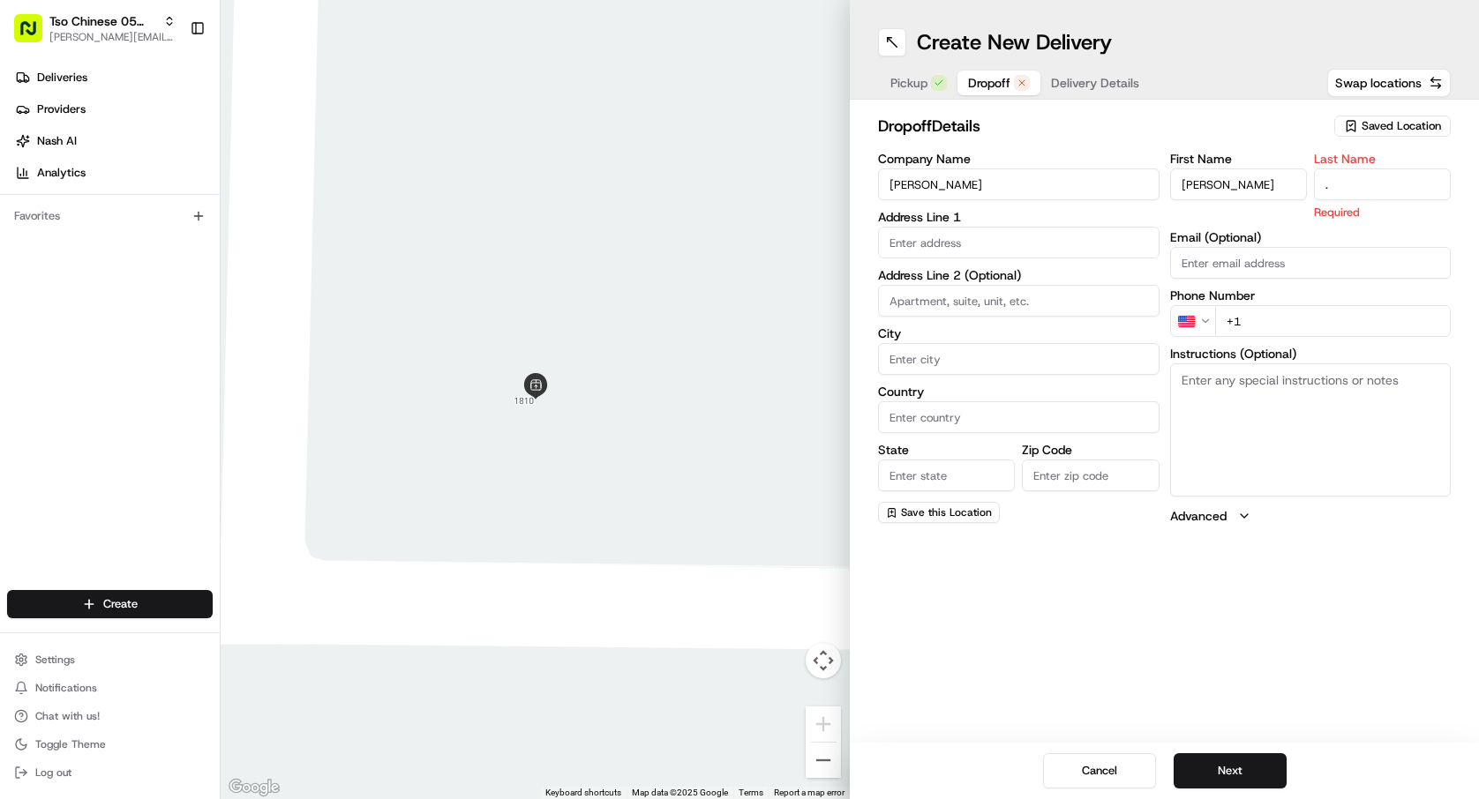
type input "."
click at [996, 247] on input "text" at bounding box center [1018, 243] width 281 height 32
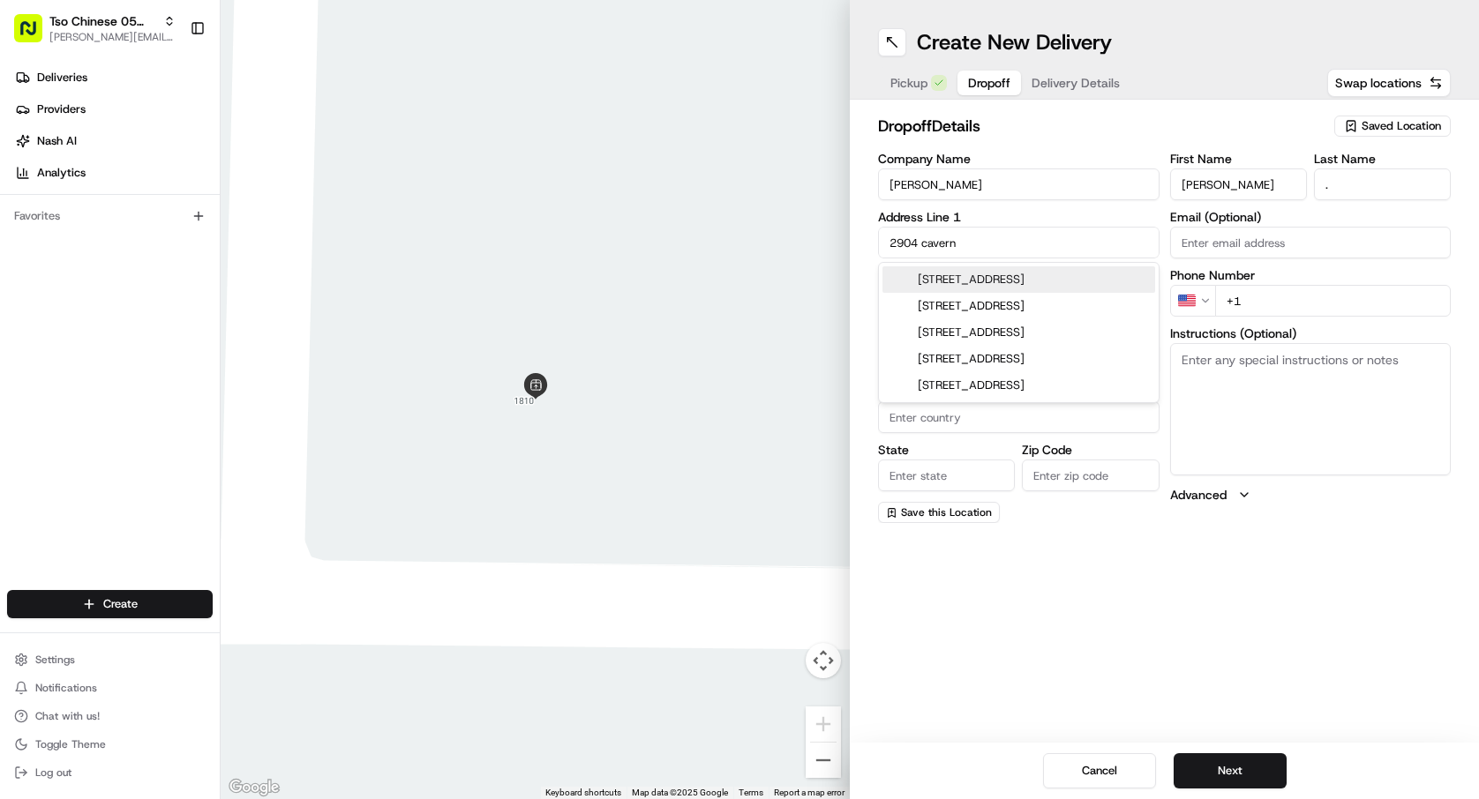
click at [1015, 273] on div "[STREET_ADDRESS]" at bounding box center [1018, 279] width 273 height 26
type input "[STREET_ADDRESS]"
type input "Austin"
type input "[GEOGRAPHIC_DATA]"
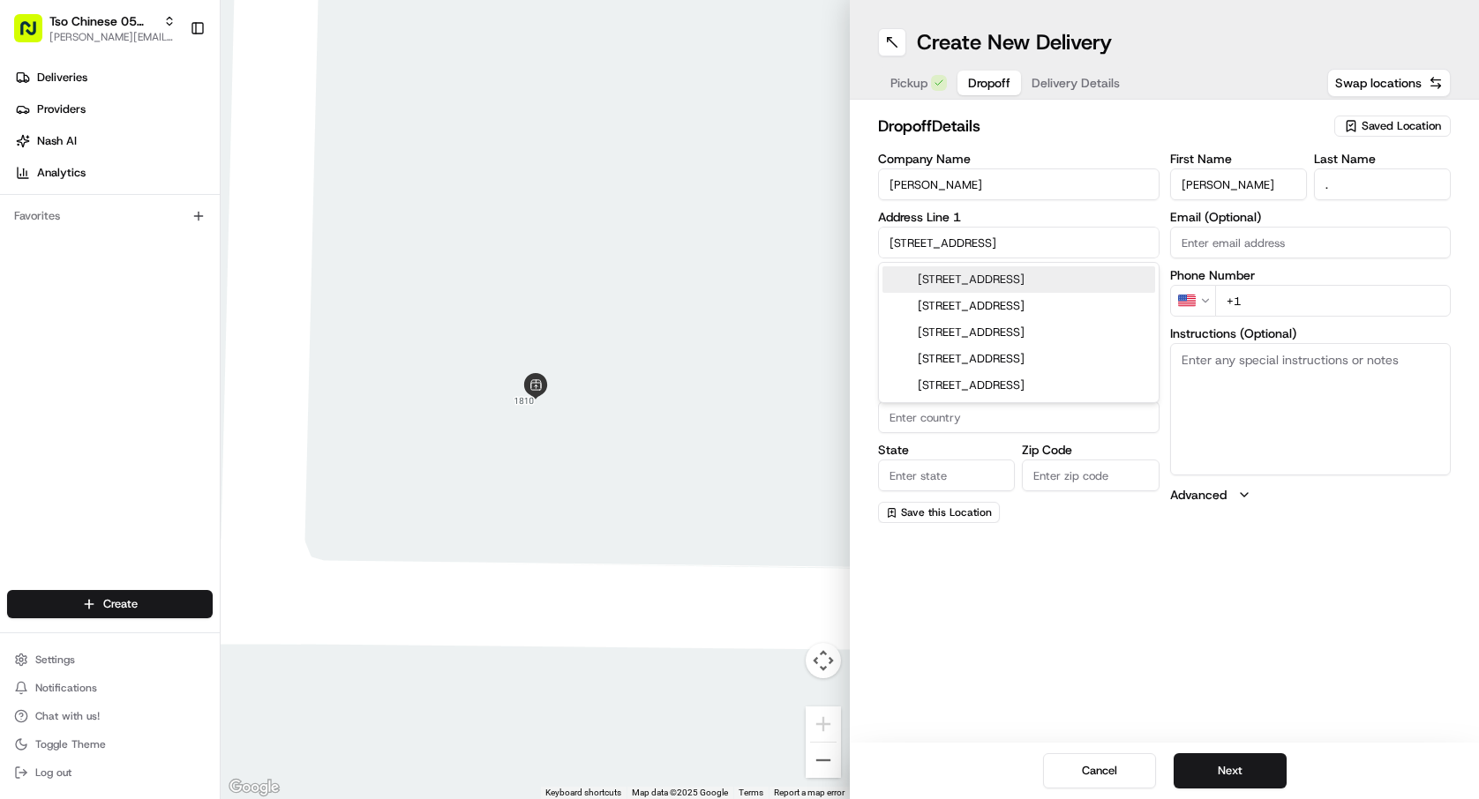
type input "78739"
type input "[STREET_ADDRESS]"
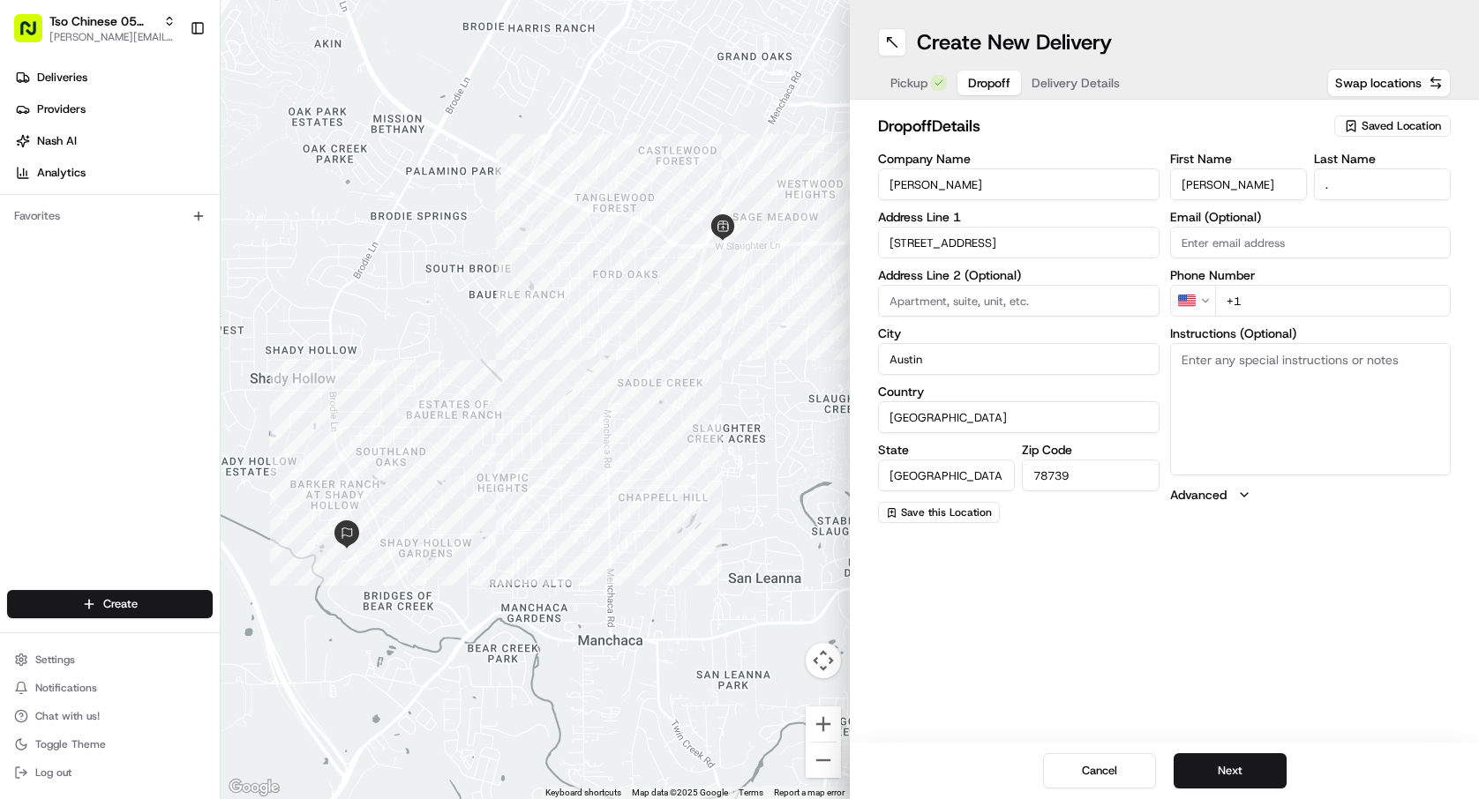
click at [1288, 298] on input "+1" at bounding box center [1333, 301] width 236 height 32
type input "[PHONE_NUMBER]"
click at [1114, 84] on span "Delivery Details" at bounding box center [1076, 83] width 88 height 18
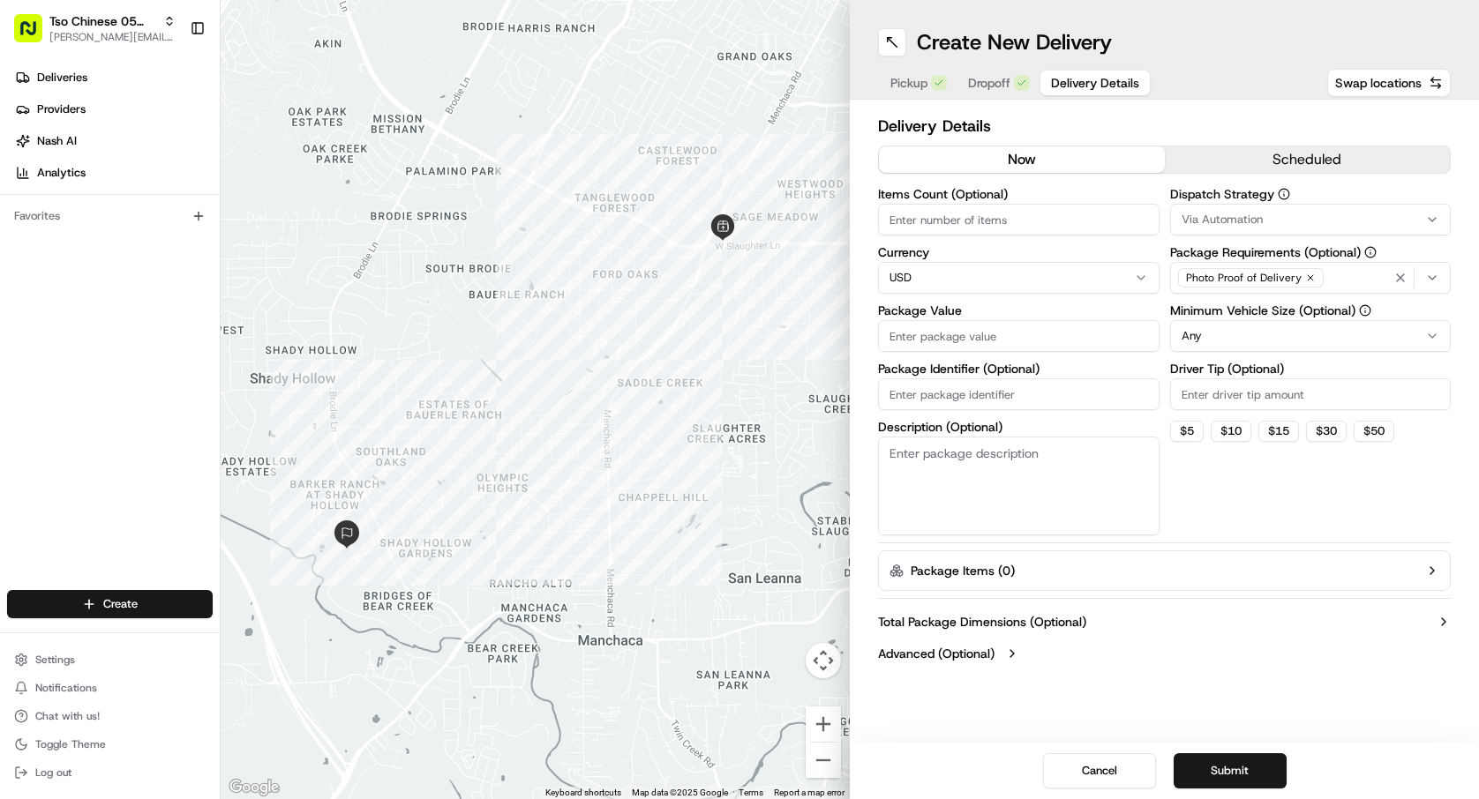
click at [941, 240] on div "Items Count (Optional) Currency USD Package Value Package Identifier (Optional)…" at bounding box center [1018, 362] width 281 height 348
click at [962, 228] on input "Items Count (Optional)" at bounding box center [1018, 220] width 281 height 32
type input "4"
click at [1101, 565] on button "Package Items ( 0 )" at bounding box center [1164, 571] width 573 height 41
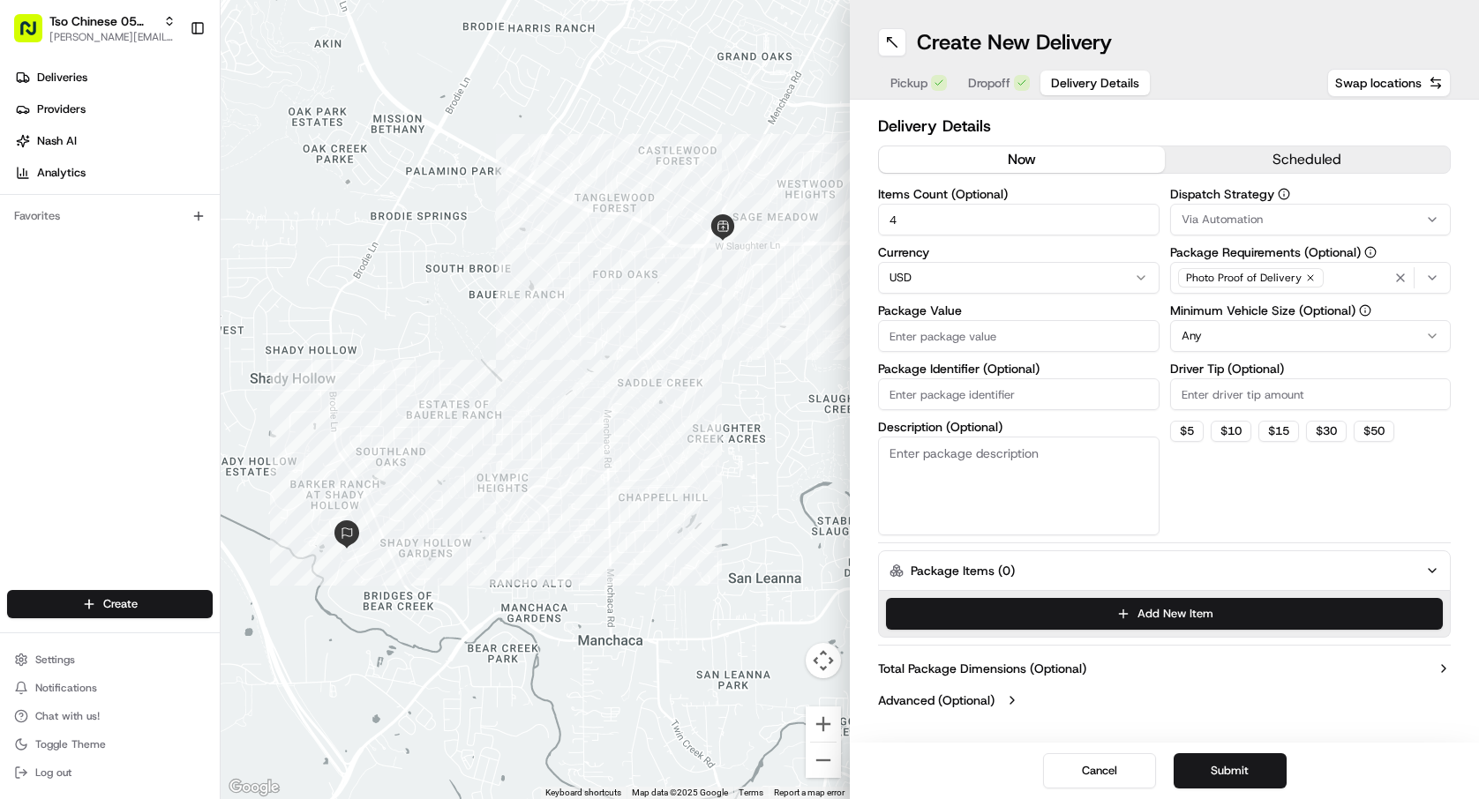
click at [1074, 330] on input "Package Value" at bounding box center [1018, 336] width 281 height 32
type input "52.83"
click at [955, 397] on input "Package Identifier (Optional)" at bounding box center [1018, 395] width 281 height 32
type input "#QSAEQ4B"
click at [1239, 383] on input "Driver Tip (Optional)" at bounding box center [1310, 395] width 281 height 32
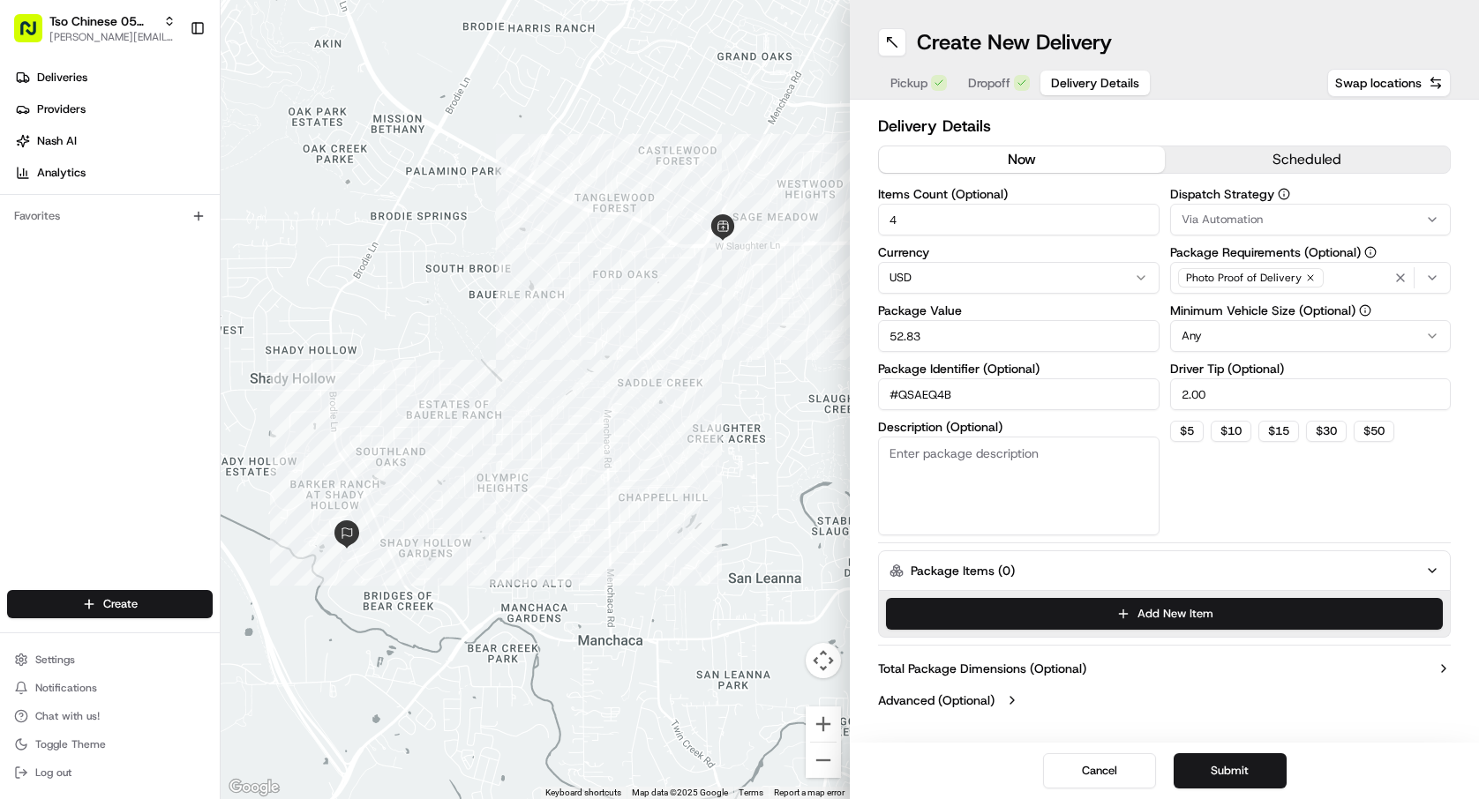
type input "2.00"
click at [1256, 343] on html "Tso Chinese 05 Menchaca [EMAIL_ADDRESS][DOMAIN_NAME] Toggle Sidebar Deliveries …" at bounding box center [739, 399] width 1479 height 799
click at [1242, 231] on button "Via Automation" at bounding box center [1310, 220] width 281 height 32
click at [1240, 305] on div "Tso [PERSON_NAME] Strategy" at bounding box center [1297, 316] width 252 height 26
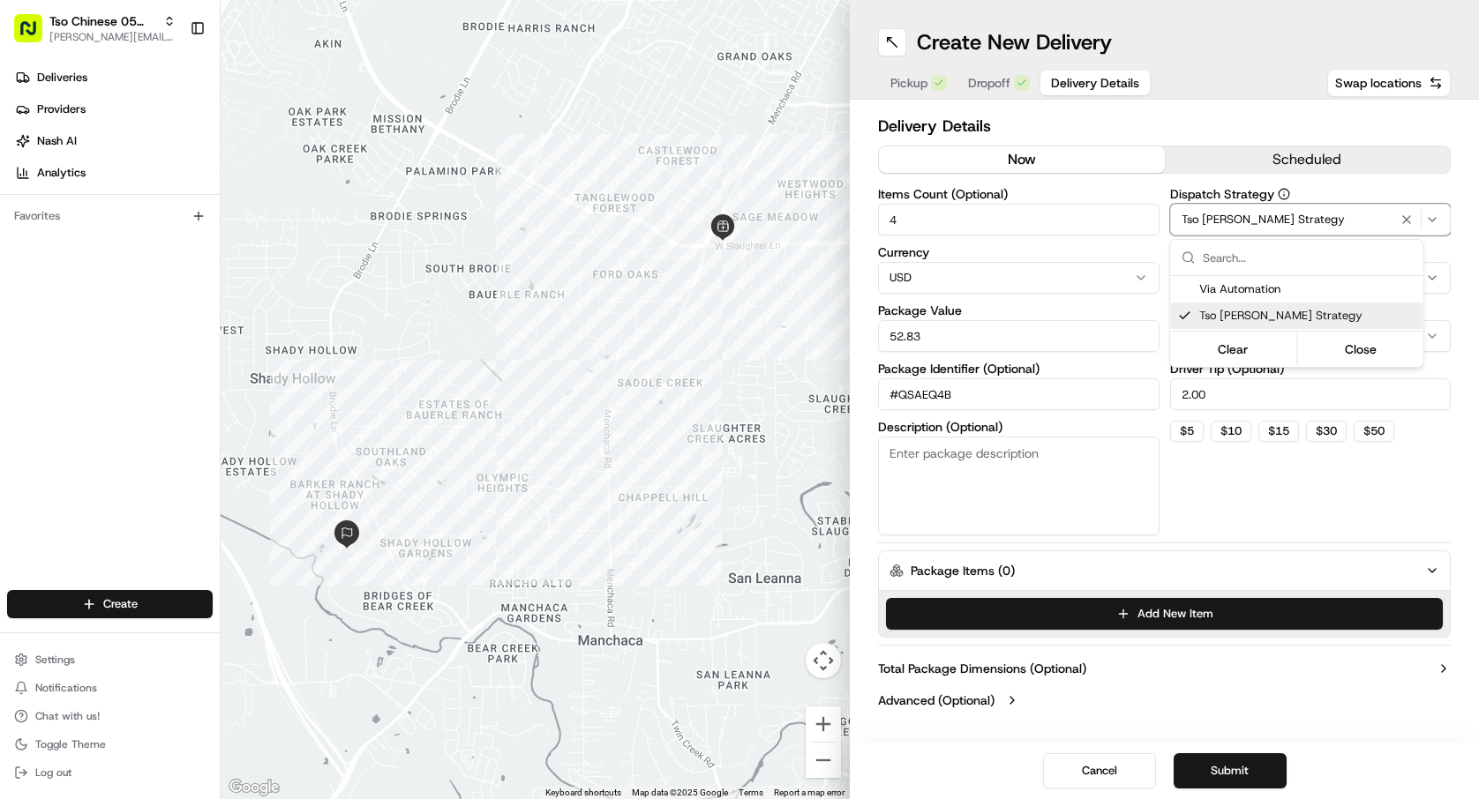
click at [1262, 764] on html "Tso Chinese 05 Menchaca [EMAIL_ADDRESS][DOMAIN_NAME] Toggle Sidebar Deliveries …" at bounding box center [739, 399] width 1479 height 799
click at [1267, 774] on button "Submit" at bounding box center [1230, 771] width 113 height 35
